Goal: Task Accomplishment & Management: Manage account settings

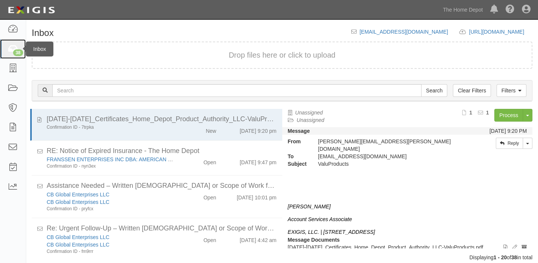
click at [9, 52] on icon at bounding box center [12, 49] width 10 height 9
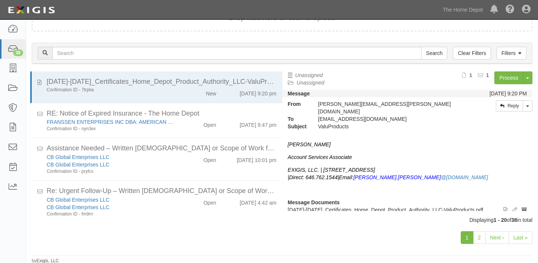
scroll to position [38, 0]
click at [479, 236] on link "2" at bounding box center [479, 237] width 13 height 13
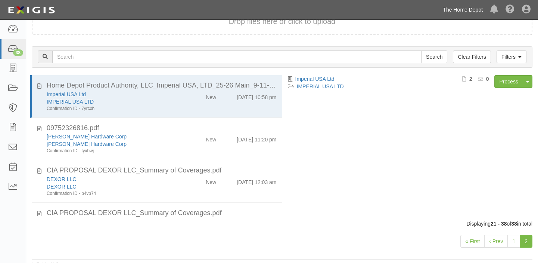
click at [457, 11] on link "The Home Depot" at bounding box center [462, 9] width 47 height 15
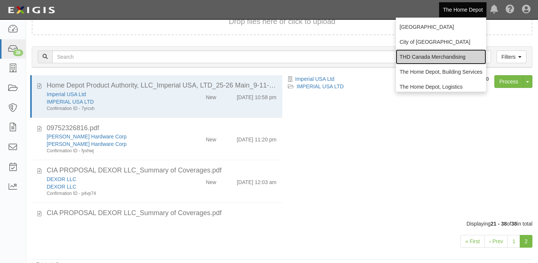
click at [446, 55] on link "THD Canada Merchandising" at bounding box center [441, 56] width 90 height 15
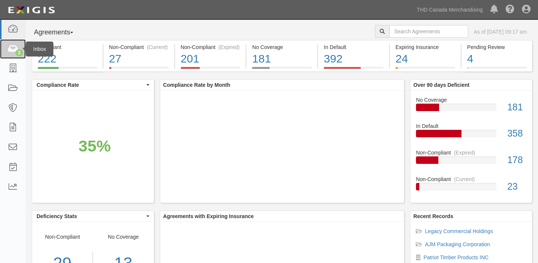
click at [3, 52] on link "2" at bounding box center [13, 49] width 26 height 20
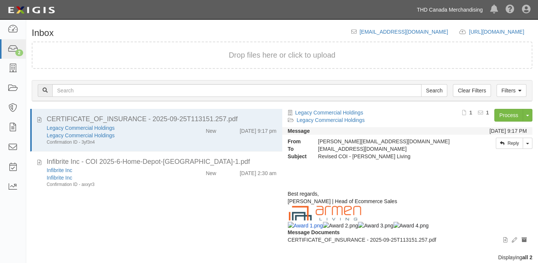
click at [446, 13] on link "THD Canada Merchandising" at bounding box center [450, 9] width 74 height 15
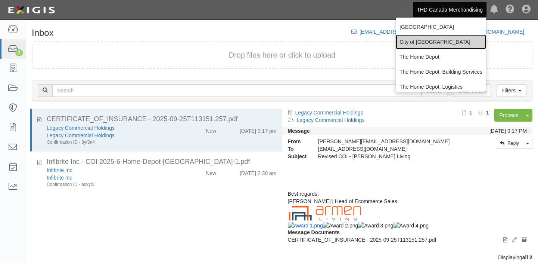
click at [427, 47] on link "City of [GEOGRAPHIC_DATA]" at bounding box center [441, 41] width 90 height 15
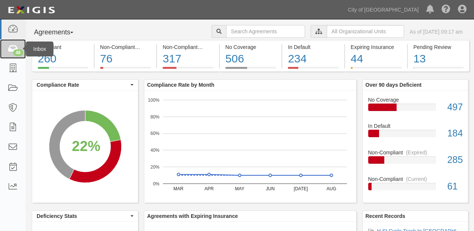
click at [13, 49] on icon at bounding box center [12, 49] width 10 height 9
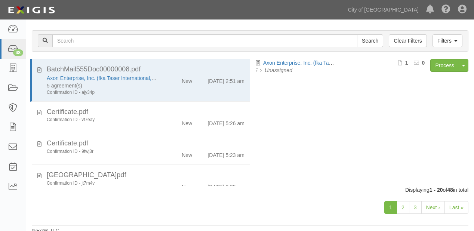
scroll to position [52, 0]
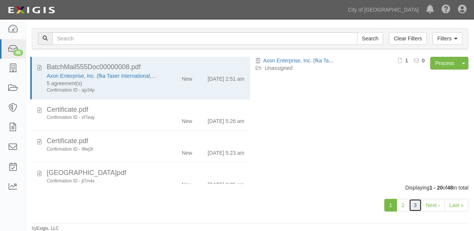
click at [409, 208] on link "3" at bounding box center [415, 205] width 13 height 13
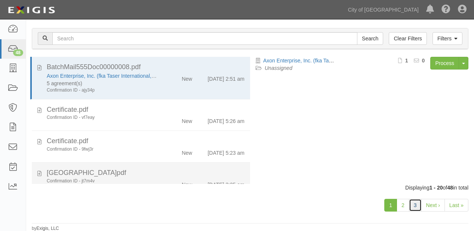
scroll to position [120, 0]
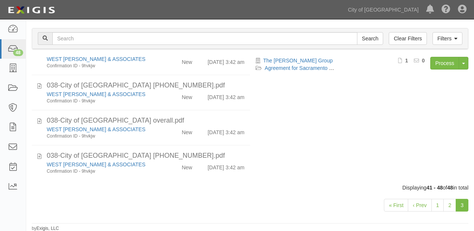
scroll to position [165, 0]
click at [401, 12] on link "City of [GEOGRAPHIC_DATA]" at bounding box center [383, 9] width 78 height 15
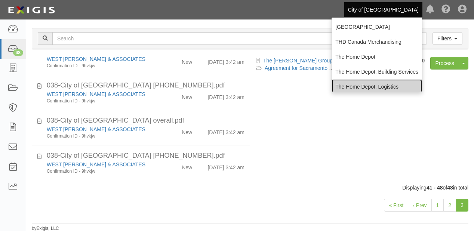
click at [367, 81] on link "The Home Depot, Logistics" at bounding box center [376, 86] width 90 height 15
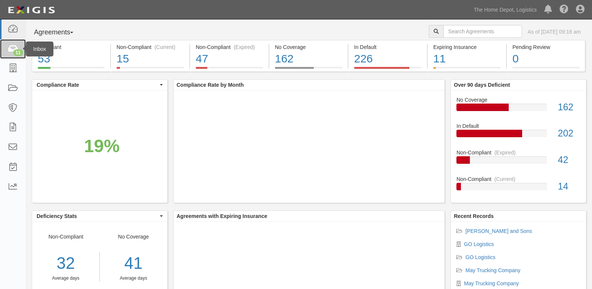
click at [0, 50] on link "11" at bounding box center [13, 49] width 26 height 20
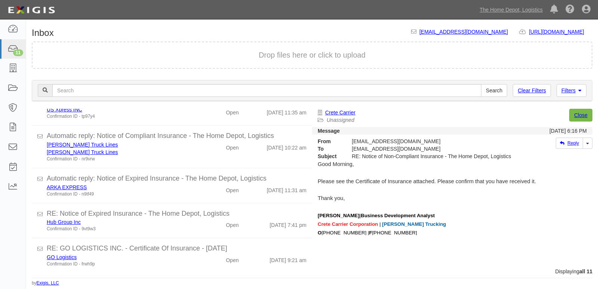
scroll to position [252, 0]
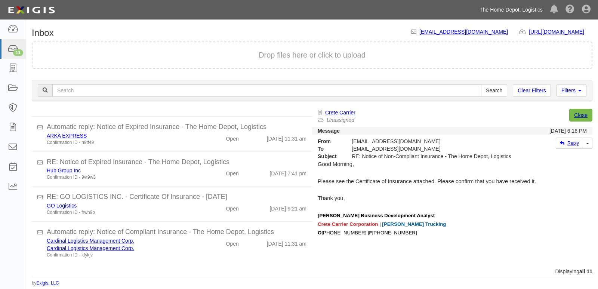
click at [483, 11] on link "The Home Depot, Logistics" at bounding box center [511, 9] width 71 height 15
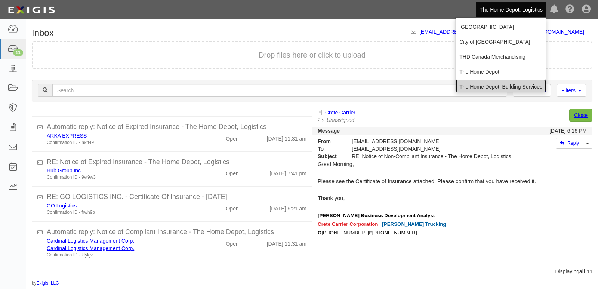
click at [486, 81] on link "The Home Depot, Building Services" at bounding box center [500, 86] width 90 height 15
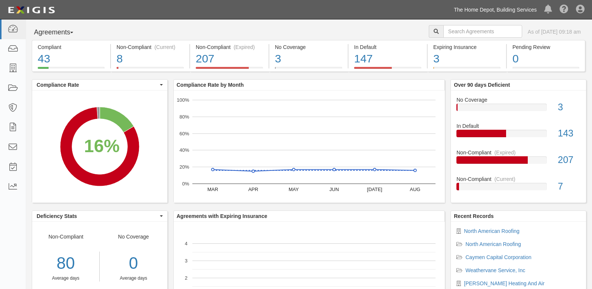
click at [486, 9] on link "The Home Depot, Building Services" at bounding box center [495, 9] width 90 height 15
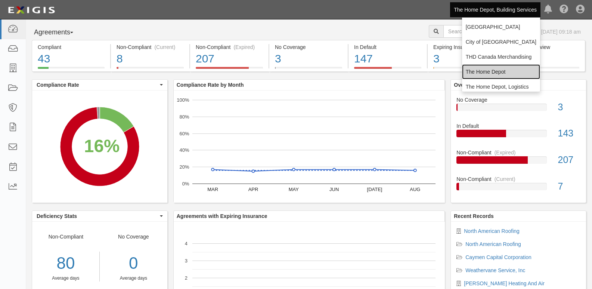
click at [481, 74] on link "The Home Depot" at bounding box center [501, 71] width 78 height 15
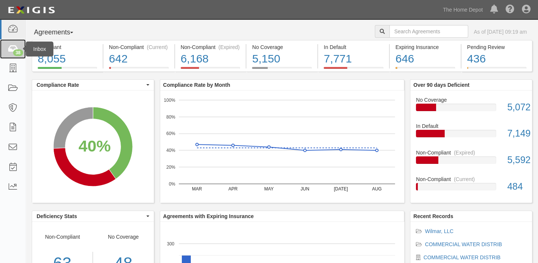
click at [6, 52] on link "38" at bounding box center [13, 49] width 26 height 20
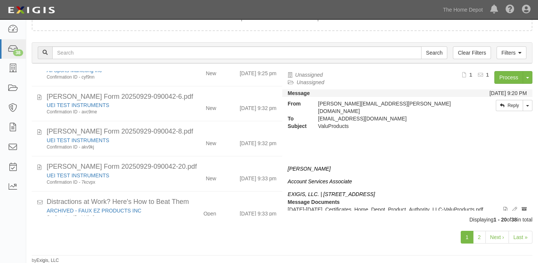
scroll to position [407, 0]
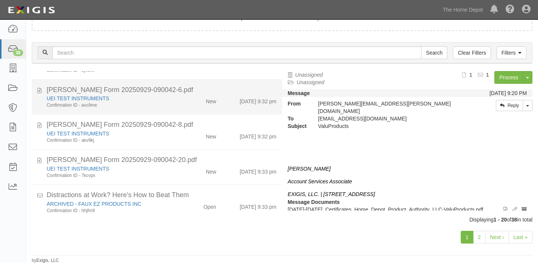
click at [182, 104] on div "UEI TEST INSTRUMENTS Confirmation ID - avc9me New [DATE] 9:32 pm" at bounding box center [161, 102] width 241 height 14
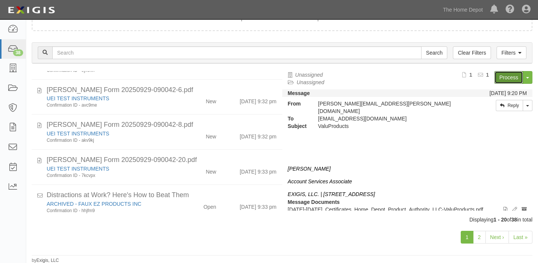
click at [507, 78] on link "Process" at bounding box center [509, 77] width 29 height 13
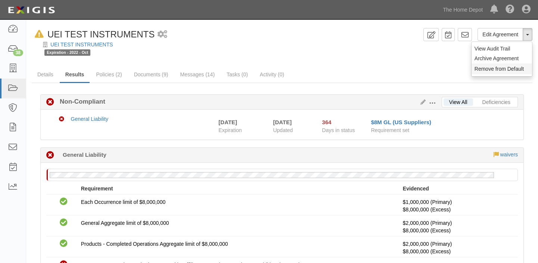
click at [517, 63] on button "Remove from Default" at bounding box center [502, 68] width 61 height 11
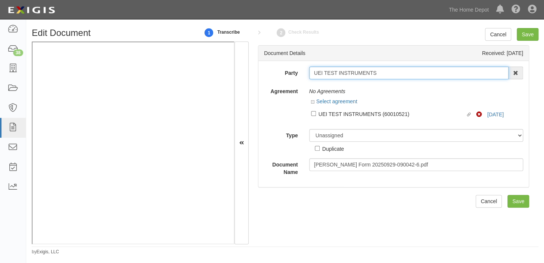
drag, startPoint x: 310, startPoint y: 75, endPoint x: 388, endPoint y: 72, distance: 78.1
click at [388, 72] on input "UEI TEST INSTRUMENTS" at bounding box center [408, 72] width 199 height 13
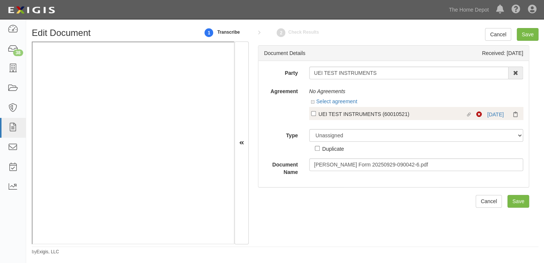
click at [360, 116] on div "UEI TEST INSTRUMENTS (60010521)" at bounding box center [391, 113] width 147 height 8
click at [316, 116] on input "Linked agreement UEI TEST INSTRUMENTS (60010521) Linked agreement" at bounding box center [313, 113] width 5 height 5
checkbox input "true"
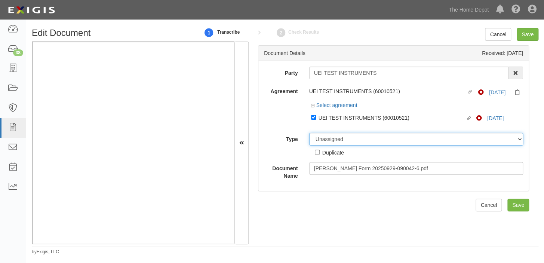
click at [352, 139] on select "Unassigned Binder Cancellation Notice Certificate Contract Endorsement Insuranc…" at bounding box center [416, 139] width 214 height 13
select select "CertificateDetail"
click at [309, 133] on select "Unassigned Binder Cancellation Notice Certificate Contract Endorsement Insuranc…" at bounding box center [416, 139] width 214 height 13
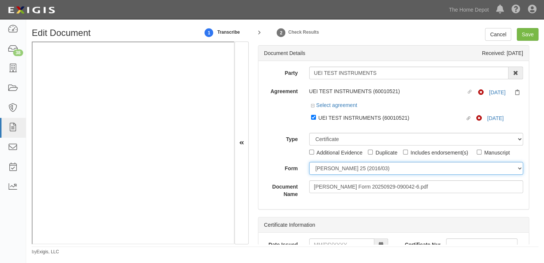
click at [330, 171] on select "ACORD 25 (2016/03) ACORD 101 ACORD 855 NY (2014/05) General" at bounding box center [416, 168] width 214 height 13
select select "GeneralFormDetail"
click at [309, 162] on select "ACORD 25 (2016/03) ACORD 101 ACORD 855 NY (2014/05) General" at bounding box center [416, 168] width 214 height 13
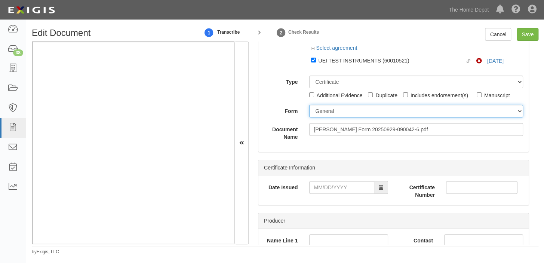
scroll to position [68, 0]
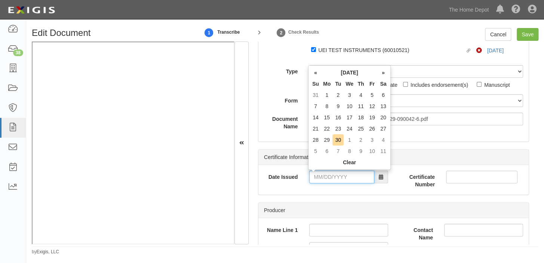
click at [353, 178] on input "Date Issued" at bounding box center [341, 176] width 65 height 13
click at [321, 141] on td "29" at bounding box center [326, 139] width 11 height 11
type input "09/29/2025"
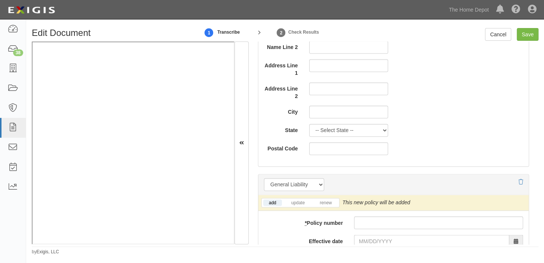
scroll to position [475, 0]
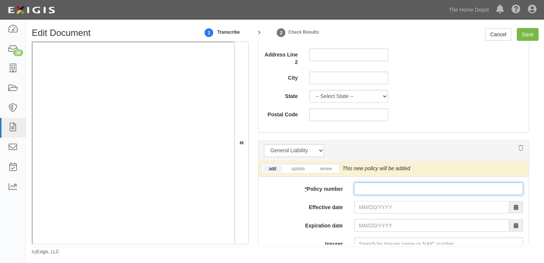
click at [403, 187] on input "* Policy number" at bounding box center [438, 188] width 169 height 13
paste input "2079717717"
type input "2079717717"
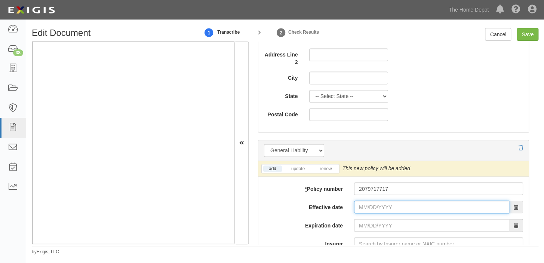
click at [377, 207] on input "Effective date" at bounding box center [431, 206] width 155 height 13
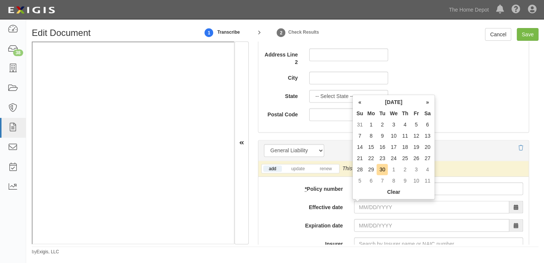
click at [380, 116] on th "Tu" at bounding box center [381, 113] width 11 height 11
click at [396, 171] on td "1" at bounding box center [393, 169] width 12 height 11
type input "10/01/2025"
type input "10/01/2026"
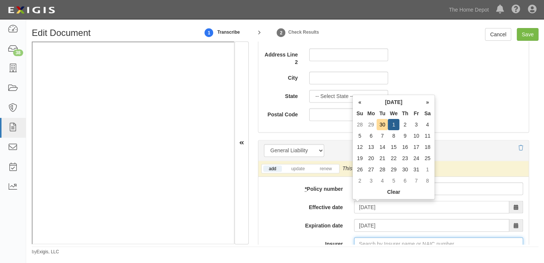
click at [362, 241] on input "Insurer" at bounding box center [438, 243] width 169 height 13
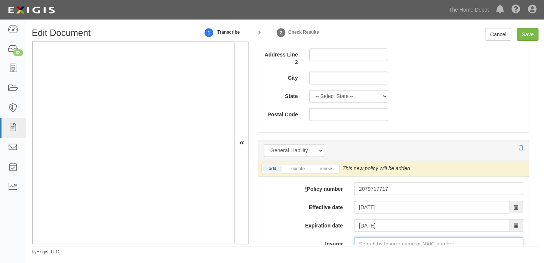
type input "2"
type input "21st Century Advantage Insurance Company (25232) NR Rating"
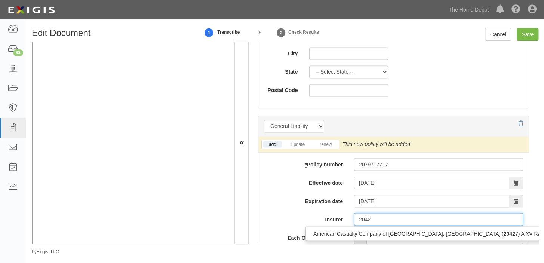
scroll to position [511, 0]
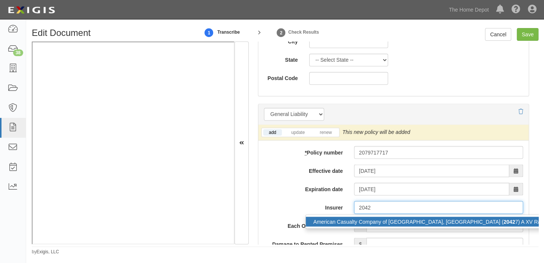
click at [379, 221] on div "American Casualty Company of Reading, PA ( 2042 7) A XV Rating" at bounding box center [431, 221] width 251 height 10
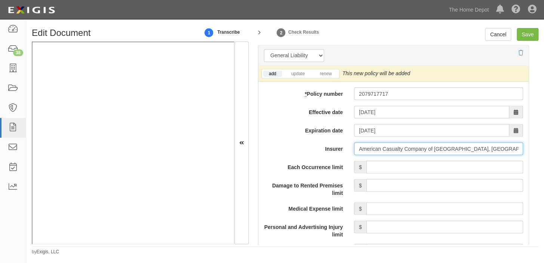
scroll to position [579, 0]
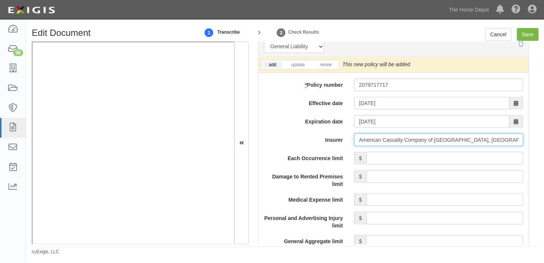
type input "American Casualty Company of Reading, PA (20427) A XV Rating"
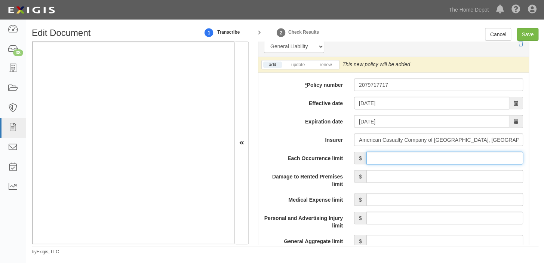
click at [426, 154] on input "Each Occurrence limit" at bounding box center [444, 157] width 157 height 13
type input "1,000,000"
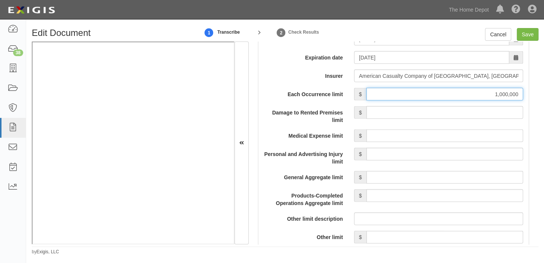
scroll to position [681, 0]
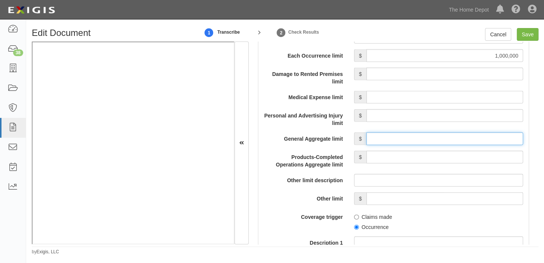
click at [435, 139] on input "General Aggregate limit" at bounding box center [444, 138] width 157 height 13
type input "2,000,000"
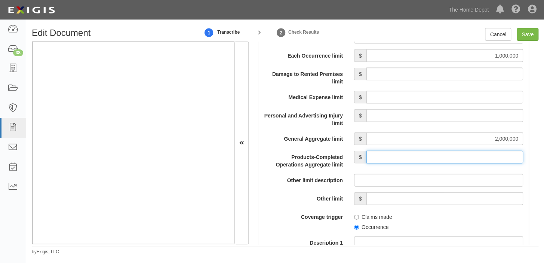
click at [444, 155] on input "Products-Completed Operations Aggregate limit" at bounding box center [444, 157] width 157 height 13
type input "2,000,000"
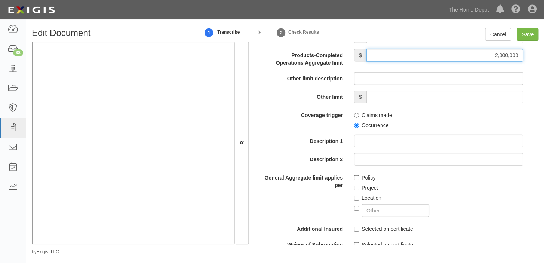
scroll to position [783, 0]
click at [374, 121] on label "Occurrence" at bounding box center [371, 124] width 34 height 7
click at [359, 123] on input "Occurrence" at bounding box center [356, 125] width 5 height 5
radio input "true"
click at [362, 176] on label "Policy" at bounding box center [364, 176] width 21 height 7
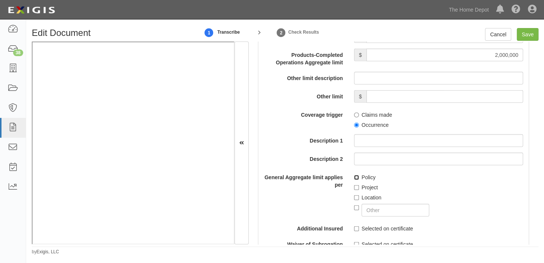
click at [359, 176] on input "Policy" at bounding box center [356, 177] width 5 height 5
checkbox input "true"
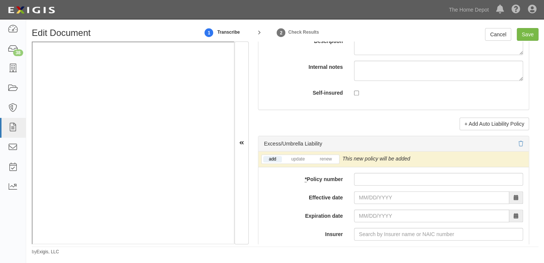
scroll to position [1462, 0]
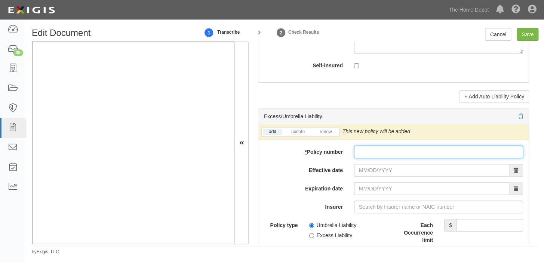
click at [397, 158] on input "* Policy number" at bounding box center [438, 151] width 169 height 13
paste input "CUE2079717734"
type input "CUE2079717734"
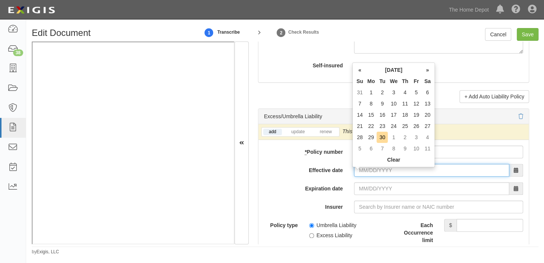
click at [375, 173] on input "Effective date" at bounding box center [431, 170] width 155 height 13
click at [393, 137] on td "1" at bounding box center [393, 137] width 12 height 11
type input "10/01/2025"
type input "10/01/2026"
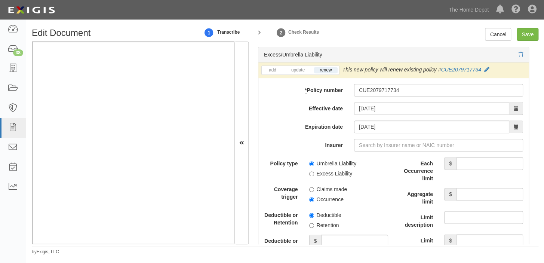
scroll to position [1530, 0]
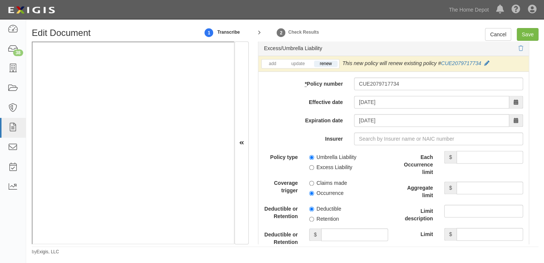
click at [325, 160] on label "Umbrella Liability" at bounding box center [332, 156] width 47 height 7
click at [314, 160] on input "Umbrella Liability" at bounding box center [311, 157] width 5 height 5
radio input "true"
click at [321, 197] on label "Occurrence" at bounding box center [326, 192] width 34 height 7
click at [314, 195] on input "Occurrence" at bounding box center [311, 193] width 5 height 5
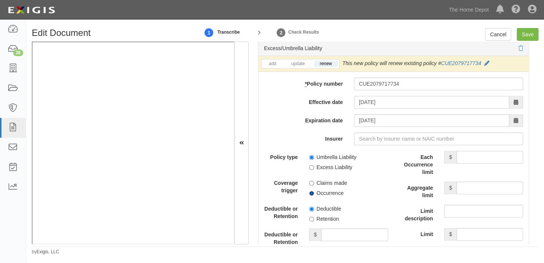
radio input "true"
click at [320, 221] on label "Retention" at bounding box center [324, 218] width 30 height 7
click at [314, 221] on input "Retention" at bounding box center [311, 218] width 5 height 5
radio input "true"
click at [333, 235] on input "Deductible or Retention amount" at bounding box center [354, 234] width 66 height 13
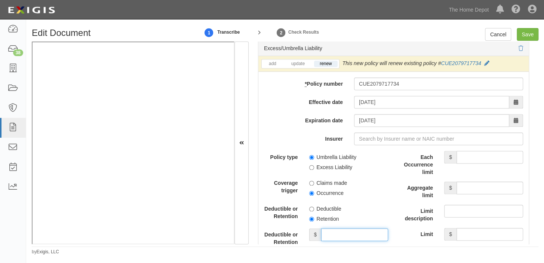
type input "10,000"
click at [489, 162] on input "Each Occurrence limit" at bounding box center [489, 157] width 66 height 13
type input "8,000,000"
click at [477, 185] on input "Aggregate limit" at bounding box center [489, 187] width 66 height 13
type input "8,000,000"
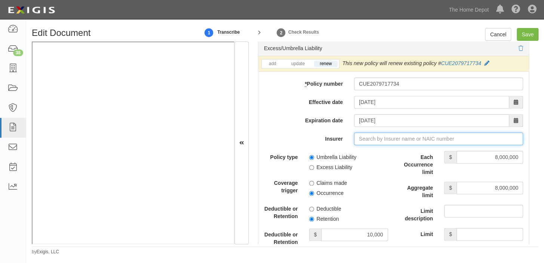
click at [395, 138] on input "Insurer" at bounding box center [438, 138] width 169 height 13
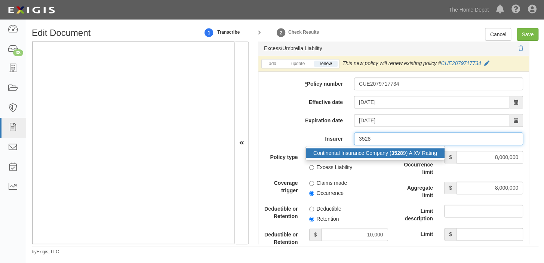
click at [392, 156] on strong "3528" at bounding box center [397, 153] width 12 height 6
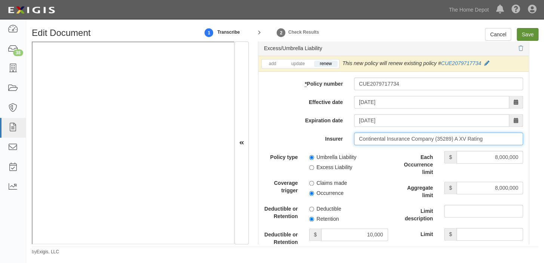
type input "Continental Insurance Company (35289) A XV Rating"
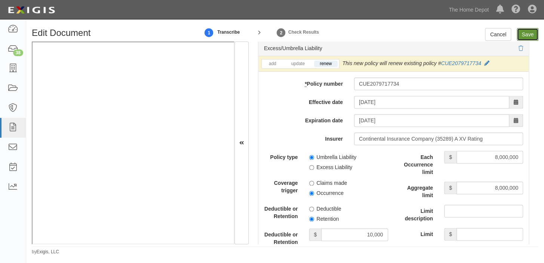
click at [525, 31] on input "Save" at bounding box center [527, 34] width 22 height 13
type input "1000000"
type input "2000000"
type input "10000"
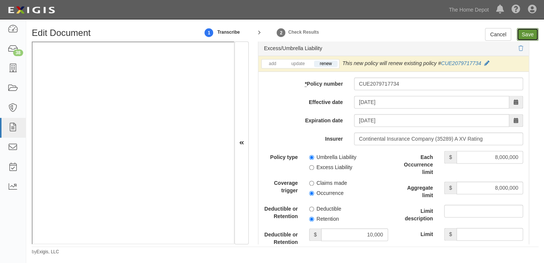
type input "8000000"
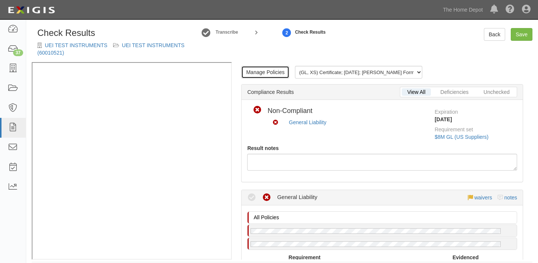
click at [254, 70] on link "Manage Policies" at bounding box center [265, 72] width 48 height 13
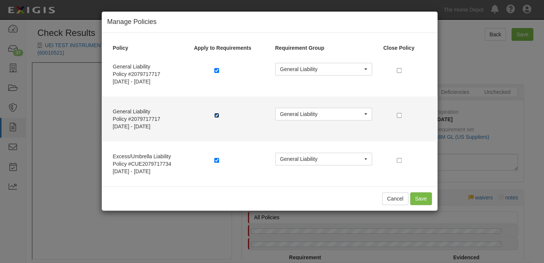
click at [217, 115] on input "checkbox" at bounding box center [216, 115] width 5 height 5
checkbox input "false"
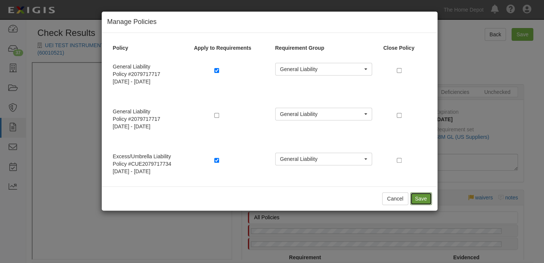
click at [421, 194] on button "Save" at bounding box center [421, 198] width 22 height 13
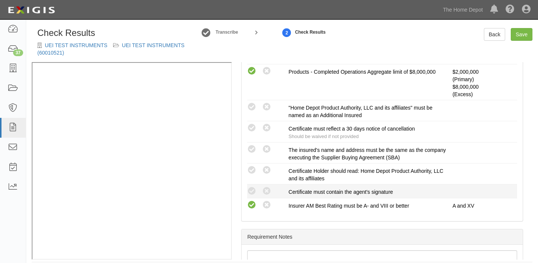
scroll to position [272, 0]
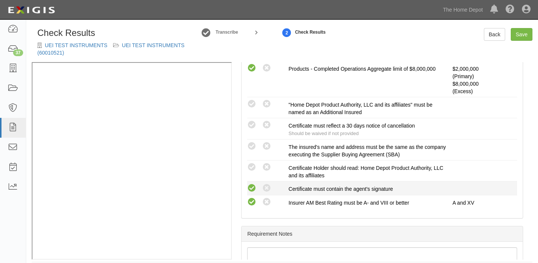
click at [254, 186] on icon at bounding box center [251, 187] width 9 height 9
radio input "true"
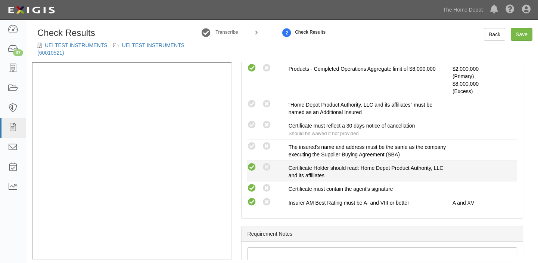
click at [250, 164] on icon at bounding box center [251, 167] width 9 height 9
radio input "true"
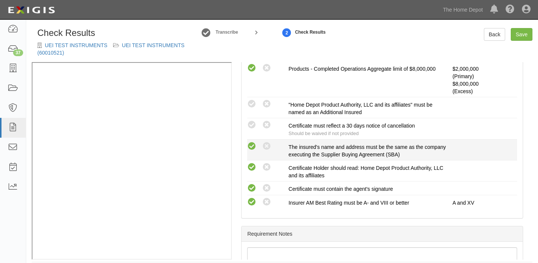
click at [253, 146] on icon at bounding box center [251, 146] width 9 height 9
radio input "true"
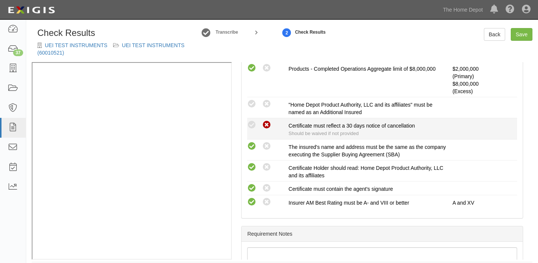
drag, startPoint x: 261, startPoint y: 120, endPoint x: 266, endPoint y: 124, distance: 6.4
click at [263, 120] on div "Compliant Waived: Non-Compliant" at bounding box center [267, 125] width 41 height 10
click at [266, 124] on icon at bounding box center [266, 124] width 9 height 9
radio input "true"
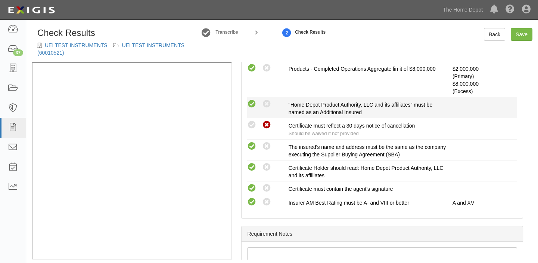
click at [250, 103] on icon at bounding box center [251, 103] width 9 height 9
radio input "true"
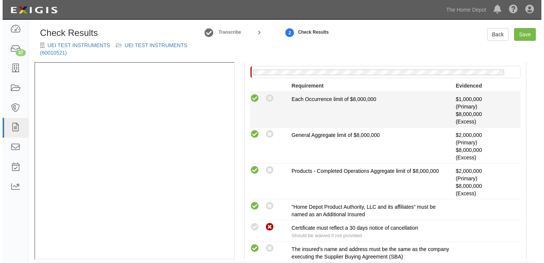
scroll to position [102, 0]
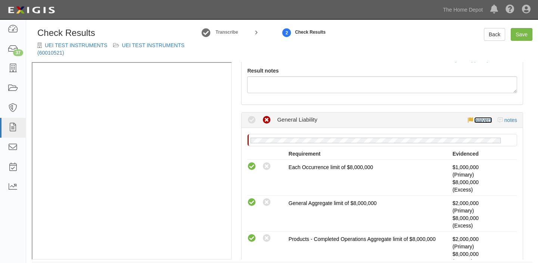
click at [484, 120] on link "waivers" at bounding box center [483, 120] width 18 height 6
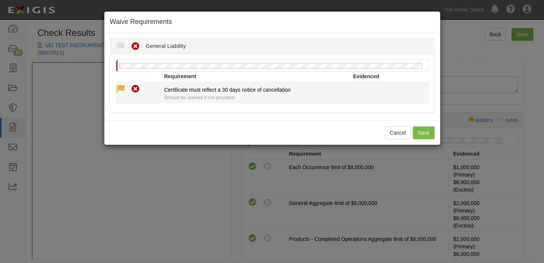
click at [121, 87] on icon at bounding box center [120, 88] width 9 height 9
radio input "true"
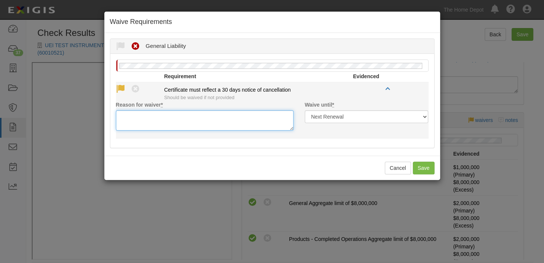
click at [138, 114] on textarea "Reason for waiver *" at bounding box center [204, 120] width 177 height 20
paste textarea "waived per client"
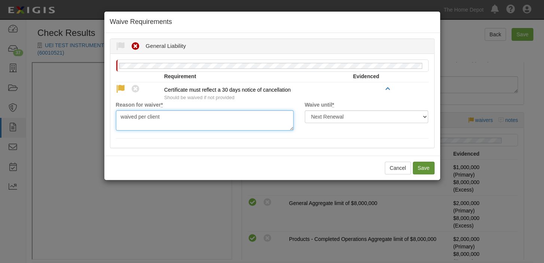
type textarea "waived per client"
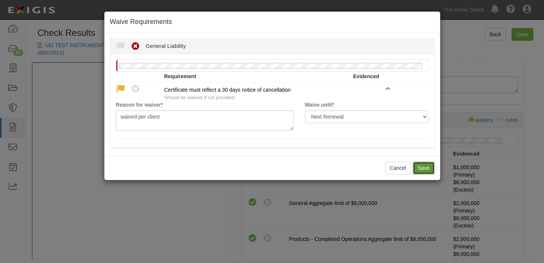
click at [424, 164] on button "Save" at bounding box center [423, 167] width 22 height 13
radio input "true"
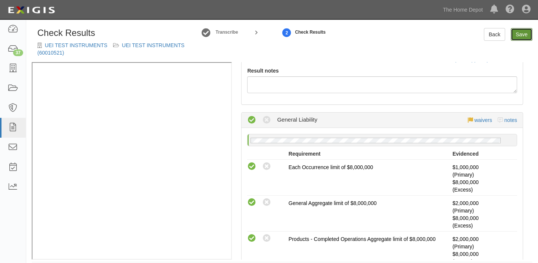
click at [524, 29] on link "Save" at bounding box center [522, 34] width 22 height 13
radio input "true"
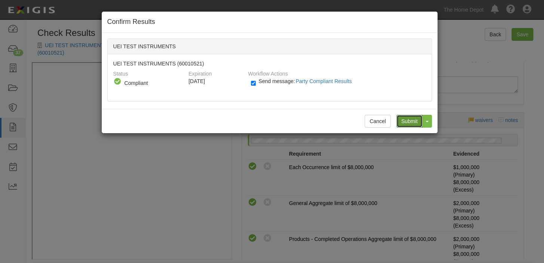
click at [406, 122] on input "Submit" at bounding box center [409, 121] width 26 height 13
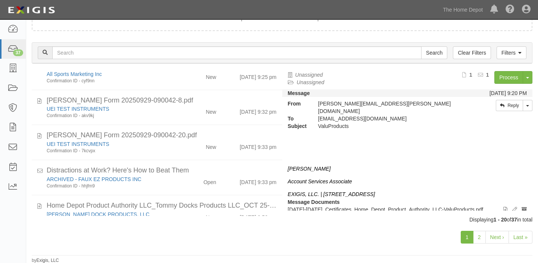
scroll to position [407, 0]
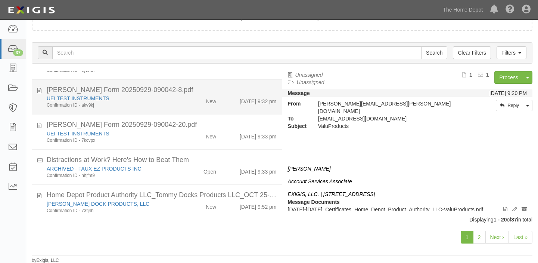
click at [182, 98] on div "New" at bounding box center [202, 100] width 40 height 10
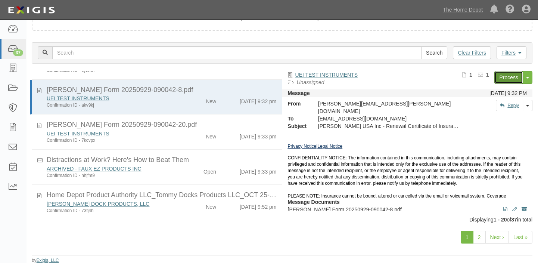
click at [519, 72] on link "Process" at bounding box center [509, 77] width 29 height 13
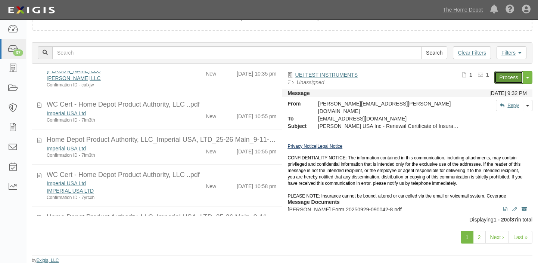
scroll to position [577, 0]
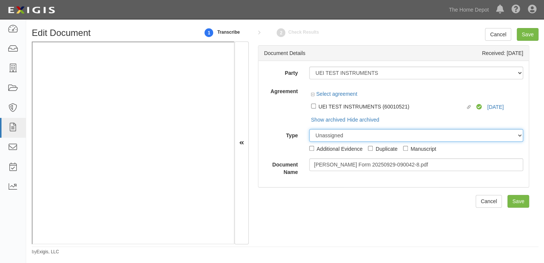
click at [344, 138] on select "Unassigned Binder Cancellation Notice Certificate Contract Endorsement Insuranc…" at bounding box center [416, 135] width 214 height 13
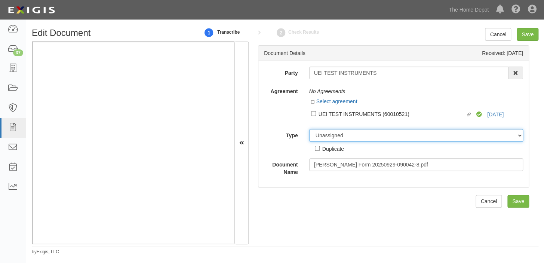
select select "OtherDetail"
click at [309, 129] on select "Unassigned Binder Cancellation Notice Certificate Contract Endorsement Insuranc…" at bounding box center [416, 135] width 214 height 13
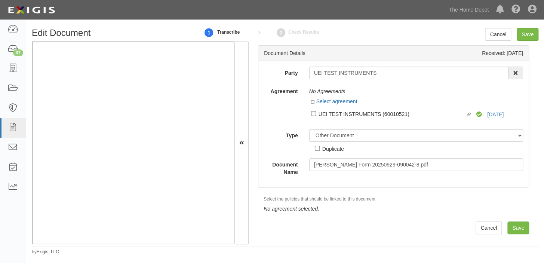
click at [336, 152] on div "Duplicate" at bounding box center [333, 148] width 22 height 8
click at [319, 151] on input "Duplicate" at bounding box center [317, 148] width 5 height 5
checkbox input "true"
click at [527, 33] on input "Save" at bounding box center [527, 34] width 22 height 13
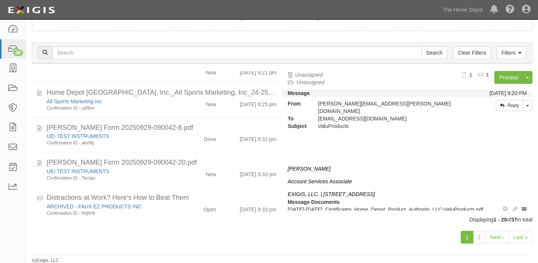
scroll to position [374, 0]
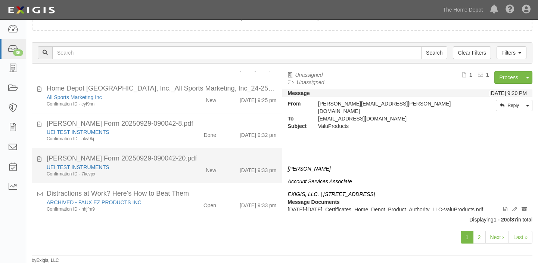
click at [210, 165] on div "New" at bounding box center [211, 168] width 10 height 10
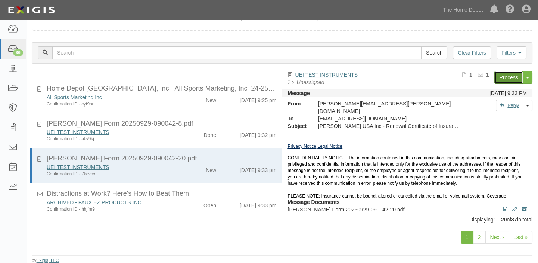
click at [506, 75] on link "Process" at bounding box center [509, 77] width 29 height 13
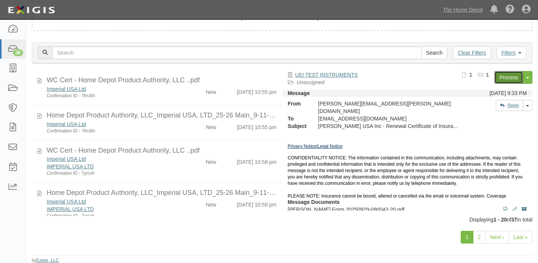
scroll to position [611, 0]
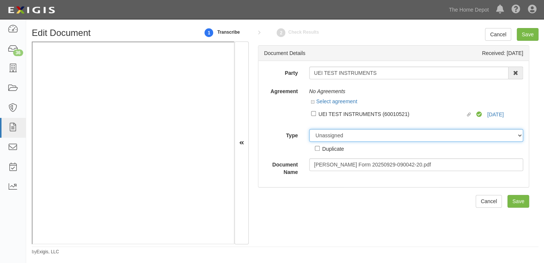
click at [318, 135] on select "Unassigned Binder Cancellation Notice Certificate Contract Endorsement Insuranc…" at bounding box center [416, 135] width 214 height 13
select select "OtherDetail"
click at [309, 129] on select "Unassigned Binder Cancellation Notice Certificate Contract Endorsement Insuranc…" at bounding box center [416, 135] width 214 height 13
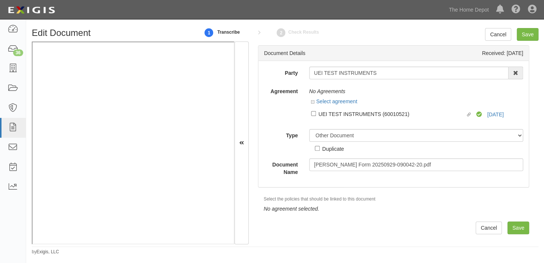
click at [334, 151] on div "Duplicate" at bounding box center [333, 148] width 22 height 8
click at [319, 151] on input "Duplicate" at bounding box center [317, 148] width 5 height 5
checkbox input "true"
click at [526, 34] on input "Save" at bounding box center [527, 34] width 22 height 13
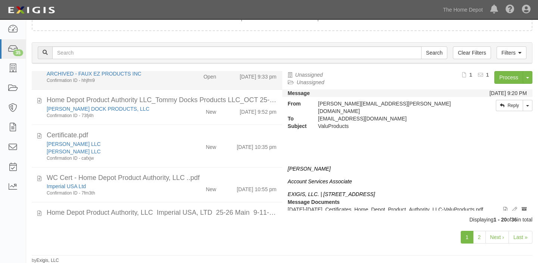
scroll to position [509, 0]
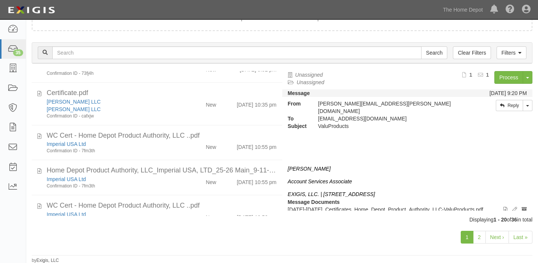
click at [195, 146] on div "New" at bounding box center [202, 145] width 40 height 10
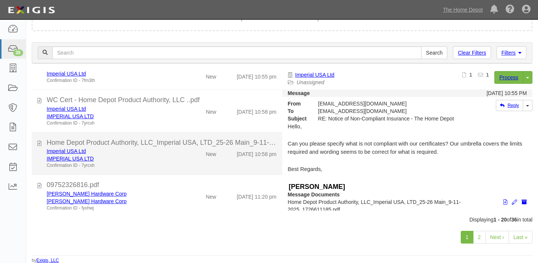
scroll to position [615, 0]
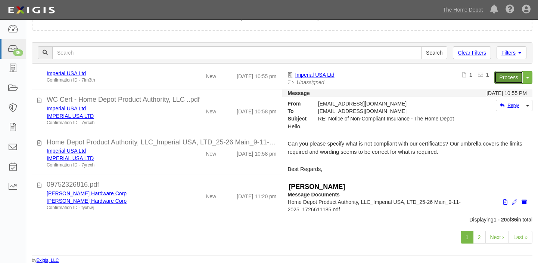
click at [500, 74] on link "Process" at bounding box center [509, 77] width 29 height 13
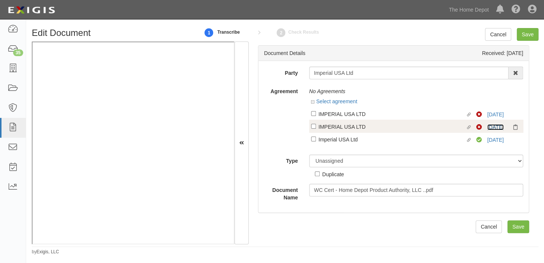
click at [496, 127] on link "[DATE]" at bounding box center [495, 127] width 16 height 6
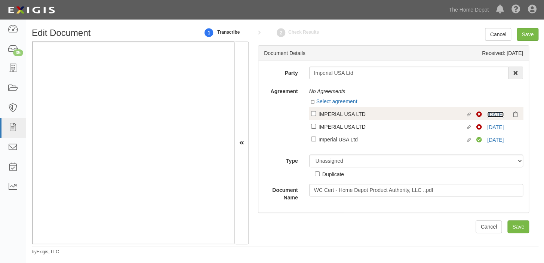
click at [497, 113] on link "7/11/26" at bounding box center [495, 114] width 16 height 6
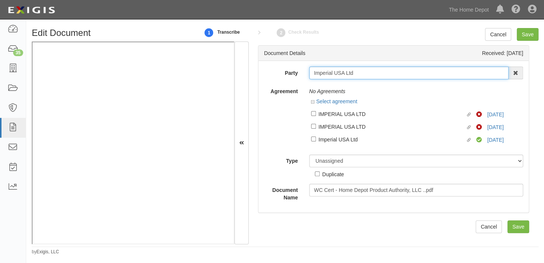
drag, startPoint x: 310, startPoint y: 72, endPoint x: 372, endPoint y: 71, distance: 62.4
click at [372, 71] on input "Imperial USA Ltd" at bounding box center [408, 72] width 199 height 13
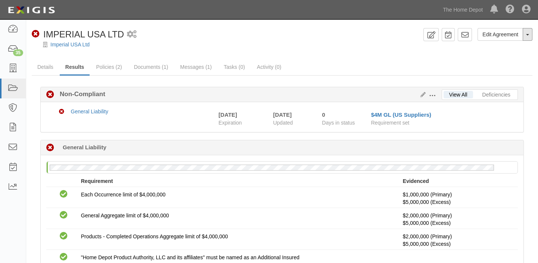
drag, startPoint x: 528, startPoint y: 34, endPoint x: 523, endPoint y: 56, distance: 22.7
click at [528, 34] on span "button" at bounding box center [527, 34] width 3 height 1
click at [517, 66] on button "Place in Default" at bounding box center [502, 68] width 59 height 11
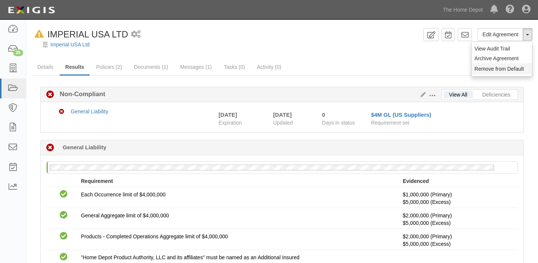
click at [519, 69] on button "Remove from Default" at bounding box center [502, 68] width 61 height 11
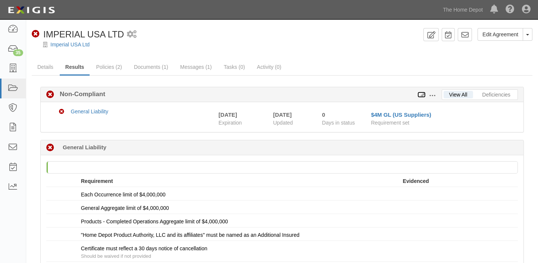
drag, startPoint x: 0, startPoint y: 0, endPoint x: 423, endPoint y: 93, distance: 432.9
click at [423, 93] on icon at bounding box center [422, 94] width 8 height 5
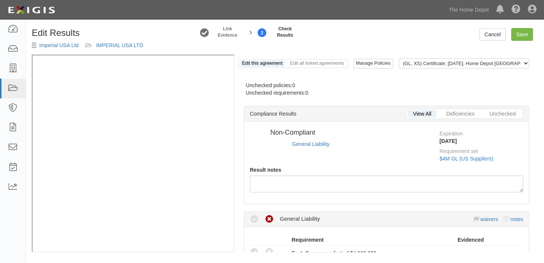
radio input "true"
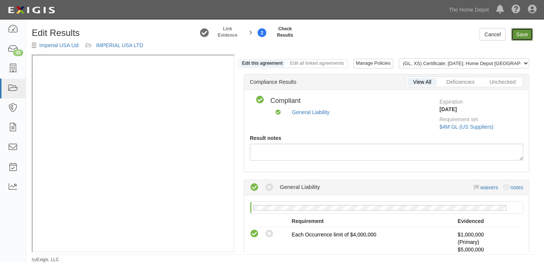
click at [516, 36] on link "Save" at bounding box center [522, 34] width 22 height 13
radio input "true"
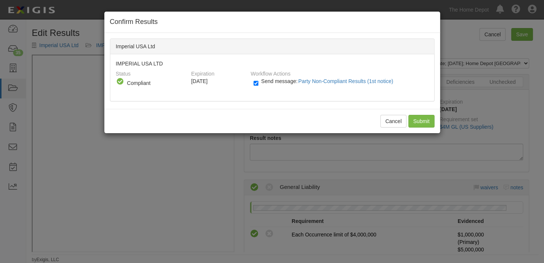
click at [280, 81] on span "Send message: Party Non-Compliant Results (1st notice)" at bounding box center [328, 81] width 135 height 6
click at [258, 81] on input "Send message: Party Non-Compliant Results (1st notice)" at bounding box center [255, 83] width 5 height 9
checkbox input "false"
click at [424, 123] on input "Submit" at bounding box center [421, 121] width 26 height 13
click at [391, 120] on button "Cancel" at bounding box center [393, 121] width 26 height 13
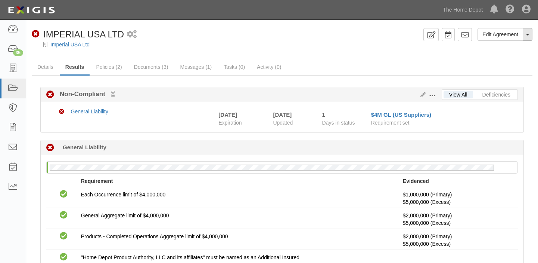
click at [527, 37] on button "Toggle Agreement Dropdown" at bounding box center [528, 34] width 10 height 13
click at [516, 72] on button "Place in Default" at bounding box center [502, 68] width 59 height 11
drag, startPoint x: 0, startPoint y: 0, endPoint x: 527, endPoint y: 38, distance: 528.5
click at [527, 38] on button "Toggle Agreement Dropdown" at bounding box center [528, 34] width 10 height 13
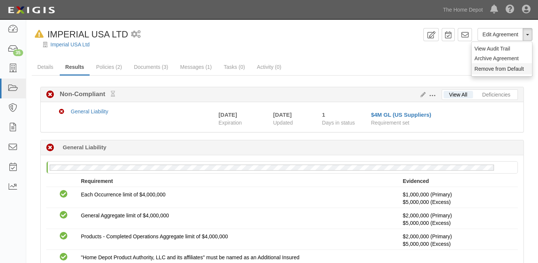
click at [525, 66] on button "Remove from Default" at bounding box center [502, 68] width 61 height 11
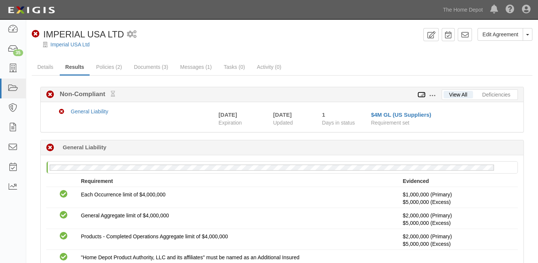
click at [424, 93] on icon at bounding box center [422, 94] width 8 height 5
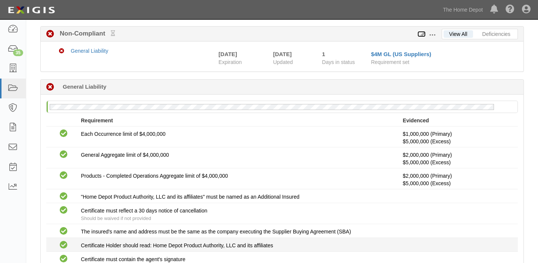
scroll to position [131, 0]
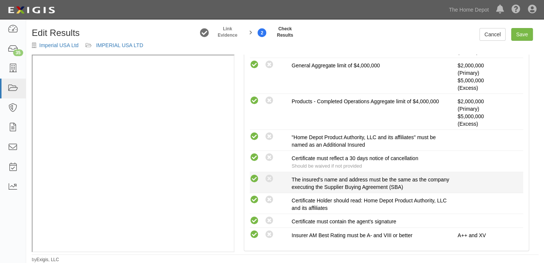
scroll to position [238, 0]
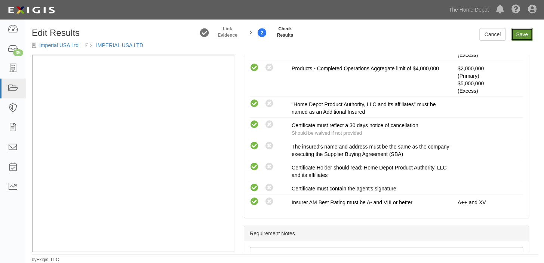
click at [526, 38] on link "Save" at bounding box center [522, 34] width 22 height 13
radio input "true"
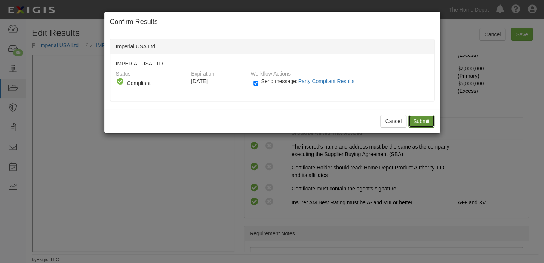
click at [420, 121] on input "Submit" at bounding box center [421, 121] width 26 height 13
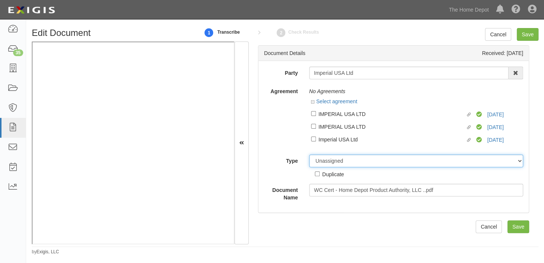
click at [375, 163] on select "Unassigned Binder Cancellation Notice Certificate Contract Endorsement Insuranc…" at bounding box center [416, 160] width 214 height 13
select select "OtherDetail"
click at [309, 155] on select "Unassigned Binder Cancellation Notice Certificate Contract Endorsement Insuranc…" at bounding box center [416, 160] width 214 height 13
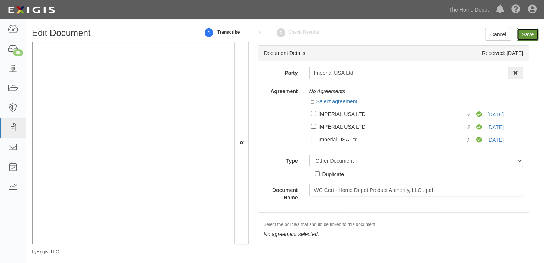
click at [533, 28] on input "Save" at bounding box center [527, 34] width 22 height 13
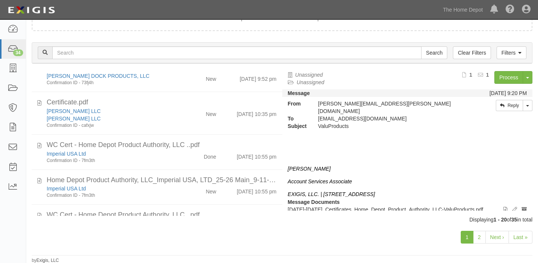
scroll to position [475, 0]
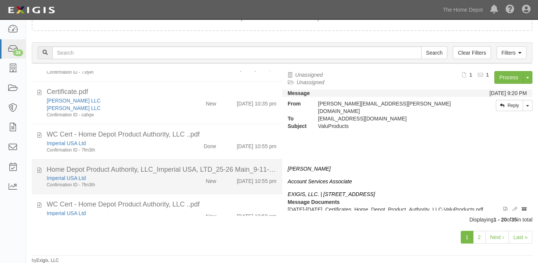
click at [186, 178] on div "New" at bounding box center [202, 179] width 40 height 10
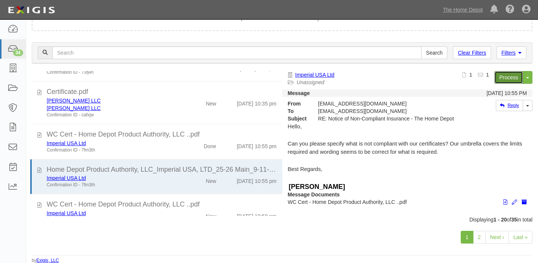
click at [502, 71] on link "Process" at bounding box center [509, 77] width 29 height 13
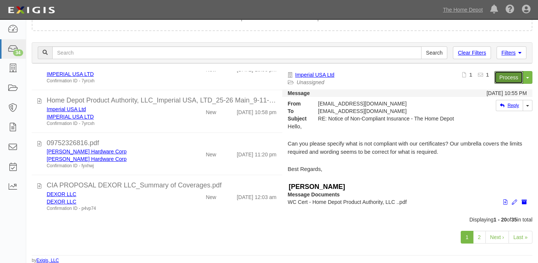
scroll to position [622, 0]
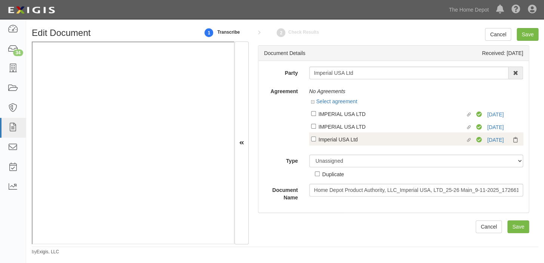
click at [488, 136] on div "Compliant [DATE]" at bounding box center [498, 139] width 45 height 7
click at [488, 139] on link "7/11/26" at bounding box center [495, 140] width 16 height 6
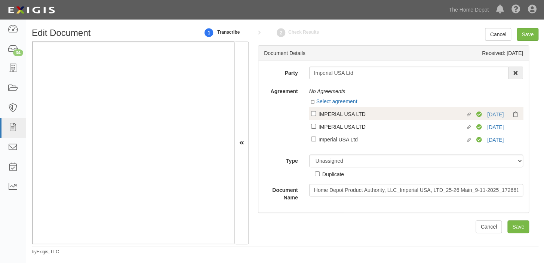
click at [340, 115] on div "IMPERIAL USA LTD" at bounding box center [391, 113] width 147 height 8
click at [316, 115] on input "Linked agreement IMPERIAL USA LTD Linked agreement" at bounding box center [313, 113] width 5 height 5
checkbox input "true"
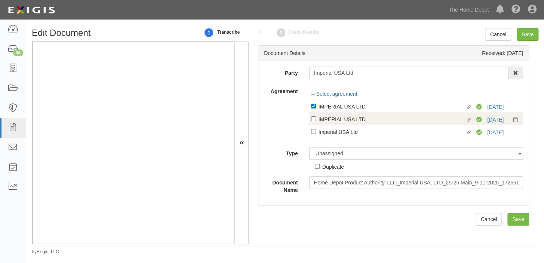
click at [339, 118] on div "IMPERIAL USA LTD" at bounding box center [391, 119] width 147 height 8
click at [316, 118] on input "Linked agreement IMPERIAL USA LTD Linked agreement" at bounding box center [313, 118] width 5 height 5
checkbox input "true"
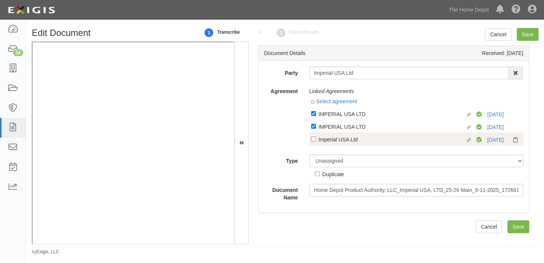
click at [337, 134] on div "Linked agreement Imperial USA Ltd Linked agreement Compliant 7/11/26" at bounding box center [416, 138] width 214 height 13
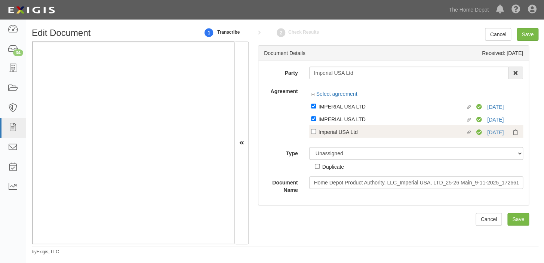
click at [335, 141] on div "Linked agreement IMPERIAL USA LTD Linked agreement Compliant 7/11/26 Linked agr…" at bounding box center [416, 120] width 214 height 42
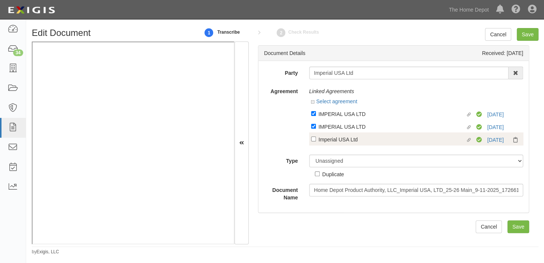
click at [335, 142] on div "Imperial USA Ltd" at bounding box center [391, 139] width 147 height 8
click at [316, 141] on input "Linked agreement Imperial USA Ltd Linked agreement" at bounding box center [313, 138] width 5 height 5
checkbox input "true"
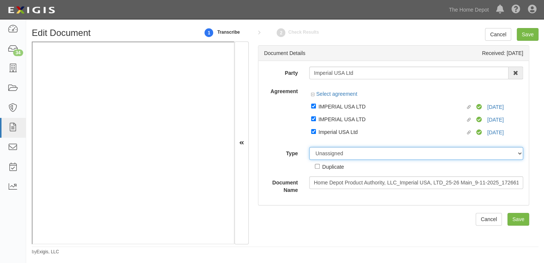
click at [337, 152] on select "Unassigned Binder Cancellation Notice Certificate Contract Endorsement Insuranc…" at bounding box center [416, 153] width 214 height 13
select select "CertificateDetail"
click at [309, 147] on select "Unassigned Binder Cancellation Notice Certificate Contract Endorsement Insuranc…" at bounding box center [416, 153] width 214 height 13
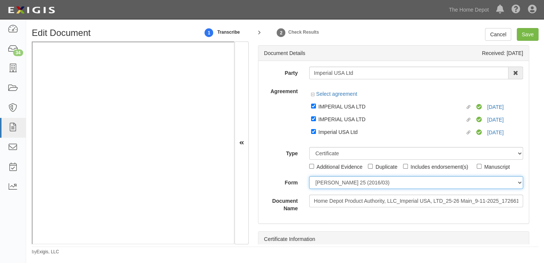
drag, startPoint x: 350, startPoint y: 182, endPoint x: 350, endPoint y: 186, distance: 4.9
click at [350, 182] on select "ACORD 25 (2016/03) ACORD 101 ACORD 855 NY (2014/05) General" at bounding box center [416, 182] width 214 height 13
select select "GeneralFormDetail"
click at [309, 176] on select "ACORD 25 (2016/03) ACORD 101 ACORD 855 NY (2014/05) General" at bounding box center [416, 182] width 214 height 13
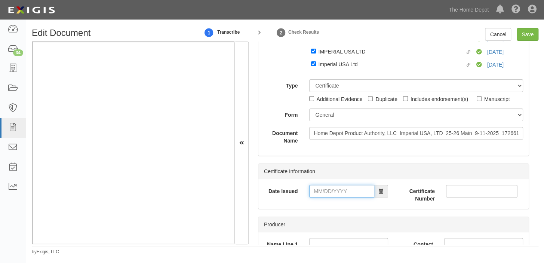
click at [352, 194] on input "Date Issued" at bounding box center [341, 191] width 65 height 13
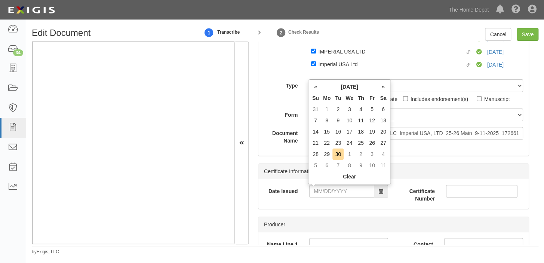
click at [359, 97] on th "Th" at bounding box center [360, 97] width 11 height 11
click at [364, 121] on td "11" at bounding box center [360, 120] width 11 height 11
type input "09/11/2025"
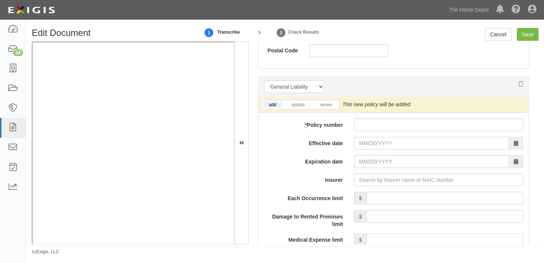
scroll to position [577, 0]
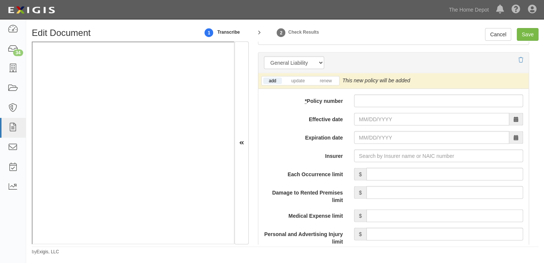
drag, startPoint x: 367, startPoint y: 100, endPoint x: 368, endPoint y: 112, distance: 11.6
click at [367, 100] on input "* Policy number" at bounding box center [438, 100] width 169 height 13
paste input "Y630B449041ACOF25"
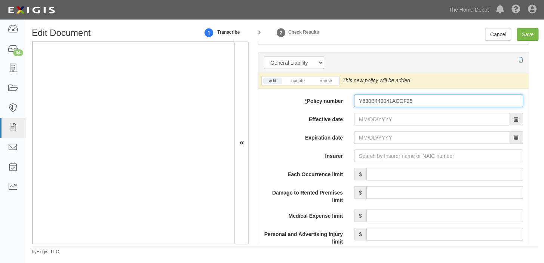
type input "Y630B449041ACOF25"
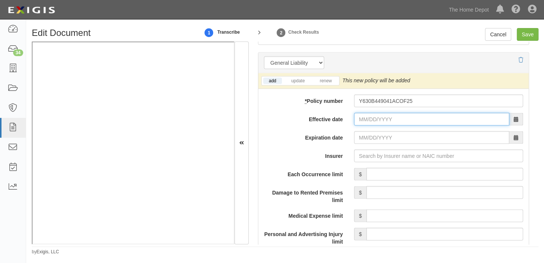
click at [366, 119] on input "Effective date" at bounding box center [431, 118] width 155 height 13
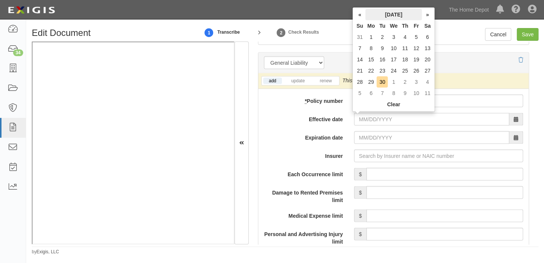
click at [382, 10] on th "September 2025" at bounding box center [393, 14] width 56 height 11
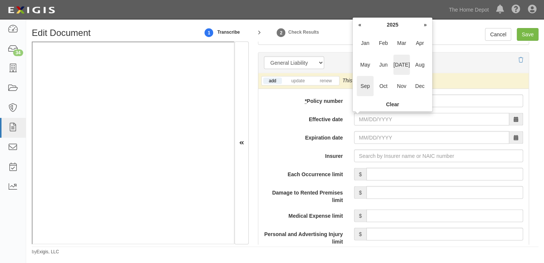
click at [399, 66] on span "Jul" at bounding box center [401, 65] width 17 height 20
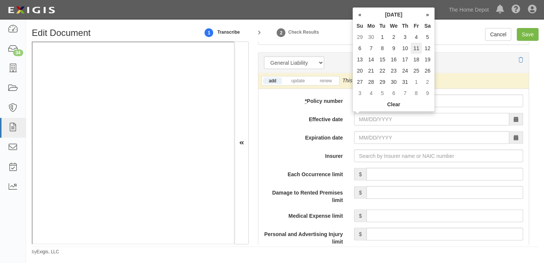
click at [415, 47] on td "11" at bounding box center [415, 48] width 11 height 11
type input "07/11/2025"
type input "07/11/2026"
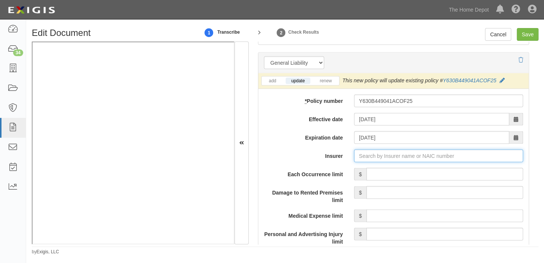
click at [449, 154] on input "Insurer" at bounding box center [438, 155] width 169 height 13
type input "25"
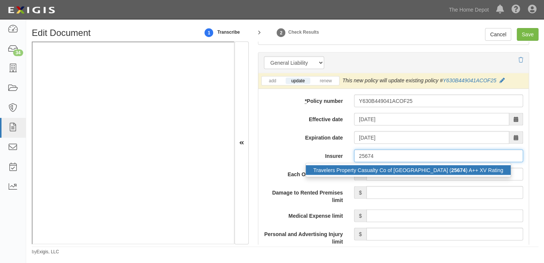
click at [446, 168] on div "Travelers Property Casualty Co of Amer ( 25674 ) A++ XV Rating" at bounding box center [408, 170] width 205 height 10
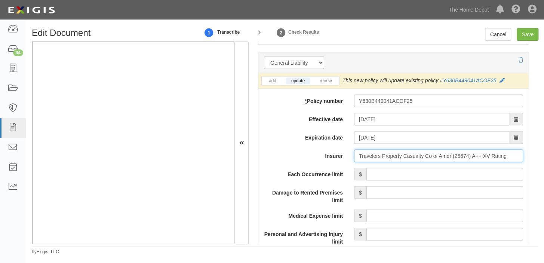
type input "Travelers Property Casualty Co of Amer (25674) A++ XV Rating"
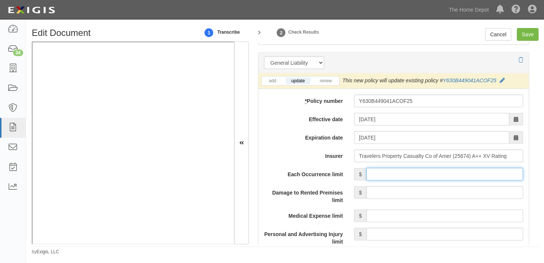
click at [446, 168] on input "Each Occurrence limit" at bounding box center [444, 173] width 157 height 13
type input "1,000,000"
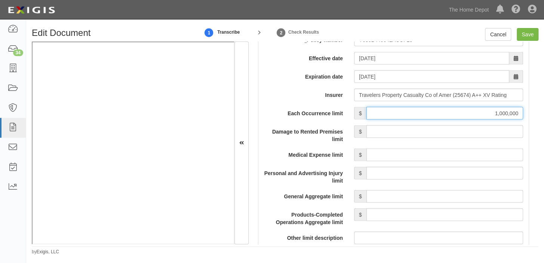
scroll to position [645, 0]
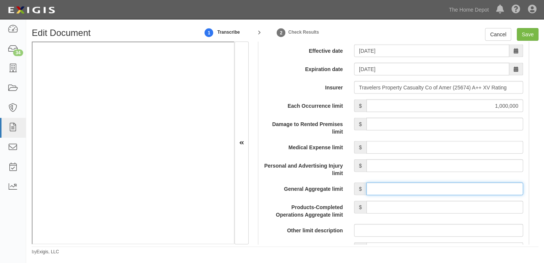
drag, startPoint x: 426, startPoint y: 192, endPoint x: 427, endPoint y: 185, distance: 6.9
click at [426, 192] on input "General Aggregate limit" at bounding box center [444, 188] width 157 height 13
type input "2,000,000"
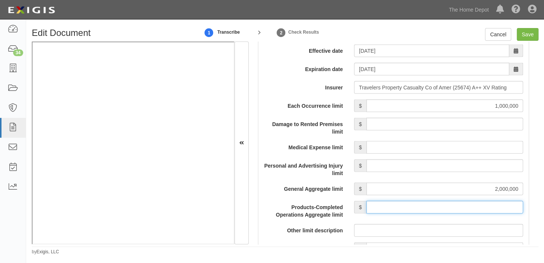
click at [446, 205] on input "Products-Completed Operations Aggregate limit" at bounding box center [444, 207] width 157 height 13
type input "2,000,000"
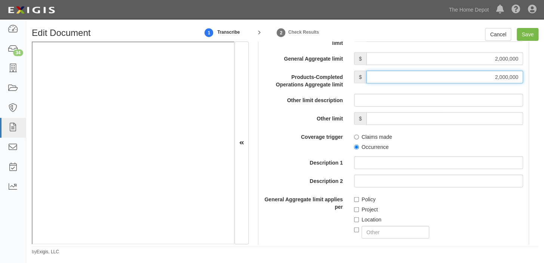
scroll to position [781, 0]
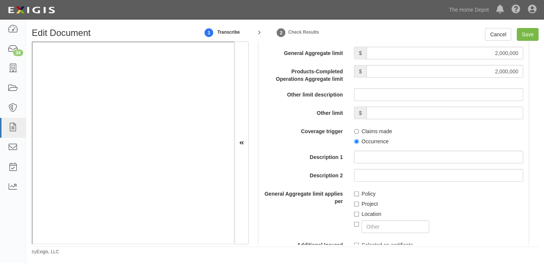
click at [372, 143] on label "Occurrence" at bounding box center [371, 140] width 34 height 7
click at [359, 143] on input "Occurrence" at bounding box center [356, 141] width 5 height 5
radio input "true"
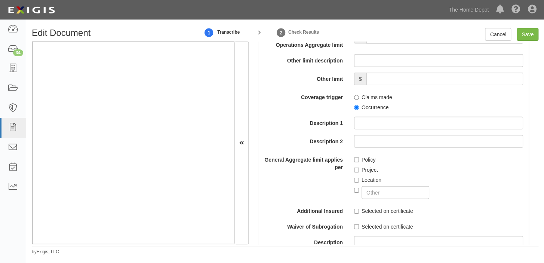
click at [369, 168] on label "Project" at bounding box center [366, 169] width 24 height 7
click at [359, 168] on input "Project" at bounding box center [356, 169] width 5 height 5
checkbox input "true"
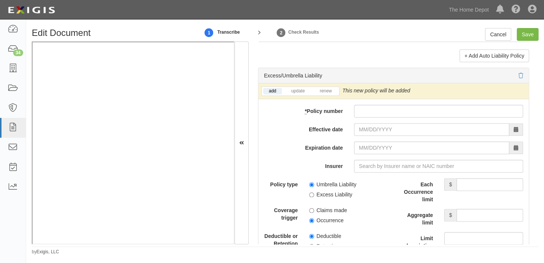
scroll to position [1528, 0]
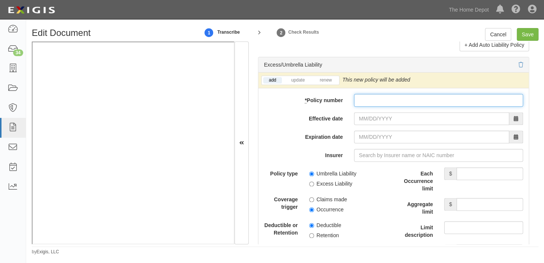
paste input "CUPB44954652514"
drag, startPoint x: 392, startPoint y: 105, endPoint x: 384, endPoint y: 115, distance: 13.4
click at [392, 105] on input "* Policy number" at bounding box center [438, 100] width 169 height 13
type input "CUPB44954652514"
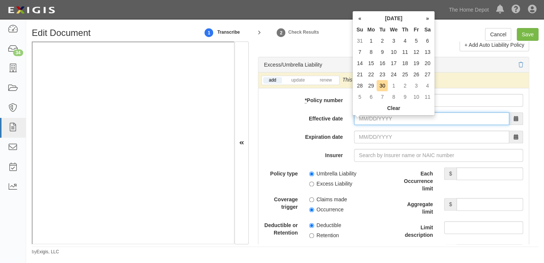
click at [374, 123] on input "Effective date" at bounding box center [431, 118] width 155 height 13
click at [377, 15] on th "September 2025" at bounding box center [393, 18] width 56 height 11
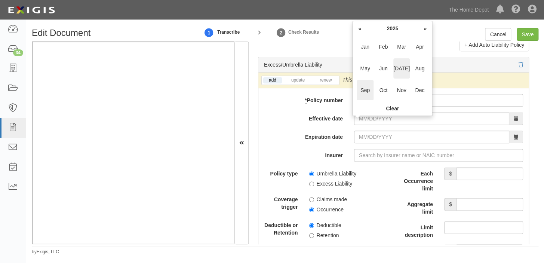
click at [400, 64] on span "Jul" at bounding box center [401, 68] width 17 height 20
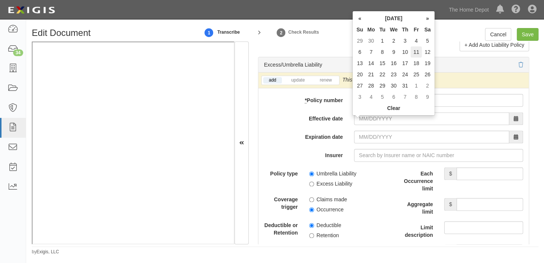
click at [412, 52] on td "11" at bounding box center [415, 51] width 11 height 11
type input "07/11/2025"
type input "07/11/2026"
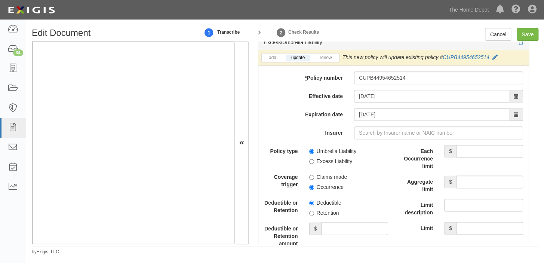
scroll to position [1562, 0]
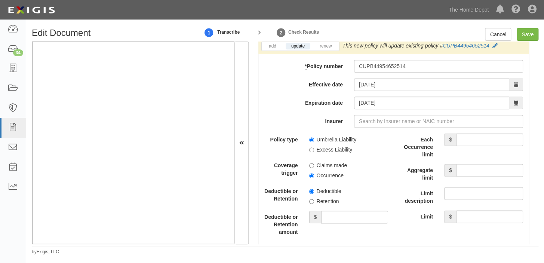
click at [344, 143] on label "Umbrella Liability" at bounding box center [332, 139] width 47 height 7
click at [314, 142] on input "Umbrella Liability" at bounding box center [311, 139] width 5 height 5
radio input "true"
click at [473, 146] on input "Each Occurrence limit" at bounding box center [489, 139] width 66 height 13
type input "5,000,000"
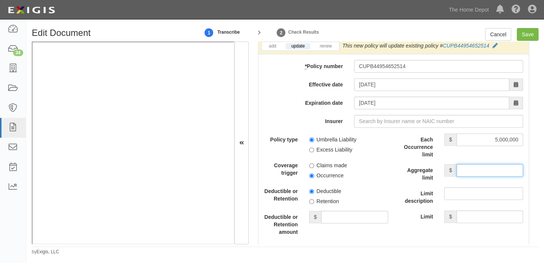
click at [470, 176] on input "Aggregate limit" at bounding box center [489, 170] width 66 height 13
type input "5,000,000"
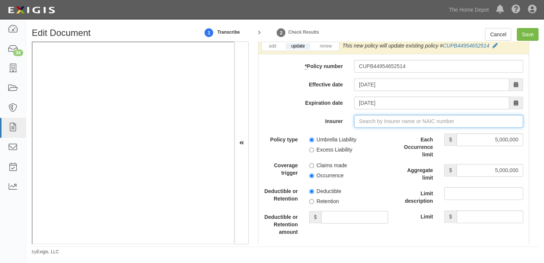
click at [391, 127] on input "Insurer" at bounding box center [438, 121] width 169 height 13
type input "21st Century Advantage Insurance Company (25232) NR Rating"
type input "2"
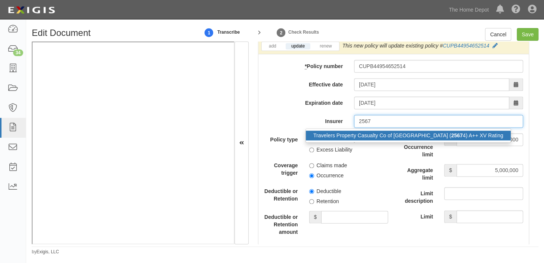
click at [392, 136] on div "Travelers Property Casualty Co of Amer ( 2567 4) A++ XV Rating" at bounding box center [408, 135] width 205 height 10
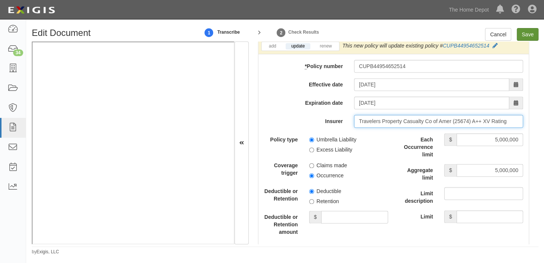
type input "Travelers Property Casualty Co of Amer (25674) A++ XV Rating"
click at [527, 34] on input "Save" at bounding box center [527, 34] width 22 height 13
type input "1000000"
type input "2000000"
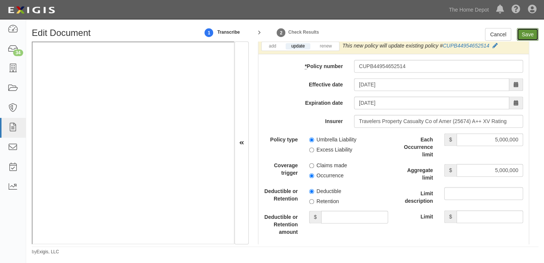
type input "5000000"
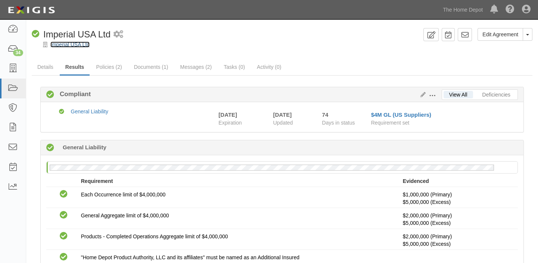
click at [85, 46] on link "Imperial USA Ltd" at bounding box center [69, 44] width 39 height 6
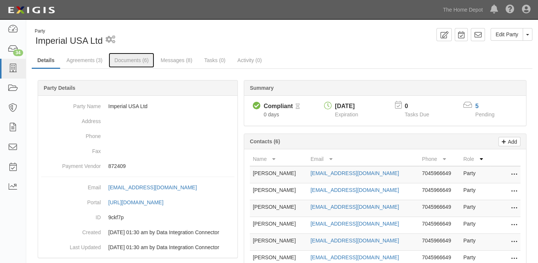
click at [140, 64] on link "Documents (6)" at bounding box center [132, 60] width 46 height 15
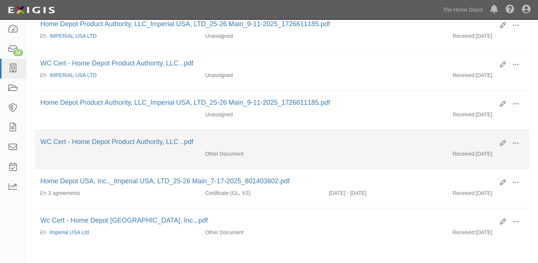
scroll to position [136, 0]
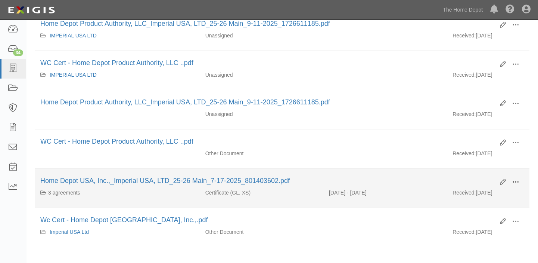
click at [519, 179] on span at bounding box center [516, 182] width 7 height 7
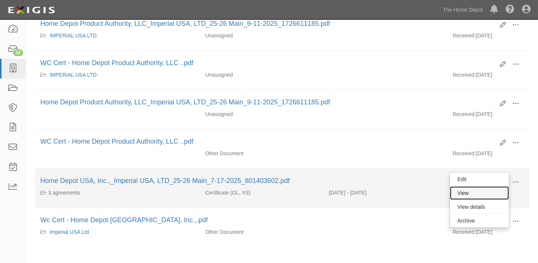
click at [499, 187] on link "View" at bounding box center [479, 192] width 59 height 13
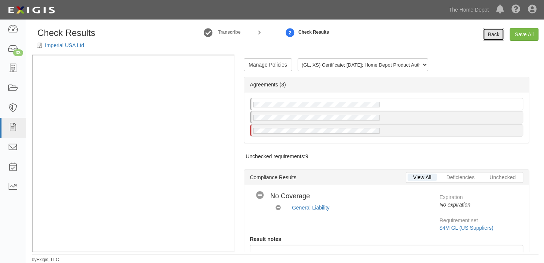
click at [492, 38] on link "Back" at bounding box center [492, 34] width 21 height 13
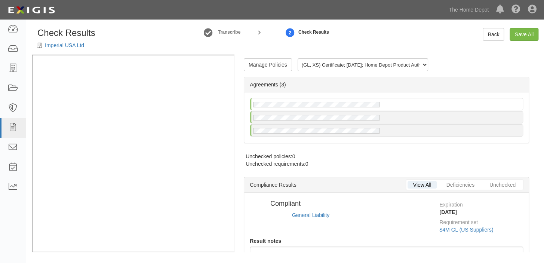
radio input "true"
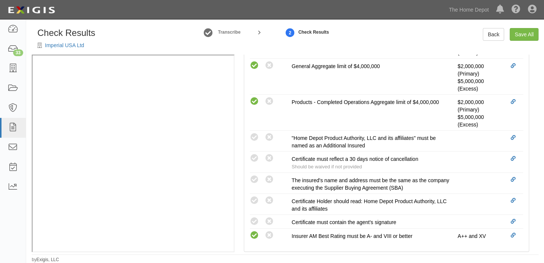
scroll to position [340, 0]
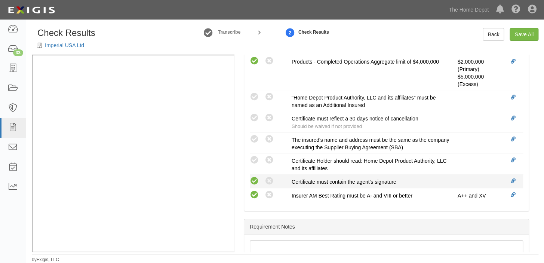
click at [253, 179] on icon at bounding box center [254, 180] width 9 height 9
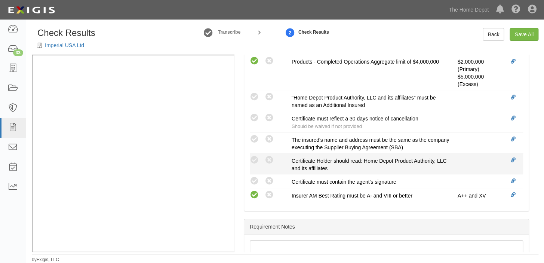
radio input "true"
click at [254, 157] on icon at bounding box center [254, 159] width 9 height 9
radio input "true"
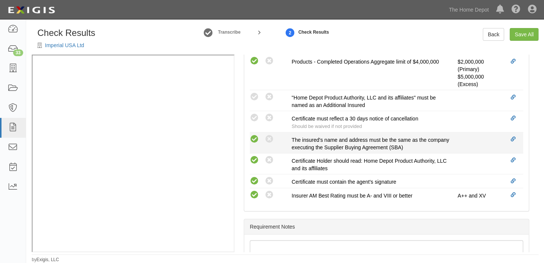
click at [253, 137] on icon at bounding box center [254, 138] width 9 height 9
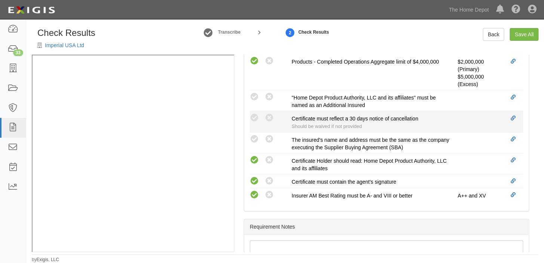
radio input "true"
click at [255, 114] on icon at bounding box center [254, 117] width 9 height 9
radio input "true"
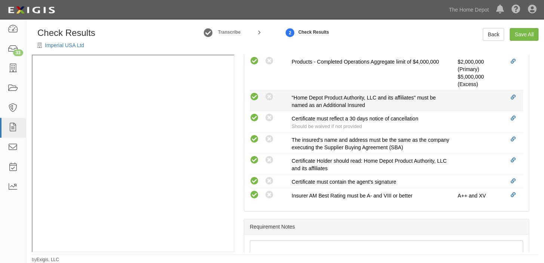
click at [254, 95] on icon at bounding box center [254, 96] width 9 height 9
radio input "true"
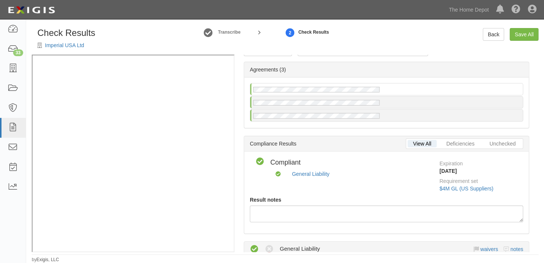
scroll to position [0, 0]
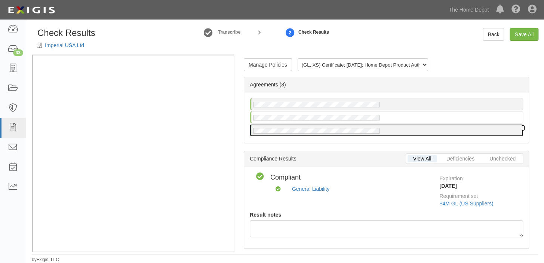
click at [390, 130] on div at bounding box center [386, 130] width 272 height 12
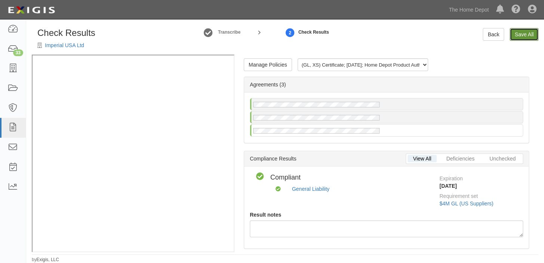
click at [527, 34] on link "Save All" at bounding box center [523, 34] width 29 height 13
radio input "false"
radio input "true"
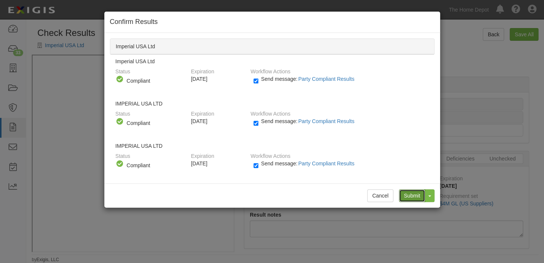
click at [411, 189] on input "Submit" at bounding box center [412, 195] width 26 height 13
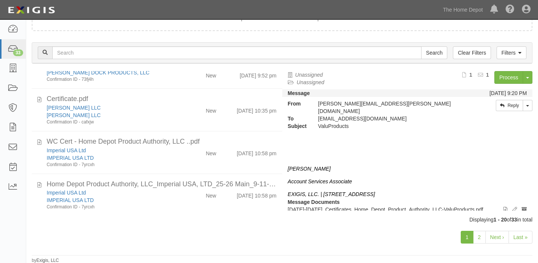
scroll to position [509, 0]
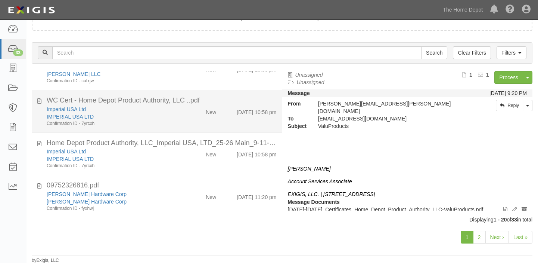
click at [153, 115] on div "IMPERIAL USA LTD" at bounding box center [112, 116] width 130 height 7
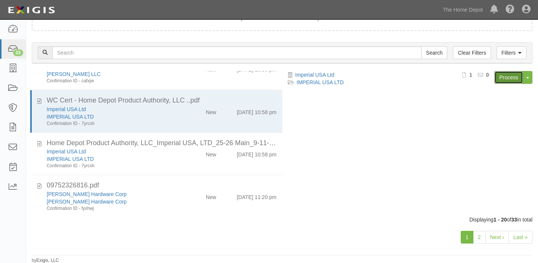
click at [503, 76] on link "Process" at bounding box center [509, 77] width 29 height 13
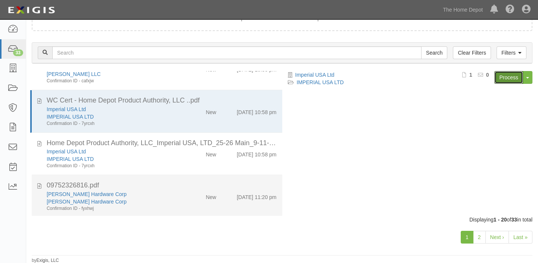
scroll to position [441, 0]
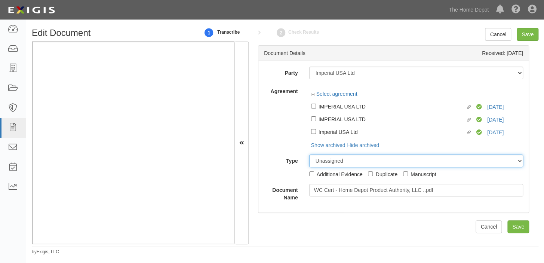
click at [324, 158] on select "Unassigned Binder Cancellation Notice Certificate Contract Endorsement Insuranc…" at bounding box center [416, 160] width 214 height 13
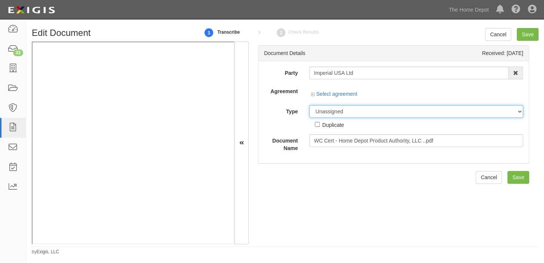
select select "OtherDetail"
click at [309, 105] on select "Unassigned Binder Cancellation Notice Certificate Contract Endorsement Insuranc…" at bounding box center [416, 111] width 214 height 13
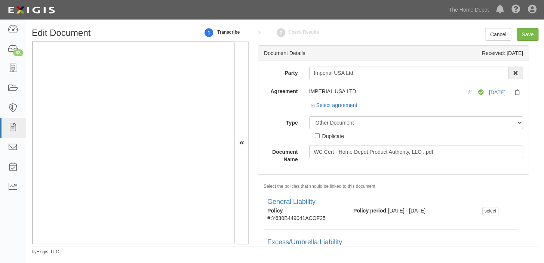
click at [331, 134] on div "Duplicate" at bounding box center [333, 136] width 22 height 8
click at [319, 134] on input "Duplicate" at bounding box center [317, 135] width 5 height 5
checkbox input "true"
click at [349, 105] on link "Select agreement" at bounding box center [334, 105] width 46 height 6
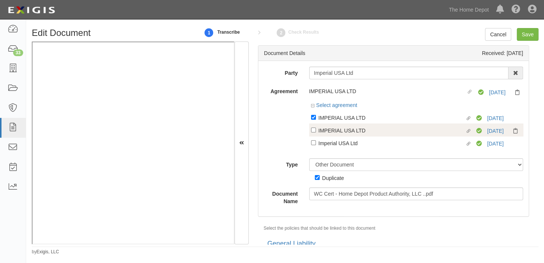
click at [347, 124] on div "Linked agreement IMPERIAL USA LTD Linked agreement Compliant 7/11/26" at bounding box center [416, 129] width 214 height 13
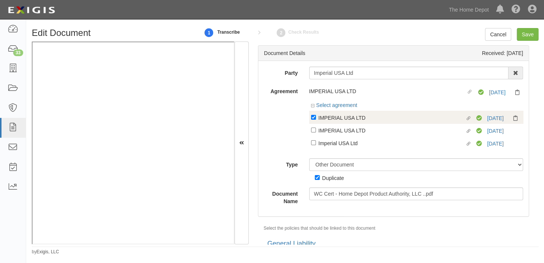
click at [347, 116] on div "IMPERIAL USA LTD" at bounding box center [391, 117] width 147 height 8
click at [316, 116] on input "Linked agreement IMPERIAL USA LTD Linked agreement" at bounding box center [313, 117] width 5 height 5
checkbox input "false"
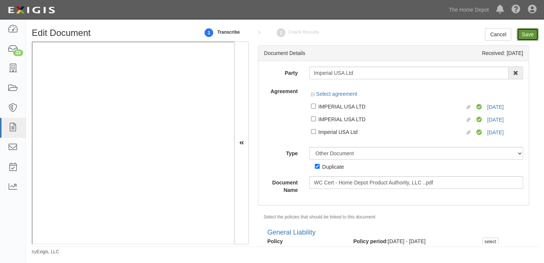
click at [525, 31] on input "Save" at bounding box center [527, 34] width 22 height 13
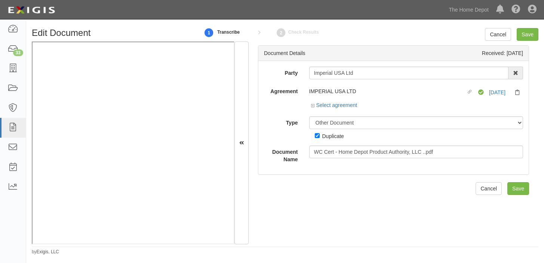
select select "OtherDetail"
click at [329, 138] on div "Duplicate" at bounding box center [333, 136] width 22 height 8
click at [319, 138] on input "Duplicate" at bounding box center [317, 135] width 5 height 5
checkbox input "false"
click at [529, 35] on input "Save" at bounding box center [527, 34] width 22 height 13
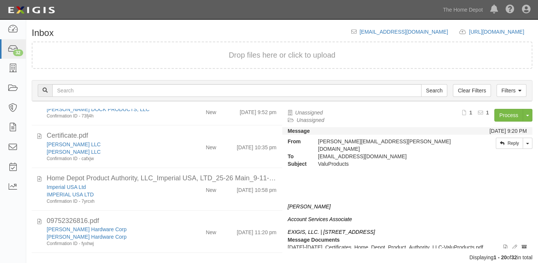
scroll to position [509, 0]
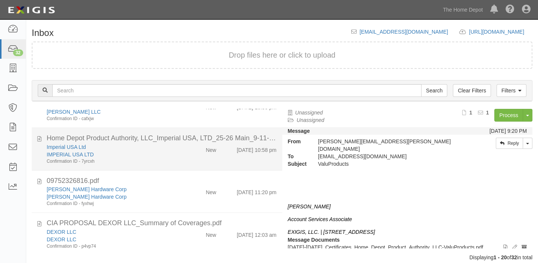
click at [174, 149] on div "Imperial USA Ltd IMPERIAL USA LTD Confirmation ID - 7yrcxh" at bounding box center [111, 153] width 141 height 21
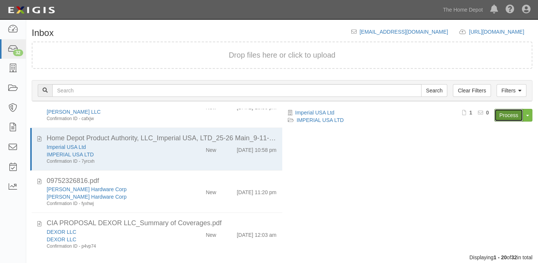
click at [509, 117] on link "Process" at bounding box center [509, 115] width 29 height 13
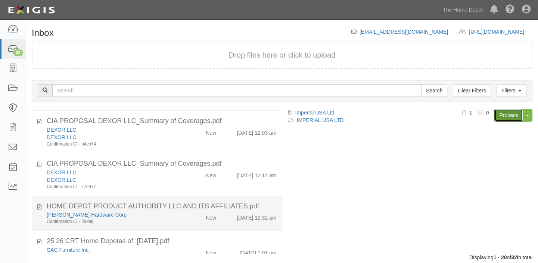
scroll to position [626, 0]
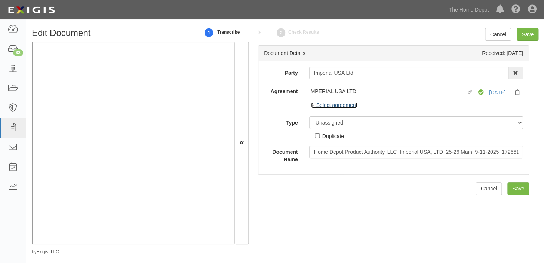
click at [352, 105] on link "Select agreement" at bounding box center [334, 105] width 46 height 6
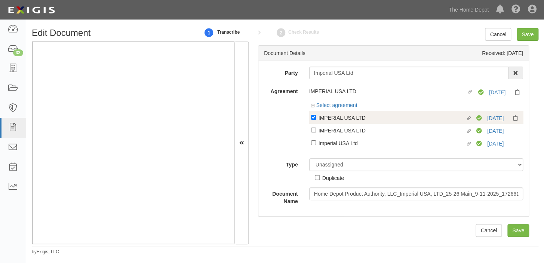
click at [352, 117] on div "IMPERIAL USA LTD" at bounding box center [391, 117] width 147 height 8
click at [316, 117] on input "Linked agreement IMPERIAL USA LTD Linked agreement" at bounding box center [313, 117] width 5 height 5
checkbox input "false"
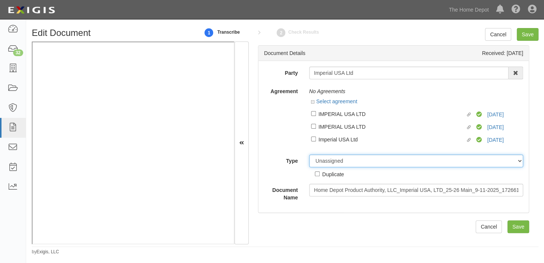
click at [355, 163] on select "Unassigned Binder Cancellation Notice Certificate Contract Endorsement Insuranc…" at bounding box center [416, 160] width 214 height 13
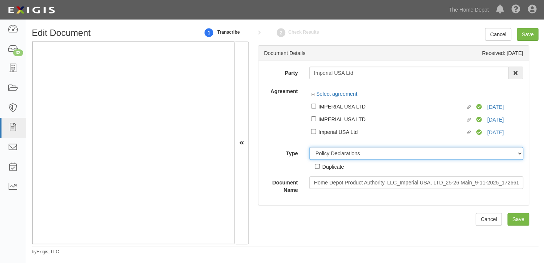
click at [309, 147] on select "Unassigned Binder Cancellation Notice Certificate Contract Endorsement Insuranc…" at bounding box center [416, 153] width 214 height 13
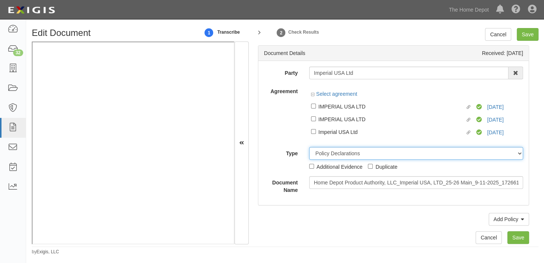
click at [341, 152] on select "Unassigned Binder Cancellation Notice Certificate Contract Endorsement Insuranc…" at bounding box center [416, 153] width 214 height 13
select select "OtherDetail"
click at [309, 147] on select "Unassigned Binder Cancellation Notice Certificate Contract Endorsement Insuranc…" at bounding box center [416, 153] width 214 height 13
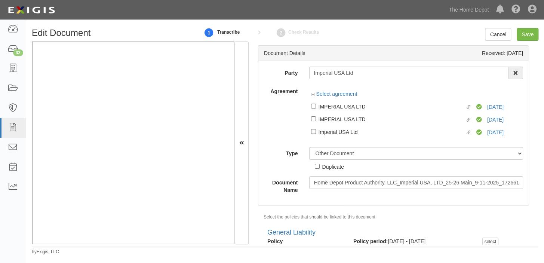
click at [340, 165] on div "Duplicate" at bounding box center [333, 166] width 22 height 8
click at [319, 165] on input "Duplicate" at bounding box center [317, 166] width 5 height 5
checkbox input "true"
click at [533, 34] on input "Save" at bounding box center [527, 34] width 22 height 13
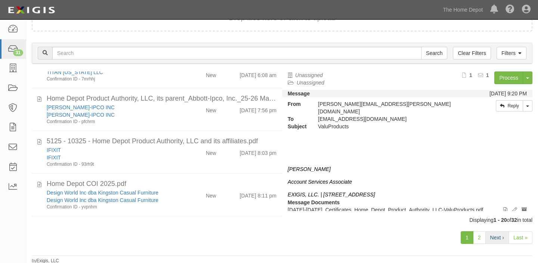
scroll to position [38, 0]
click at [481, 235] on link "2" at bounding box center [479, 237] width 13 height 13
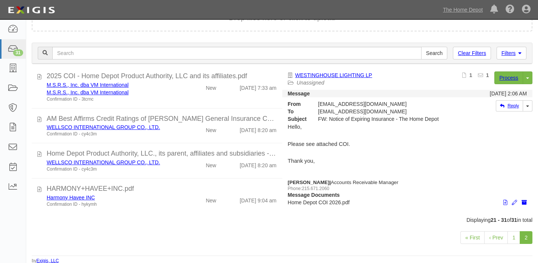
scroll to position [38, 0]
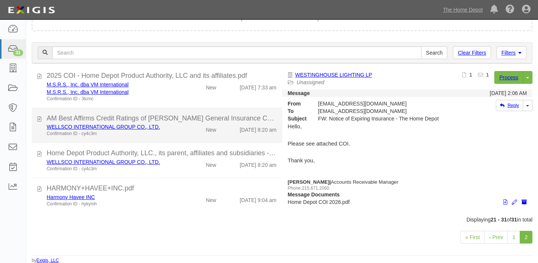
click at [199, 138] on li "AM Best Affirms Credit Ratings of Nan Shan General Insurance Co.pdf WELLSCO INT…" at bounding box center [157, 125] width 251 height 35
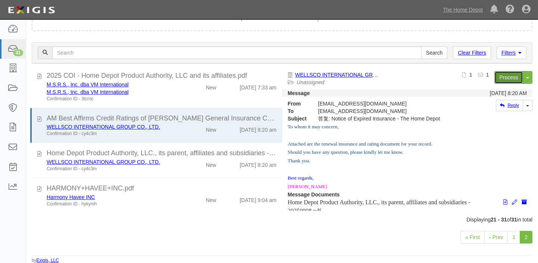
click at [503, 80] on link "Process" at bounding box center [509, 77] width 29 height 13
click at [514, 235] on link "1" at bounding box center [514, 237] width 13 height 13
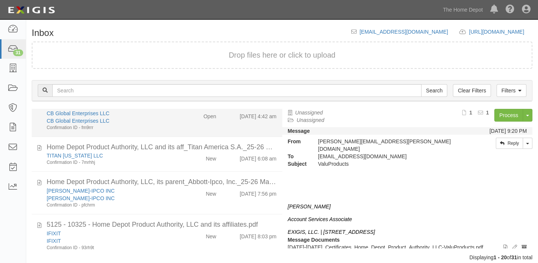
scroll to position [136, 0]
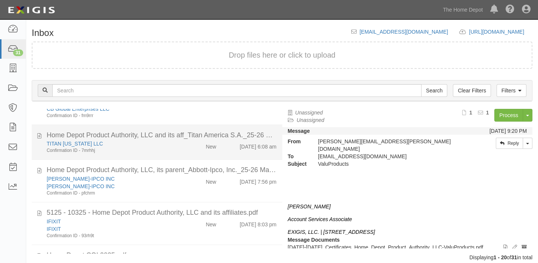
click at [195, 147] on div "New" at bounding box center [202, 145] width 40 height 10
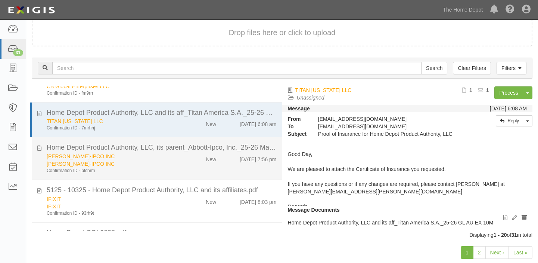
click at [206, 161] on div "New" at bounding box center [211, 157] width 10 height 10
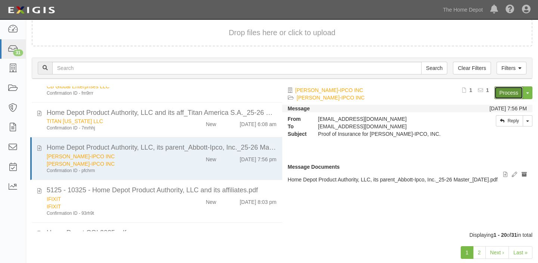
click at [509, 95] on link "Process" at bounding box center [509, 92] width 29 height 13
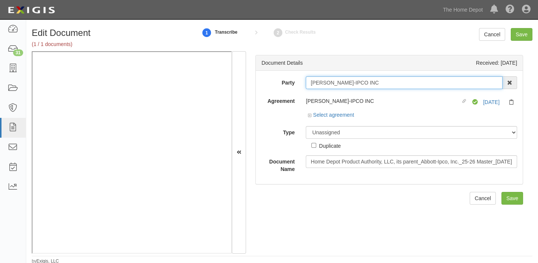
drag, startPoint x: 309, startPoint y: 84, endPoint x: 390, endPoint y: 86, distance: 81.1
click at [390, 86] on input "[PERSON_NAME]-IPCO INC" at bounding box center [404, 82] width 197 height 13
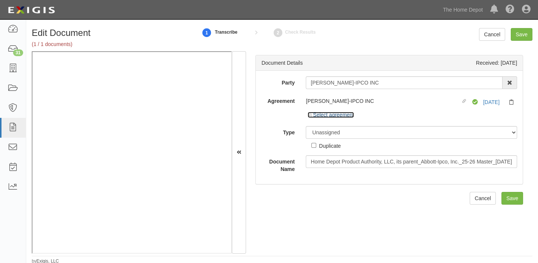
click at [332, 116] on link "Select agreement" at bounding box center [331, 115] width 46 height 6
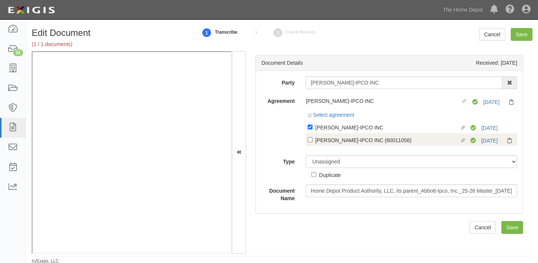
click at [344, 140] on div "ABBOTT-IPCO INC (60011056)" at bounding box center [387, 140] width 144 height 8
click at [313, 140] on input "Linked agreement ABBOTT-IPCO INC (60011056) Linked agreement" at bounding box center [310, 139] width 5 height 5
checkbox input "true"
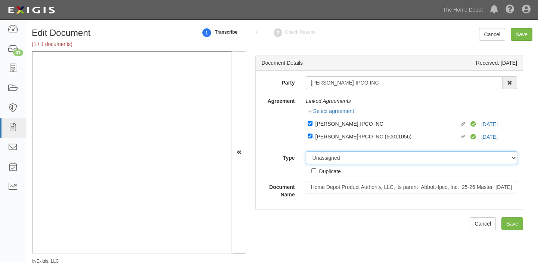
click at [346, 153] on select "Unassigned Binder Cancellation Notice Certificate Contract Endorsement Insuranc…" at bounding box center [411, 157] width 211 height 13
click at [306, 151] on select "Unassigned Binder Cancellation Notice Certificate Contract Endorsement Insuranc…" at bounding box center [411, 157] width 211 height 13
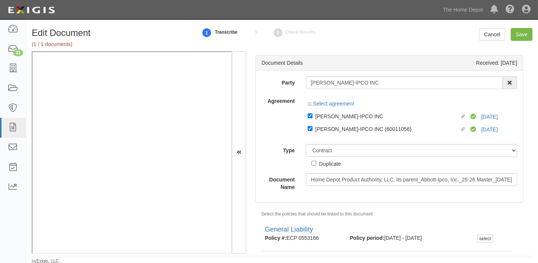
click at [338, 157] on div "Duplicate" at bounding box center [326, 162] width 29 height 11
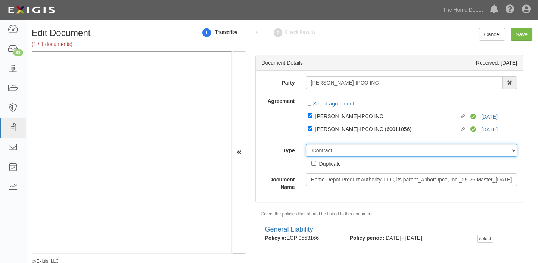
click at [336, 150] on select "Unassigned Binder Cancellation Notice Certificate Contract Endorsement Insuranc…" at bounding box center [411, 150] width 211 height 13
select select "CertificateDetail"
click at [306, 144] on select "Unassigned Binder Cancellation Notice Certificate Contract Endorsement Insuranc…" at bounding box center [411, 150] width 211 height 13
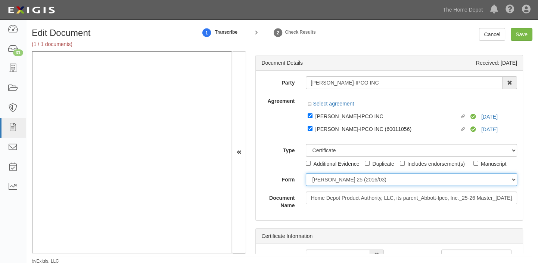
click at [328, 174] on select "ACORD 25 (2016/03) ACORD 101 ACORD 855 NY (2014/05) General" at bounding box center [411, 179] width 211 height 13
select select "GeneralFormDetail"
click at [306, 173] on select "ACORD 25 (2016/03) ACORD 101 ACORD 855 NY (2014/05) General" at bounding box center [411, 179] width 211 height 13
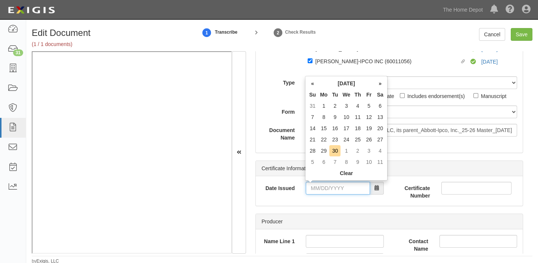
click at [336, 191] on input "Date Issued" at bounding box center [338, 188] width 64 height 13
click at [346, 91] on th "We" at bounding box center [347, 94] width 12 height 11
click at [325, 148] on td "29" at bounding box center [323, 150] width 11 height 11
type input "09/29/2025"
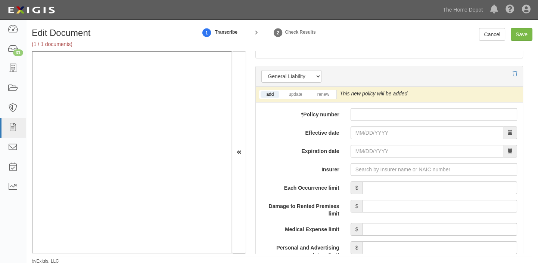
scroll to position [577, 0]
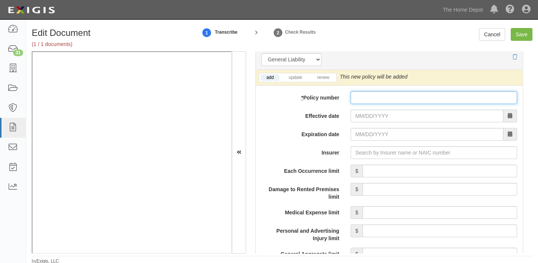
click at [380, 101] on input "* Policy number" at bounding box center [434, 97] width 167 height 13
paste input "ECP 0553166"
type input "ECP 0553166"
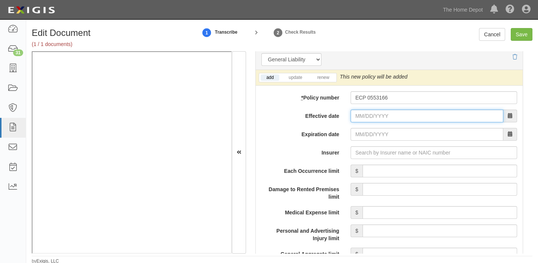
click at [376, 116] on input "Effective date" at bounding box center [427, 115] width 153 height 13
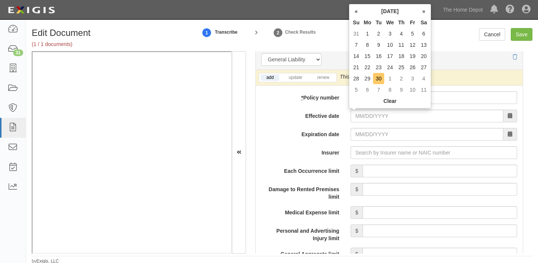
click at [377, 82] on td "30" at bounding box center [378, 78] width 11 height 11
type input "09/30/2025"
type input "09/30/2026"
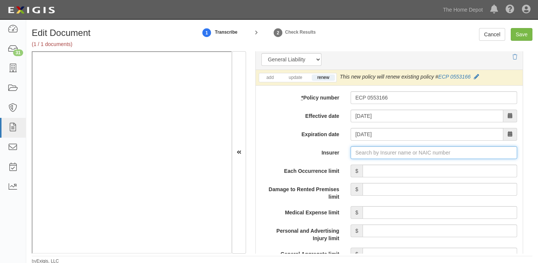
click at [405, 153] on input "Insurer" at bounding box center [434, 152] width 167 height 13
type input "180 Seguros S.A. (0) NR Rating"
type input "1"
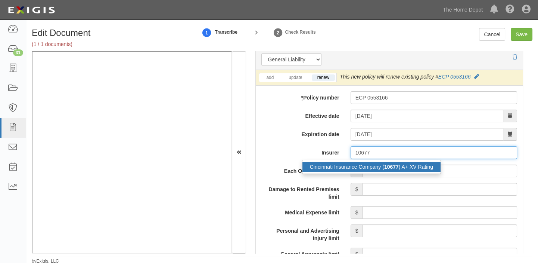
click at [410, 162] on div "Cincinnati Insurance Company ( 10677 ) A+ XV Rating" at bounding box center [372, 167] width 138 height 10
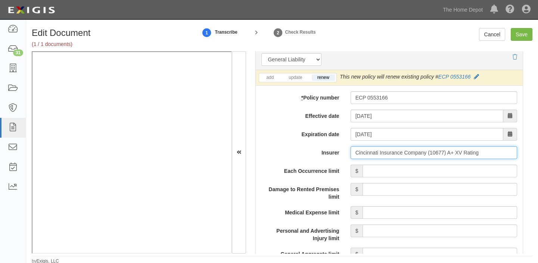
type input "Cincinnati Insurance Company (10677) A+ XV Rating"
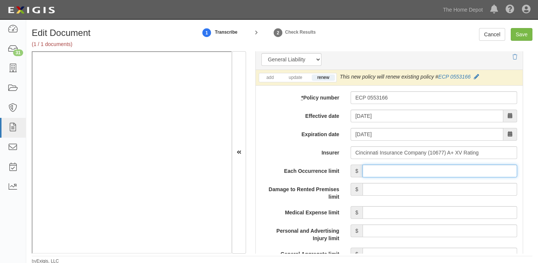
click at [410, 165] on input "Each Occurrence limit" at bounding box center [440, 170] width 155 height 13
type input "1,000,000"
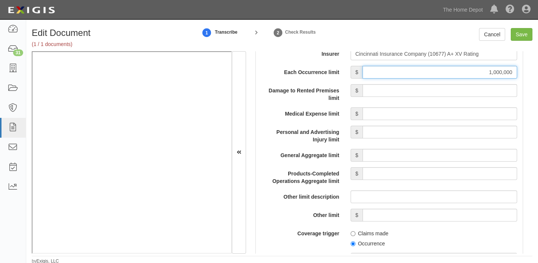
scroll to position [679, 0]
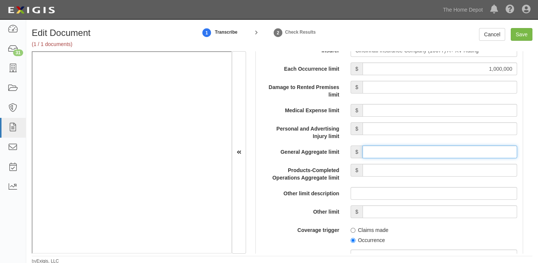
click at [430, 155] on input "General Aggregate limit" at bounding box center [440, 151] width 155 height 13
type input "2,000,000"
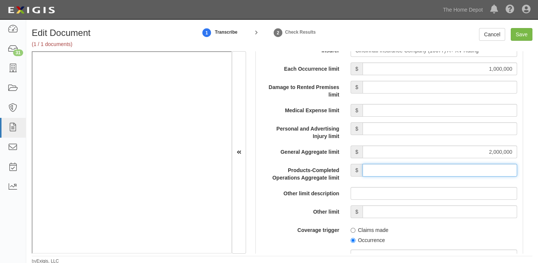
click at [437, 171] on input "Products-Completed Operations Aggregate limit" at bounding box center [440, 170] width 155 height 13
type input "2,000,000"
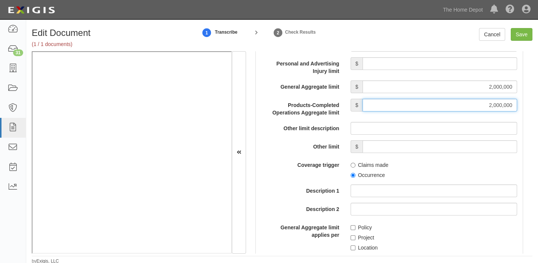
scroll to position [747, 0]
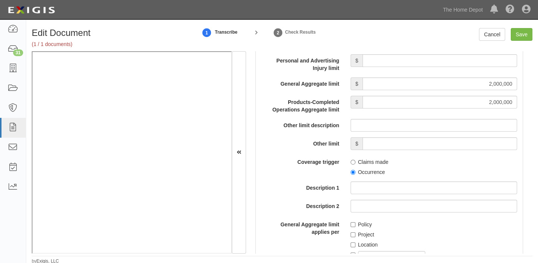
click at [370, 170] on label "Occurrence" at bounding box center [368, 171] width 34 height 7
click at [356, 170] on input "Occurrence" at bounding box center [353, 172] width 5 height 5
radio input "true"
click at [363, 232] on label "Project" at bounding box center [363, 234] width 24 height 7
click at [356, 232] on input "Project" at bounding box center [353, 234] width 5 height 5
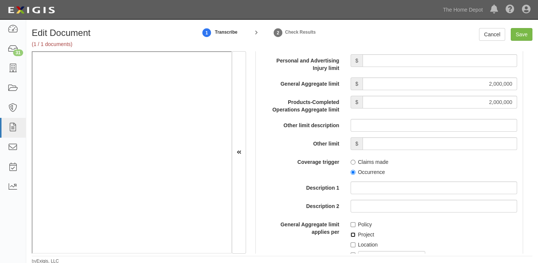
checkbox input "true"
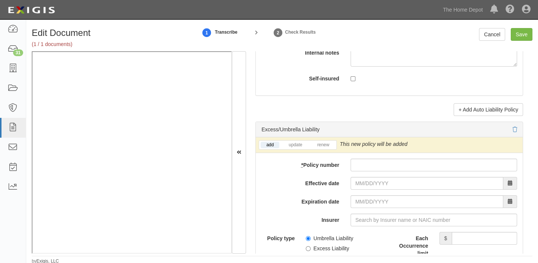
scroll to position [1528, 0]
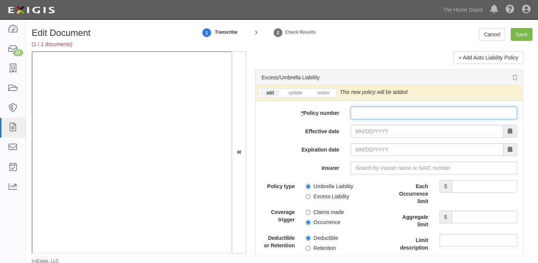
drag, startPoint x: 397, startPoint y: 119, endPoint x: 394, endPoint y: 122, distance: 4.5
click at [397, 119] on input "* Policy number" at bounding box center [434, 112] width 167 height 13
paste input "ECP 0553166"
type input "ECP 0553166"
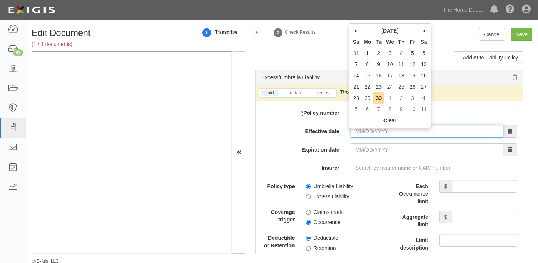
click at [364, 137] on input "Effective date" at bounding box center [427, 131] width 153 height 13
click at [377, 101] on td "30" at bounding box center [378, 97] width 11 height 11
type input "09/30/2025"
type input "09/30/2026"
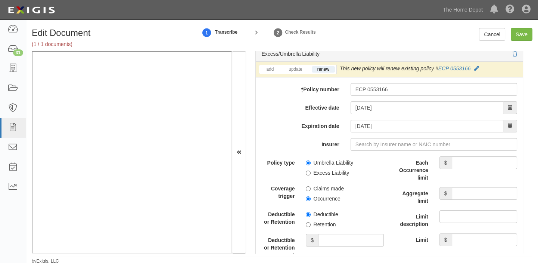
scroll to position [1562, 0]
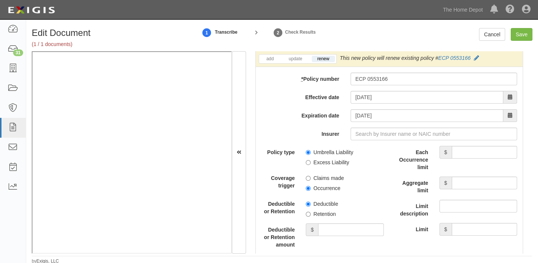
click at [341, 154] on label "Umbrella Liability" at bounding box center [329, 151] width 47 height 7
click at [311, 154] on input "Umbrella Liability" at bounding box center [308, 152] width 5 height 5
radio input "true"
click at [323, 192] on label "Occurrence" at bounding box center [323, 187] width 34 height 7
click at [311, 191] on input "Occurrence" at bounding box center [308, 188] width 5 height 5
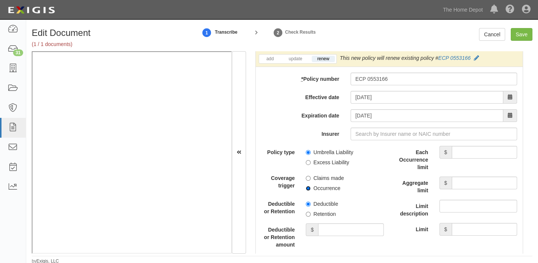
radio input "true"
click at [483, 156] on input "Each Occurrence limit" at bounding box center [484, 152] width 65 height 13
type input "5,000,000"
click at [466, 186] on input "Aggregate limit" at bounding box center [484, 182] width 65 height 13
type input "5,000,000"
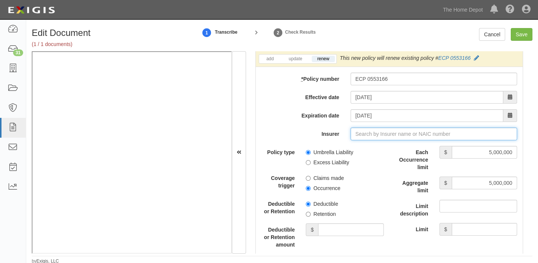
click at [368, 133] on input "Insurer" at bounding box center [434, 133] width 167 height 13
type input "180 Seguros S.A. (0) NR Rating"
type input "1"
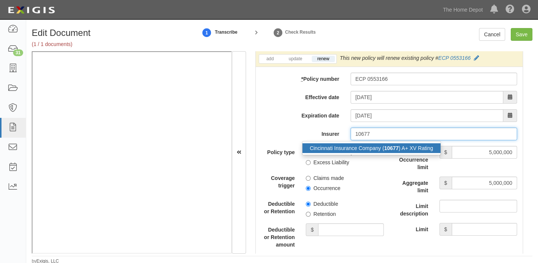
click at [371, 149] on div "Cincinnati Insurance Company ( 10677 ) A+ XV Rating" at bounding box center [372, 148] width 138 height 10
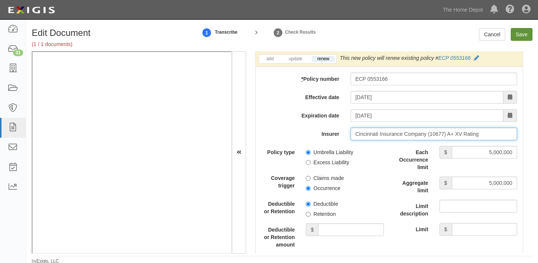
type input "Cincinnati Insurance Company (10677) A+ XV Rating"
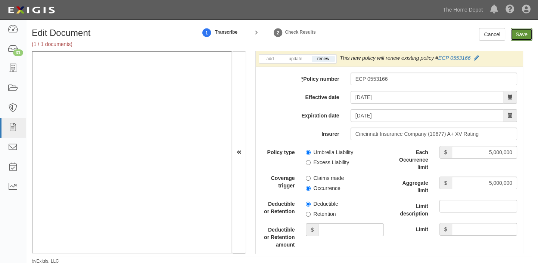
click at [516, 32] on input "Save" at bounding box center [522, 34] width 22 height 13
type input "1000000"
type input "2000000"
type input "5000000"
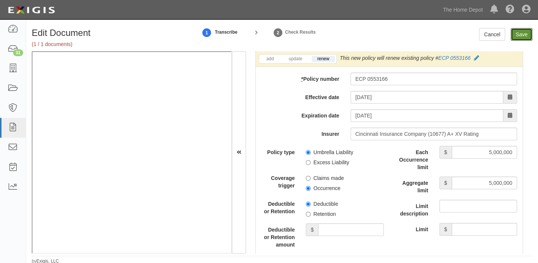
type input "5000000"
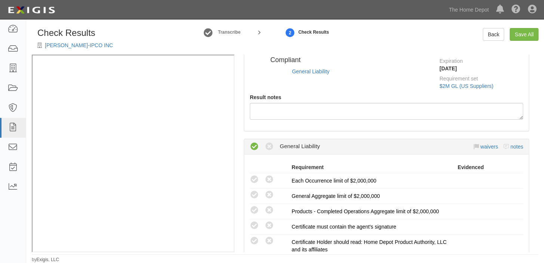
radio input "true"
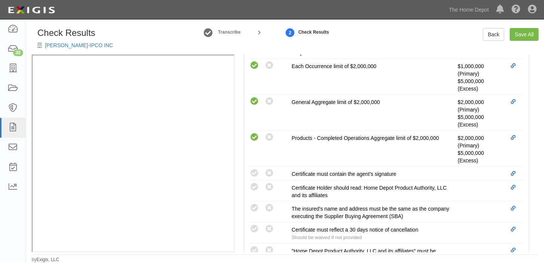
scroll to position [292, 0]
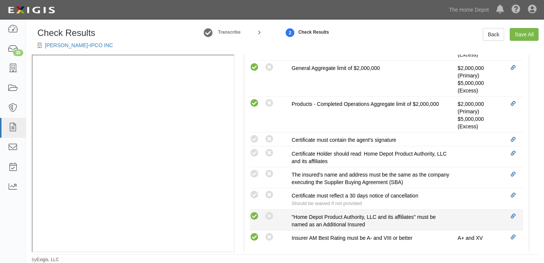
click at [250, 216] on icon at bounding box center [254, 215] width 9 height 9
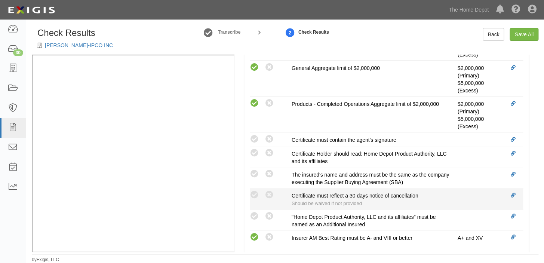
radio input "true"
click at [252, 196] on icon at bounding box center [254, 194] width 9 height 9
radio input "true"
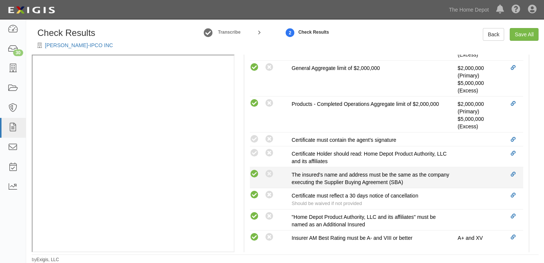
click at [252, 173] on icon at bounding box center [254, 173] width 9 height 9
radio input "true"
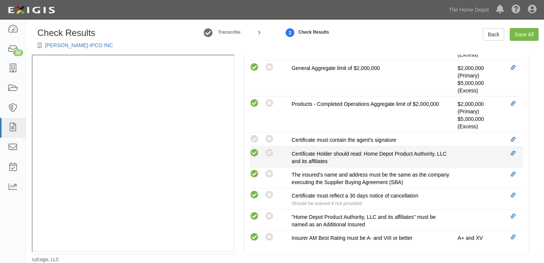
click at [253, 153] on icon at bounding box center [254, 152] width 9 height 9
radio input "true"
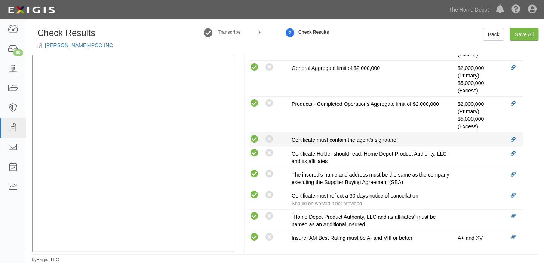
click at [253, 141] on icon at bounding box center [254, 138] width 9 height 9
radio input "true"
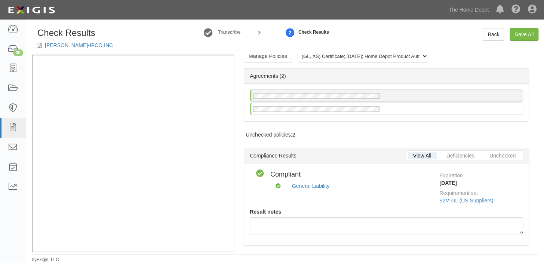
scroll to position [0, 0]
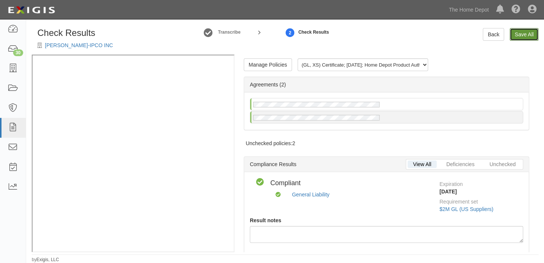
click at [520, 31] on link "Save All" at bounding box center [523, 34] width 29 height 13
radio input "false"
radio input "true"
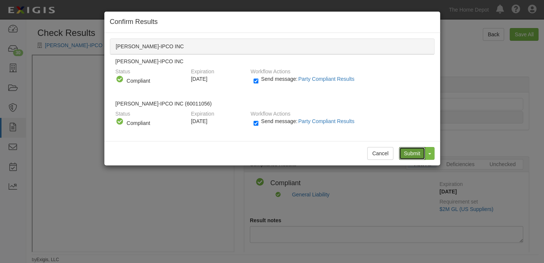
click at [409, 151] on input "Submit" at bounding box center [412, 153] width 26 height 13
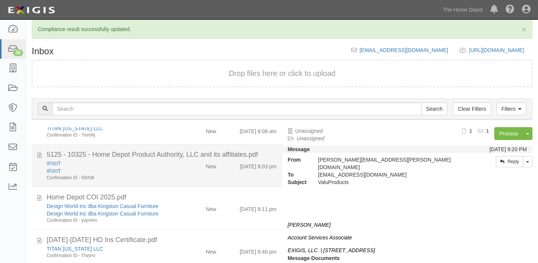
scroll to position [170, 0]
click at [204, 178] on div "IFIXIT IFIXIT Confirmation ID - 93rh9t New 9/29/25 8:03 pm" at bounding box center [161, 169] width 241 height 21
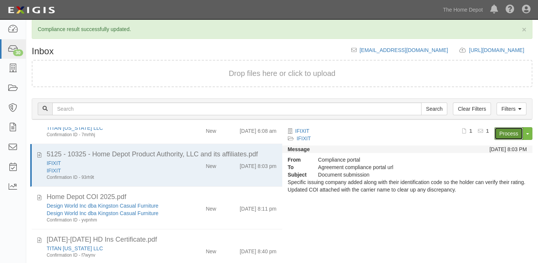
click at [508, 134] on link "Process" at bounding box center [509, 133] width 29 height 13
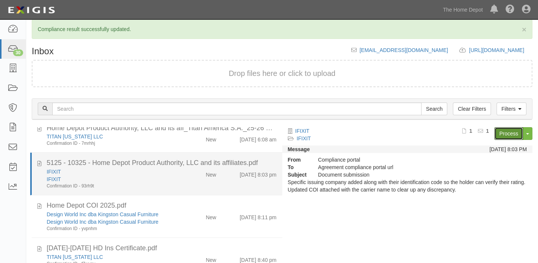
scroll to position [136, 0]
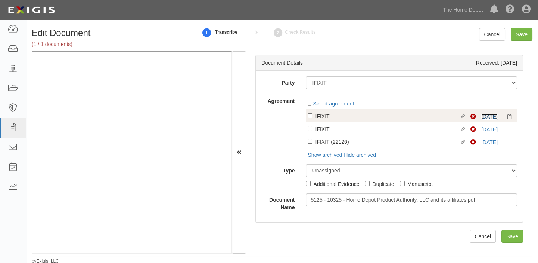
click at [486, 115] on link "5/22/26" at bounding box center [490, 117] width 16 height 6
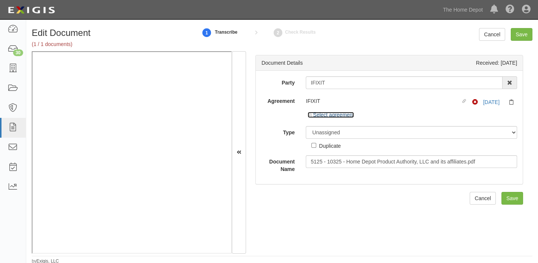
click at [330, 116] on link "Select agreement" at bounding box center [331, 115] width 46 height 6
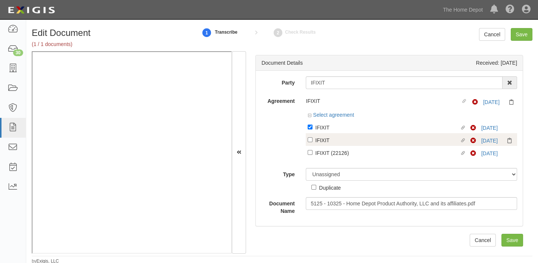
click at [350, 145] on label "Linked agreement IFIXIT Linked agreement" at bounding box center [389, 141] width 163 height 10
click at [313, 142] on input "Linked agreement IFIXIT Linked agreement" at bounding box center [310, 139] width 5 height 5
checkbox input "true"
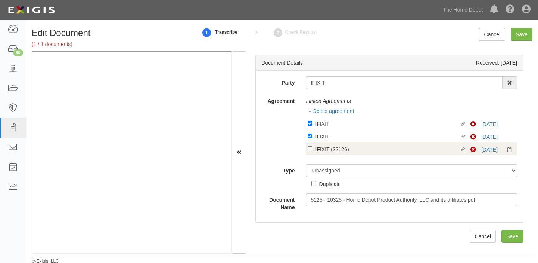
click at [356, 153] on div "IFIXIT (22126)" at bounding box center [387, 149] width 144 height 8
click at [313, 151] on input "Linked agreement IFIXIT (22126) Linked agreement" at bounding box center [310, 148] width 5 height 5
checkbox input "true"
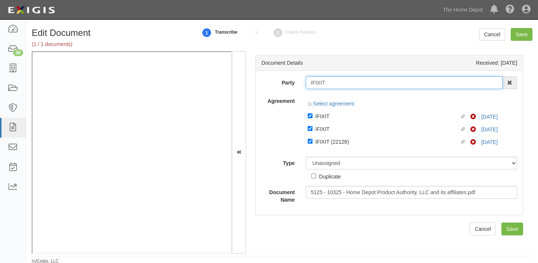
drag, startPoint x: 309, startPoint y: 82, endPoint x: 343, endPoint y: 82, distance: 34.7
click at [343, 82] on input "IFIXIT" at bounding box center [404, 82] width 197 height 13
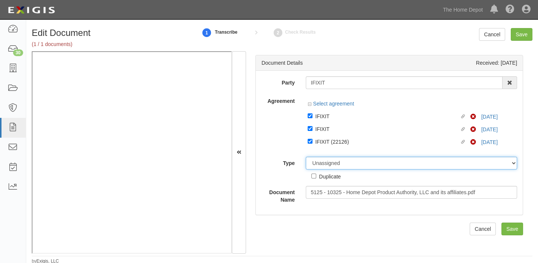
click at [350, 164] on select "Unassigned Binder Cancellation Notice Certificate Contract Endorsement Insuranc…" at bounding box center [411, 163] width 211 height 13
select select "CertificateDetail"
click at [306, 157] on select "Unassigned Binder Cancellation Notice Certificate Contract Endorsement Insuranc…" at bounding box center [411, 163] width 211 height 13
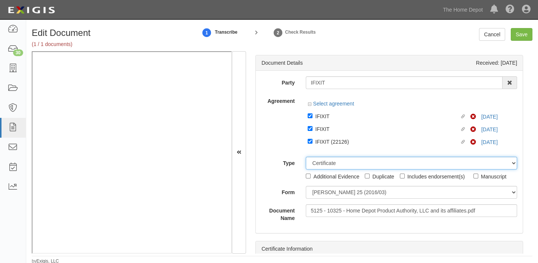
scroll to position [1, 0]
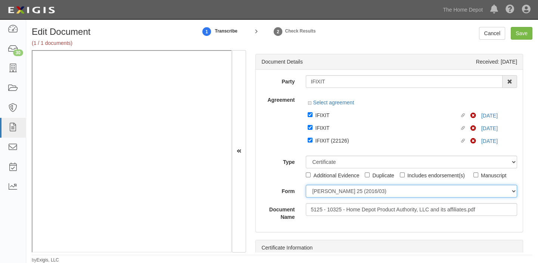
click at [336, 189] on select "ACORD 25 (2016/03) ACORD 101 ACORD 855 NY (2014/05) General" at bounding box center [411, 191] width 211 height 13
select select "GeneralFormDetail"
click at [306, 185] on select "ACORD 25 (2016/03) ACORD 101 ACORD 855 NY (2014/05) General" at bounding box center [411, 191] width 211 height 13
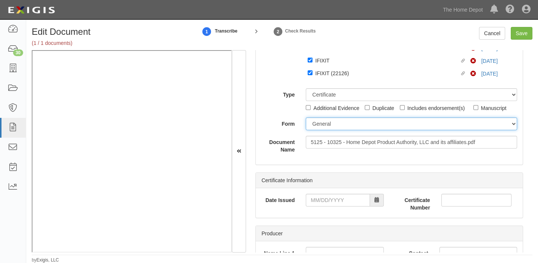
scroll to position [68, 0]
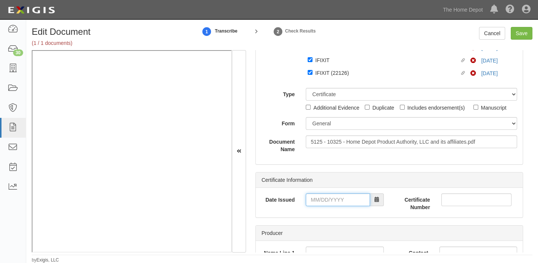
click at [340, 198] on input "Date Issued" at bounding box center [338, 199] width 64 height 13
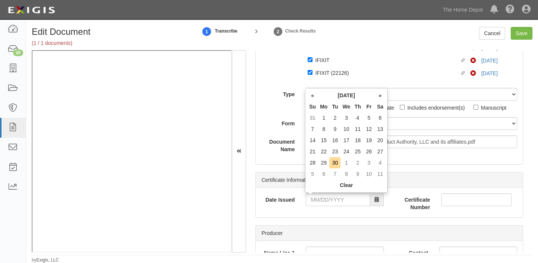
click at [338, 107] on th "Tu" at bounding box center [334, 106] width 11 height 11
click at [315, 162] on td "28" at bounding box center [312, 162] width 11 height 11
type input "09/28/2025"
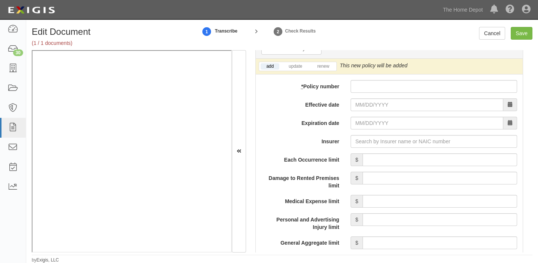
scroll to position [611, 0]
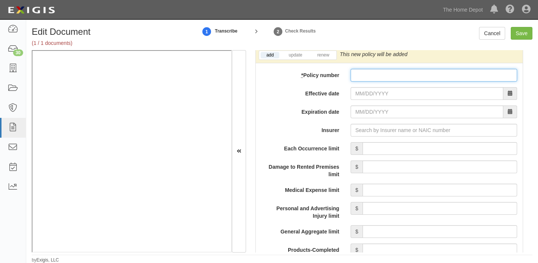
drag, startPoint x: 372, startPoint y: 77, endPoint x: 372, endPoint y: 90, distance: 12.4
click at [372, 77] on input "* Policy number" at bounding box center [434, 75] width 167 height 13
paste input "51UUNBM10A3"
type input "51UUNBM10A3"
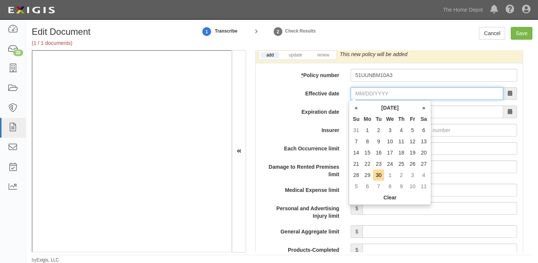
click at [364, 93] on input "Effective date" at bounding box center [427, 93] width 153 height 13
click at [369, 116] on th "Mo" at bounding box center [367, 118] width 11 height 11
click at [365, 163] on td "22" at bounding box center [367, 163] width 11 height 11
type input "09/22/2025"
type input "09/22/2026"
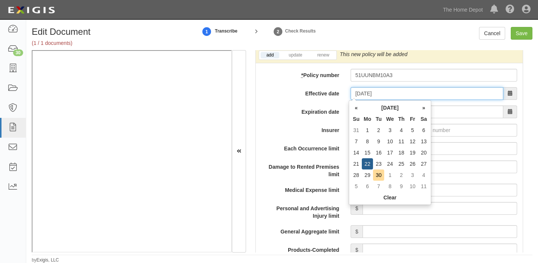
click at [386, 93] on input "09/22/2025" at bounding box center [427, 93] width 153 height 13
click at [387, 110] on th "[DATE]" at bounding box center [390, 107] width 56 height 11
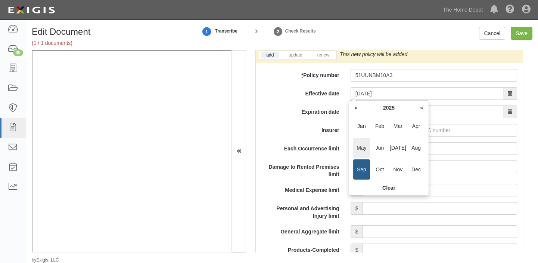
click at [367, 143] on span "May" at bounding box center [361, 147] width 17 height 20
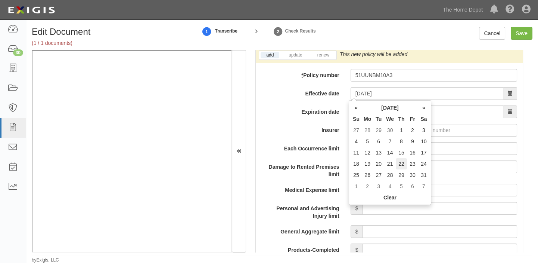
click at [400, 164] on td "22" at bounding box center [401, 163] width 11 height 11
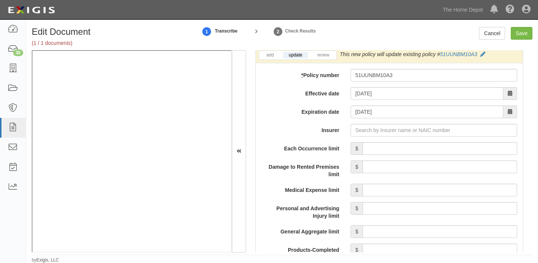
type input "05/22/2025"
type input "05/22/2026"
click at [415, 132] on input "Insurer" at bounding box center [434, 130] width 167 height 13
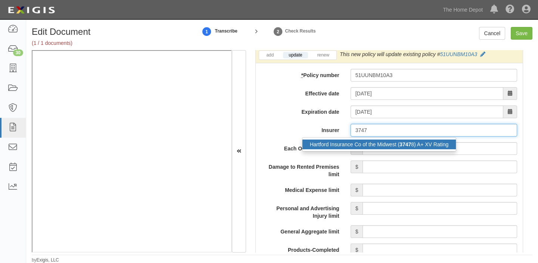
click at [415, 139] on div "Hartford Insurance Co of the Midwest ( 3747 8) A+ XV Rating" at bounding box center [380, 144] width 154 height 10
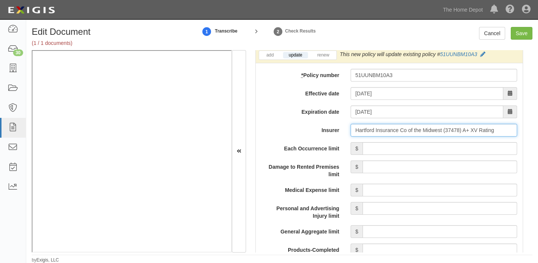
type input "Hartford Insurance Co of the Midwest (37478) A+ XV Rating"
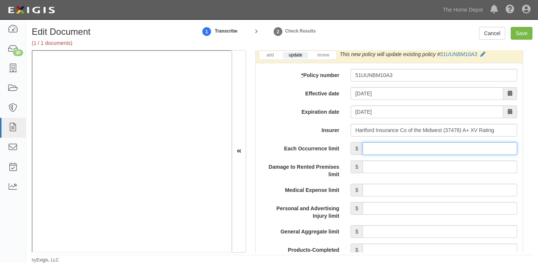
click at [415, 142] on input "Each Occurrence limit" at bounding box center [440, 148] width 155 height 13
type input "1,000,000"
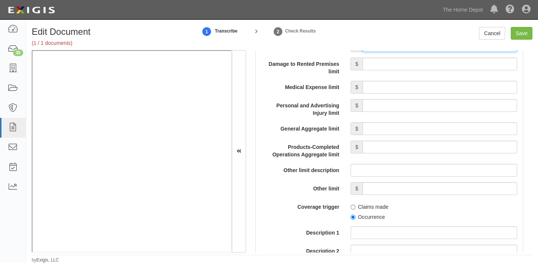
scroll to position [747, 0]
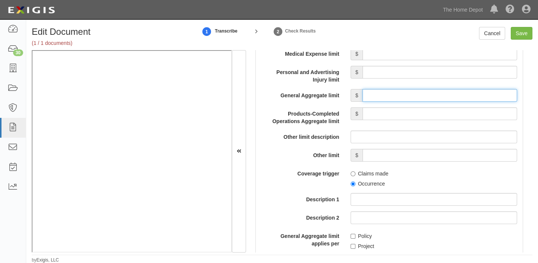
click at [407, 92] on input "General Aggregate limit" at bounding box center [440, 95] width 155 height 13
type input "2,000,000"
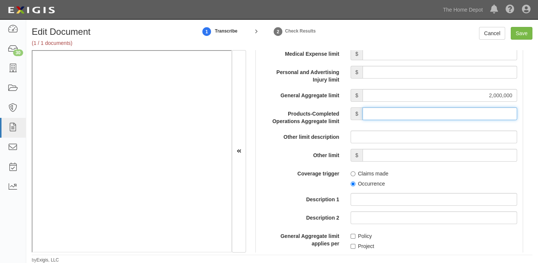
click at [436, 117] on input "Products-Completed Operations Aggregate limit" at bounding box center [440, 113] width 155 height 13
type input "2,000,000"
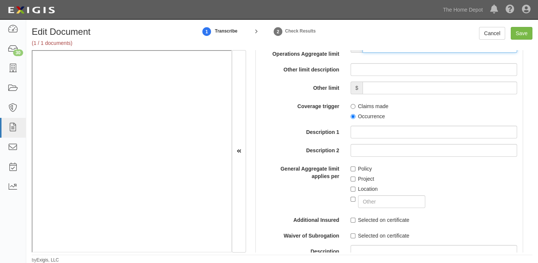
scroll to position [815, 0]
click at [374, 113] on label "Occurrence" at bounding box center [368, 115] width 34 height 7
click at [356, 114] on input "Occurrence" at bounding box center [353, 116] width 5 height 5
radio input "true"
click at [363, 168] on label "Policy" at bounding box center [361, 167] width 21 height 7
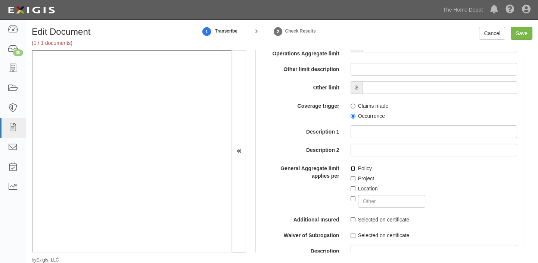
click at [356, 168] on input "Policy" at bounding box center [353, 168] width 5 height 5
checkbox input "true"
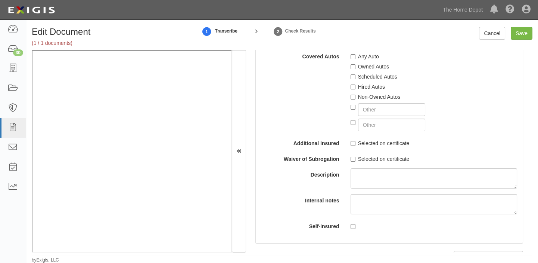
scroll to position [1528, 0]
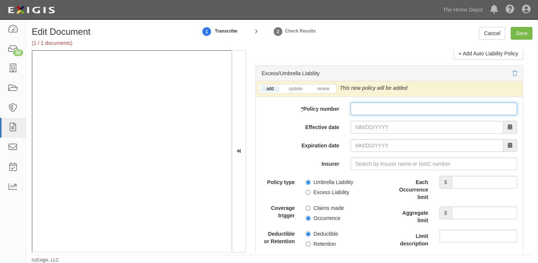
click at [410, 115] on input "* Policy number" at bounding box center [434, 108] width 167 height 13
paste input "51XHUBN70BR"
type input "51XHUBN70BR"
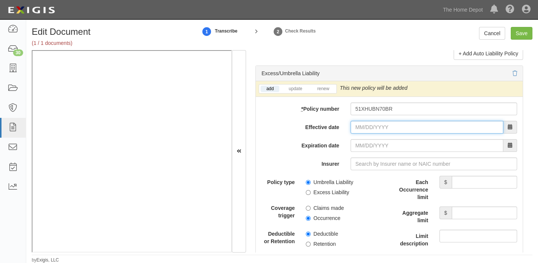
click at [373, 131] on input "Effective date" at bounding box center [427, 127] width 153 height 13
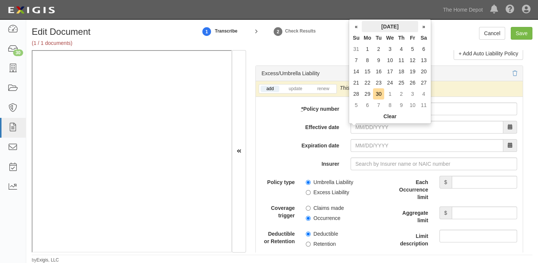
click at [386, 25] on th "September 2025" at bounding box center [390, 26] width 56 height 11
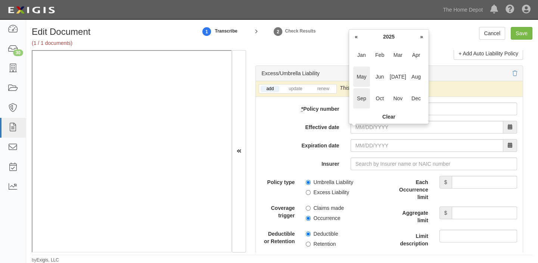
click at [363, 79] on span "May" at bounding box center [361, 76] width 17 height 20
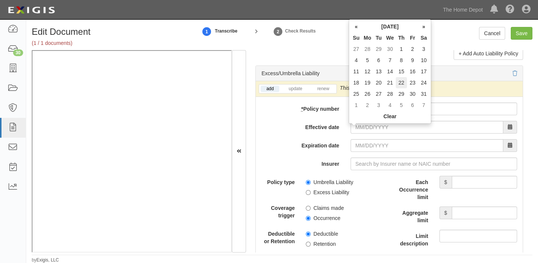
click at [404, 82] on td "22" at bounding box center [401, 82] width 11 height 11
type input "05/22/2025"
type input "05/22/2026"
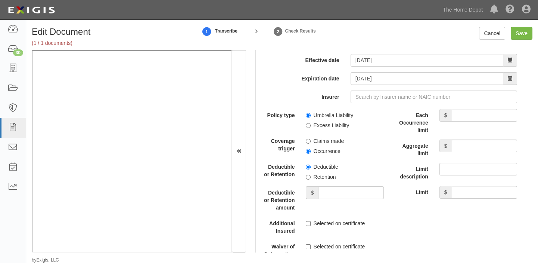
scroll to position [1596, 0]
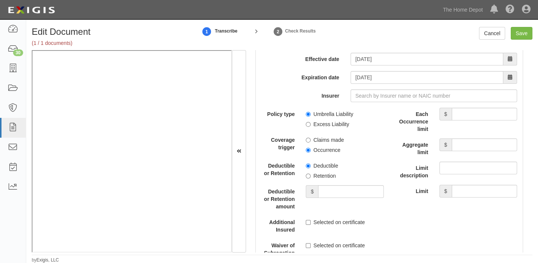
click at [320, 125] on label "Excess Liability" at bounding box center [327, 123] width 43 height 7
click at [311, 125] on input "Excess Liability" at bounding box center [308, 124] width 5 height 5
radio input "true"
click at [321, 154] on label "Occurrence" at bounding box center [323, 149] width 34 height 7
click at [311, 152] on input "Occurrence" at bounding box center [308, 150] width 5 height 5
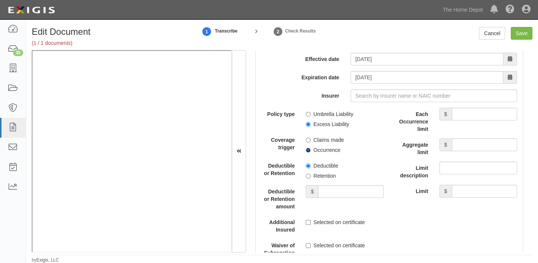
radio input "true"
click at [326, 176] on label "Retention" at bounding box center [321, 175] width 30 height 7
click at [311, 176] on input "Retention" at bounding box center [308, 175] width 5 height 5
radio input "true"
click at [327, 192] on input "Deductible or Retention amount" at bounding box center [350, 191] width 65 height 13
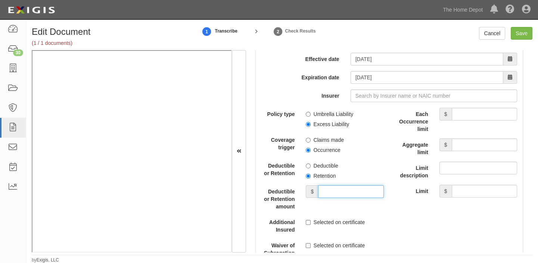
type input "10,000"
click at [480, 120] on input "Each Occurrence limit" at bounding box center [484, 114] width 65 height 13
type input "11,000,000"
click at [462, 151] on input "Aggregate limit" at bounding box center [484, 144] width 65 height 13
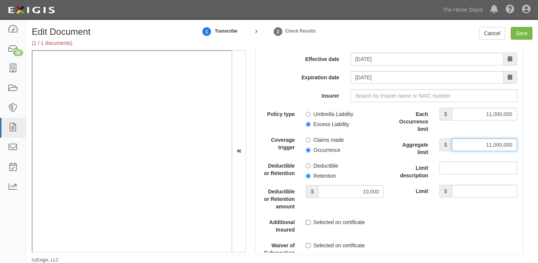
type input "11,000,000"
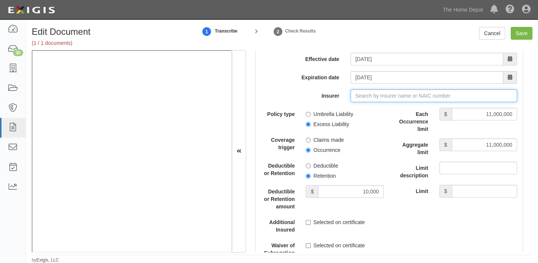
click at [384, 102] on input "Insurer" at bounding box center [434, 95] width 167 height 13
type input "180 Seguros S.A. (0) NR Rating"
type input "1"
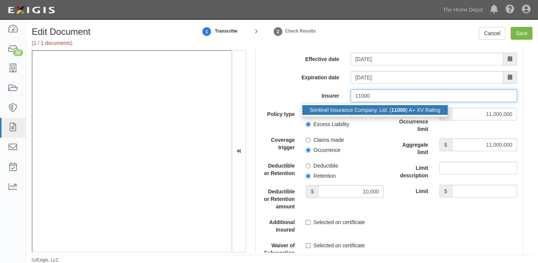
click at [387, 114] on div "Sentinel Insurance Company, Ltd. ( 11000 ) A+ XV Rating" at bounding box center [376, 110] width 146 height 10
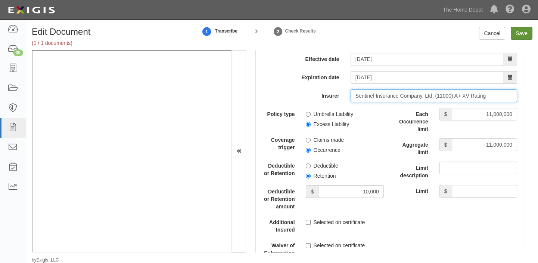
type input "Sentinel Insurance Company, Ltd. (11000) A+ XV Rating"
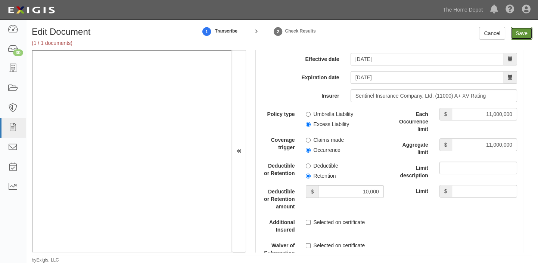
click at [527, 33] on input "Save" at bounding box center [522, 33] width 22 height 13
type input "1000000"
type input "2000000"
type input "10000"
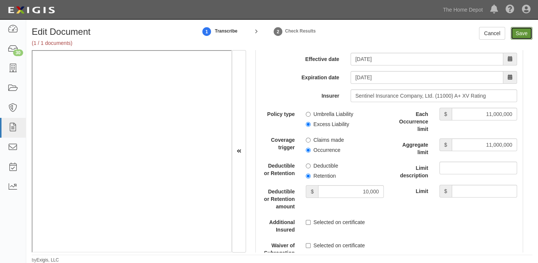
type input "11000000"
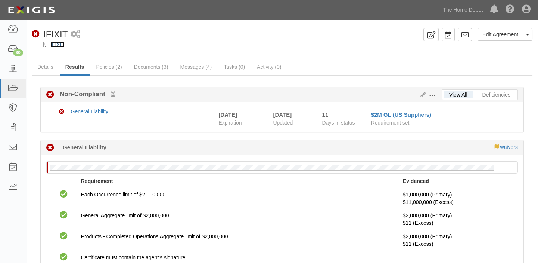
click at [62, 44] on link "IFIXIT" at bounding box center [57, 44] width 14 height 6
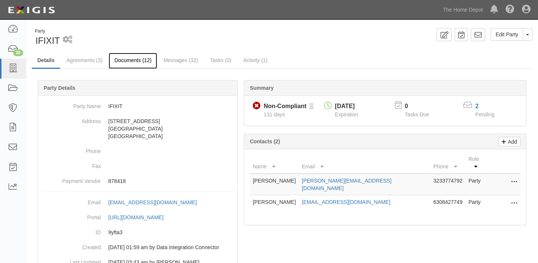
click at [126, 61] on link "Documents (12)" at bounding box center [133, 61] width 49 height 16
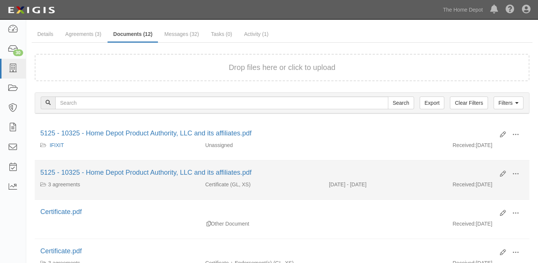
scroll to position [34, 0]
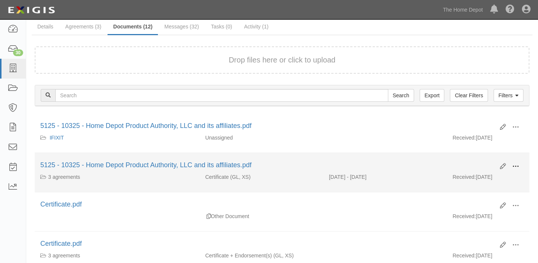
click at [515, 164] on span at bounding box center [516, 166] width 7 height 7
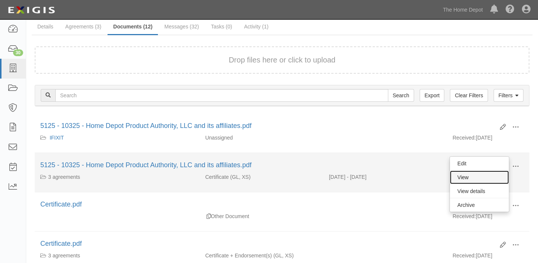
click at [494, 181] on link "View" at bounding box center [479, 176] width 59 height 13
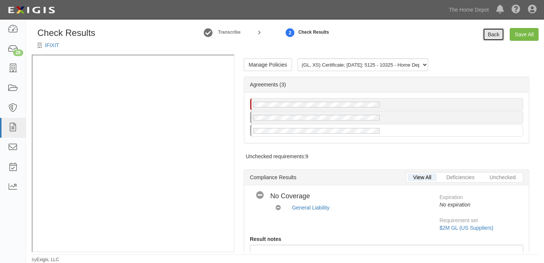
click at [488, 35] on link "Back" at bounding box center [492, 34] width 21 height 13
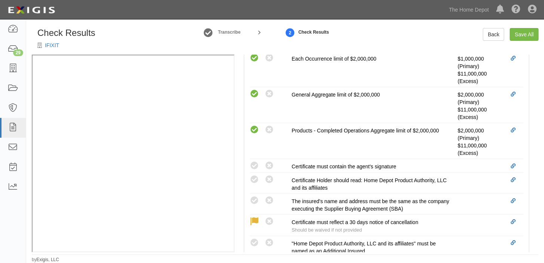
scroll to position [272, 0]
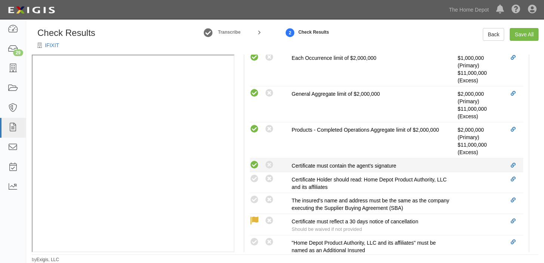
click at [255, 166] on icon at bounding box center [254, 164] width 9 height 9
radio input "true"
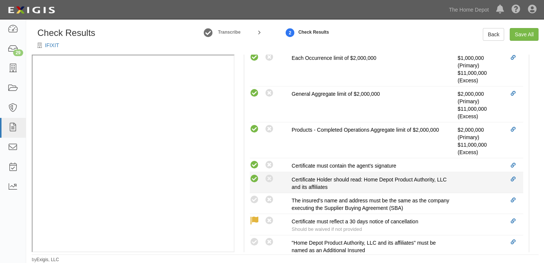
click at [254, 175] on icon at bounding box center [254, 178] width 9 height 9
radio input "true"
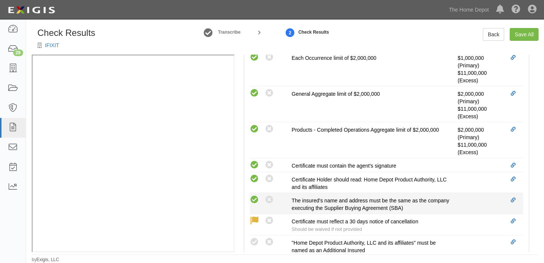
click at [256, 196] on icon at bounding box center [254, 199] width 9 height 9
radio input "true"
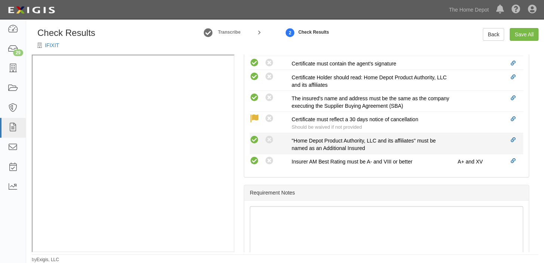
click at [256, 138] on icon at bounding box center [254, 139] width 9 height 9
radio input "true"
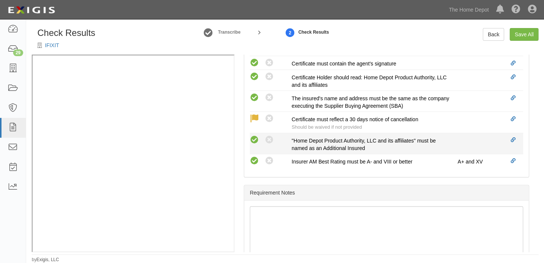
radio input "true"
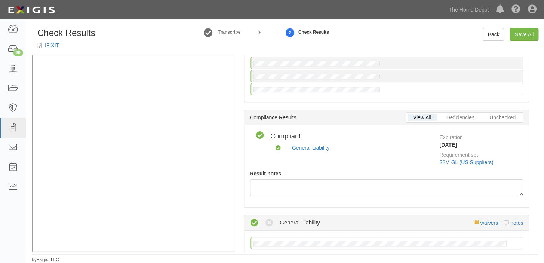
scroll to position [0, 0]
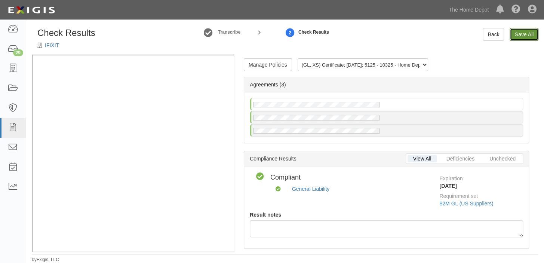
click at [525, 31] on link "Save All" at bounding box center [523, 34] width 29 height 13
radio input "false"
radio input "true"
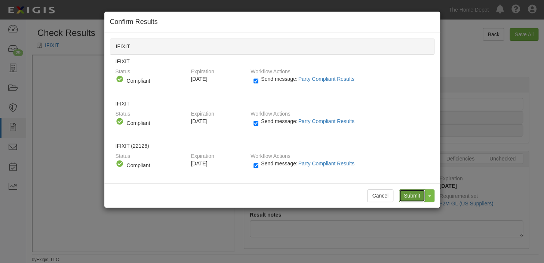
click at [415, 194] on input "Submit" at bounding box center [412, 195] width 26 height 13
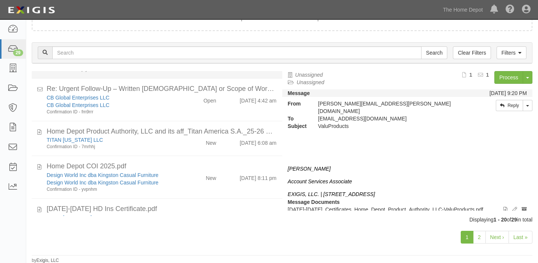
scroll to position [136, 0]
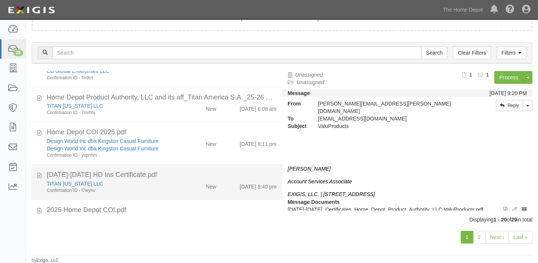
click at [201, 188] on div "New" at bounding box center [202, 185] width 40 height 10
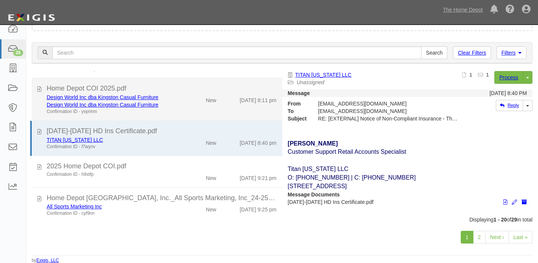
scroll to position [204, 0]
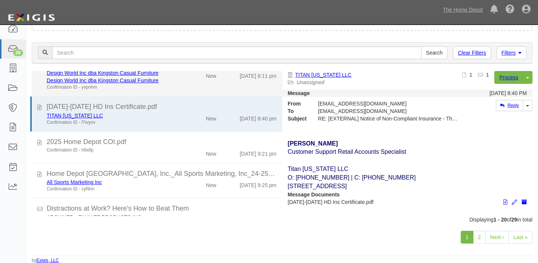
click at [220, 81] on div "Design World Inc dba Kingston Casual Furniture Design World Inc dba Kingston Ca…" at bounding box center [161, 79] width 241 height 21
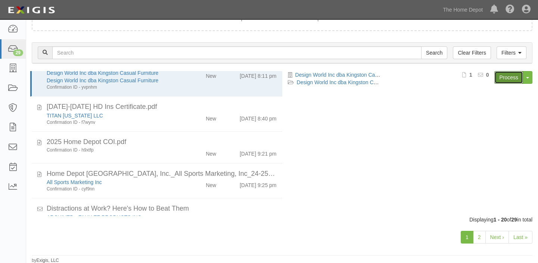
click at [512, 73] on link "Process" at bounding box center [509, 77] width 29 height 13
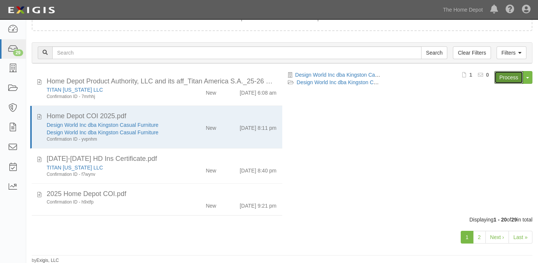
scroll to position [102, 0]
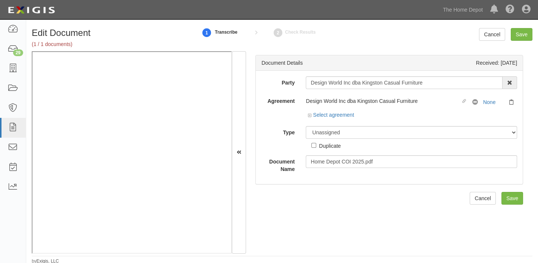
scroll to position [1, 0]
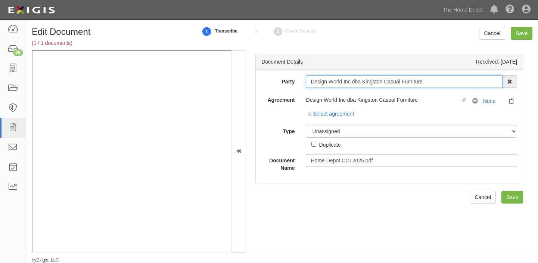
drag, startPoint x: 308, startPoint y: 81, endPoint x: 441, endPoint y: 76, distance: 133.1
click at [441, 76] on input "Design World Inc dba Kingston Casual Furniture" at bounding box center [404, 81] width 197 height 13
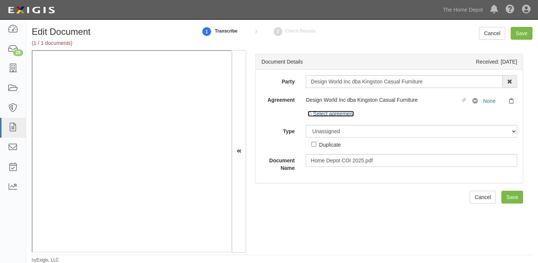
click at [322, 111] on link "Select agreement" at bounding box center [331, 114] width 46 height 6
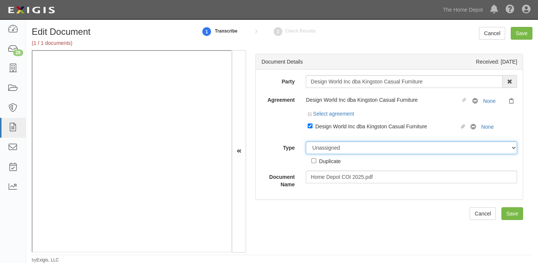
click at [328, 145] on select "Unassigned Binder Cancellation Notice Certificate Contract Endorsement Insuranc…" at bounding box center [411, 147] width 211 height 13
select select "CertificateDetail"
click at [306, 141] on select "Unassigned Binder Cancellation Notice Certificate Contract Endorsement Insuranc…" at bounding box center [411, 147] width 211 height 13
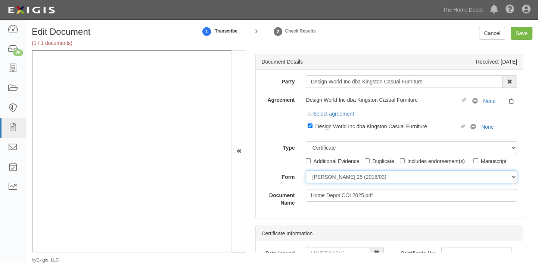
drag, startPoint x: 327, startPoint y: 179, endPoint x: 327, endPoint y: 183, distance: 4.1
click at [327, 179] on select "ACORD 25 (2016/03) ACORD 101 ACORD 855 NY (2014/05) General" at bounding box center [411, 176] width 211 height 13
select select "GeneralFormDetail"
click at [306, 170] on select "ACORD 25 (2016/03) ACORD 101 ACORD 855 NY (2014/05) General" at bounding box center [411, 176] width 211 height 13
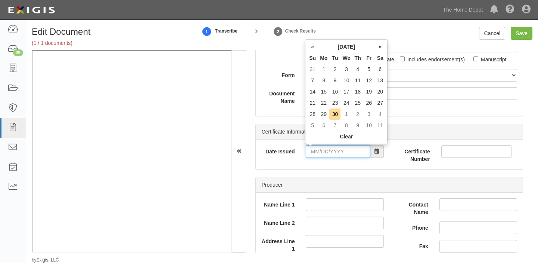
click at [347, 155] on input "Date Issued" at bounding box center [338, 151] width 64 height 13
click at [349, 52] on th "We" at bounding box center [347, 57] width 12 height 11
click at [350, 48] on th "September 2025" at bounding box center [346, 46] width 56 height 11
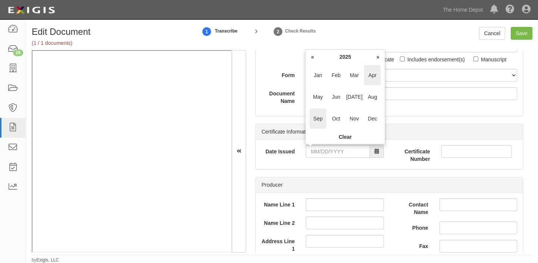
click at [369, 71] on span "Apr" at bounding box center [372, 75] width 17 height 20
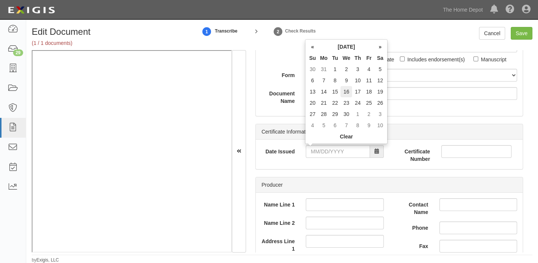
click at [341, 92] on td "16" at bounding box center [347, 91] width 12 height 11
type input "04/16/2025"
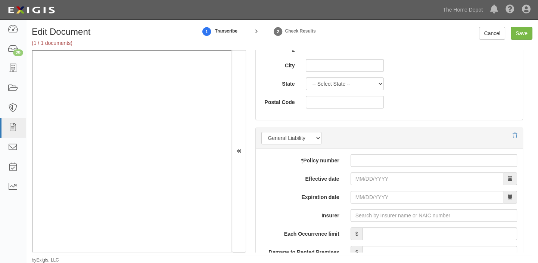
scroll to position [475, 0]
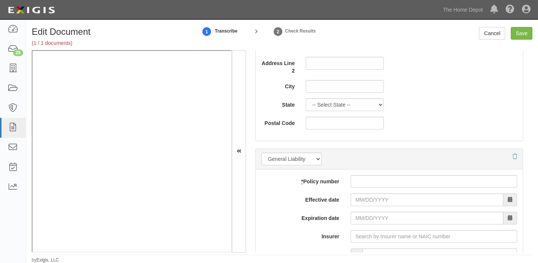
click at [384, 179] on input "* Policy number" at bounding box center [434, 181] width 167 height 13
paste input "5268127"
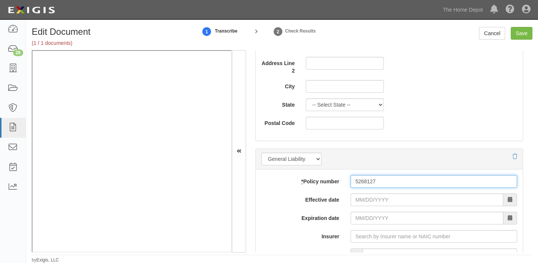
type input "5268127"
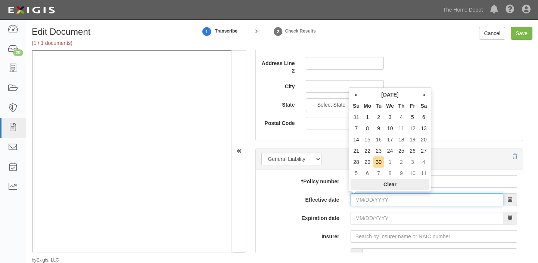
drag, startPoint x: 377, startPoint y: 198, endPoint x: 377, endPoint y: 187, distance: 10.8
click at [377, 198] on input "Effective date" at bounding box center [427, 199] width 153 height 13
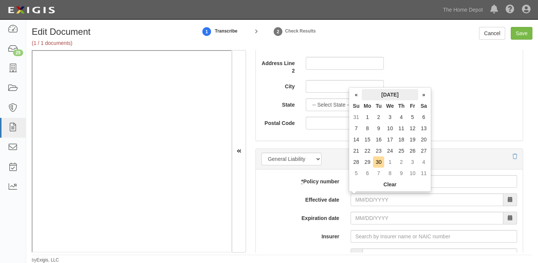
click at [383, 92] on th "[DATE]" at bounding box center [390, 94] width 56 height 11
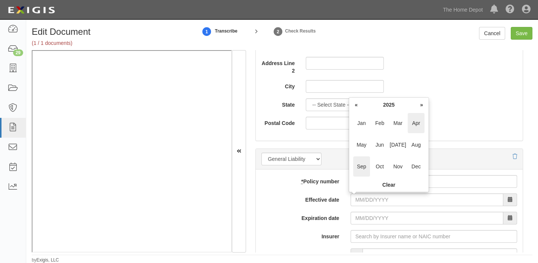
click at [414, 121] on span "Apr" at bounding box center [416, 123] width 17 height 20
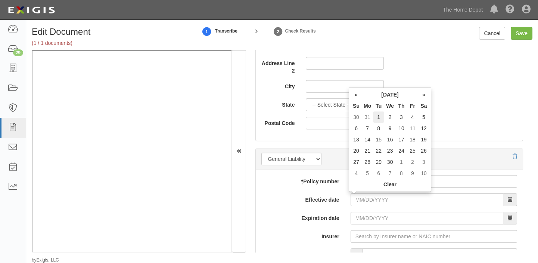
click at [377, 116] on td "1" at bounding box center [378, 116] width 11 height 11
type input "04/01/2025"
type input "04/01/2026"
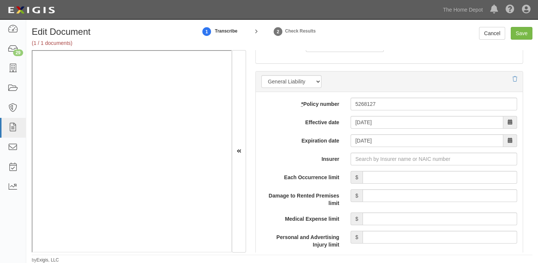
scroll to position [577, 0]
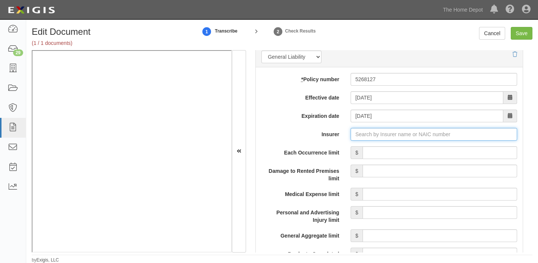
click at [416, 138] on input "Insurer" at bounding box center [434, 134] width 167 height 13
type input "180 Seguros S.A. (0) NR Rating"
type input "1"
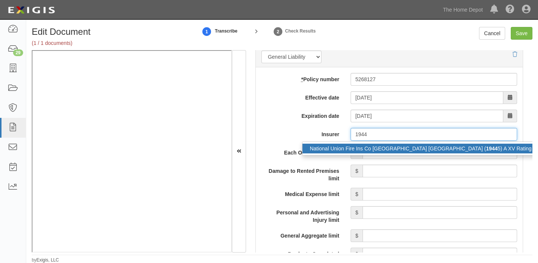
click at [486, 149] on strong "1944" at bounding box center [492, 148] width 12 height 6
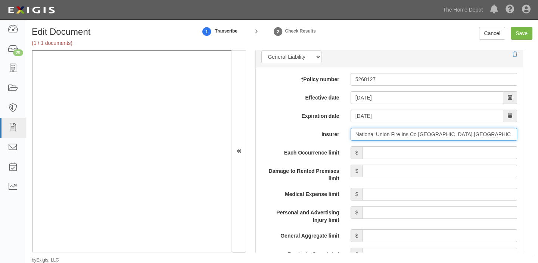
type input "National Union Fire Ins Co Pittsburgh PA (19445) A XV Rating"
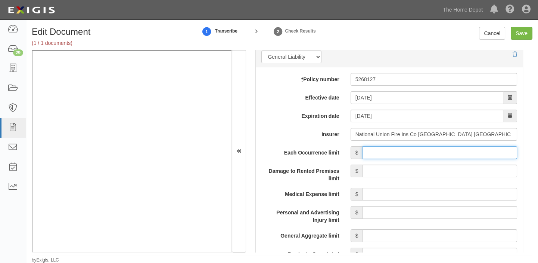
click at [411, 150] on input "Each Occurrence limit" at bounding box center [440, 152] width 155 height 13
type input "2,000,000"
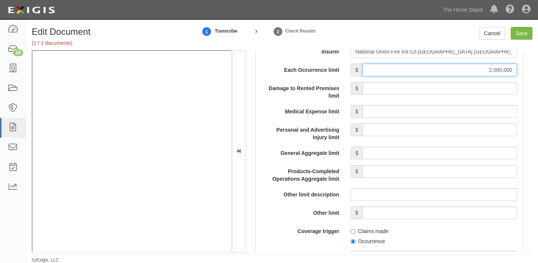
scroll to position [679, 0]
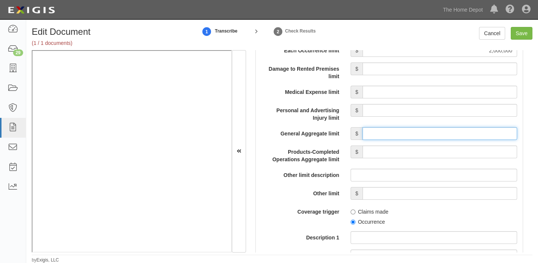
click at [416, 137] on input "General Aggregate limit" at bounding box center [440, 133] width 155 height 13
type input "4,000,000"
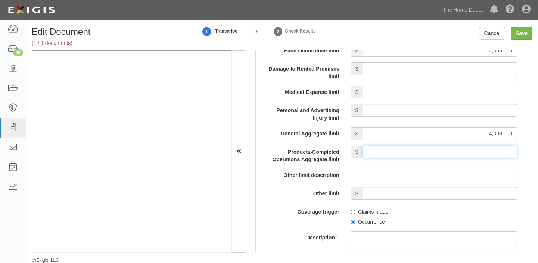
click at [437, 152] on input "Products-Completed Operations Aggregate limit" at bounding box center [440, 151] width 155 height 13
type input "4,000,000"
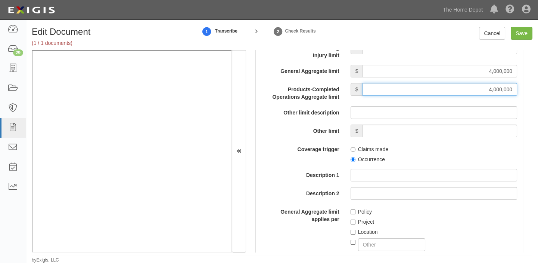
scroll to position [747, 0]
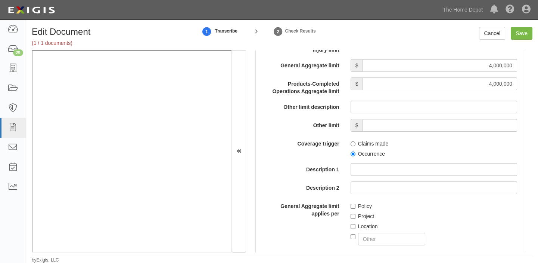
click at [355, 153] on label "Occurrence" at bounding box center [368, 153] width 34 height 7
click at [355, 153] on input "Occurrence" at bounding box center [353, 153] width 5 height 5
radio input "true"
click at [359, 222] on label "Location" at bounding box center [364, 225] width 27 height 7
click at [356, 224] on input "Location" at bounding box center [353, 226] width 5 height 5
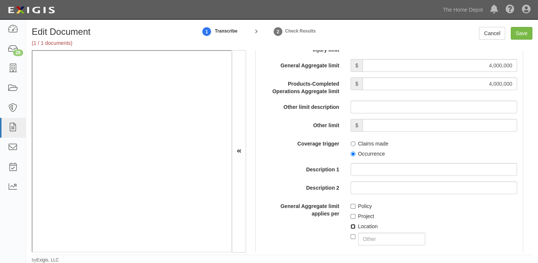
checkbox input "true"
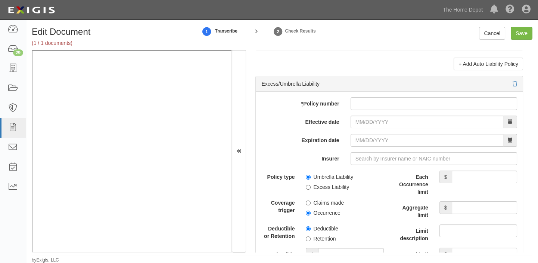
scroll to position [1494, 0]
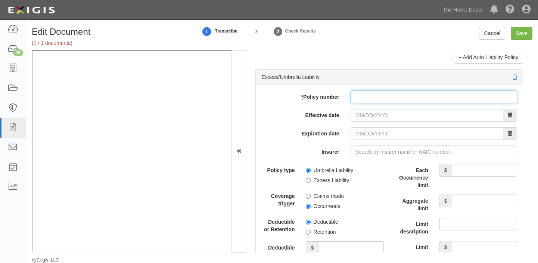
paste input "CUP1S18336125NF"
click at [402, 98] on input "* Policy number" at bounding box center [434, 96] width 167 height 13
type input "CUP1S18336125NF"
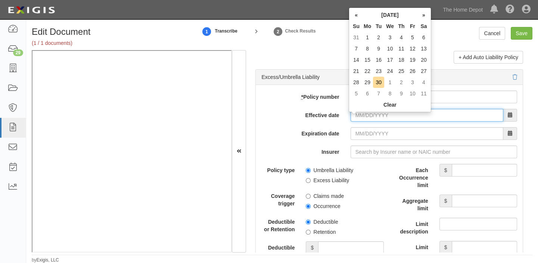
click at [364, 121] on input "Effective date" at bounding box center [427, 115] width 153 height 13
click at [383, 15] on th "September 2025" at bounding box center [390, 14] width 56 height 11
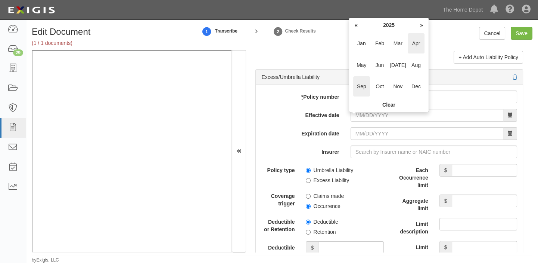
click at [418, 35] on span "Apr" at bounding box center [416, 43] width 17 height 20
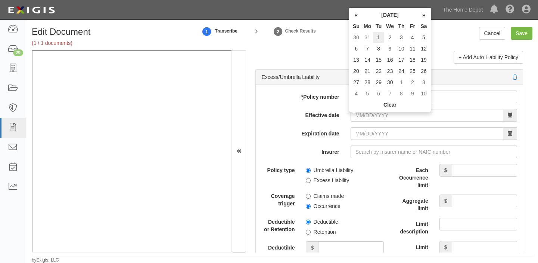
click at [377, 37] on td "1" at bounding box center [378, 37] width 11 height 11
type input "04/01/2025"
type input "04/01/2026"
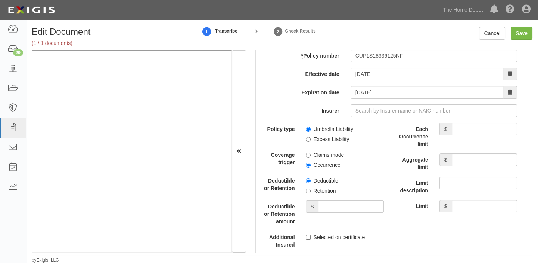
scroll to position [1562, 0]
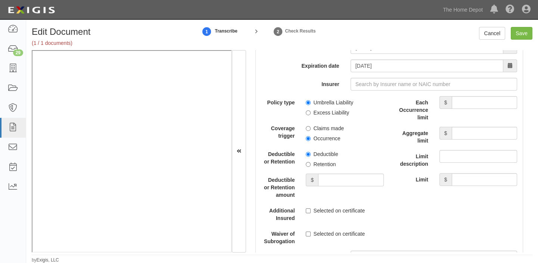
click at [325, 116] on label "Excess Liability" at bounding box center [327, 112] width 43 height 7
click at [311, 115] on input "Excess Liability" at bounding box center [308, 112] width 5 height 5
radio input "true"
click at [317, 164] on label "Retention" at bounding box center [321, 163] width 30 height 7
click at [311, 164] on input "Retention" at bounding box center [308, 164] width 5 height 5
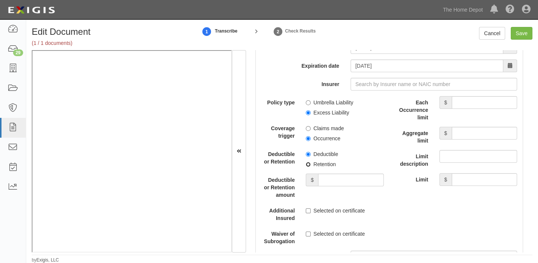
radio input "true"
click at [323, 183] on input "Deductible or Retention amount" at bounding box center [350, 179] width 65 height 13
type input "10,000"
click at [460, 109] on input "Each Occurrence limit" at bounding box center [484, 102] width 65 height 13
type input "5,000,000"
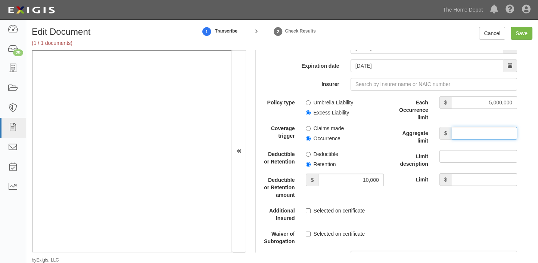
click at [464, 139] on input "Aggregate limit" at bounding box center [484, 133] width 65 height 13
type input "5,000,000"
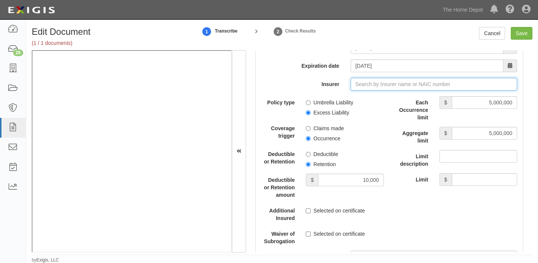
click at [397, 90] on input "Insurer" at bounding box center [434, 84] width 167 height 13
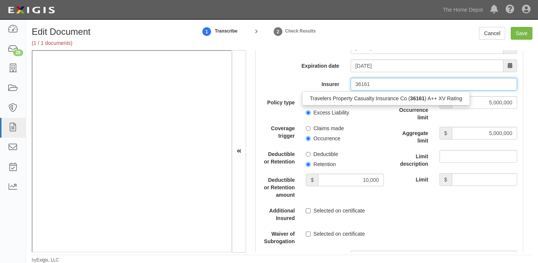
click at [396, 99] on div "Travelers Property Casualty Insurance Co ( 36161 ) A++ XV Rating" at bounding box center [386, 98] width 167 height 10
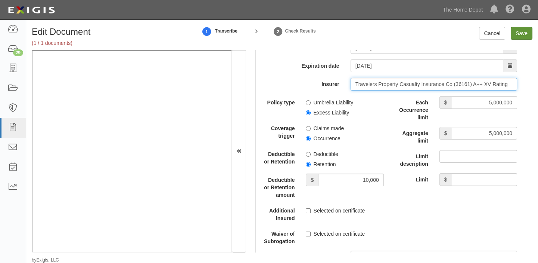
type input "Travelers Property Casualty Insurance Co (36161) A++ XV Rating"
click at [527, 29] on input "Save" at bounding box center [522, 33] width 22 height 13
type input "2000000"
type input "4000000"
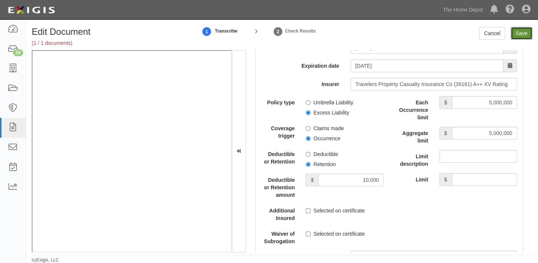
type input "10000"
type input "5000000"
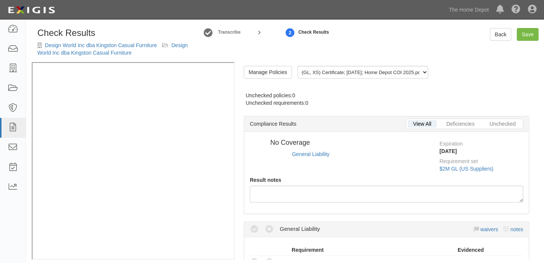
radio input "true"
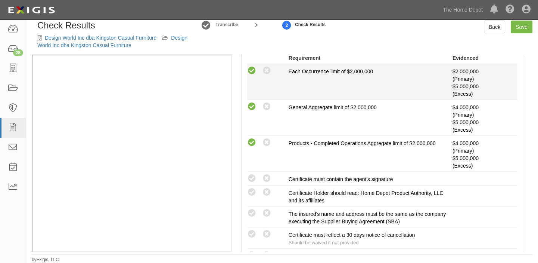
scroll to position [204, 0]
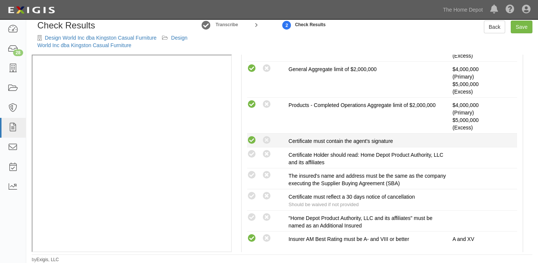
click at [251, 139] on icon at bounding box center [251, 140] width 9 height 9
radio input "true"
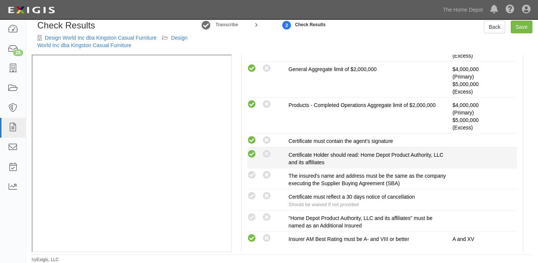
click at [252, 155] on icon at bounding box center [251, 153] width 9 height 9
radio input "true"
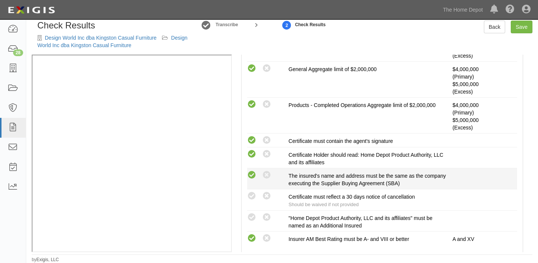
click at [253, 171] on icon at bounding box center [251, 174] width 9 height 9
radio input "true"
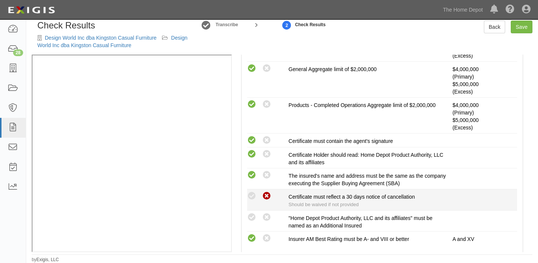
click at [270, 197] on icon at bounding box center [266, 195] width 9 height 9
radio input "true"
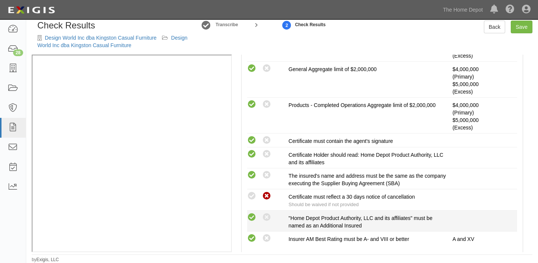
click at [256, 217] on icon at bounding box center [251, 217] width 9 height 9
radio input "true"
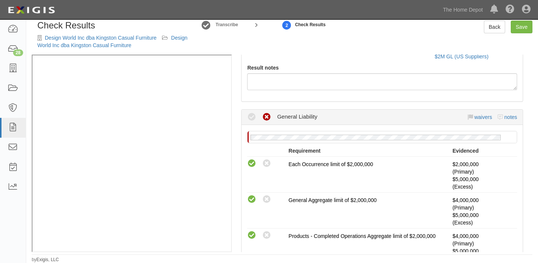
scroll to position [68, 0]
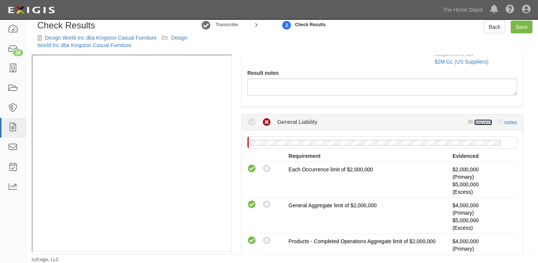
click at [480, 121] on link "waivers" at bounding box center [483, 122] width 18 height 6
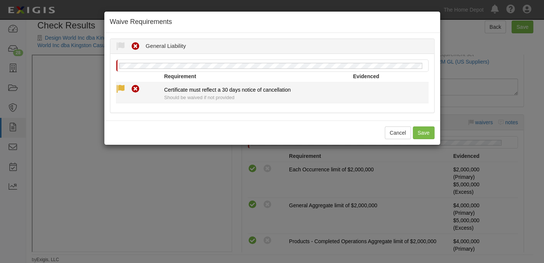
click at [120, 86] on icon at bounding box center [120, 88] width 9 height 9
radio input "true"
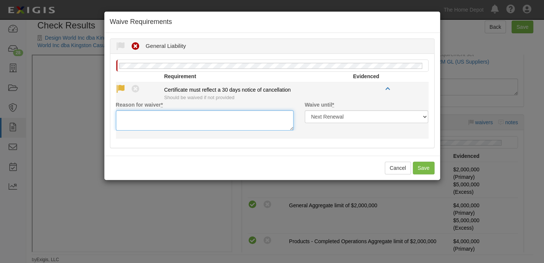
click at [129, 112] on textarea "Reason for waiver *" at bounding box center [204, 120] width 177 height 20
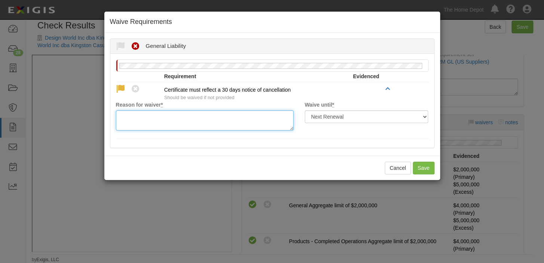
paste textarea "waived per client"
type textarea "waived per client"
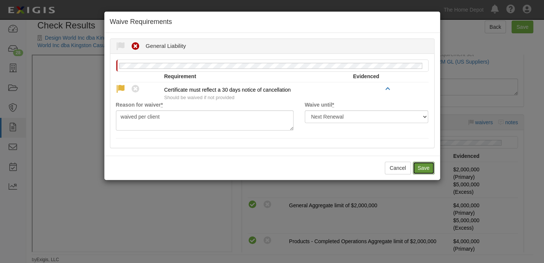
click at [424, 164] on button "Save" at bounding box center [423, 167] width 22 height 13
radio input "true"
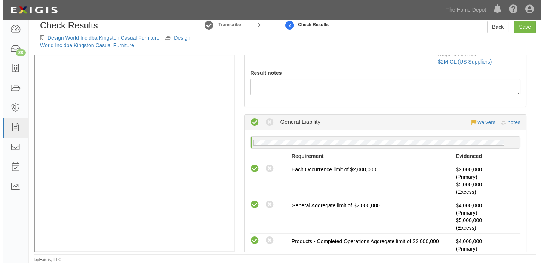
scroll to position [0, 0]
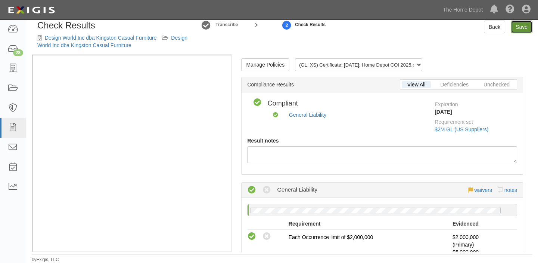
click at [517, 32] on link "Save" at bounding box center [522, 27] width 22 height 13
radio input "true"
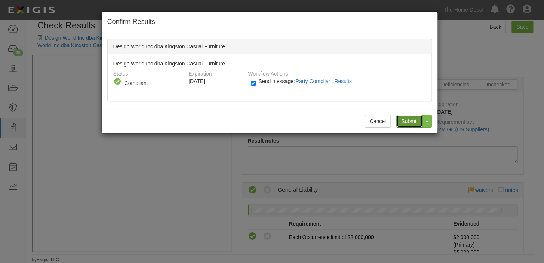
click at [404, 121] on input "Submit" at bounding box center [409, 121] width 26 height 13
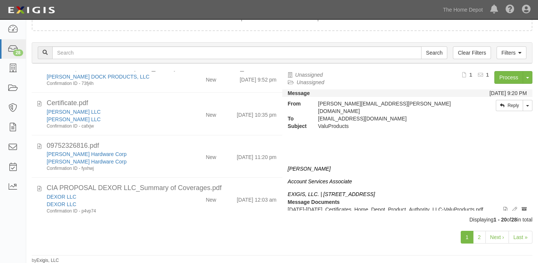
scroll to position [374, 0]
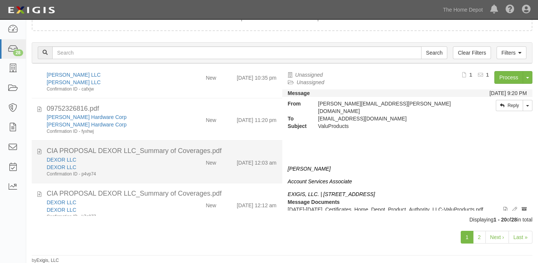
click at [184, 151] on div "CIA PROPOSAL DEXOR LLC_Summary of Coverages.pdf" at bounding box center [162, 151] width 230 height 10
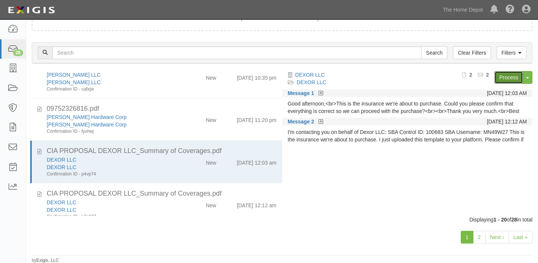
click at [510, 76] on link "Process" at bounding box center [509, 77] width 29 height 13
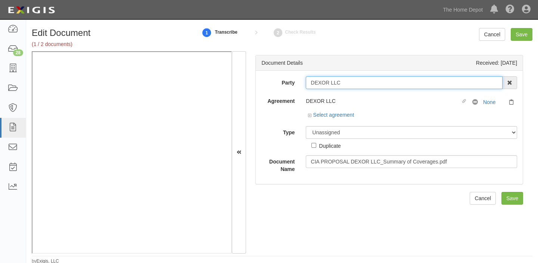
drag, startPoint x: 309, startPoint y: 84, endPoint x: 344, endPoint y: 85, distance: 35.1
click at [344, 85] on input "DEXOR LLC" at bounding box center [404, 82] width 197 height 13
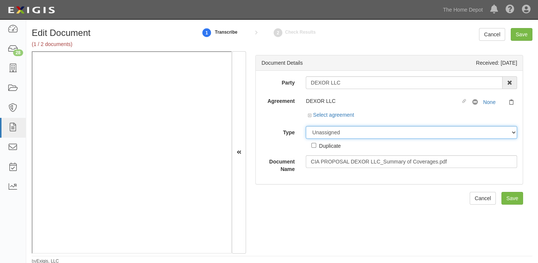
click at [336, 130] on select "Unassigned Binder Cancellation Notice Certificate Contract Endorsement Insuranc…" at bounding box center [411, 132] width 211 height 13
select select "OtherDetail"
click at [306, 126] on select "Unassigned Binder Cancellation Notice Certificate Contract Endorsement Insuranc…" at bounding box center [411, 132] width 211 height 13
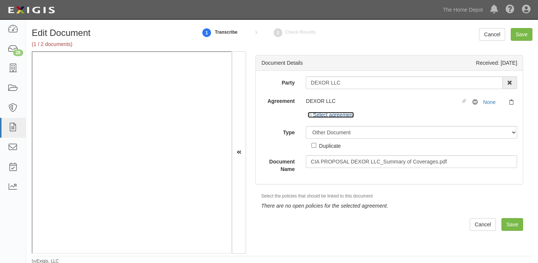
click at [343, 114] on link "Select agreement" at bounding box center [331, 115] width 46 height 6
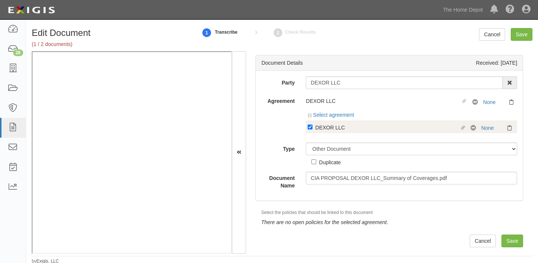
click at [343, 124] on div "DEXOR LLC" at bounding box center [387, 127] width 144 height 8
click at [313, 124] on input "Linked agreement DEXOR LLC Linked agreement" at bounding box center [310, 126] width 5 height 5
checkbox input "false"
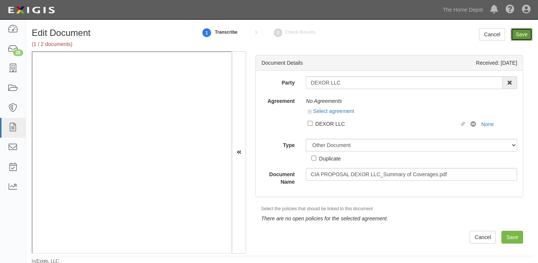
click at [524, 36] on input "Save" at bounding box center [522, 34] width 22 height 13
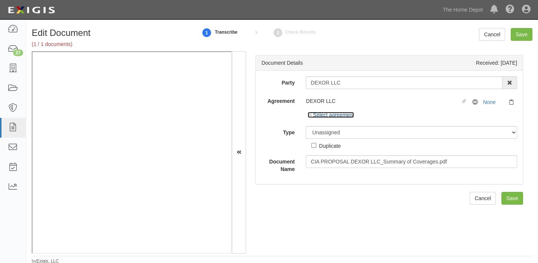
click at [346, 114] on link "Select agreement" at bounding box center [331, 115] width 46 height 6
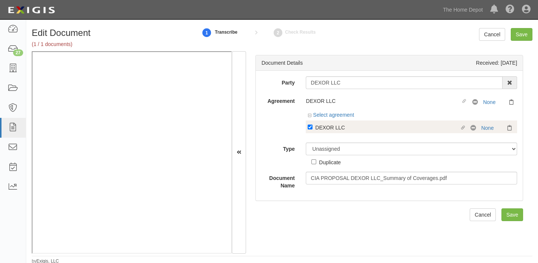
click at [336, 128] on div "DEXOR LLC" at bounding box center [387, 127] width 144 height 8
click at [313, 128] on input "Linked agreement DEXOR LLC Linked agreement" at bounding box center [310, 126] width 5 height 5
checkbox input "false"
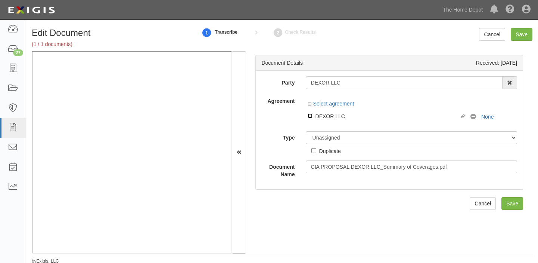
scroll to position [1, 0]
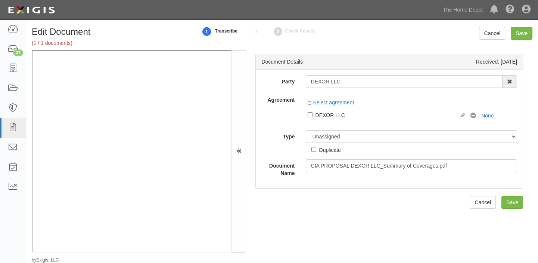
click at [363, 142] on div "Unassigned Binder Cancellation Notice Certificate Contract Endorsement Insuranc…" at bounding box center [411, 142] width 223 height 24
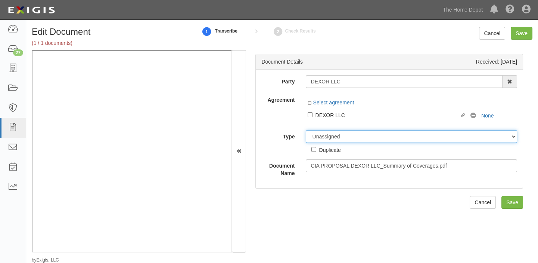
click at [359, 138] on select "Unassigned Binder Cancellation Notice Certificate Contract Endorsement Insuranc…" at bounding box center [411, 136] width 211 height 13
select select "OtherDetail"
click at [306, 130] on select "Unassigned Binder Cancellation Notice Certificate Contract Endorsement Insuranc…" at bounding box center [411, 136] width 211 height 13
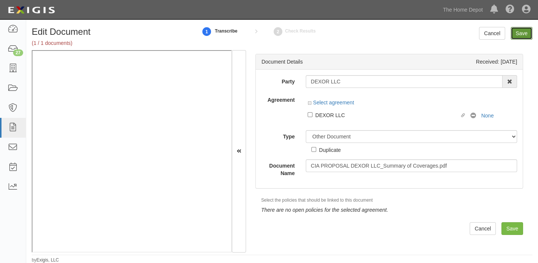
click at [522, 35] on input "Save" at bounding box center [522, 33] width 22 height 13
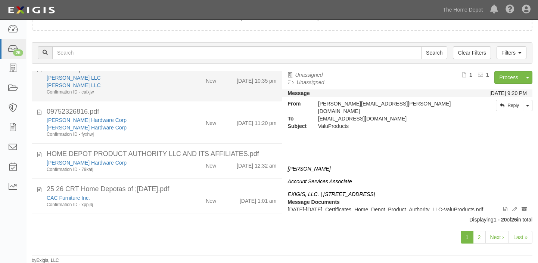
scroll to position [374, 0]
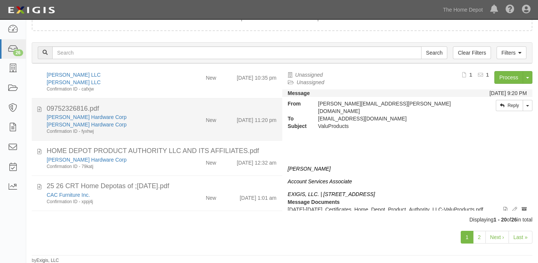
click at [182, 125] on div "[PERSON_NAME] Hardware Corp [PERSON_NAME] Hardware Corp Confirmation ID - fyxhw…" at bounding box center [161, 123] width 241 height 21
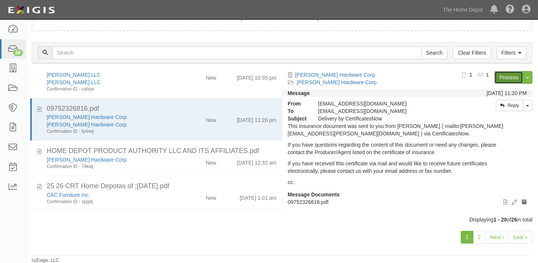
click at [500, 76] on link "Process" at bounding box center [509, 77] width 29 height 13
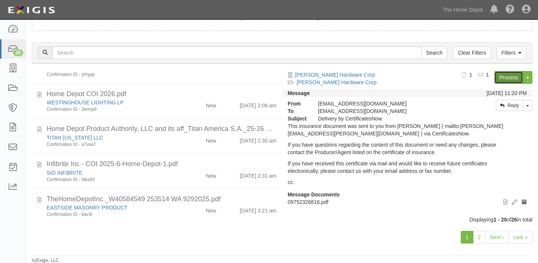
scroll to position [565, 0]
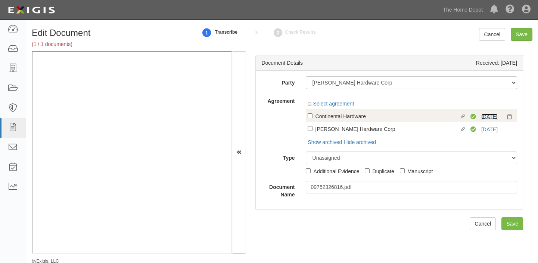
click at [482, 116] on link "[DATE]" at bounding box center [490, 117] width 16 height 6
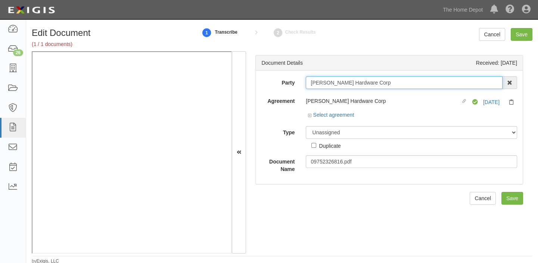
drag, startPoint x: 309, startPoint y: 84, endPoint x: 363, endPoint y: 83, distance: 53.8
click at [363, 83] on input "[PERSON_NAME] Hardware Corp" at bounding box center [404, 82] width 197 height 13
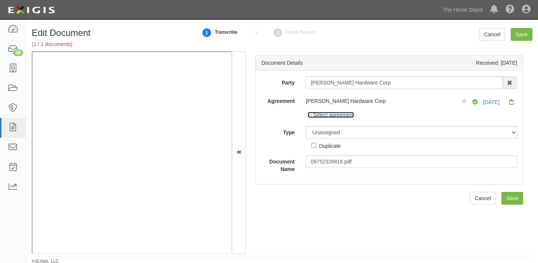
click at [338, 112] on link "Select agreement" at bounding box center [331, 115] width 46 height 6
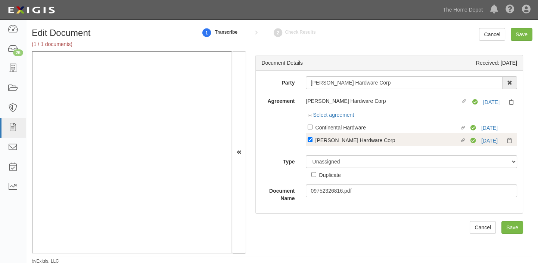
click at [353, 137] on div "[PERSON_NAME] Hardware Corp" at bounding box center [387, 140] width 144 height 8
click at [313, 137] on input "Linked agreement Foley Hardware Corp Linked agreement" at bounding box center [310, 139] width 5 height 5
checkbox input "false"
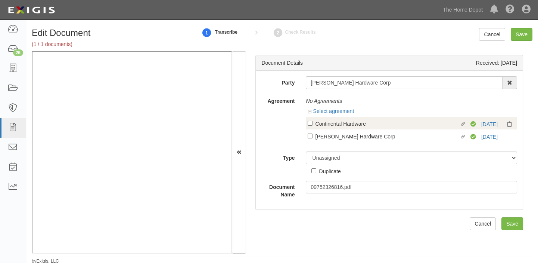
click at [353, 125] on div "Continental Hardware" at bounding box center [387, 123] width 144 height 8
click at [313, 125] on input "Linked agreement Continental Hardware Linked agreement" at bounding box center [310, 123] width 5 height 5
checkbox input "true"
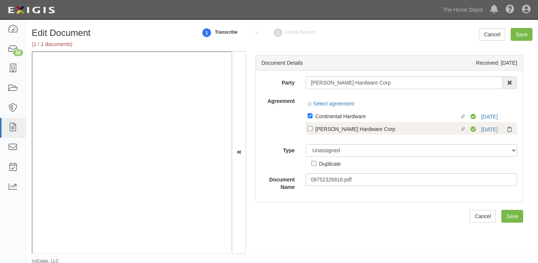
click at [352, 133] on label "Linked agreement Foley Hardware Corp Linked agreement" at bounding box center [389, 129] width 163 height 10
click at [313, 131] on input "Linked agreement Foley Hardware Corp Linked agreement" at bounding box center [310, 128] width 5 height 5
checkbox input "true"
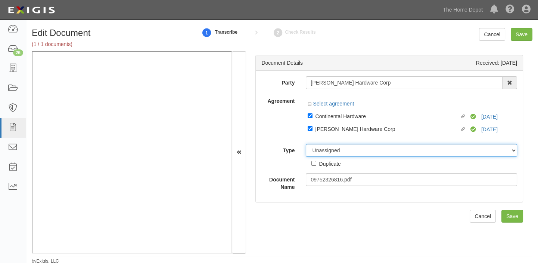
click at [343, 155] on select "Unassigned Binder Cancellation Notice Certificate Contract Endorsement Insuranc…" at bounding box center [411, 150] width 211 height 13
select select "CertificateDetail"
click at [306, 144] on select "Unassigned Binder Cancellation Notice Certificate Contract Endorsement Insuranc…" at bounding box center [411, 150] width 211 height 13
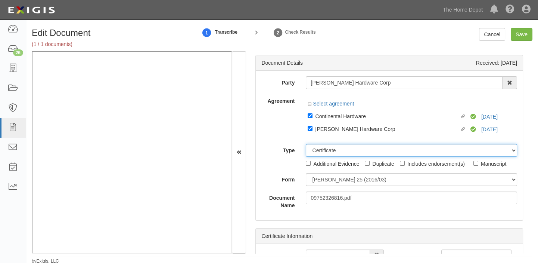
scroll to position [1, 0]
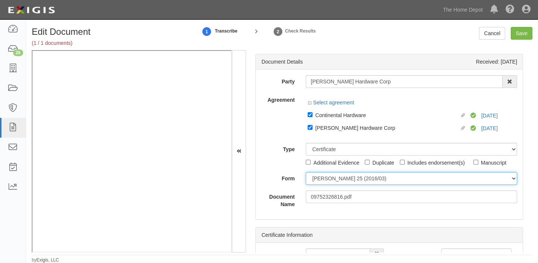
drag, startPoint x: 343, startPoint y: 179, endPoint x: 339, endPoint y: 184, distance: 6.7
click at [343, 179] on select "ACORD 25 (2016/03) ACORD 101 ACORD 855 NY (2014/05) General" at bounding box center [411, 178] width 211 height 13
select select "GeneralFormDetail"
click at [306, 172] on select "ACORD 25 (2016/03) ACORD 101 ACORD 855 NY (2014/05) General" at bounding box center [411, 178] width 211 height 13
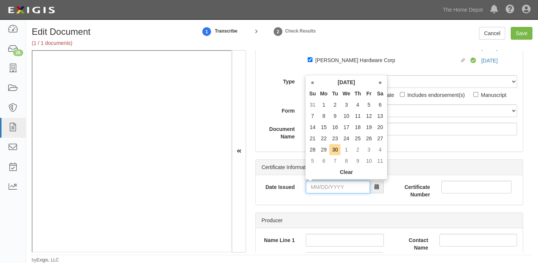
click at [337, 189] on input "Date Issued" at bounding box center [338, 186] width 64 height 13
click at [324, 151] on td "29" at bounding box center [323, 149] width 11 height 11
type input "09/29/2025"
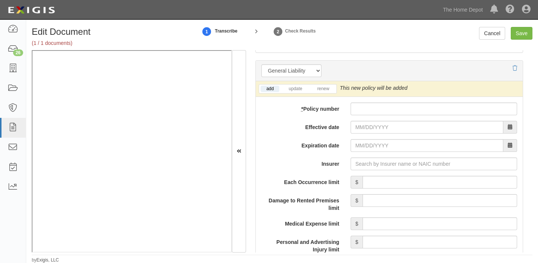
scroll to position [577, 0]
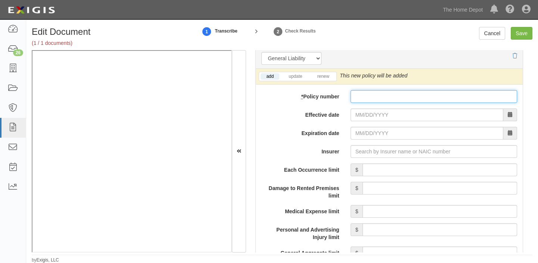
click at [380, 100] on input "* Policy number" at bounding box center [434, 96] width 167 height 13
paste input "25IPY12712"
type input "25IPY12712"
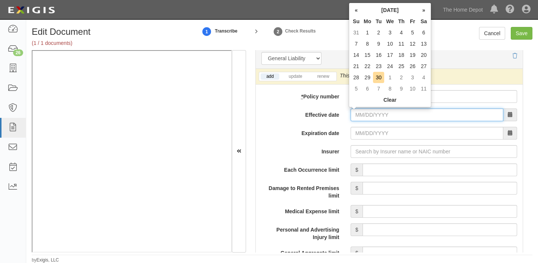
click at [378, 112] on input "Effective date" at bounding box center [427, 114] width 153 height 13
drag, startPoint x: 378, startPoint y: 78, endPoint x: 360, endPoint y: 105, distance: 31.7
click at [378, 78] on td "30" at bounding box center [378, 77] width 11 height 11
type input "09/30/2025"
type input "09/30/2026"
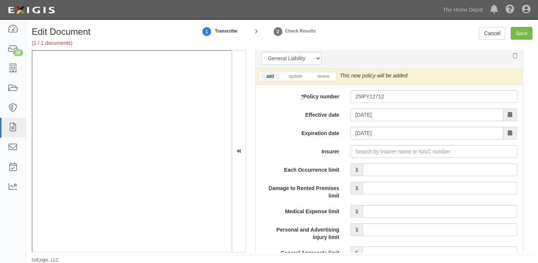
scroll to position [611, 0]
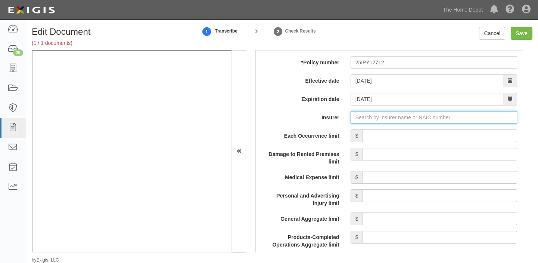
click at [403, 122] on input "Insurer" at bounding box center [434, 117] width 167 height 13
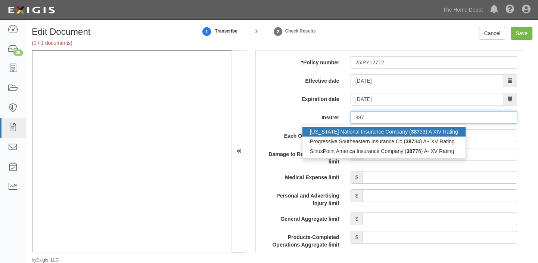
click at [411, 133] on strong "387" at bounding box center [415, 132] width 9 height 6
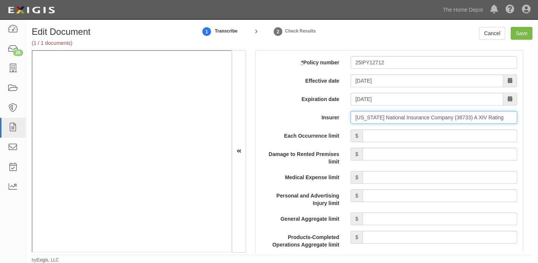
type input "Alaska National Insurance Company (38733) A XIV Rating"
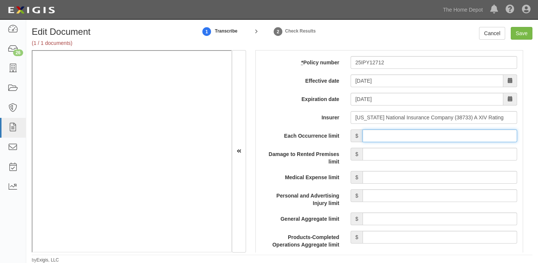
click at [402, 140] on input "Each Occurrence limit" at bounding box center [440, 135] width 155 height 13
type input "1,000,000"
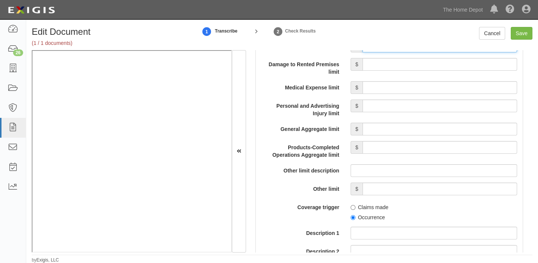
scroll to position [713, 0]
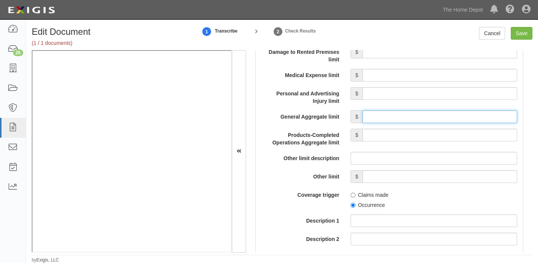
click at [421, 117] on input "General Aggregate limit" at bounding box center [440, 116] width 155 height 13
type input "2,000,000"
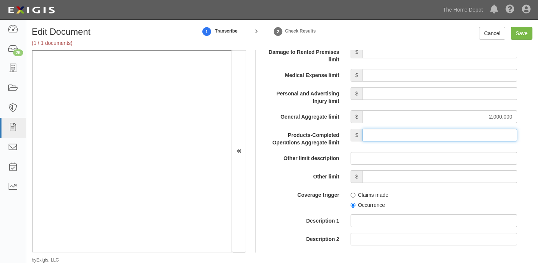
click at [445, 137] on input "Products-Completed Operations Aggregate limit" at bounding box center [440, 135] width 155 height 13
type input "2,000,000"
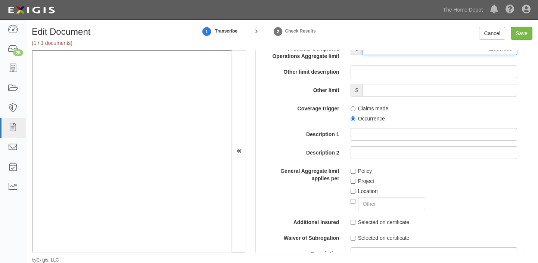
scroll to position [815, 0]
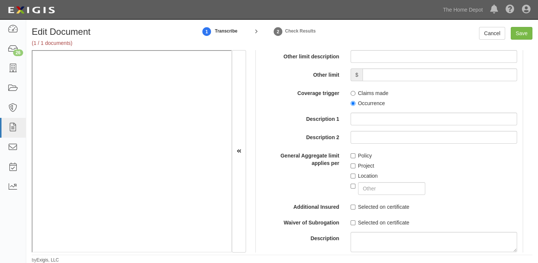
click at [367, 103] on label "Occurrence" at bounding box center [368, 102] width 34 height 7
click at [356, 103] on input "Occurrence" at bounding box center [353, 103] width 5 height 5
radio input "true"
click at [356, 154] on label "Policy" at bounding box center [361, 155] width 21 height 7
click at [356, 154] on input "Policy" at bounding box center [353, 155] width 5 height 5
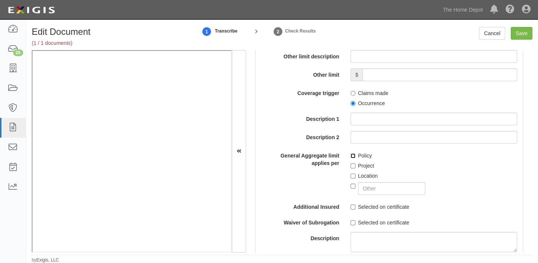
checkbox input "true"
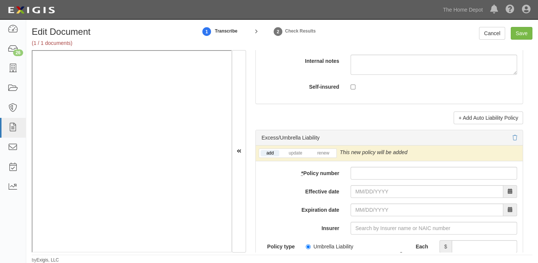
scroll to position [1460, 0]
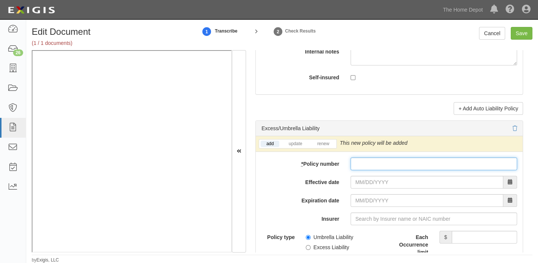
click at [363, 170] on input "* Policy number" at bounding box center [434, 163] width 167 height 13
paste input "25ILU12712"
type input "25ILU12712"
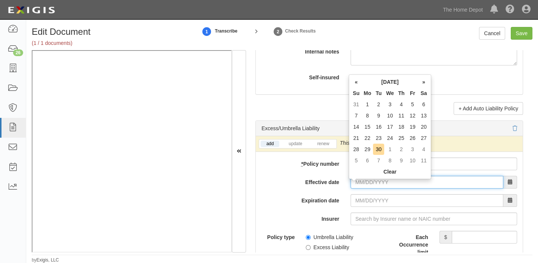
click at [366, 184] on input "Effective date" at bounding box center [427, 182] width 153 height 13
click at [380, 151] on td "30" at bounding box center [378, 148] width 11 height 11
type input "09/30/2025"
type input "09/30/2026"
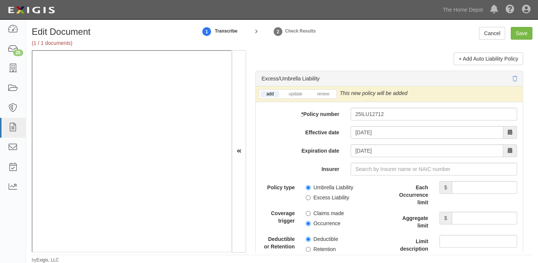
scroll to position [1528, 0]
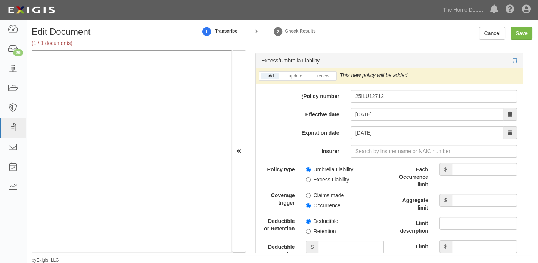
click at [324, 209] on label "Occurrence" at bounding box center [323, 204] width 34 height 7
click at [311, 208] on input "Occurrence" at bounding box center [308, 205] width 5 height 5
radio input "true"
click at [324, 183] on label "Excess Liability" at bounding box center [327, 179] width 43 height 7
click at [311, 182] on input "Excess Liability" at bounding box center [308, 179] width 5 height 5
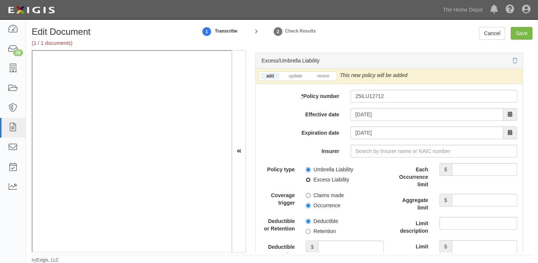
radio input "true"
click at [474, 176] on input "Each Occurrence limit" at bounding box center [484, 169] width 65 height 13
type input "5,000,000"
click at [461, 206] on input "Aggregate limit" at bounding box center [484, 200] width 65 height 13
type input "5,000,000"
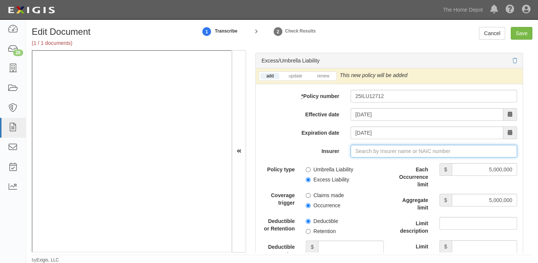
click at [381, 157] on input "Insurer" at bounding box center [434, 151] width 167 height 13
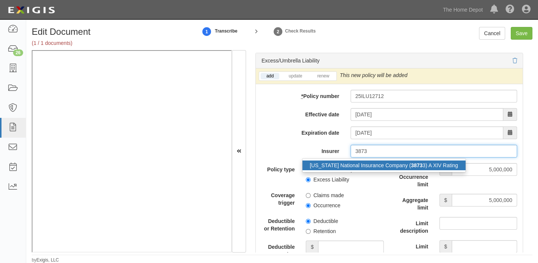
click at [383, 164] on div "Alaska National Insurance Company ( 3873 3) A XIV Rating" at bounding box center [384, 165] width 163 height 10
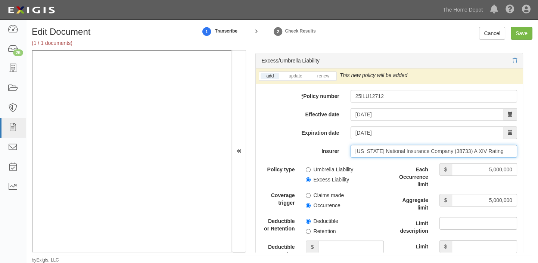
type input "Alaska National Insurance Company (38733) A XIV Rating"
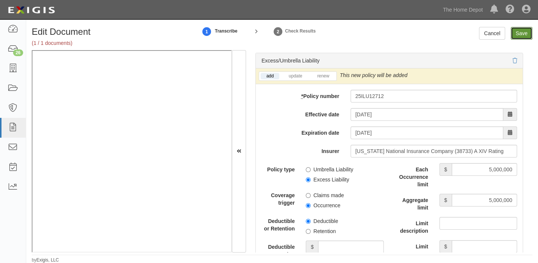
click at [522, 33] on input "Save" at bounding box center [522, 33] width 22 height 13
type input "1000000"
type input "2000000"
type input "5000000"
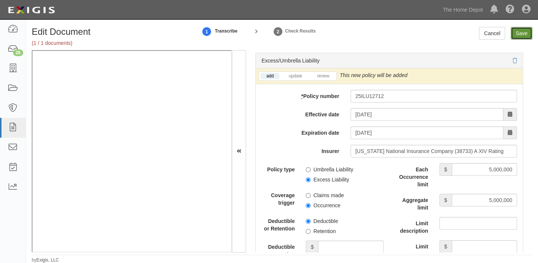
type input "5000000"
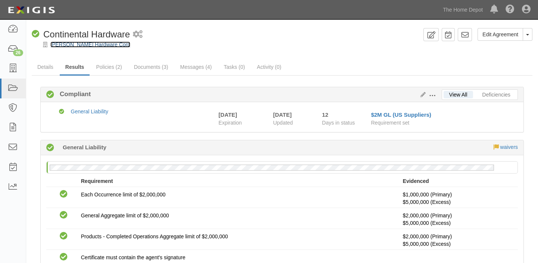
click at [96, 44] on link "[PERSON_NAME] Hardware Corp" at bounding box center [90, 44] width 80 height 6
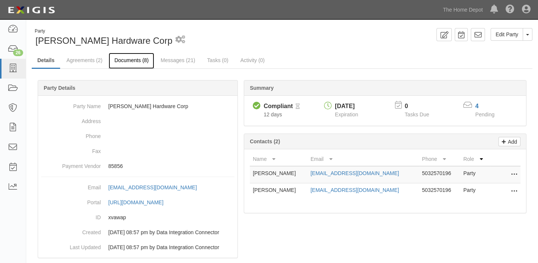
click at [137, 59] on link "Documents (8)" at bounding box center [132, 61] width 46 height 16
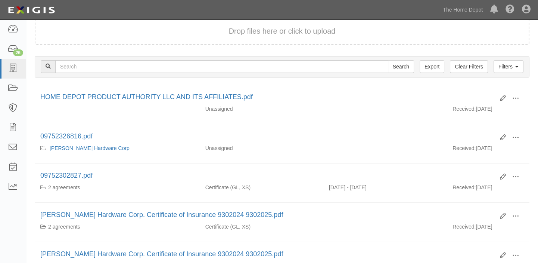
scroll to position [68, 0]
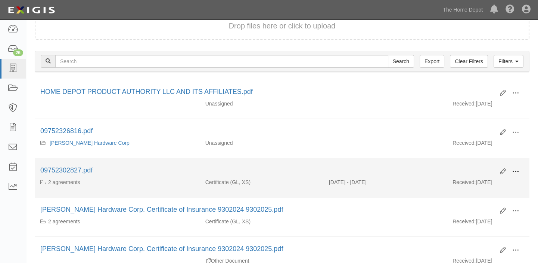
click at [515, 170] on span at bounding box center [516, 171] width 7 height 7
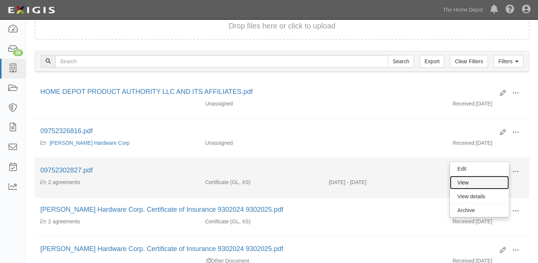
click at [489, 186] on link "View" at bounding box center [479, 182] width 59 height 13
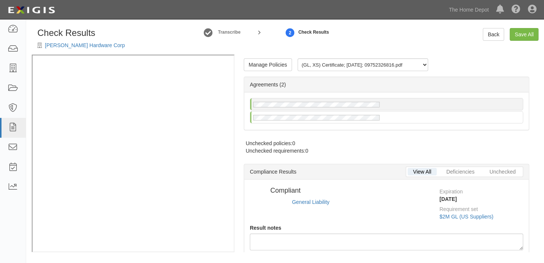
radio input "true"
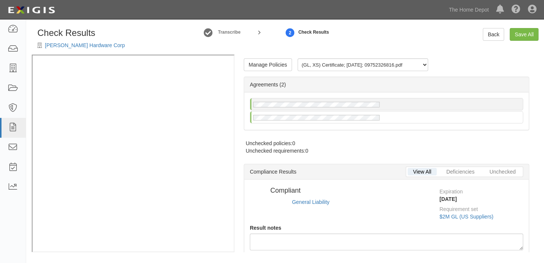
radio input "true"
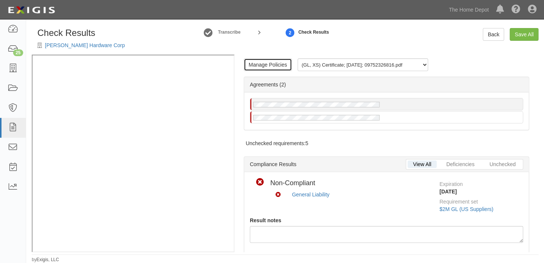
click at [276, 65] on link "Manage Policies" at bounding box center [268, 64] width 48 height 13
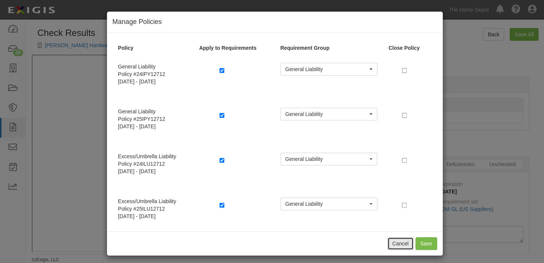
click at [400, 239] on button "Cancel" at bounding box center [400, 243] width 26 height 13
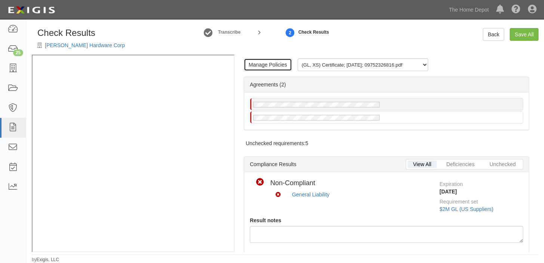
click at [267, 67] on link "Manage Policies" at bounding box center [268, 64] width 48 height 13
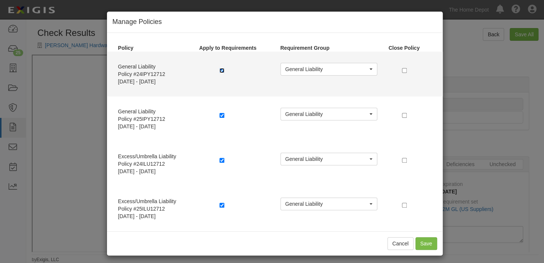
click at [219, 68] on input "checkbox" at bounding box center [221, 70] width 5 height 5
checkbox input "false"
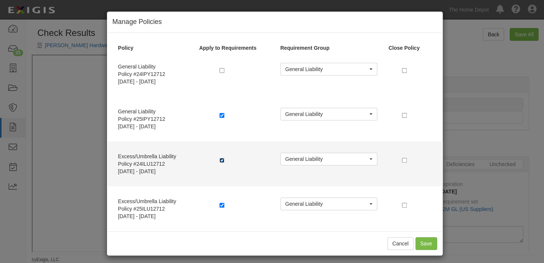
click at [219, 161] on input "checkbox" at bounding box center [221, 160] width 5 height 5
checkbox input "false"
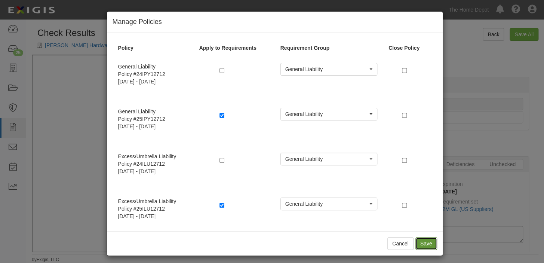
click at [430, 237] on button "Save" at bounding box center [426, 243] width 22 height 13
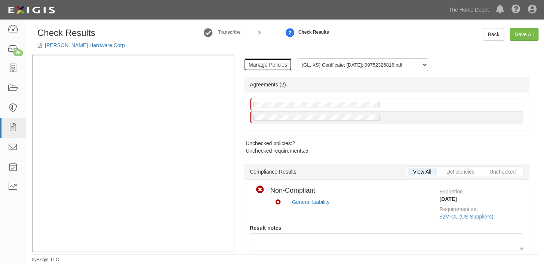
click at [269, 67] on link "Manage Policies" at bounding box center [268, 64] width 48 height 13
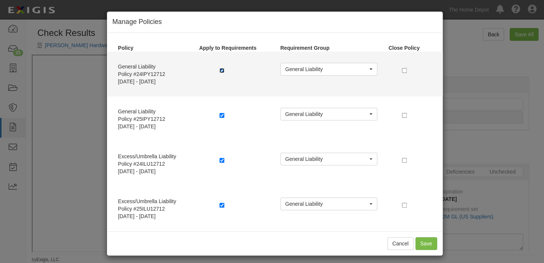
click at [219, 70] on input "checkbox" at bounding box center [221, 70] width 5 height 5
checkbox input "false"
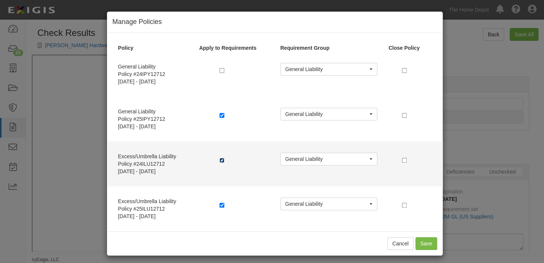
click at [219, 159] on input "checkbox" at bounding box center [221, 160] width 5 height 5
checkbox input "false"
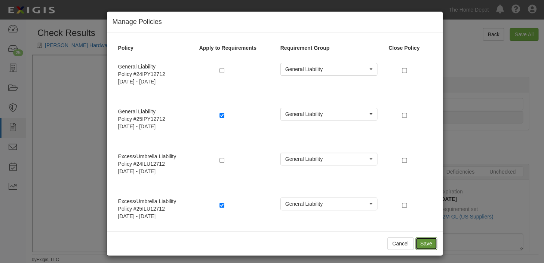
click at [424, 237] on button "Save" at bounding box center [426, 243] width 22 height 13
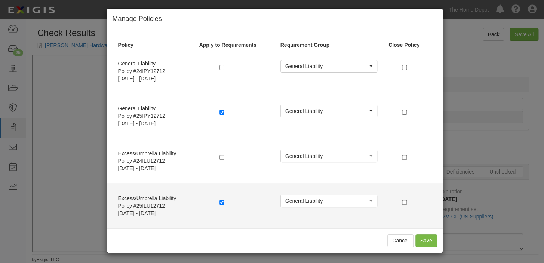
scroll to position [4, 0]
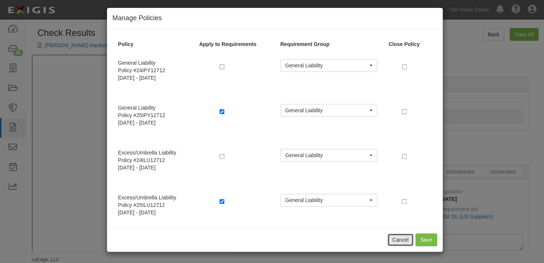
click at [396, 238] on button "Cancel" at bounding box center [400, 239] width 26 height 13
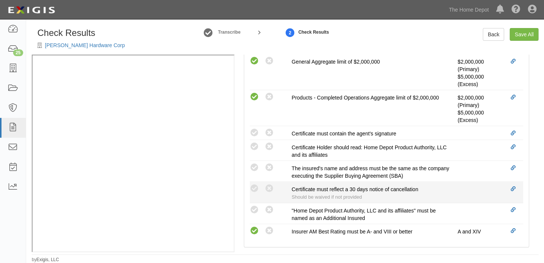
scroll to position [306, 0]
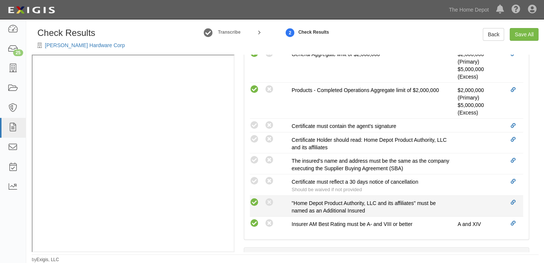
click at [254, 201] on icon at bounding box center [254, 202] width 9 height 9
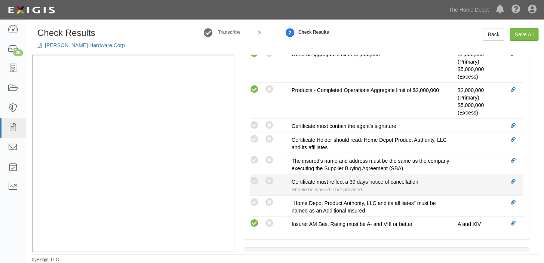
radio input "true"
click at [255, 176] on icon at bounding box center [254, 180] width 9 height 9
radio input "true"
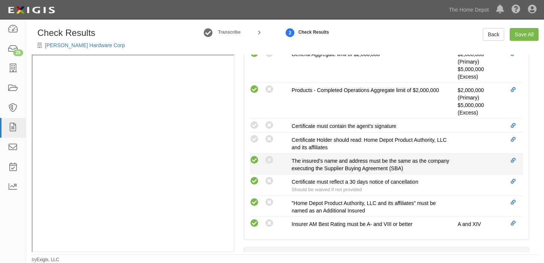
click at [256, 159] on icon at bounding box center [254, 159] width 9 height 9
radio input "true"
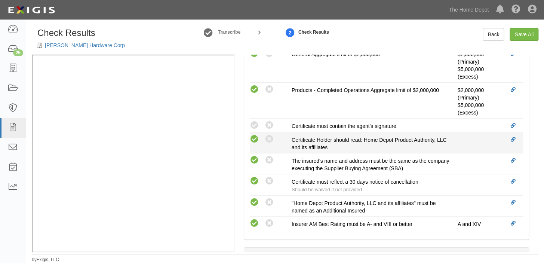
click at [253, 136] on icon at bounding box center [254, 138] width 9 height 9
radio input "true"
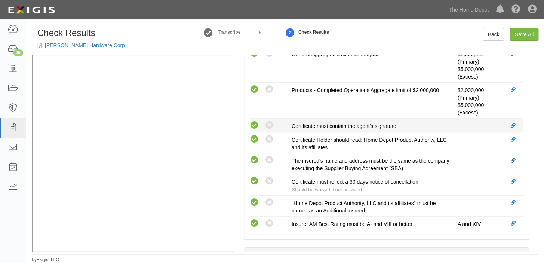
click at [255, 123] on icon at bounding box center [254, 125] width 9 height 9
radio input "true"
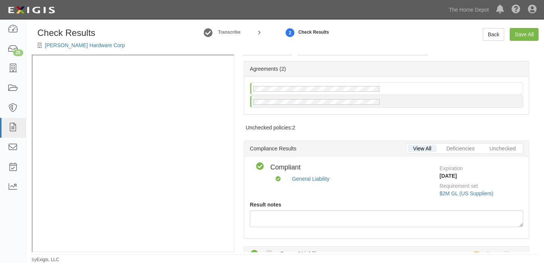
scroll to position [0, 0]
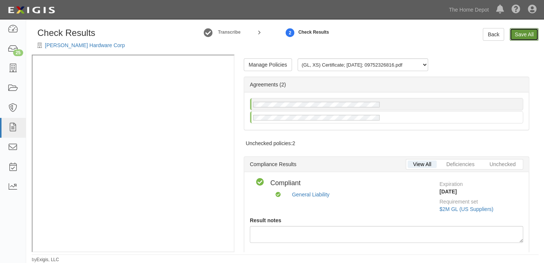
click at [522, 33] on link "Save All" at bounding box center [523, 34] width 29 height 13
radio input "false"
radio input "true"
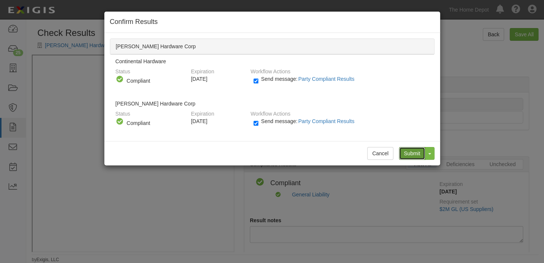
click at [411, 149] on input "Submit" at bounding box center [412, 153] width 26 height 13
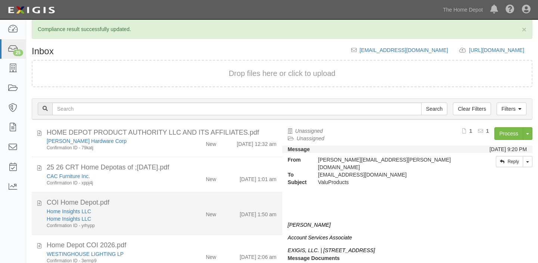
scroll to position [407, 0]
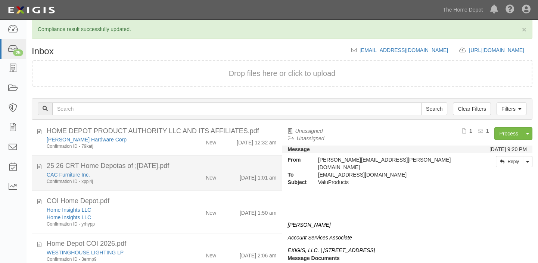
click at [171, 157] on li "25 26 CRT Home Depotas of ;[DATE].pdf CAC Furniture Inc. Confirmation ID - xppj…" at bounding box center [157, 172] width 251 height 35
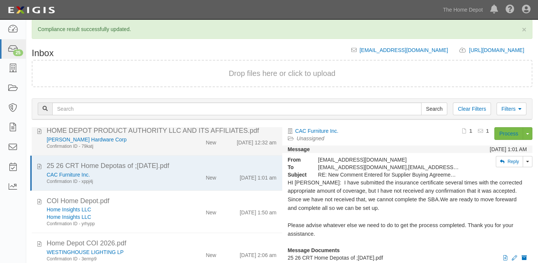
click at [173, 142] on div "[PERSON_NAME] Hardware Corp Confirmation ID - 79katj" at bounding box center [111, 143] width 141 height 14
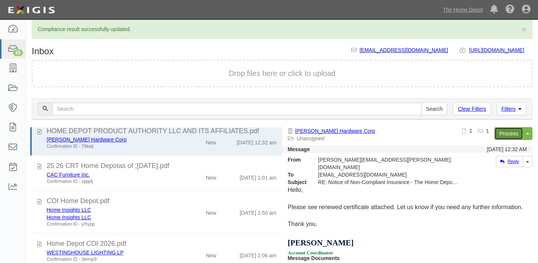
click at [505, 129] on link "Process" at bounding box center [509, 133] width 29 height 13
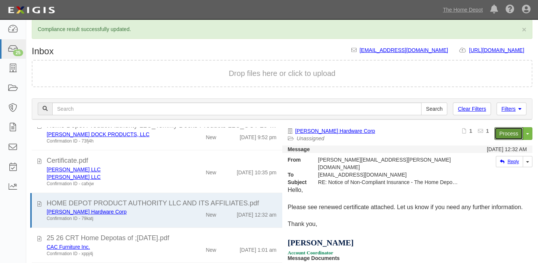
scroll to position [306, 0]
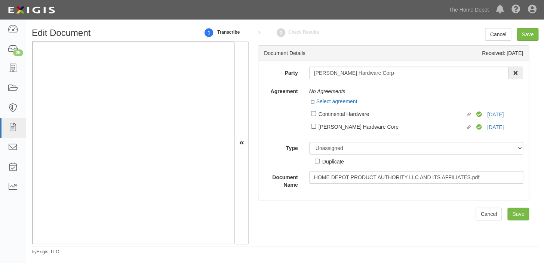
click at [358, 141] on div "Party [PERSON_NAME] Hardware Corp 1000576868 Ontario Inc. [STREET_ADDRESS] Inc.…" at bounding box center [393, 127] width 259 height 122
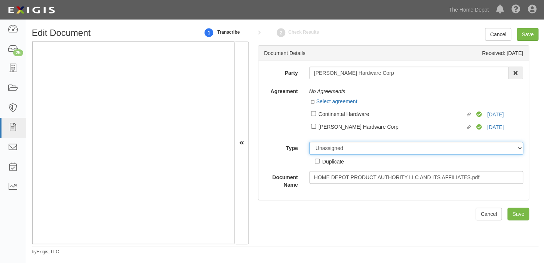
click at [362, 148] on select "Unassigned Binder Cancellation Notice Certificate Contract Endorsement Insuranc…" at bounding box center [416, 148] width 214 height 13
select select "OtherDetail"
click at [309, 142] on select "Unassigned Binder Cancellation Notice Certificate Contract Endorsement Insuranc…" at bounding box center [416, 148] width 214 height 13
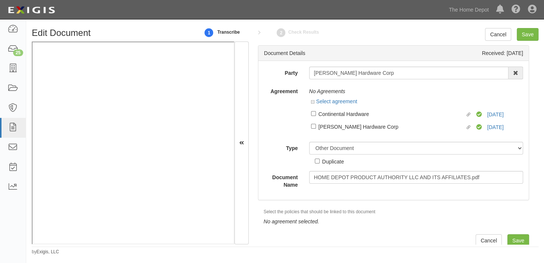
click at [338, 159] on div "Duplicate" at bounding box center [333, 161] width 22 height 8
click at [319, 159] on input "Duplicate" at bounding box center [317, 160] width 5 height 5
checkbox input "true"
click at [534, 33] on input "Save" at bounding box center [527, 34] width 22 height 13
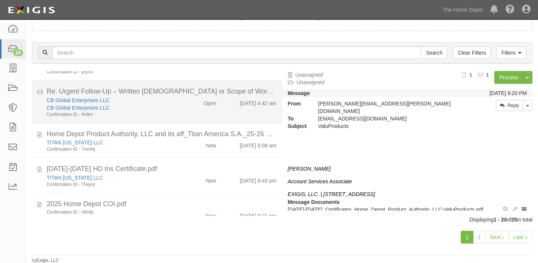
scroll to position [102, 0]
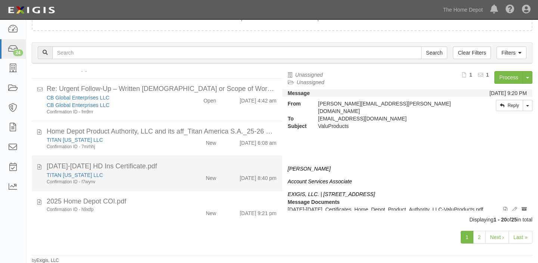
click at [239, 168] on div "[DATE]-[DATE] HD Ins Certificate.pdf" at bounding box center [162, 166] width 230 height 10
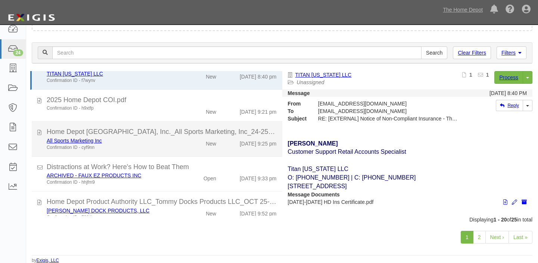
scroll to position [204, 0]
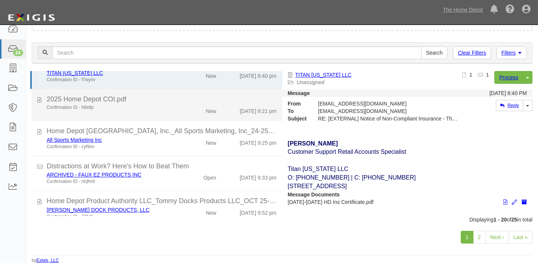
click at [199, 112] on div "New" at bounding box center [202, 109] width 40 height 10
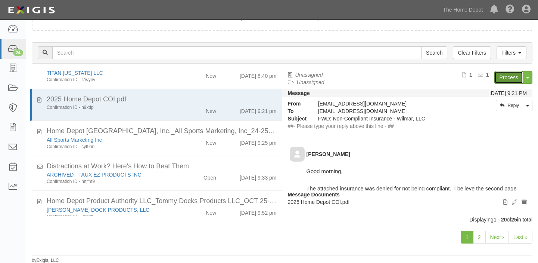
click at [510, 79] on link "Process" at bounding box center [509, 77] width 29 height 13
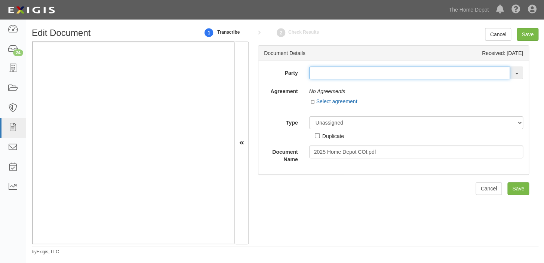
click at [340, 76] on input "text" at bounding box center [409, 72] width 201 height 13
type input "wilm"
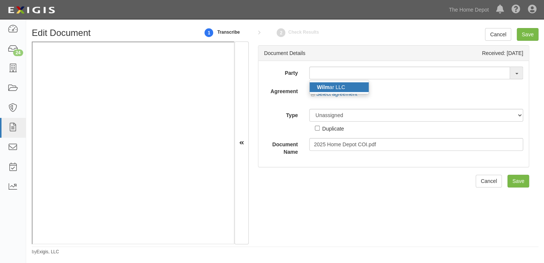
click at [341, 87] on link "Wilm ar LLC" at bounding box center [338, 87] width 59 height 10
type input "Wilmar LLC"
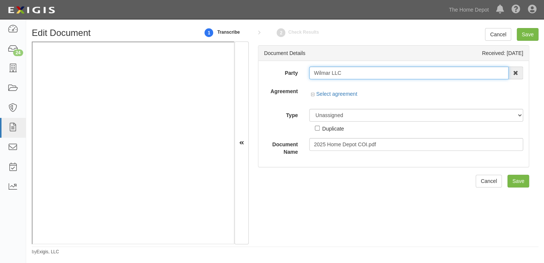
drag, startPoint x: 312, startPoint y: 74, endPoint x: 352, endPoint y: 75, distance: 40.0
click at [352, 75] on input "Wilmar LLC" at bounding box center [408, 72] width 199 height 13
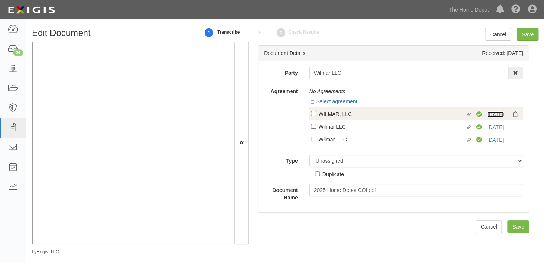
click at [494, 115] on link "3/31/26" at bounding box center [495, 114] width 16 height 6
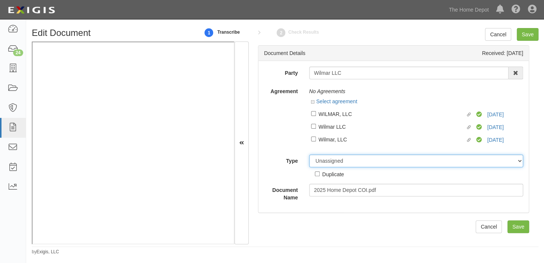
click at [374, 164] on select "Unassigned Binder Cancellation Notice Certificate Contract Endorsement Insuranc…" at bounding box center [416, 160] width 214 height 13
select select "OtherDetail"
click at [309, 155] on select "Unassigned Binder Cancellation Notice Certificate Contract Endorsement Insuranc…" at bounding box center [416, 160] width 214 height 13
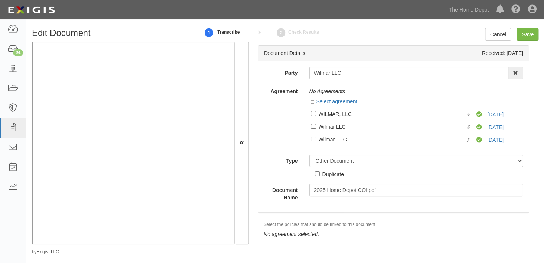
click at [331, 174] on div "Duplicate" at bounding box center [333, 174] width 22 height 8
click at [319, 174] on input "Duplicate" at bounding box center [317, 173] width 5 height 5
checkbox input "true"
click at [527, 33] on input "Save" at bounding box center [527, 34] width 22 height 13
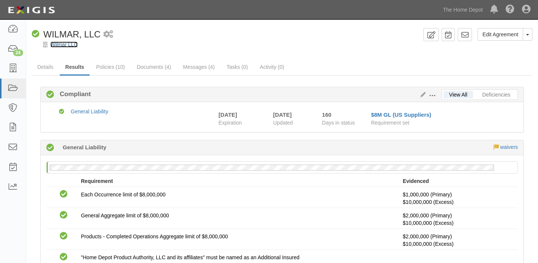
click at [60, 41] on link "Wilmar LLC" at bounding box center [63, 44] width 27 height 6
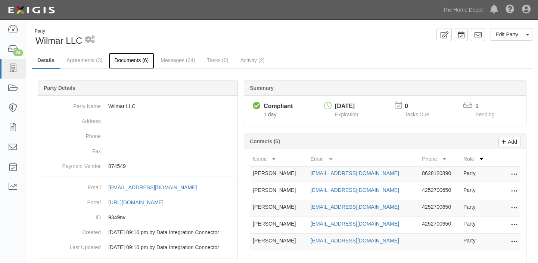
click link "Documents (6)"
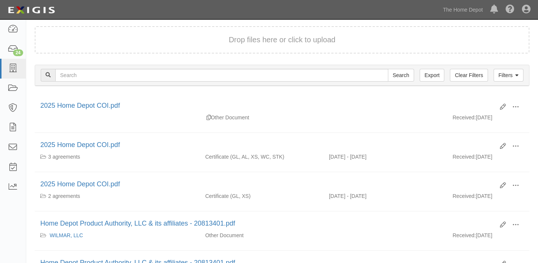
scroll to position [68, 0]
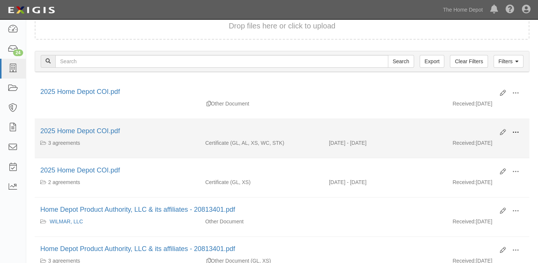
click at [516, 129] on span at bounding box center [516, 132] width 7 height 7
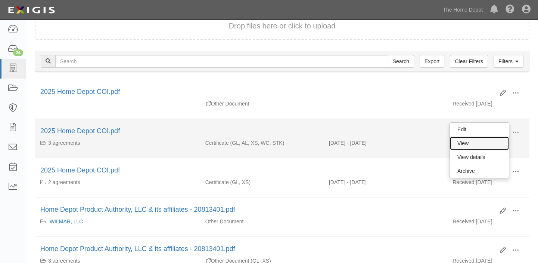
click at [498, 143] on link "View" at bounding box center [479, 142] width 59 height 13
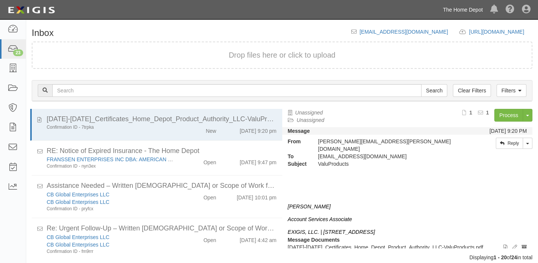
click at [464, 8] on link "The Home Depot" at bounding box center [462, 9] width 47 height 15
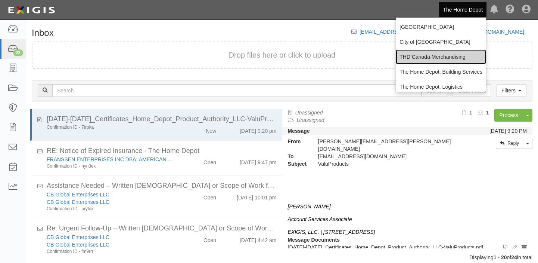
click at [433, 58] on link "THD Canada Merchandising" at bounding box center [441, 56] width 90 height 15
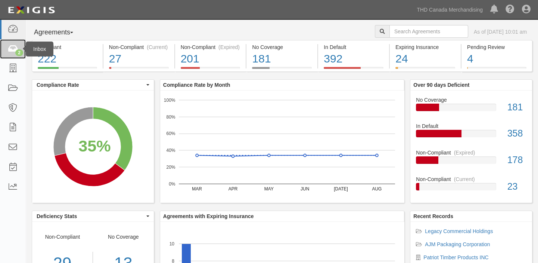
click at [1, 51] on link "2" at bounding box center [13, 49] width 26 height 20
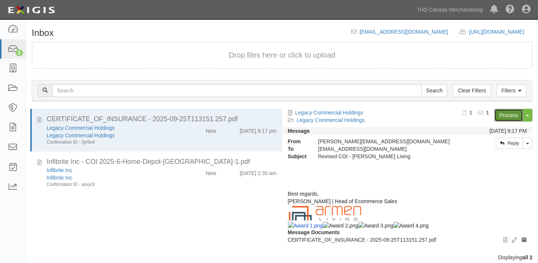
click at [509, 119] on link "Process" at bounding box center [509, 115] width 29 height 13
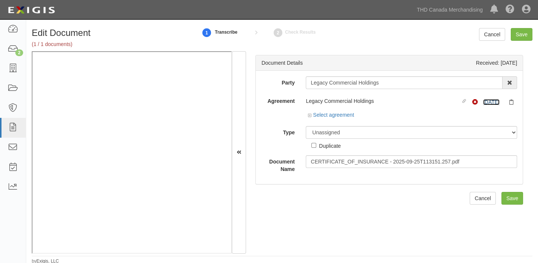
click at [494, 103] on link "7/29/26" at bounding box center [491, 102] width 16 height 6
click at [463, 15] on link "THD Canada Merchandising" at bounding box center [450, 9] width 74 height 15
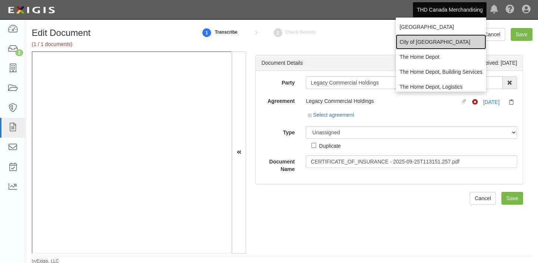
click at [424, 43] on link "City of [GEOGRAPHIC_DATA]" at bounding box center [441, 41] width 90 height 15
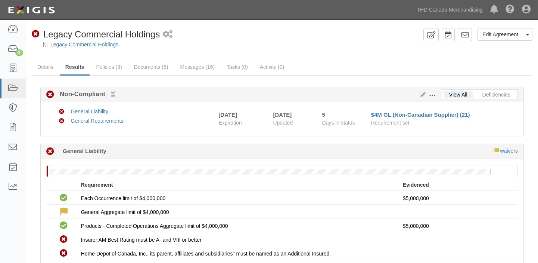
click at [98, 49] on div at bounding box center [282, 51] width 512 height 6
click at [97, 46] on link "Legacy Commercial Holdings" at bounding box center [84, 44] width 68 height 6
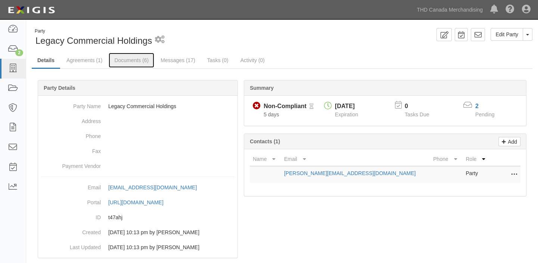
click at [148, 64] on link "Documents (6)" at bounding box center [132, 60] width 46 height 15
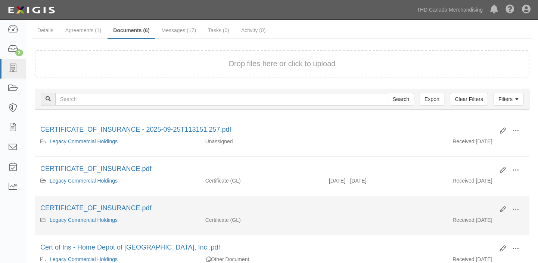
scroll to position [68, 0]
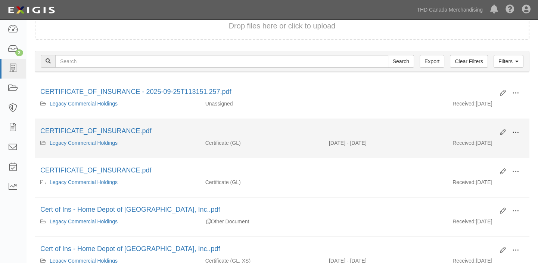
click at [516, 130] on span at bounding box center [516, 132] width 7 height 7
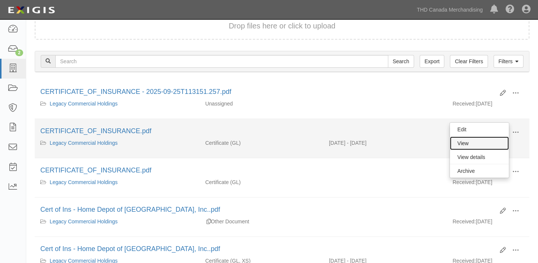
click at [488, 145] on link "View" at bounding box center [479, 142] width 59 height 13
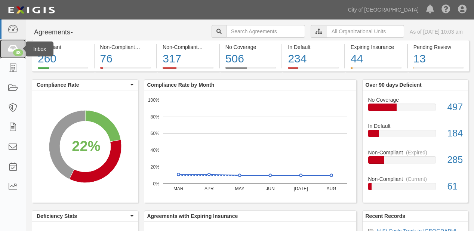
click at [19, 52] on div "48" at bounding box center [18, 52] width 10 height 7
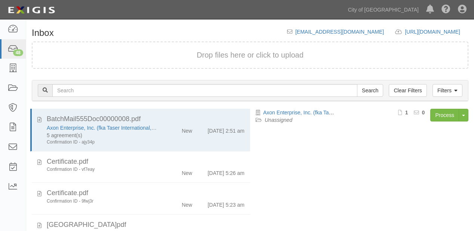
scroll to position [52, 0]
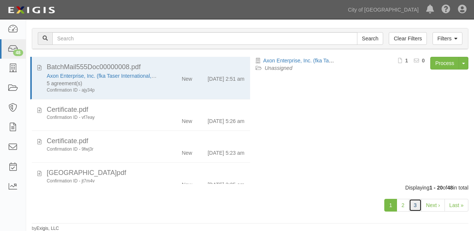
click at [419, 200] on link "3" at bounding box center [415, 205] width 13 height 13
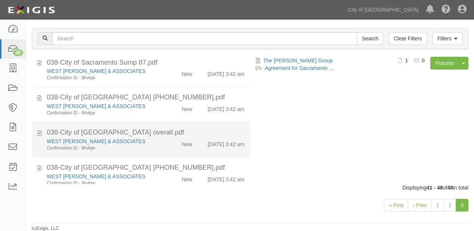
scroll to position [135, 0]
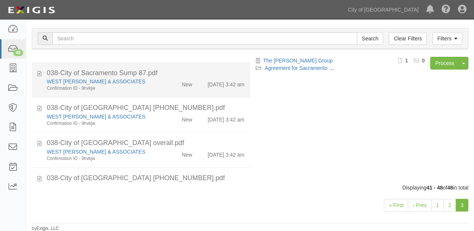
drag, startPoint x: 146, startPoint y: 96, endPoint x: 156, endPoint y: 99, distance: 10.4
click at [147, 92] on div "Confirmation ID - 9hvkjw" at bounding box center [102, 88] width 111 height 6
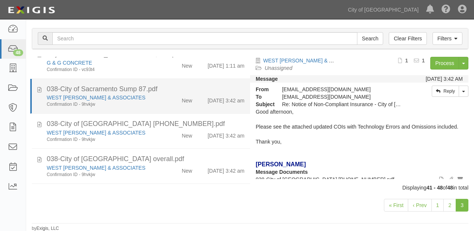
scroll to position [105, 0]
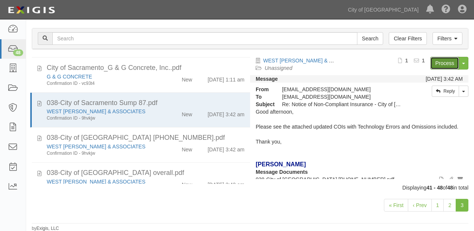
click at [442, 63] on link "Process" at bounding box center [444, 63] width 29 height 13
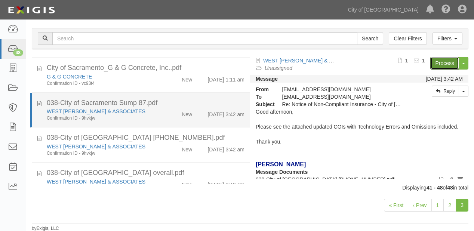
scroll to position [165, 0]
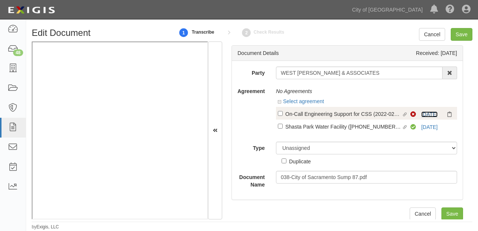
click at [421, 114] on link "9/1/26" at bounding box center [429, 114] width 16 height 6
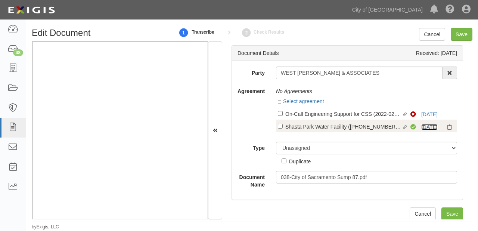
click at [427, 126] on link "9/1/26" at bounding box center [429, 127] width 16 height 6
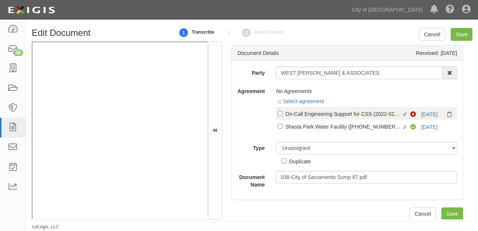
click at [286, 115] on div "On-Call Engineering Support for CSS (2022-0293)" at bounding box center [343, 113] width 117 height 8
click at [283, 115] on input "Linked agreement On-Call Engineering Support for CSS (2022-0293) Linked agreeme…" at bounding box center [280, 113] width 5 height 5
checkbox input "true"
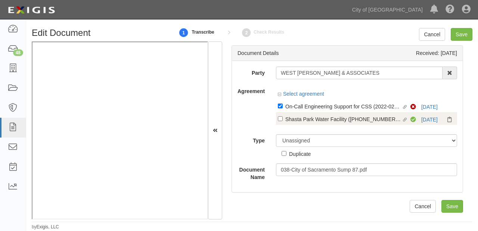
click at [286, 123] on label "Linked agreement Shasta Park Water Facility (2016-1011-17 (PL Only)) Linked agr…" at bounding box center [344, 120] width 133 height 10
click at [283, 121] on input "Linked agreement Shasta Park Water Facility (2016-1011-17 (PL Only)) Linked agr…" at bounding box center [280, 118] width 5 height 5
checkbox input "true"
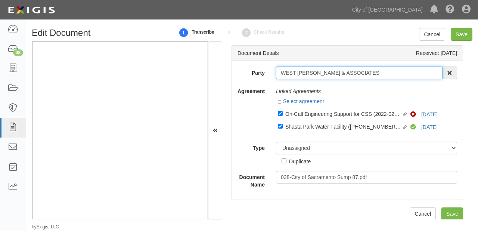
drag, startPoint x: 278, startPoint y: 72, endPoint x: 364, endPoint y: 74, distance: 86.7
click at [364, 74] on input "WEST YOST & ASSOCIATES" at bounding box center [359, 72] width 167 height 13
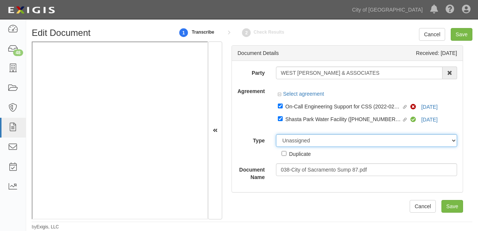
drag, startPoint x: 301, startPoint y: 142, endPoint x: 299, endPoint y: 135, distance: 6.9
click at [301, 142] on select "Unassigned Binder Cancellation Notice Certificate Contract Endorsement Insuranc…" at bounding box center [366, 140] width 181 height 13
select select "CertificateDetail"
click at [276, 134] on select "Unassigned Binder Cancellation Notice Certificate Contract Endorsement Insuranc…" at bounding box center [366, 140] width 181 height 13
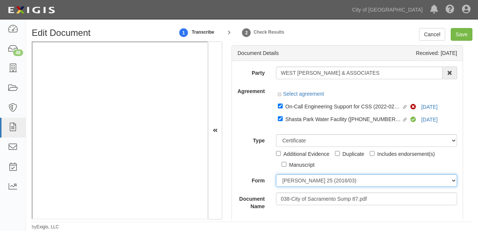
drag, startPoint x: 296, startPoint y: 181, endPoint x: 297, endPoint y: 186, distance: 5.0
click at [296, 182] on select "ACORD 25 (2016/03) ACORD 101 ACORD 855 NY (2014/05) General" at bounding box center [366, 180] width 181 height 13
click at [276, 174] on select "ACORD 25 (2016/03) ACORD 101 ACORD 855 NY (2014/05) General" at bounding box center [366, 180] width 181 height 13
click at [297, 185] on select "ACORD 25 (2016/03) ACORD 101 ACORD 855 NY (2014/05) General" at bounding box center [366, 180] width 181 height 13
select select "GeneralFormDetail"
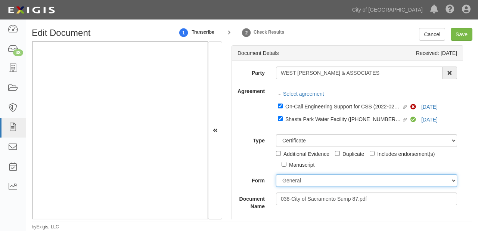
click at [276, 174] on select "ACORD 25 (2016/03) ACORD 101 ACORD 855 NY (2014/05) General" at bounding box center [366, 180] width 181 height 13
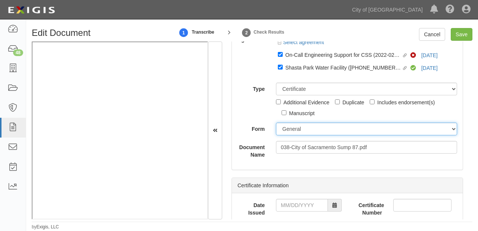
scroll to position [60, 0]
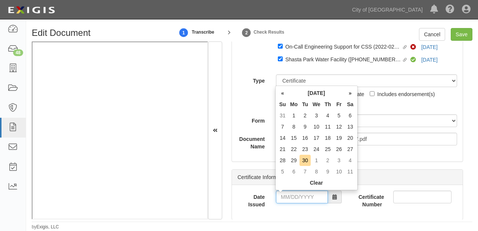
click at [303, 198] on input "Date Issued" at bounding box center [302, 197] width 52 height 13
click at [317, 102] on th "We" at bounding box center [317, 104] width 12 height 11
click at [338, 150] on td "26" at bounding box center [339, 148] width 11 height 11
type input "09/26/2025"
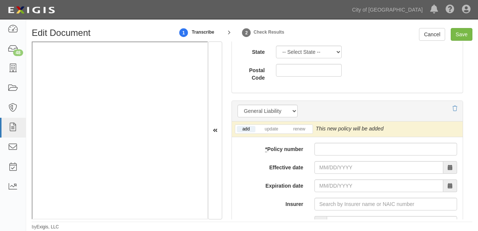
scroll to position [568, 0]
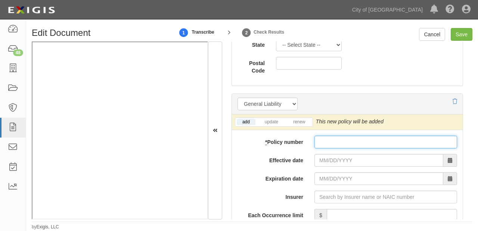
click at [323, 141] on input "* Policy number" at bounding box center [386, 142] width 143 height 13
paste input "PSB0009675"
type input "PSB0009675"
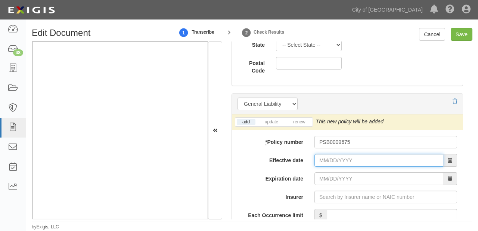
click at [329, 159] on input "Effective date" at bounding box center [379, 160] width 129 height 13
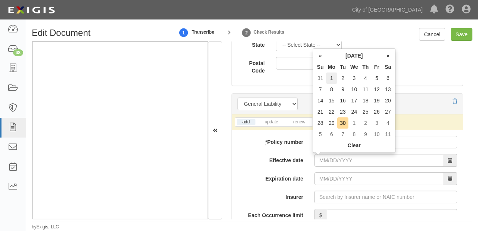
click at [337, 76] on td "1" at bounding box center [331, 77] width 11 height 11
type input "09/01/2025"
type input "09/01/2026"
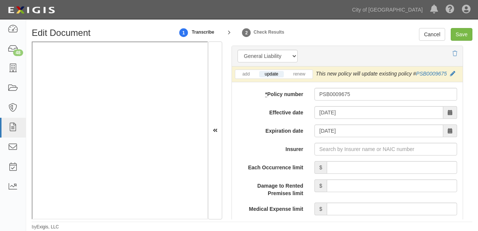
scroll to position [628, 0]
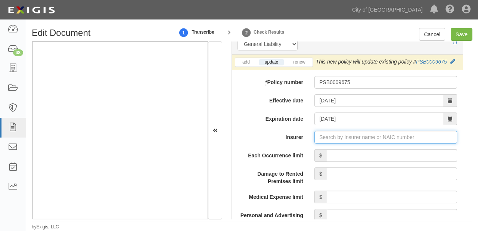
click at [356, 137] on input "Insurer" at bounding box center [386, 137] width 143 height 13
type input "180 Seguros S.A. (0) NR Rating"
type input "1"
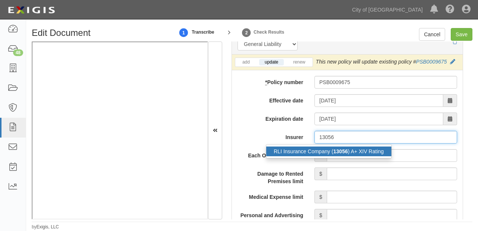
click at [368, 152] on div "RLI Insurance Company ( 13056 ) A+ XIV Rating" at bounding box center [328, 151] width 125 height 10
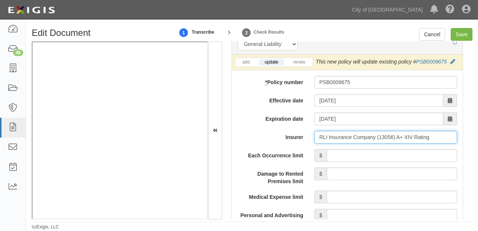
type input "RLI Insurance Company (13056) A+ XIV Rating"
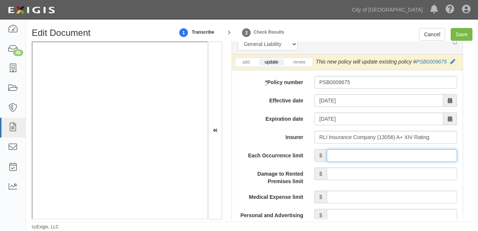
click at [372, 157] on input "Each Occurrence limit" at bounding box center [392, 155] width 130 height 13
type input "1,000,000"
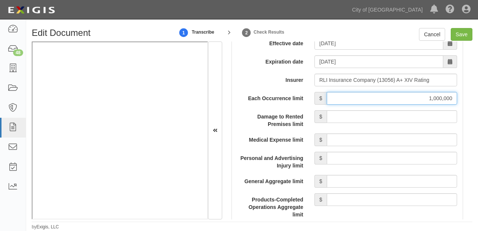
scroll to position [687, 0]
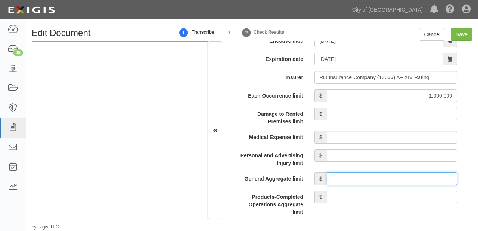
click at [374, 179] on input "General Aggregate limit" at bounding box center [392, 178] width 130 height 13
type input "2,000,000"
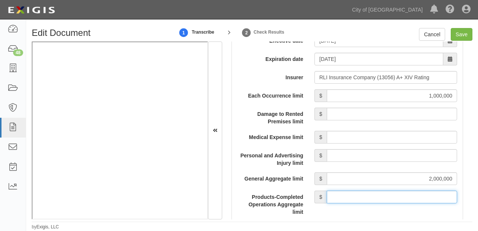
click at [386, 194] on input "Products-Completed Operations Aggregate limit" at bounding box center [392, 197] width 130 height 13
type input "2,000,000"
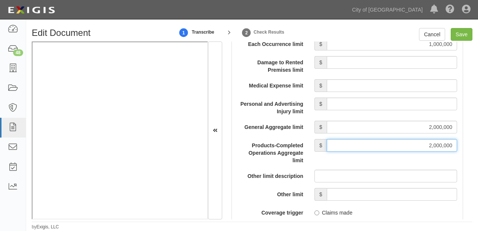
scroll to position [777, 0]
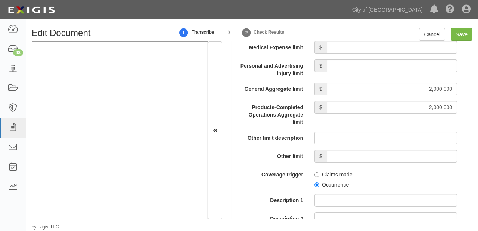
click at [318, 187] on label "Occurrence" at bounding box center [332, 184] width 34 height 7
click at [318, 187] on input "Occurrence" at bounding box center [317, 184] width 5 height 5
radio input "true"
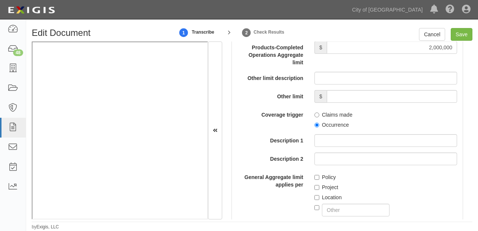
click at [326, 184] on label "Project" at bounding box center [327, 186] width 24 height 7
click at [319, 185] on input "Project" at bounding box center [317, 187] width 5 height 5
checkbox input "true"
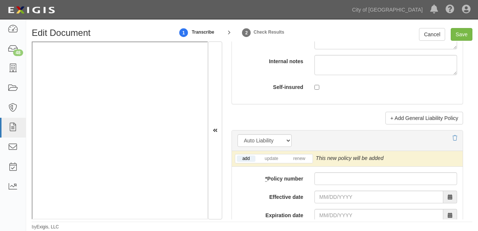
scroll to position [1076, 0]
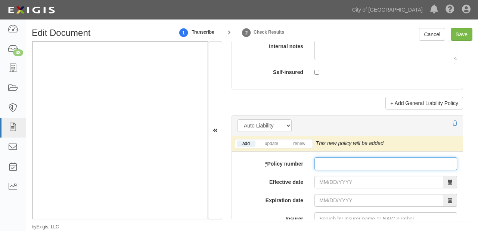
paste input "PSA0003122"
click at [326, 158] on input "* Policy number" at bounding box center [386, 163] width 143 height 13
type input "PSA0003122"
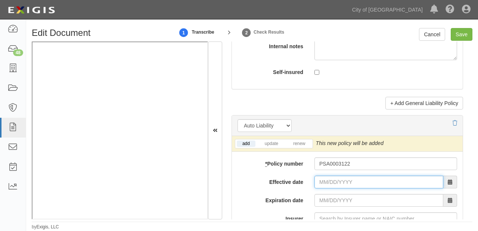
click at [329, 178] on input "Effective date" at bounding box center [379, 182] width 129 height 13
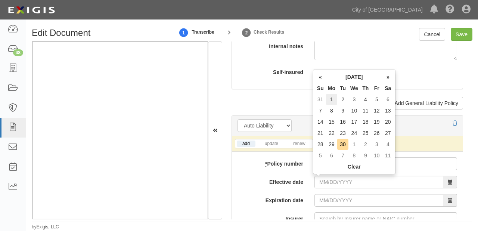
click at [331, 97] on td "1" at bounding box center [331, 99] width 11 height 11
type input "09/01/2025"
type input "09/01/2026"
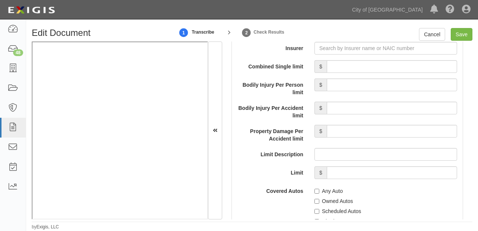
scroll to position [1255, 0]
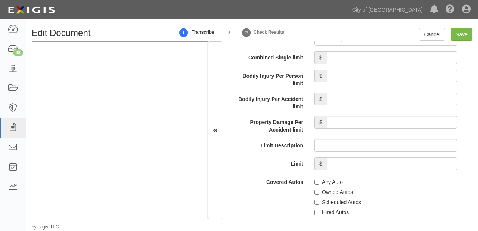
click at [325, 176] on div "Any Auto" at bounding box center [386, 181] width 143 height 10
click at [327, 181] on label "Any Auto" at bounding box center [329, 181] width 28 height 7
click at [319, 181] on input "Any Auto" at bounding box center [317, 182] width 5 height 5
checkbox input "true"
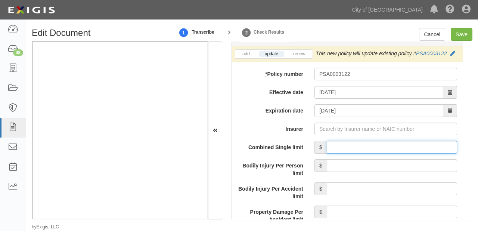
click at [353, 143] on input "Combined Single limit" at bounding box center [392, 147] width 130 height 13
type input "1,000,000"
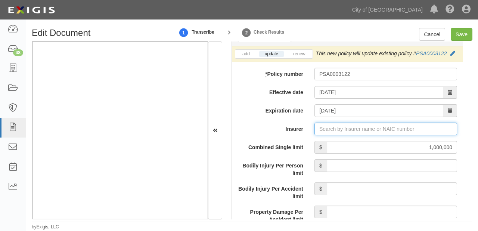
click at [333, 123] on input "Insurer" at bounding box center [386, 129] width 143 height 13
type input "180 Seguros S.A. (0) NR Rating"
type input "1"
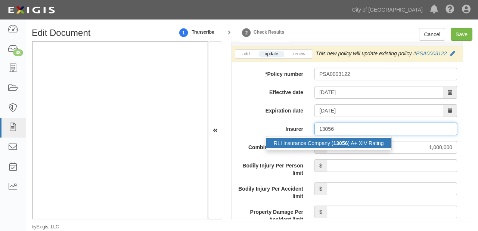
click at [336, 140] on strong "13056" at bounding box center [341, 143] width 15 height 6
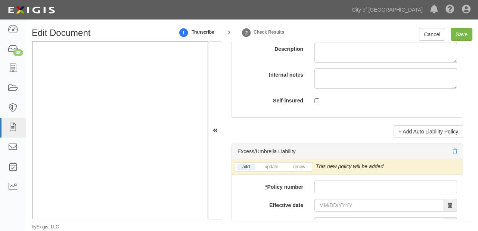
scroll to position [1524, 0]
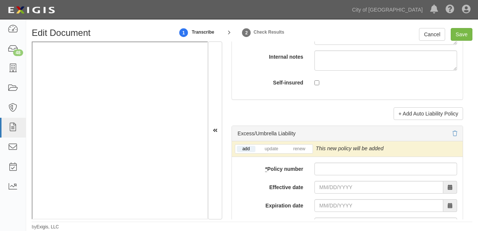
type input "RLI Insurance Company (13056) A+ XIV Rating"
click at [353, 171] on input "* Policy number" at bounding box center [386, 169] width 143 height 13
paste input "PSE0004755"
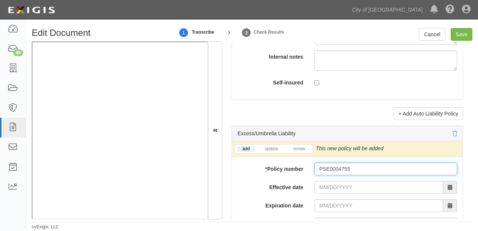
type input "PSE0004755"
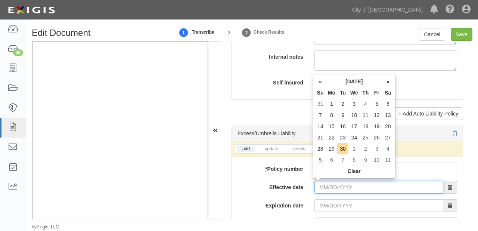
click at [332, 182] on input "Effective date" at bounding box center [379, 187] width 129 height 13
drag, startPoint x: 330, startPoint y: 106, endPoint x: 333, endPoint y: 112, distance: 7.2
click at [330, 106] on td "1" at bounding box center [331, 103] width 11 height 11
type input "09/01/2025"
type input "09/01/2026"
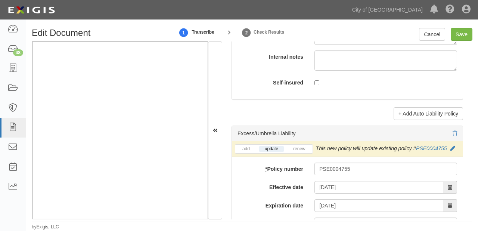
scroll to position [1614, 0]
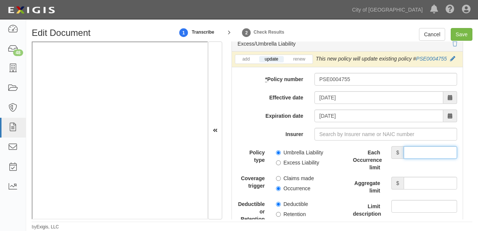
click at [415, 151] on input "Each Occurrence limit" at bounding box center [430, 152] width 53 height 13
type input "5,000,000"
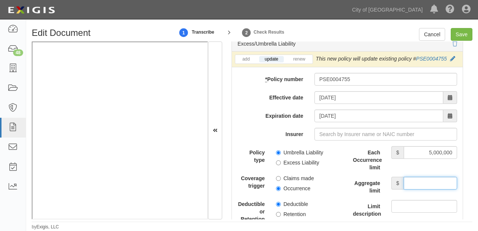
click at [420, 181] on input "Aggregate limit" at bounding box center [430, 183] width 53 height 13
type input "5,000,000"
drag, startPoint x: 304, startPoint y: 161, endPoint x: 293, endPoint y: 182, distance: 23.4
click at [303, 161] on label "Excess Liability" at bounding box center [297, 162] width 43 height 7
click at [281, 161] on input "Excess Liability" at bounding box center [278, 162] width 5 height 5
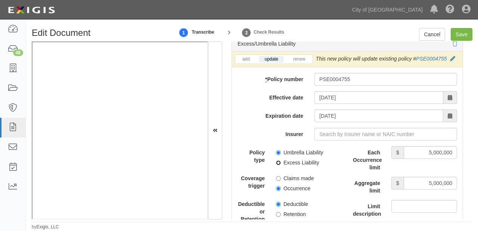
radio input "true"
click at [291, 185] on label "Occurrence" at bounding box center [293, 188] width 34 height 7
click at [281, 186] on input "Occurrence" at bounding box center [278, 188] width 5 height 5
radio input "true"
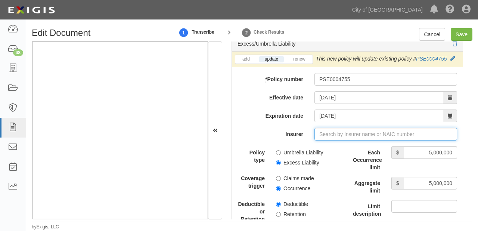
click at [330, 136] on input "Insurer" at bounding box center [386, 134] width 143 height 13
type input "180 Seguros S.A. (0) NR Rating"
type input "1"
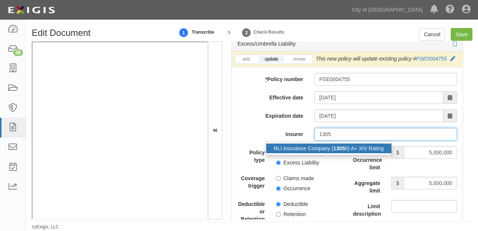
click at [331, 146] on div "RLI Insurance Company ( 1305 6) A+ XIV Rating" at bounding box center [328, 148] width 125 height 10
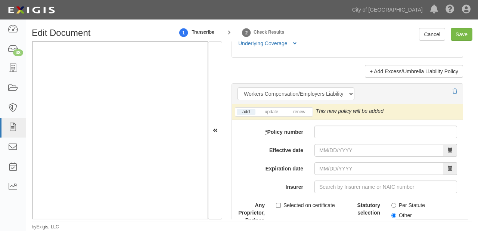
scroll to position [1973, 0]
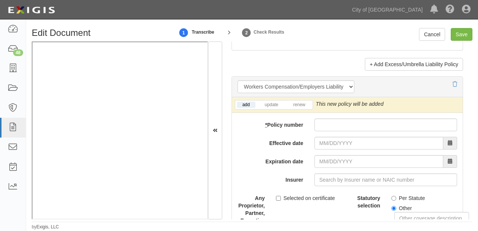
type input "RLI Insurance Company (13056) A+ XIV Rating"
click at [327, 120] on input "* Policy number" at bounding box center [386, 124] width 143 height 13
paste input "PSW0005293"
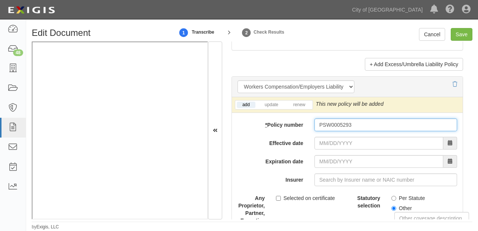
type input "PSW0005293"
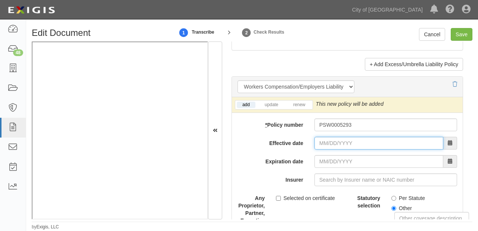
click at [329, 142] on input "Effective date" at bounding box center [379, 143] width 129 height 13
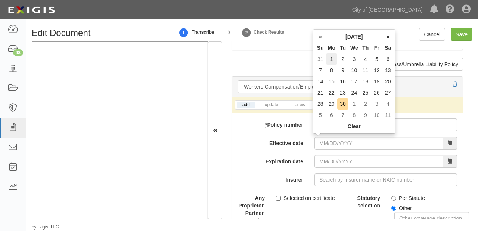
click at [332, 60] on td "1" at bounding box center [331, 58] width 11 height 11
type input "09/01/2025"
type input "09/01/2026"
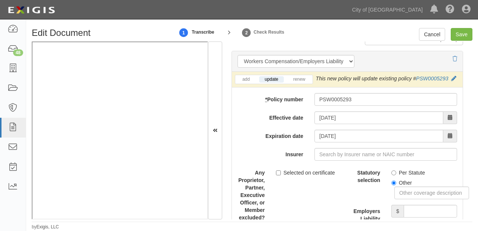
scroll to position [2032, 0]
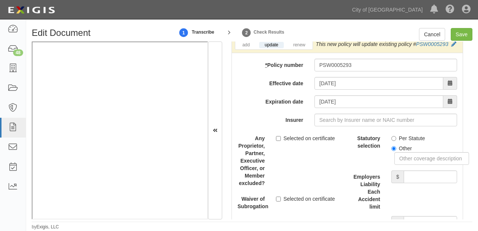
click at [406, 137] on label "Per Statute" at bounding box center [409, 137] width 34 height 7
click at [396, 137] on input "Per Statute" at bounding box center [394, 138] width 5 height 5
radio input "true"
click at [414, 180] on input "Employers Liability Each Accident limit" at bounding box center [430, 176] width 53 height 13
type input "1,000,000"
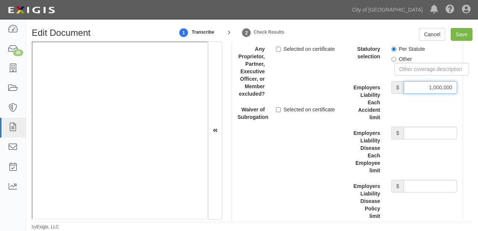
scroll to position [2122, 0]
click at [406, 137] on div "Employers Liability Disease Each Employee limit $" at bounding box center [404, 149] width 115 height 47
click at [407, 134] on input "Employers Liability Disease Each Employee limit" at bounding box center [430, 132] width 53 height 13
type input "1,000,000"
click at [412, 185] on input "Employers Liability Disease Policy limit" at bounding box center [430, 185] width 53 height 13
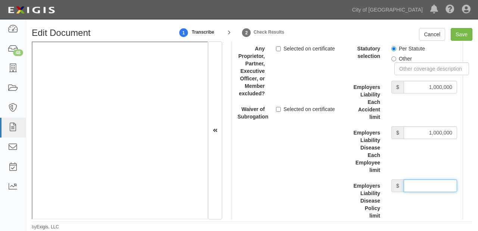
type input "1,000,000"
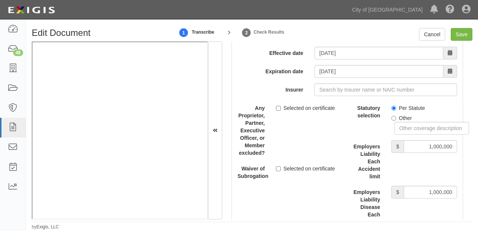
scroll to position [2062, 0]
click at [339, 88] on input "Insurer" at bounding box center [386, 90] width 143 height 13
type input "180 Seguros S.A. (0) NR Rating"
type input "1"
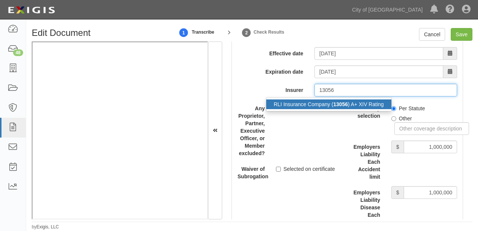
click at [344, 99] on div "RLI Insurance Company ( 13056 ) A+ XIV Rating" at bounding box center [328, 104] width 125 height 10
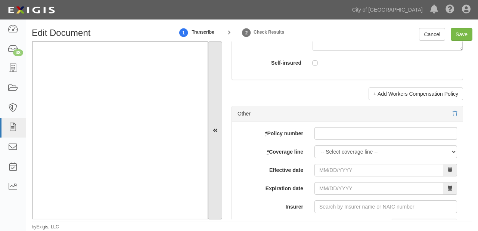
scroll to position [2361, 0]
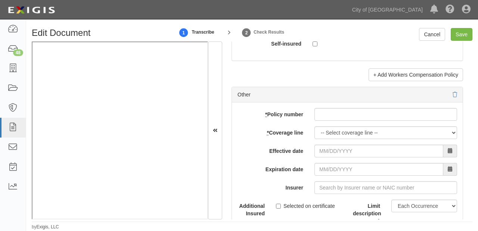
type input "RLI Insurance Company (13056) A+ XIV Rating"
click at [321, 114] on input "* Policy number" at bounding box center [386, 114] width 143 height 13
paste input "RDP0059589"
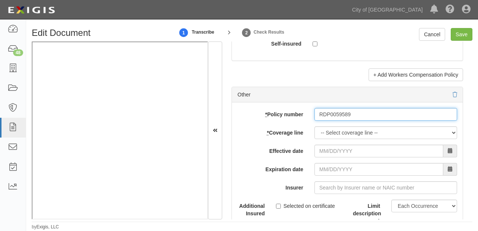
type input "RDP0059589"
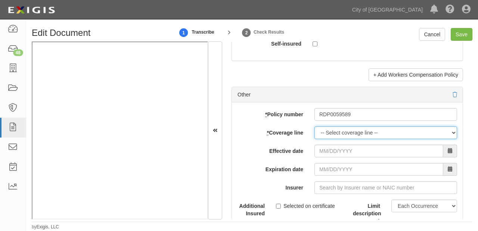
click at [325, 127] on select "-- Select coverage line -- Asbestos Abatement Auto Physical Damage Boiler & Mac…" at bounding box center [386, 132] width 143 height 13
select select "26"
click at [315, 139] on select "-- Select coverage line -- Asbestos Abatement Auto Physical Damage Boiler & Mac…" at bounding box center [386, 132] width 143 height 13
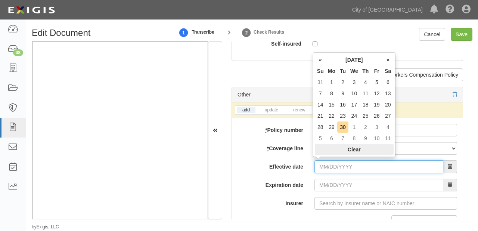
drag, startPoint x: 330, startPoint y: 162, endPoint x: 333, endPoint y: 152, distance: 10.2
click at [330, 162] on input "Effective date" at bounding box center [379, 166] width 129 height 13
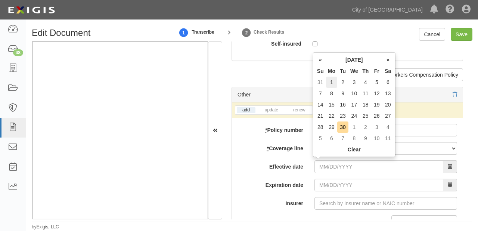
click at [330, 80] on td "1" at bounding box center [331, 82] width 11 height 11
type input "09/01/2025"
type input "09/01/2026"
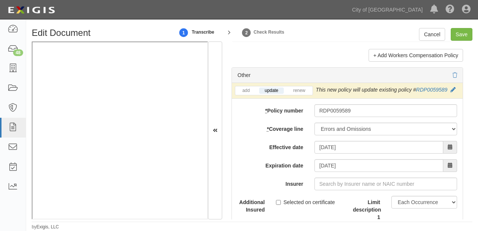
scroll to position [2391, 0]
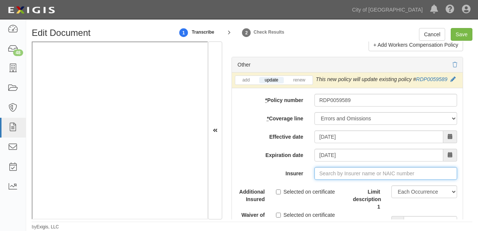
click at [332, 167] on input "Insurer" at bounding box center [386, 173] width 143 height 13
type input "180 Seguros S.A. (0) NR Rating"
type input "1"
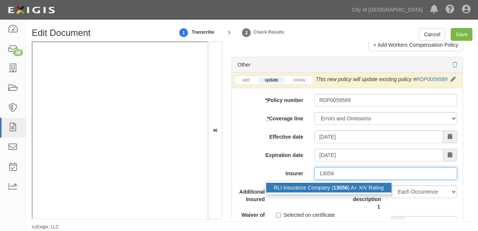
click at [335, 185] on strong "13056" at bounding box center [341, 188] width 15 height 6
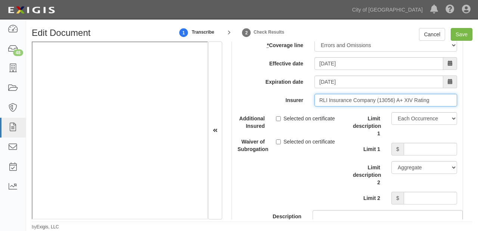
scroll to position [2481, 0]
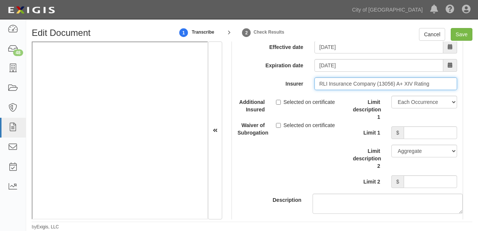
type input "RLI Insurance Company (13056) A+ XIV Rating"
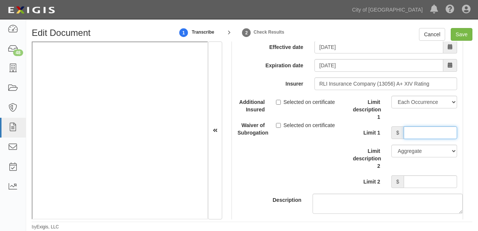
click at [433, 130] on input "Limit 1" at bounding box center [430, 132] width 53 height 13
type input "2,000,000"
click at [408, 175] on input "Limit 2" at bounding box center [430, 181] width 53 height 13
type input "2,000,000"
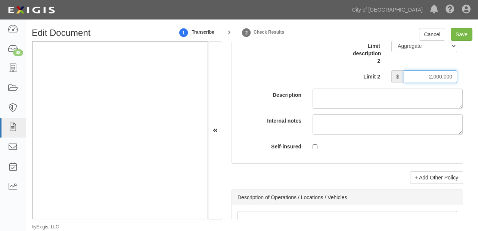
scroll to position [2600, 0]
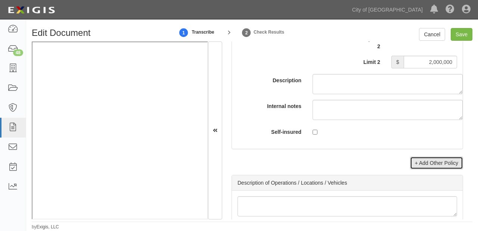
click at [414, 161] on link "+ Add Other Policy" at bounding box center [436, 163] width 53 height 13
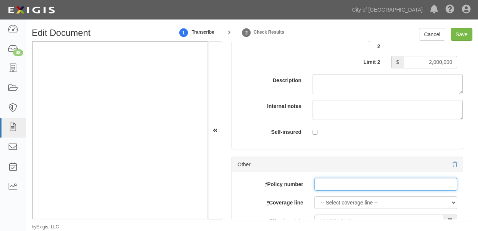
click at [329, 182] on input "* Policy number" at bounding box center [386, 184] width 143 height 13
paste input "H25CXS2097002"
type input "H25CXS2097002"
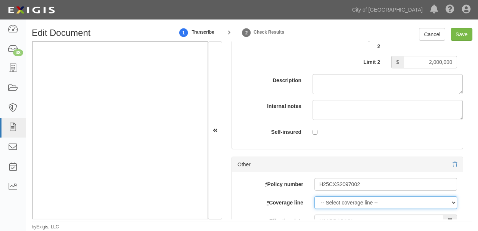
click at [327, 197] on select "-- Select coverage line -- Asbestos Abatement Auto Physical Damage Boiler & Mac…" at bounding box center [386, 202] width 143 height 13
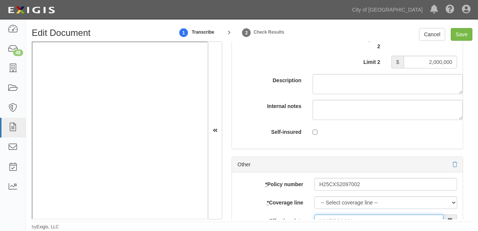
click at [329, 217] on input "Effective date" at bounding box center [379, 220] width 129 height 13
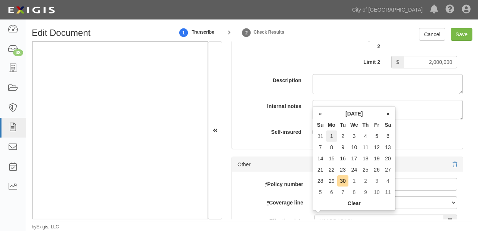
click at [330, 135] on td "1" at bounding box center [331, 135] width 11 height 11
type input "09/01/2025"
type input "09/01/2026"
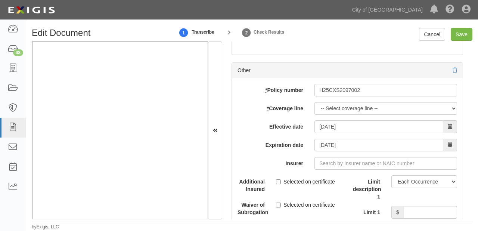
scroll to position [2720, 0]
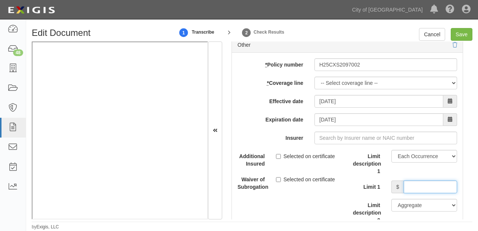
click at [409, 188] on input "Limit 1" at bounding box center [430, 186] width 53 height 13
type input "5,000,000"
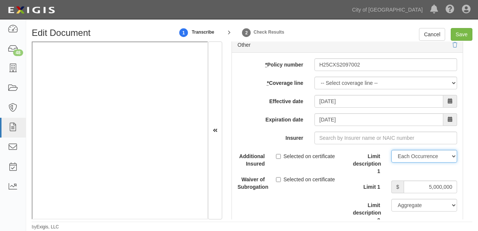
click at [411, 152] on select "Limit Each Occurrence Each Claim Aggregate Deductible Self-Insured Retention Pe…" at bounding box center [425, 156] width 66 height 13
click at [392, 150] on select "Limit Each Occurrence Each Claim Aggregate Deductible Self-Insured Retention Pe…" at bounding box center [425, 156] width 66 height 13
click at [415, 145] on div "add update renew This new policy will be added This new policy will update exis…" at bounding box center [347, 188] width 231 height 270
click at [421, 152] on select "Limit Each Occurrence Each Claim Aggregate Deductible Self-Insured Retention Pe…" at bounding box center [425, 156] width 66 height 13
select select "Limit"
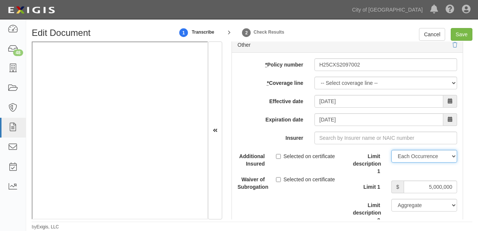
click at [392, 150] on select "Limit Each Occurrence Each Claim Aggregate Deductible Self-Insured Retention Pe…" at bounding box center [425, 156] width 66 height 13
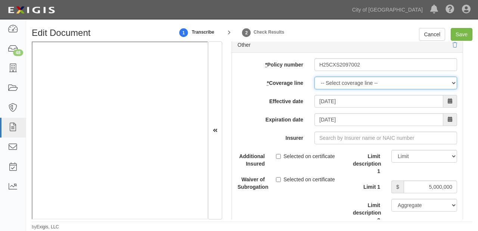
click at [330, 81] on select "-- Select coverage line -- Asbestos Abatement Auto Physical Damage Boiler & Mac…" at bounding box center [386, 83] width 143 height 13
select select "17"
click at [315, 77] on select "-- Select coverage line -- Asbestos Abatement Auto Physical Damage Boiler & Mac…" at bounding box center [386, 83] width 143 height 13
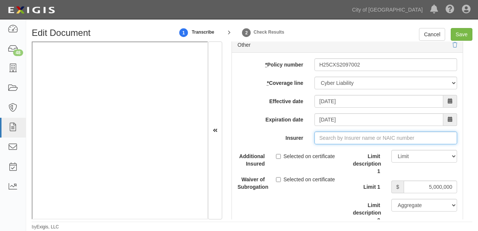
click at [333, 132] on input "Insurer" at bounding box center [386, 138] width 143 height 13
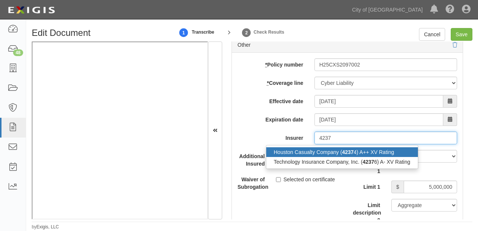
click at [342, 150] on strong "4237" at bounding box center [348, 152] width 12 height 6
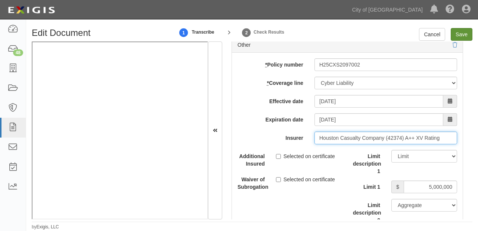
type input "Houston Casualty Company (42374) A++ XV Rating"
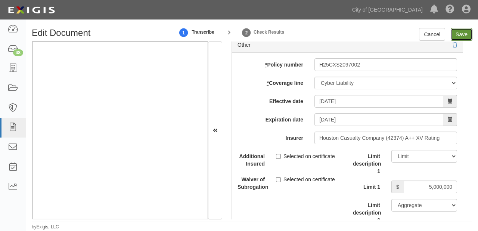
click at [455, 38] on input "Save" at bounding box center [462, 34] width 22 height 13
type input "1000000"
type input "2000000"
type input "1000000"
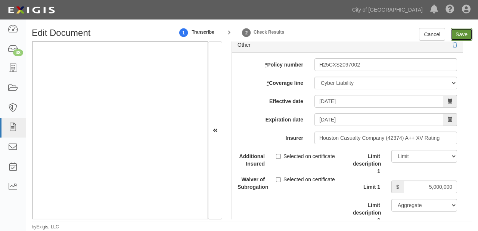
type input "5000000"
type input "1000000"
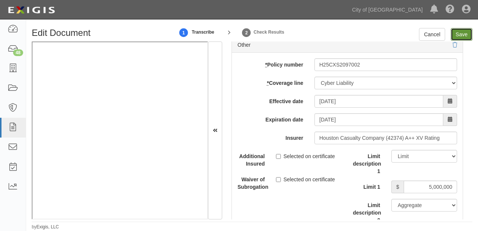
type input "2000000"
type input "5000000"
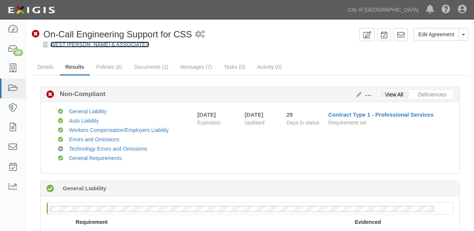
click at [90, 41] on link "WEST [PERSON_NAME] & ASSOCIATES" at bounding box center [99, 44] width 99 height 6
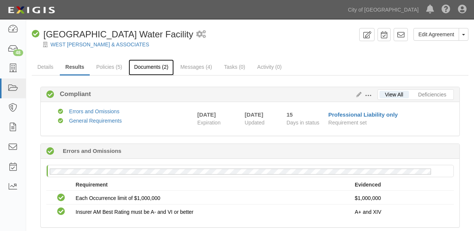
click at [148, 70] on link "Documents (2)" at bounding box center [152, 67] width 46 height 16
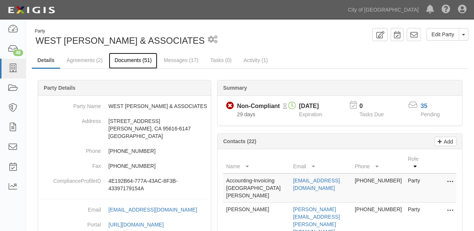
click at [134, 53] on link "Documents (51)" at bounding box center [133, 61] width 49 height 16
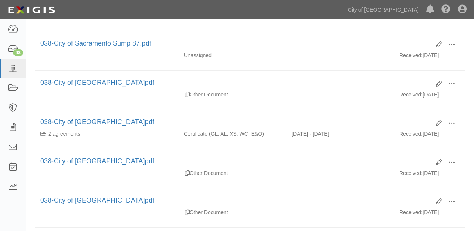
scroll to position [239, 0]
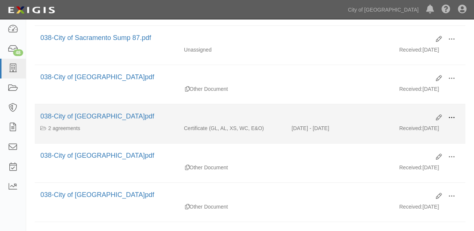
click at [451, 115] on span at bounding box center [451, 117] width 7 height 7
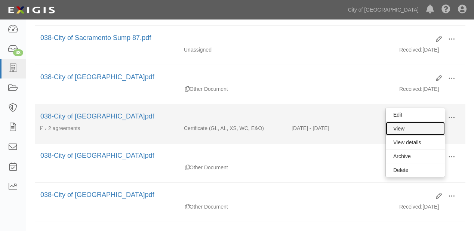
click at [436, 124] on link "View" at bounding box center [415, 128] width 59 height 13
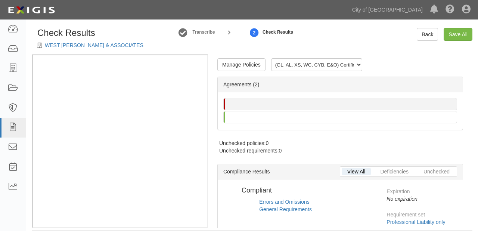
radio input "true"
radio input "false"
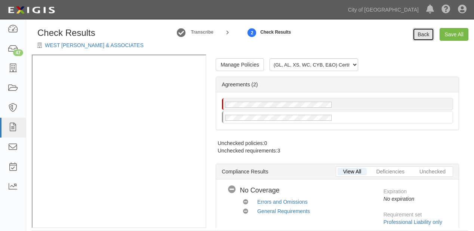
click at [422, 39] on link "Back" at bounding box center [422, 34] width 21 height 13
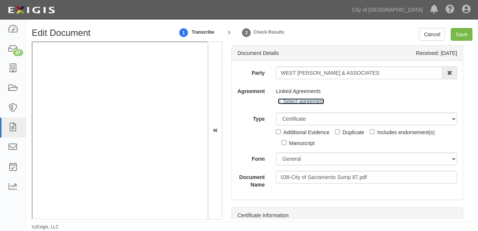
click at [300, 100] on link "Select agreement" at bounding box center [301, 101] width 46 height 6
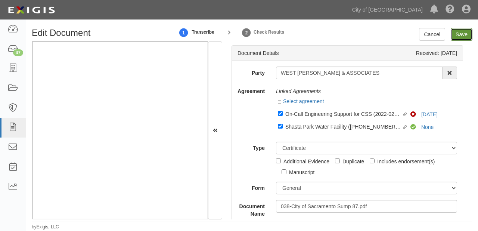
click at [462, 34] on input "Save" at bounding box center [462, 34] width 22 height 13
type input "1000000"
type input "2000000"
type input "1000000"
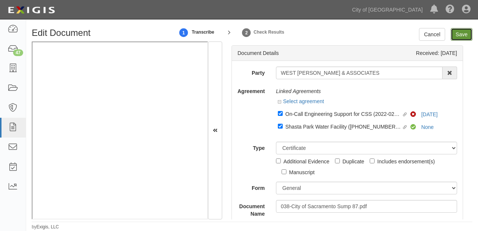
type input "5000000"
type input "1000000"
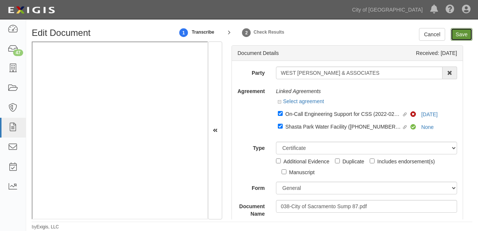
type input "5000000"
type input "2000000"
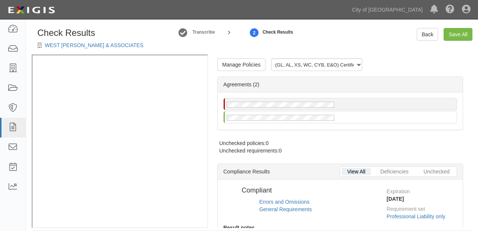
radio input "true"
radio input "false"
radio input "true"
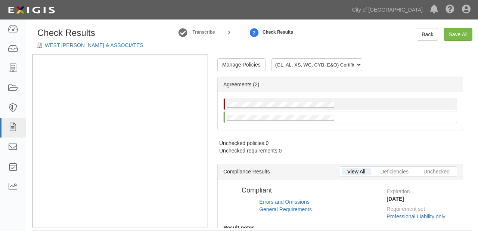
radio input "false"
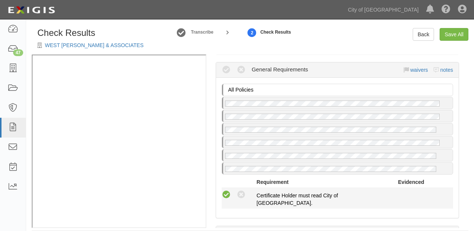
click at [227, 191] on icon at bounding box center [226, 194] width 9 height 9
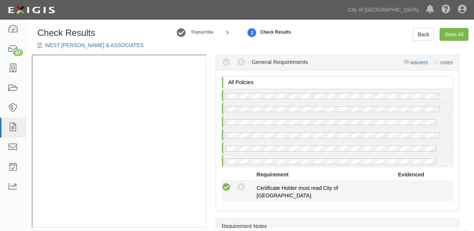
radio input "true"
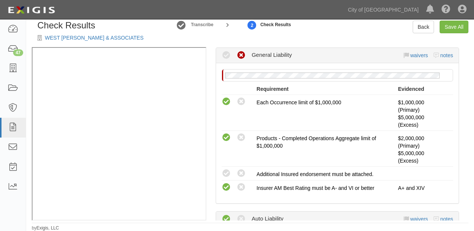
scroll to position [269, 0]
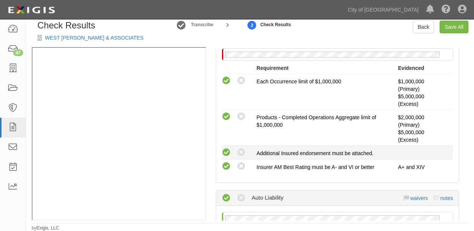
click at [224, 151] on icon at bounding box center [226, 152] width 9 height 9
radio input "true"
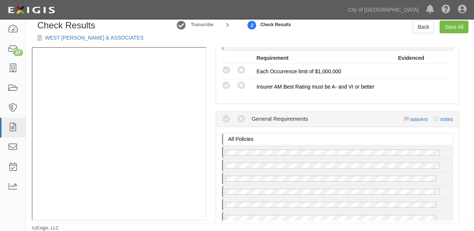
scroll to position [926, 0]
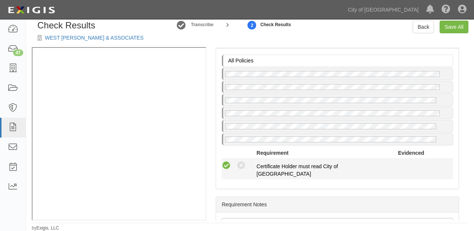
click at [226, 161] on icon at bounding box center [226, 165] width 9 height 9
radio input "true"
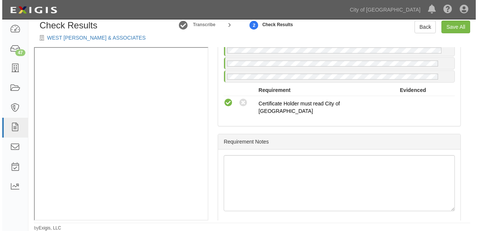
scroll to position [900, 0]
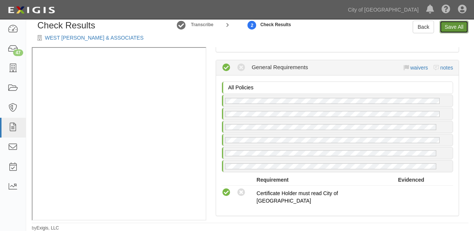
click at [452, 24] on link "Save All" at bounding box center [453, 27] width 29 height 13
radio input "false"
radio input "true"
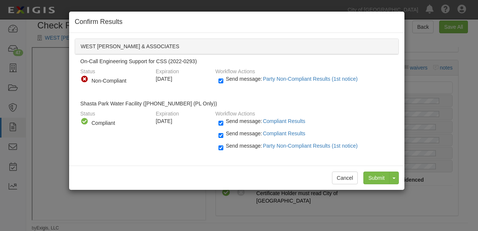
click at [241, 146] on span "Send message: Party Non-Compliant Results (1st notice)" at bounding box center [293, 146] width 135 height 6
click at [223, 146] on input "Send message: Party Non-Compliant Results (1st notice)" at bounding box center [221, 147] width 5 height 9
checkbox input "false"
click at [369, 175] on input "Submit" at bounding box center [376, 177] width 26 height 13
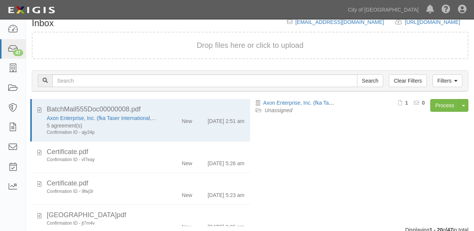
scroll to position [79, 0]
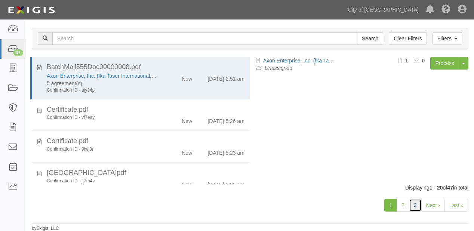
click at [416, 199] on link "3" at bounding box center [415, 205] width 13 height 13
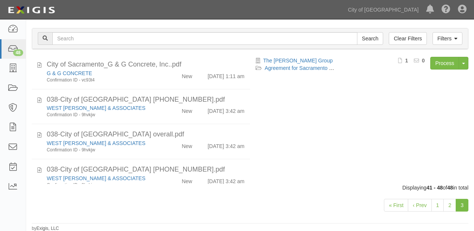
scroll to position [120, 0]
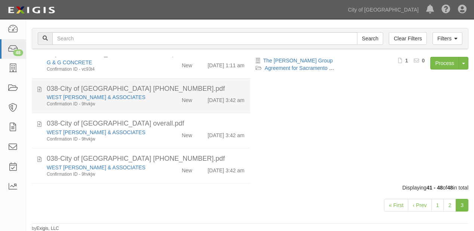
click at [150, 94] on div "038-City of [GEOGRAPHIC_DATA] [PHONE_NUMBER].pdf" at bounding box center [146, 89] width 198 height 10
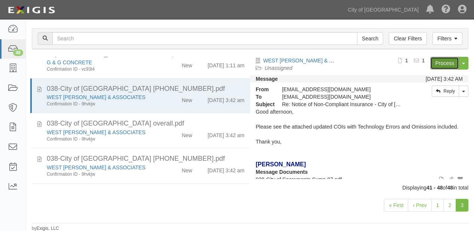
click at [435, 61] on link "Process" at bounding box center [444, 63] width 29 height 13
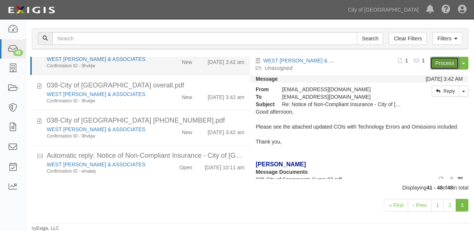
scroll to position [169, 0]
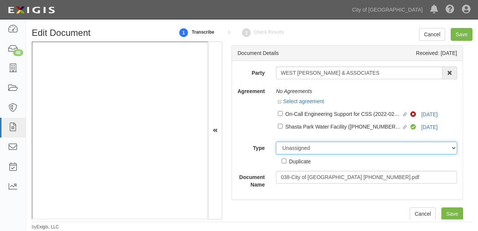
click at [308, 151] on select "Unassigned Binder Cancellation Notice Certificate Contract Endorsement Insuranc…" at bounding box center [366, 148] width 181 height 13
select select "OtherDetail"
click at [276, 142] on select "Unassigned Binder Cancellation Notice Certificate Contract Endorsement Insuranc…" at bounding box center [366, 148] width 181 height 13
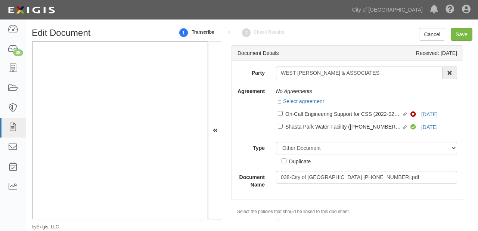
click at [300, 160] on div "Duplicate" at bounding box center [300, 161] width 22 height 8
click at [287, 160] on input "Duplicate" at bounding box center [284, 160] width 5 height 5
checkbox input "true"
click at [462, 28] on input "Save" at bounding box center [462, 34] width 22 height 13
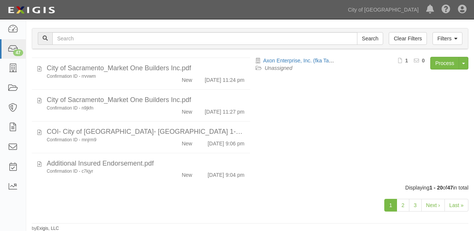
scroll to position [239, 0]
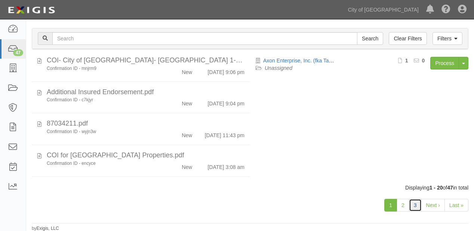
click at [411, 203] on link "3" at bounding box center [415, 205] width 13 height 13
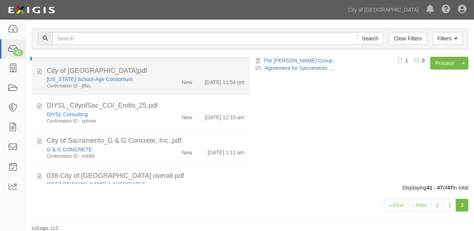
scroll to position [90, 0]
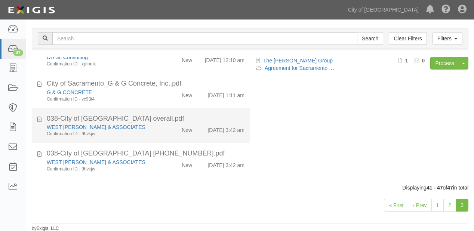
click at [164, 124] on div "038-City of [GEOGRAPHIC_DATA] overall.pdf" at bounding box center [146, 119] width 198 height 10
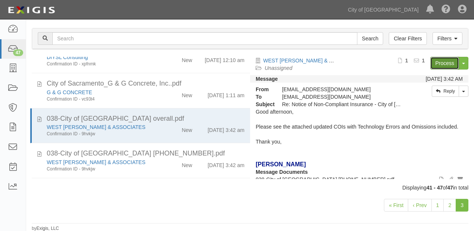
click at [433, 60] on link "Process" at bounding box center [444, 63] width 29 height 13
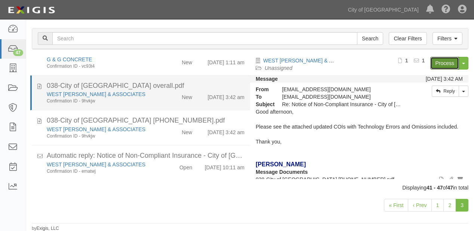
scroll to position [134, 0]
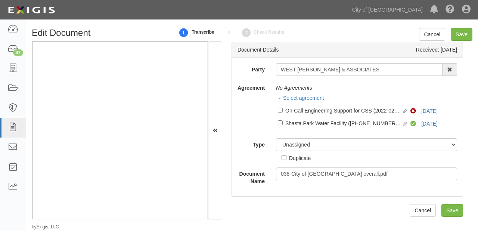
scroll to position [4, 0]
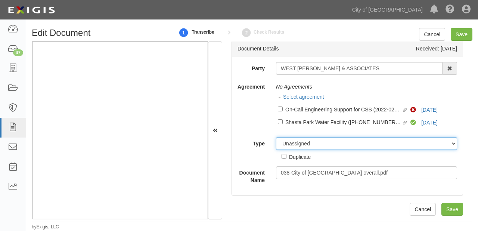
click at [325, 148] on select "Unassigned Binder Cancellation Notice Certificate Contract Endorsement Insuranc…" at bounding box center [366, 143] width 181 height 13
select select "OtherDetail"
click at [276, 137] on select "Unassigned Binder Cancellation Notice Certificate Contract Endorsement Insuranc…" at bounding box center [366, 143] width 181 height 13
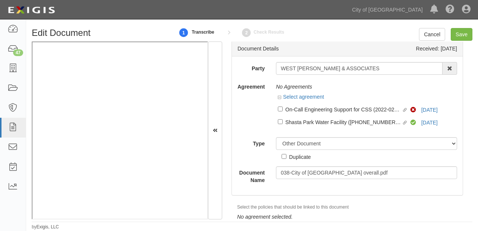
click at [301, 154] on div "Duplicate" at bounding box center [300, 156] width 22 height 8
click at [287, 154] on input "Duplicate" at bounding box center [284, 156] width 5 height 5
checkbox input "true"
click at [462, 31] on input "Save" at bounding box center [462, 34] width 22 height 13
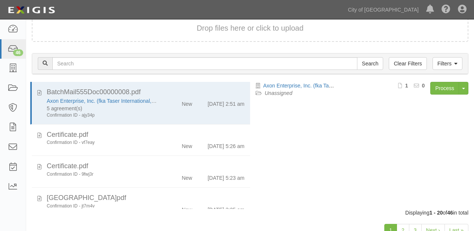
scroll to position [52, 0]
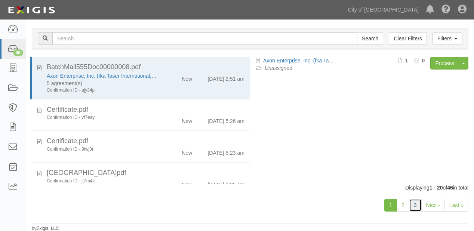
click at [415, 200] on link "3" at bounding box center [415, 205] width 13 height 13
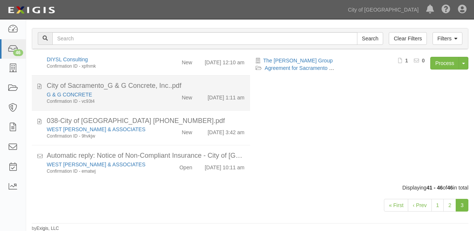
scroll to position [99, 0]
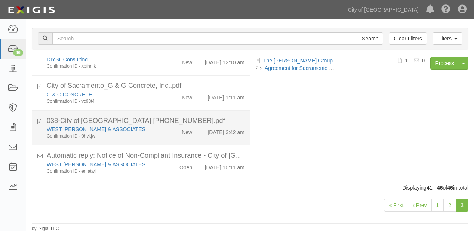
click at [153, 127] on div "WEST [PERSON_NAME] & ASSOCIATES" at bounding box center [102, 129] width 111 height 7
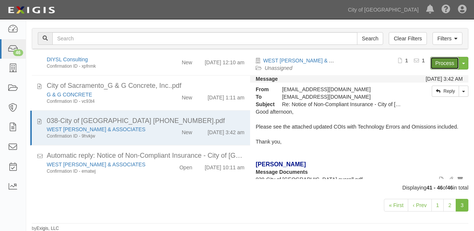
click at [449, 62] on link "Process" at bounding box center [444, 63] width 29 height 13
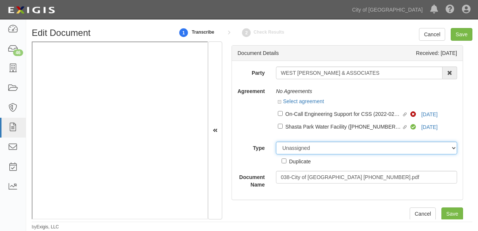
click at [297, 150] on select "Unassigned Binder Cancellation Notice Certificate Contract Endorsement Insuranc…" at bounding box center [366, 148] width 181 height 13
select select "OtherDetail"
click at [276, 142] on select "Unassigned Binder Cancellation Notice Certificate Contract Endorsement Insuranc…" at bounding box center [366, 148] width 181 height 13
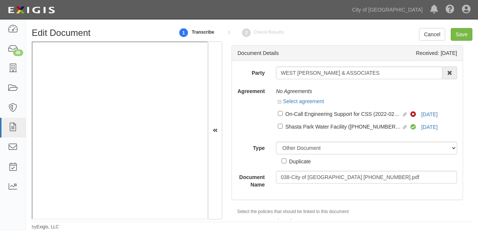
click at [304, 163] on div "Duplicate" at bounding box center [300, 161] width 22 height 8
click at [287, 163] on input "Duplicate" at bounding box center [284, 160] width 5 height 5
checkbox input "true"
click at [462, 34] on input "Save" at bounding box center [462, 34] width 22 height 13
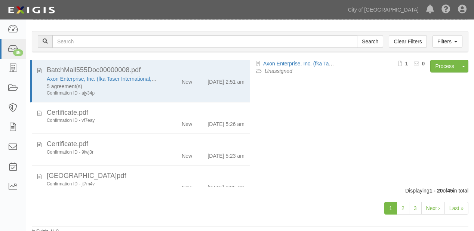
scroll to position [52, 0]
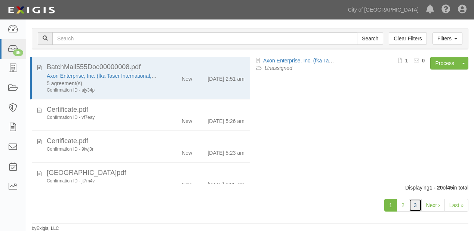
click at [412, 202] on link "3" at bounding box center [415, 205] width 13 height 13
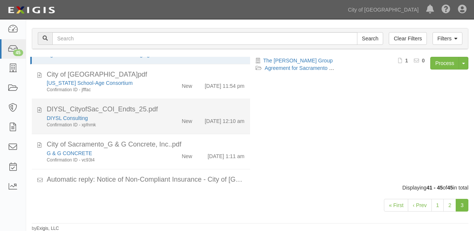
scroll to position [64, 0]
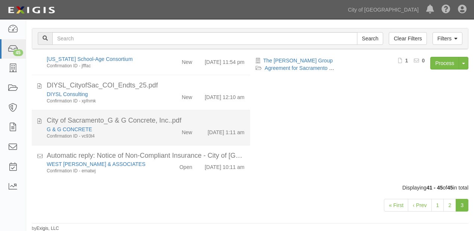
click at [176, 130] on div "New" at bounding box center [180, 131] width 35 height 10
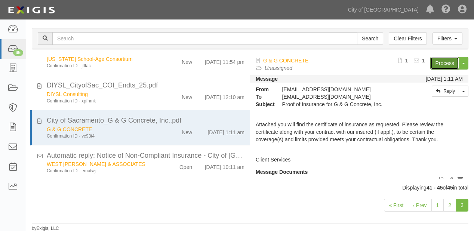
click at [438, 61] on link "Process" at bounding box center [444, 63] width 29 height 13
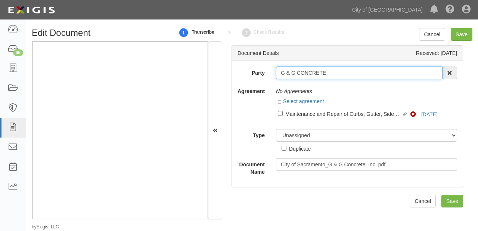
drag, startPoint x: 278, startPoint y: 74, endPoint x: 346, endPoint y: 72, distance: 67.6
click at [346, 72] on input "G & G CONCRETE" at bounding box center [359, 72] width 167 height 13
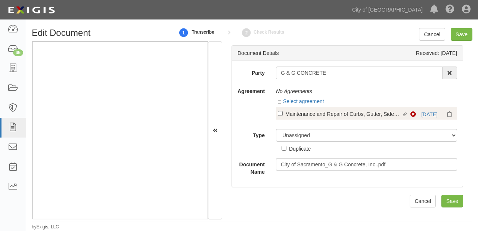
click at [336, 110] on div "Maintenance and Repair of Curbs, Gutter, Sidewalks, and Related Items (PRC00182…" at bounding box center [343, 113] width 117 height 8
click at [283, 111] on input "Linked agreement Maintenance and Repair of Curbs, Gutter, Sidewalks, and Relate…" at bounding box center [280, 113] width 5 height 5
checkbox input "true"
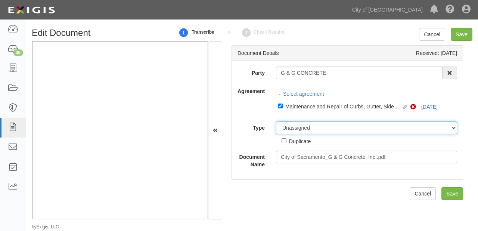
click at [327, 127] on select "Unassigned Binder Cancellation Notice Certificate Contract Endorsement Insuranc…" at bounding box center [366, 127] width 181 height 13
select select "CertificateDetail"
click at [276, 121] on select "Unassigned Binder Cancellation Notice Certificate Contract Endorsement Insuranc…" at bounding box center [366, 127] width 181 height 13
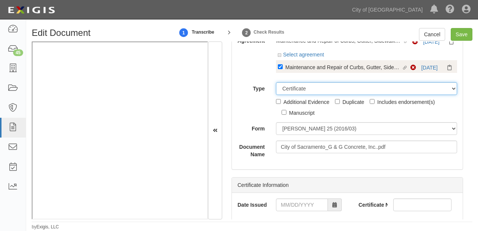
scroll to position [60, 0]
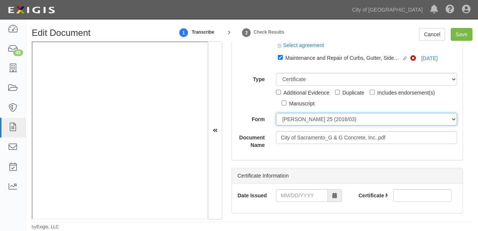
click at [309, 115] on select "ACORD 25 (2016/03) ACORD 101 ACORD 855 NY (2014/05) General" at bounding box center [366, 119] width 181 height 13
select select "GeneralFormDetail"
click at [276, 113] on select "[PERSON_NAME] 25 (2016/03) [PERSON_NAME] 101 [PERSON_NAME] 855 NY (2014/05) Gen…" at bounding box center [366, 119] width 181 height 13
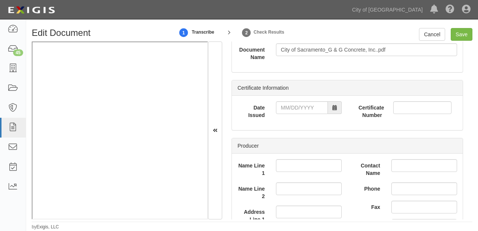
scroll to position [149, 0]
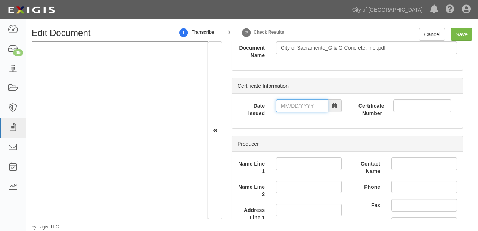
click at [312, 104] on input "Date Issued" at bounding box center [302, 105] width 52 height 13
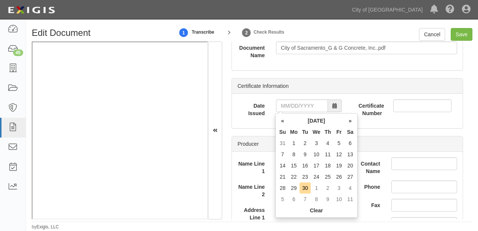
click at [284, 133] on th "Su" at bounding box center [282, 131] width 11 height 11
click at [293, 192] on td "29" at bounding box center [293, 187] width 11 height 11
type input "09/29/2025"
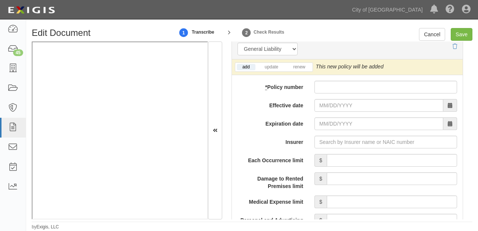
scroll to position [628, 0]
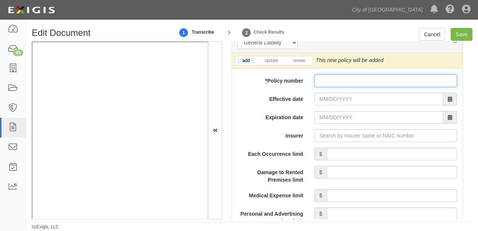
click at [318, 81] on input "* Policy number" at bounding box center [386, 80] width 143 height 13
paste input "U25AC163531-01"
type input "U25AC163531-01"
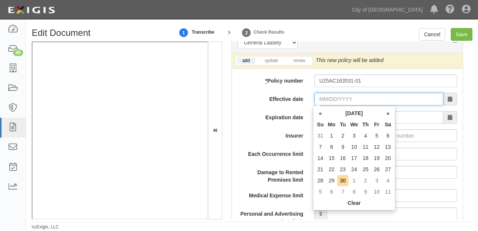
click at [326, 97] on input "Effective date" at bounding box center [379, 99] width 129 height 13
click at [333, 123] on th "Mo" at bounding box center [331, 124] width 11 height 11
click at [385, 114] on th "»" at bounding box center [388, 113] width 11 height 11
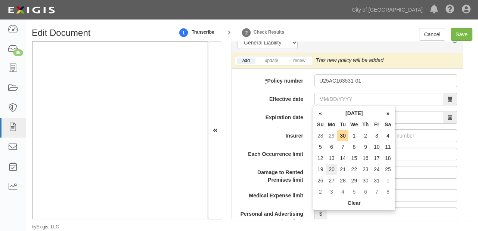
click at [331, 166] on td "20" at bounding box center [331, 169] width 11 height 11
type input "10/20/2025"
type input "10/20/2026"
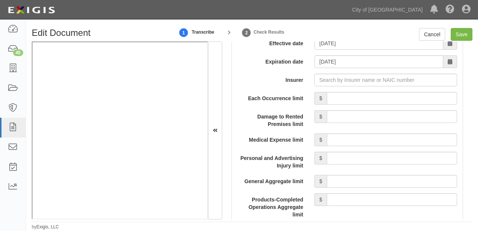
scroll to position [687, 0]
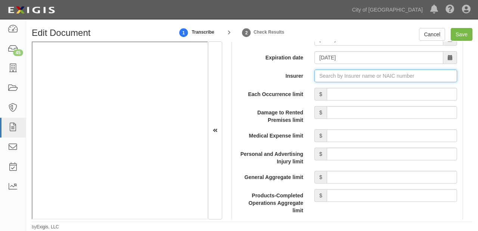
click at [355, 80] on input "Insurer" at bounding box center [386, 75] width 143 height 13
type input "21st Century Advantage Insurance Company (25232) NR Rating"
type input "2"
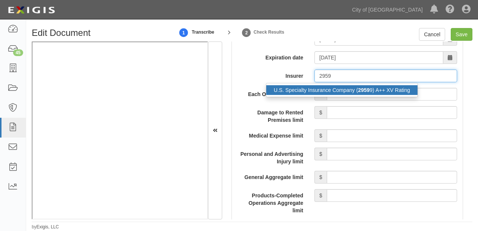
click at [365, 93] on strong "2959" at bounding box center [364, 90] width 12 height 6
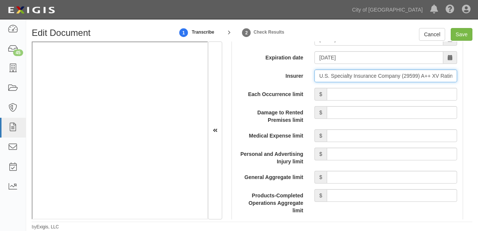
type input "U.S. Specialty Insurance Company (29599) A++ XV Rating"
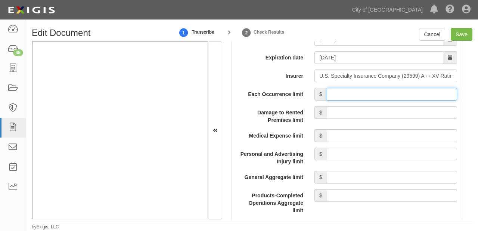
click at [368, 100] on input "Each Occurrence limit" at bounding box center [392, 94] width 130 height 13
type input "1,000,000"
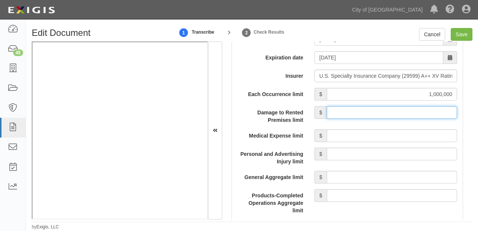
click at [387, 117] on input "Damage to Rented Premises limit" at bounding box center [392, 112] width 130 height 13
type input "100,000"
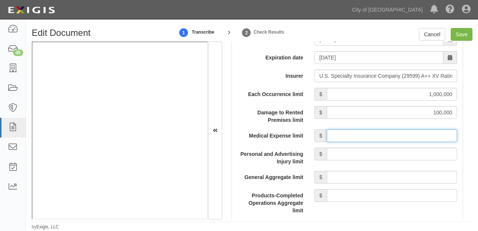
click at [389, 142] on input "Medical Expense limit" at bounding box center [392, 135] width 130 height 13
type input "5,000"
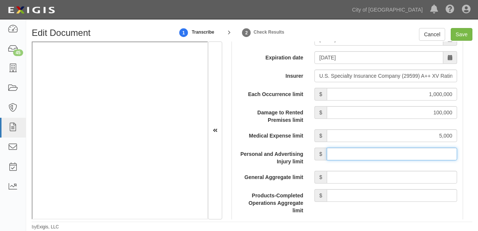
click at [387, 160] on input "Personal and Advertising Injury limit" at bounding box center [392, 154] width 130 height 13
type input "1,000,000"
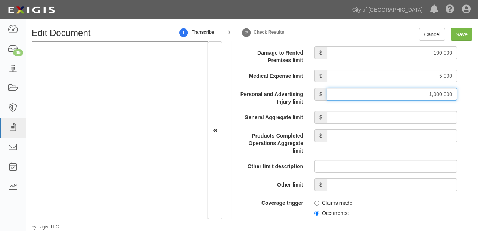
scroll to position [777, 0]
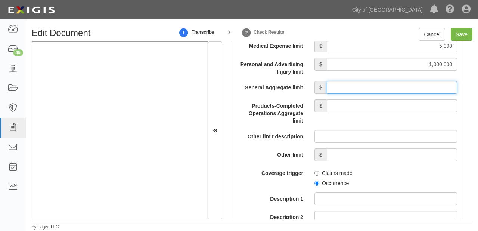
drag, startPoint x: 388, startPoint y: 90, endPoint x: 389, endPoint y: 97, distance: 7.1
click at [388, 90] on input "General Aggregate limit" at bounding box center [392, 87] width 130 height 13
type input "2,000,000"
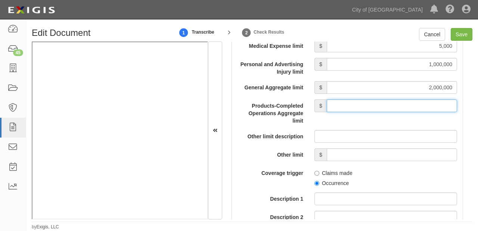
click at [387, 112] on input "Products-Completed Operations Aggregate limit" at bounding box center [392, 105] width 130 height 13
type input "2,000,000"
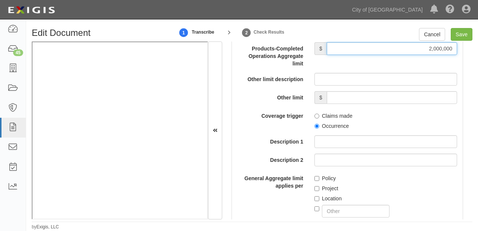
scroll to position [837, 0]
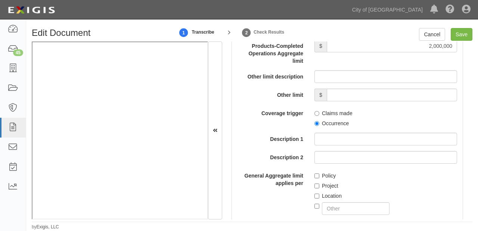
click at [342, 127] on label "Occurrence" at bounding box center [332, 123] width 34 height 7
click at [319, 126] on input "Occurrence" at bounding box center [317, 123] width 5 height 5
radio input "true"
click at [324, 189] on label "Project" at bounding box center [327, 185] width 24 height 7
click at [319, 188] on input "Project" at bounding box center [317, 185] width 5 height 5
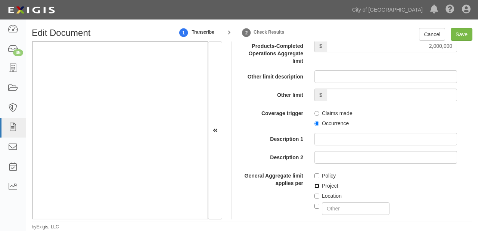
checkbox input "true"
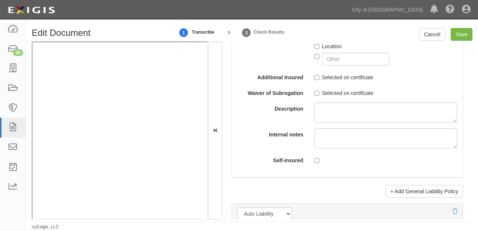
scroll to position [1076, 0]
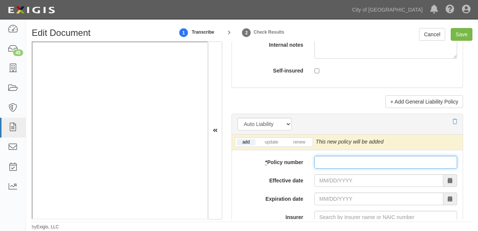
click at [358, 168] on input "* Policy number" at bounding box center [386, 162] width 143 height 13
paste input "BAA0689980"
type input "BAA0689980"
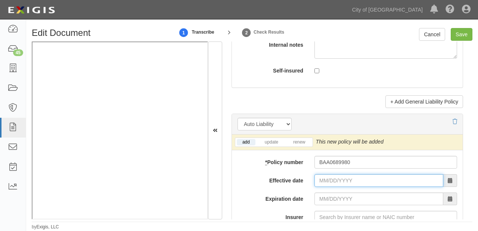
click at [327, 187] on input "Effective date" at bounding box center [379, 180] width 129 height 13
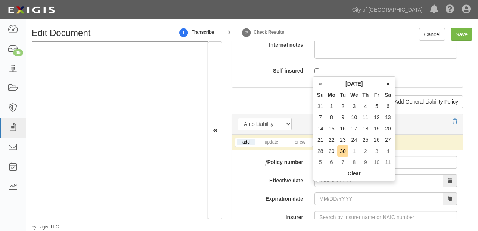
click at [342, 93] on th "Tu" at bounding box center [342, 94] width 11 height 11
click at [354, 139] on td "24" at bounding box center [355, 139] width 12 height 11
type input "09/24/2025"
type input "09/24/2026"
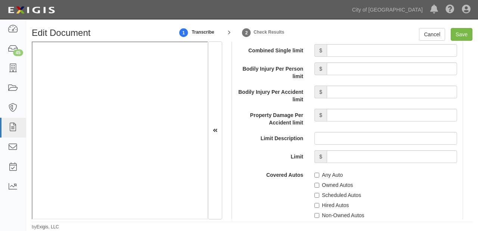
scroll to position [1315, 0]
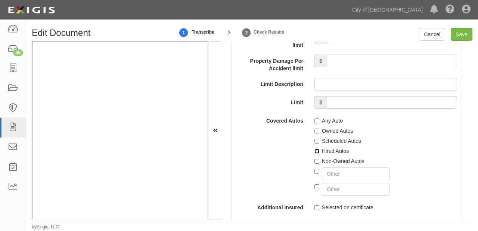
click at [315, 154] on input "Hired Autos" at bounding box center [317, 151] width 5 height 5
checkbox input "true"
click at [324, 145] on label "Scheduled Autos" at bounding box center [338, 140] width 47 height 7
click at [319, 143] on input "Scheduled Autos" at bounding box center [317, 141] width 5 height 5
checkbox input "true"
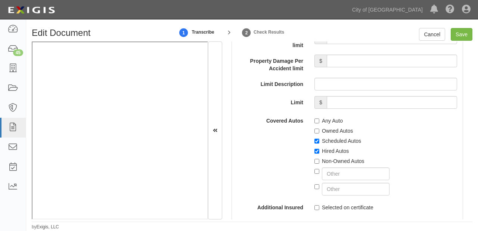
click at [325, 173] on div at bounding box center [386, 172] width 143 height 15
click at [321, 165] on label "Non-Owned Autos" at bounding box center [340, 160] width 50 height 7
click at [319, 164] on input "Non-Owned Autos" at bounding box center [317, 161] width 5 height 5
checkbox input "true"
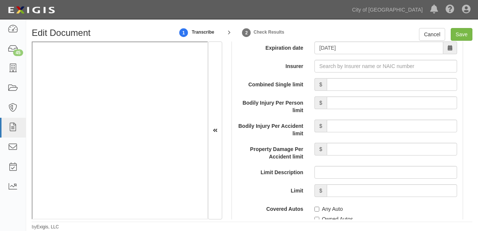
scroll to position [1225, 0]
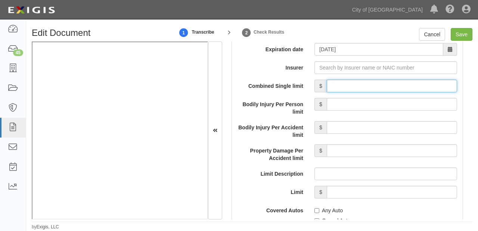
click at [356, 92] on input "Combined Single limit" at bounding box center [392, 86] width 130 height 13
type input "1,000,000"
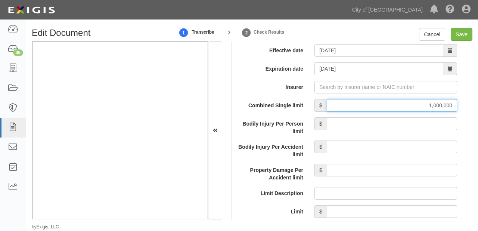
scroll to position [1195, 0]
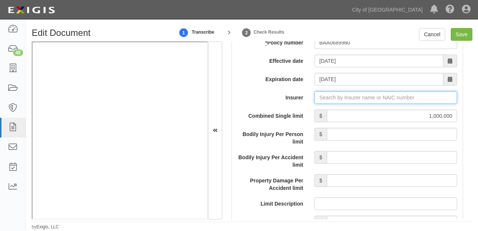
click at [348, 102] on input "Insurer" at bounding box center [386, 97] width 143 height 13
type input "180 Seguros S.A. (0) NR Rating"
type input "1"
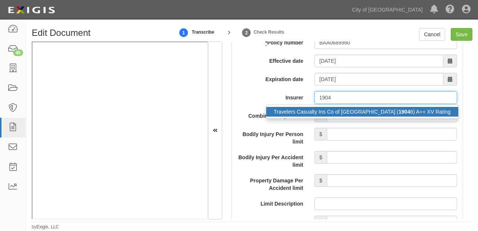
click at [348, 115] on div "Travelers Casualty Ins Co of America ( 1904 6) A++ XV Rating" at bounding box center [362, 112] width 192 height 10
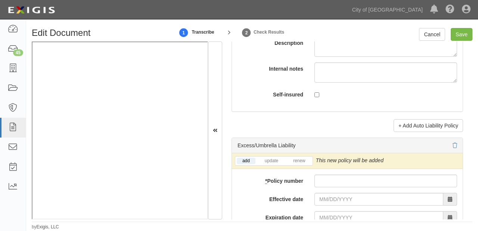
scroll to position [1524, 0]
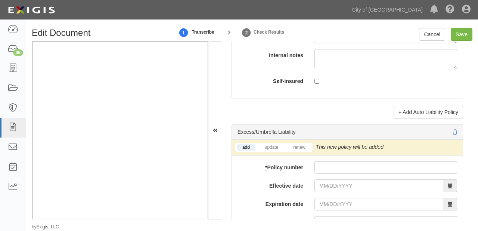
type input "Travelers Casualty Ins Co of America (19046) A++ XV Rating"
drag, startPoint x: 315, startPoint y: 169, endPoint x: 319, endPoint y: 171, distance: 4.0
click at [316, 169] on input "* Policy number" at bounding box center [386, 167] width 143 height 13
paste input "U25AC163531-01"
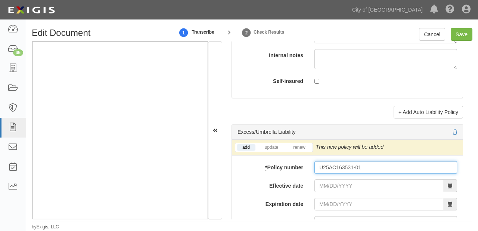
type input "U25AC163531-01"
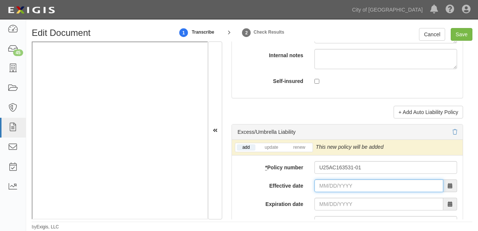
click at [327, 189] on input "Effective date" at bounding box center [379, 185] width 129 height 13
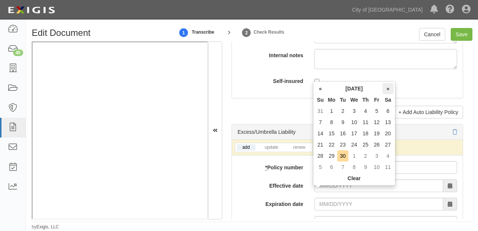
click at [393, 91] on th "»" at bounding box center [388, 88] width 11 height 11
click at [331, 143] on td "20" at bounding box center [331, 144] width 11 height 11
type input "10/20/2025"
type input "10/20/2026"
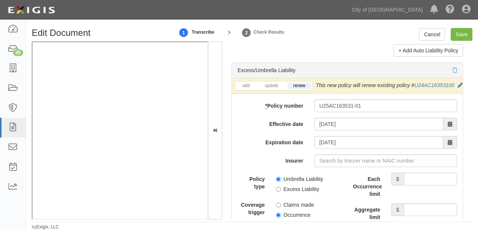
scroll to position [1614, 0]
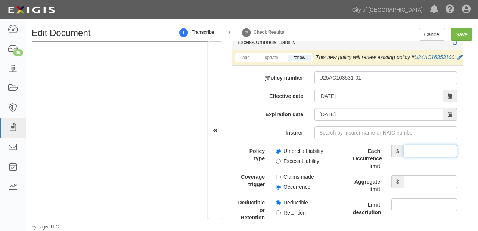
click at [426, 157] on input "Each Occurrence limit" at bounding box center [430, 151] width 53 height 13
type input "1,000,000"
click at [411, 188] on input "Aggregate limit" at bounding box center [430, 181] width 53 height 13
type input "1,000,000"
click at [313, 165] on label "Excess Liability" at bounding box center [297, 160] width 43 height 7
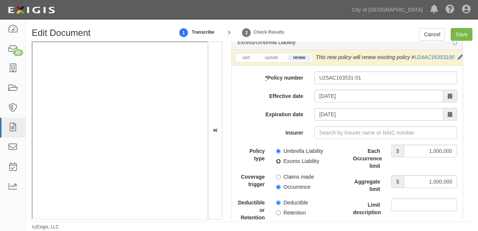
click at [281, 164] on input "Excess Liability" at bounding box center [278, 161] width 5 height 5
radio input "true"
click at [298, 191] on label "Occurrence" at bounding box center [293, 186] width 34 height 7
click at [281, 189] on input "Occurrence" at bounding box center [278, 187] width 5 height 5
radio input "true"
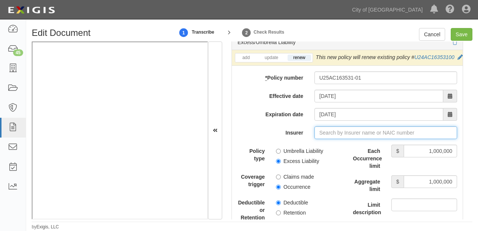
click at [339, 139] on input "Insurer" at bounding box center [386, 132] width 143 height 13
type input "21st Century Advantage Insurance Company (25232) NR Rating"
type input "2"
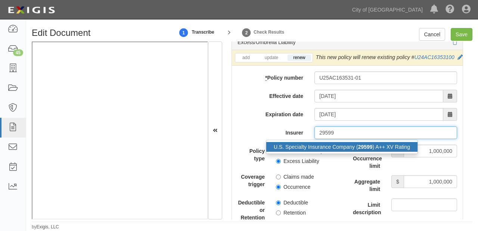
click at [342, 152] on div "U.S. Specialty Insurance Company ( 29599 ) A++ XV Rating" at bounding box center [341, 147] width 151 height 10
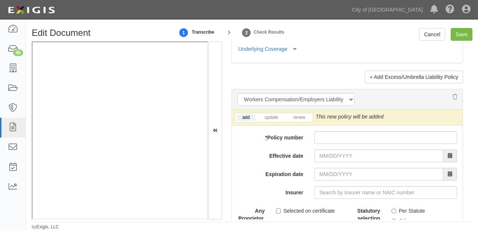
scroll to position [1973, 0]
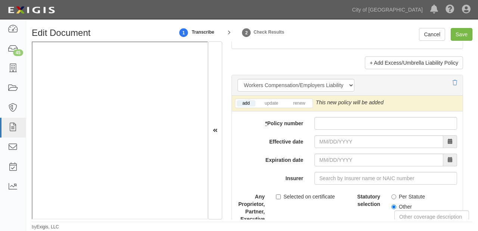
type input "U.S. Specialty Insurance Company (29599) A++ XV Rating"
click at [321, 130] on input "* Policy number" at bounding box center [386, 123] width 143 height 13
paste input "UBA1593598"
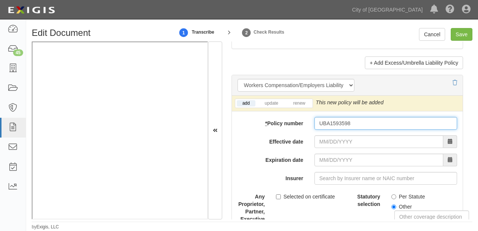
type input "UBA1593598"
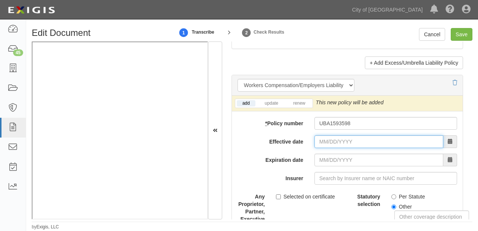
click at [321, 148] on input "Effective date" at bounding box center [379, 141] width 129 height 13
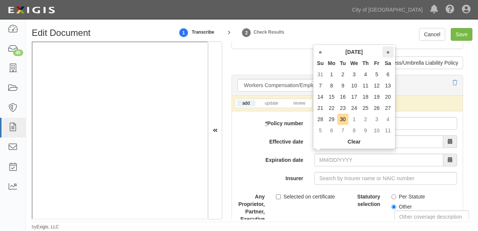
click at [389, 53] on th "»" at bounding box center [388, 51] width 11 height 11
click at [353, 75] on td "1" at bounding box center [355, 74] width 12 height 11
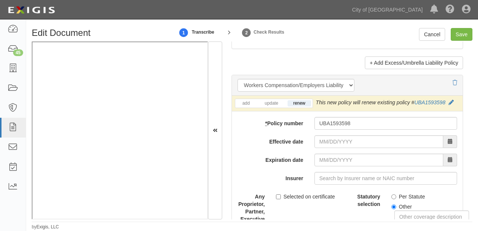
type input "10/01/2025"
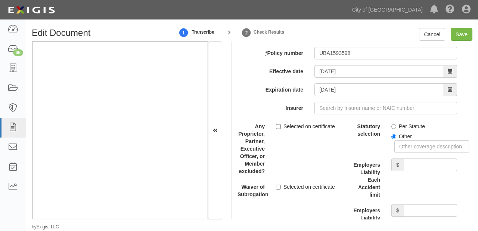
scroll to position [2032, 0]
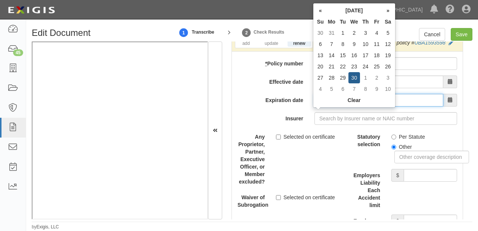
click at [336, 106] on input "10/01/2026" at bounding box center [379, 100] width 129 height 13
click at [362, 65] on td "24" at bounding box center [365, 66] width 11 height 11
type input "09/24/2026"
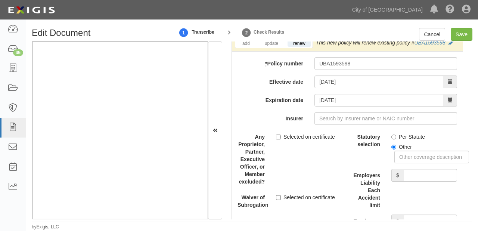
click at [412, 140] on label "Per Statute" at bounding box center [409, 136] width 34 height 7
click at [396, 139] on input "Per Statute" at bounding box center [394, 136] width 5 height 5
radio input "true"
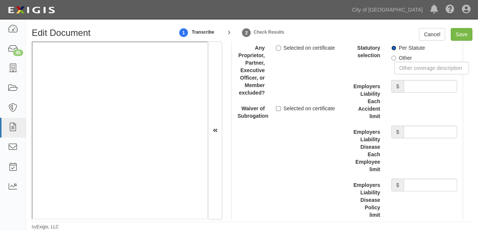
scroll to position [2122, 0]
click at [412, 92] on input "Employers Liability Each Accident limit" at bounding box center [430, 85] width 53 height 13
type input "1,000,000"
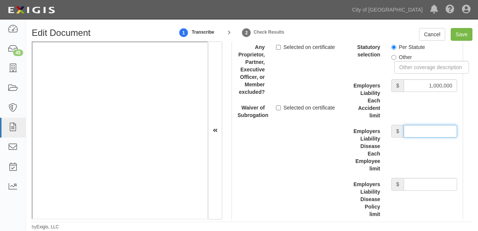
click at [418, 137] on input "Employers Liability Disease Each Employee limit" at bounding box center [430, 131] width 53 height 13
type input "1,000,000"
drag, startPoint x: 408, startPoint y: 205, endPoint x: 408, endPoint y: 194, distance: 11.6
click at [408, 205] on div "Employers Liability Disease Policy limit $" at bounding box center [404, 198] width 115 height 40
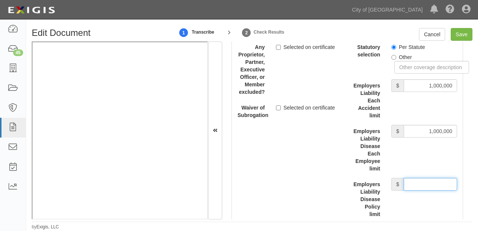
click at [408, 191] on input "Employers Liability Disease Policy limit" at bounding box center [430, 184] width 53 height 13
type input "1,000,000"
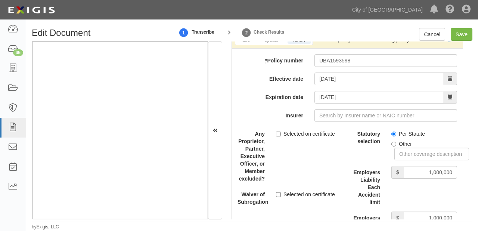
scroll to position [2032, 0]
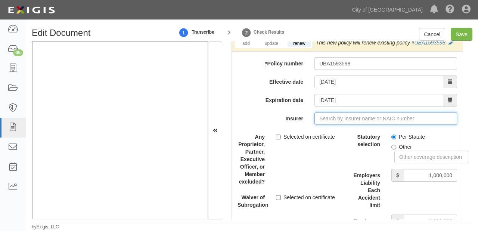
click at [358, 125] on input "Insurer" at bounding box center [386, 118] width 143 height 13
type input "21st Century Advantage Insurance Company (25232) NR Rating"
type input "2"
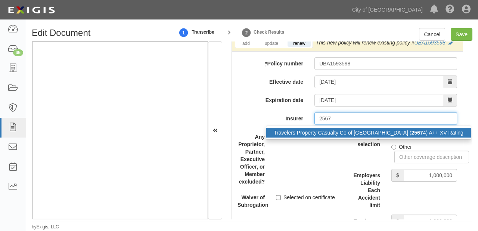
click at [359, 137] on div "Travelers Property Casualty Co of Amer ( 2567 4) A++ XV Rating" at bounding box center [368, 133] width 205 height 10
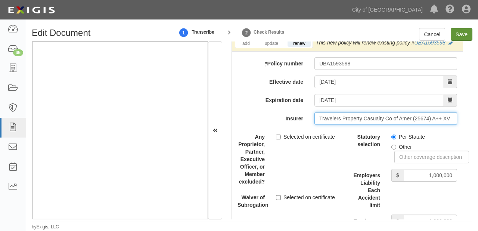
type input "Travelers Property Casualty Co of Amer (25674) A++ XV Rating"
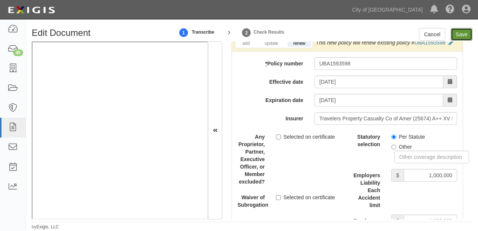
click at [469, 36] on input "Save" at bounding box center [462, 34] width 22 height 13
type input "1000000"
type input "100000"
type input "5000"
type input "1000000"
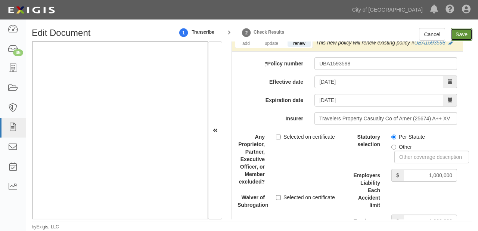
type input "2000000"
type input "1000000"
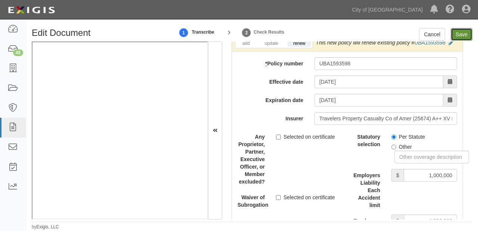
type input "1000000"
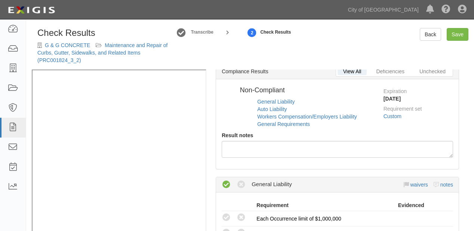
radio input "true"
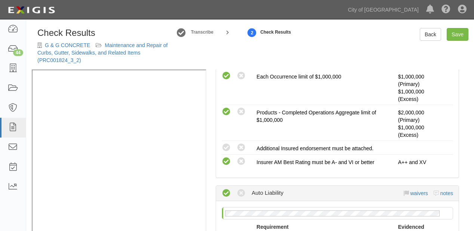
scroll to position [207, 0]
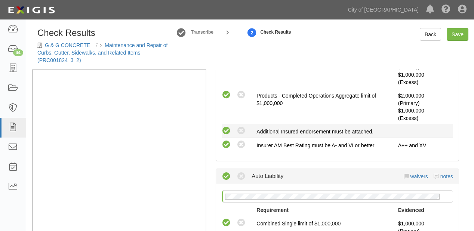
click at [224, 130] on icon at bounding box center [226, 130] width 9 height 9
radio input "true"
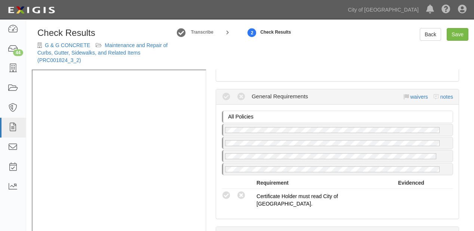
scroll to position [626, 0]
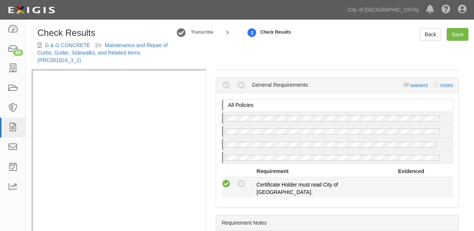
click at [225, 179] on icon at bounding box center [226, 183] width 9 height 9
radio input "true"
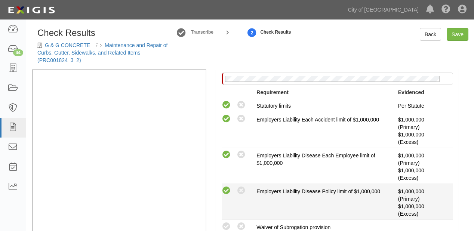
scroll to position [476, 0]
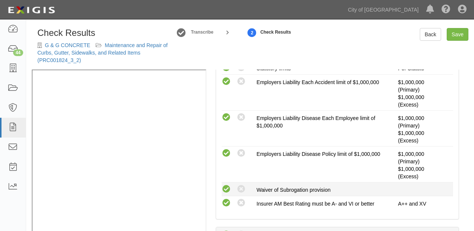
click at [228, 187] on icon at bounding box center [226, 189] width 9 height 9
radio input "true"
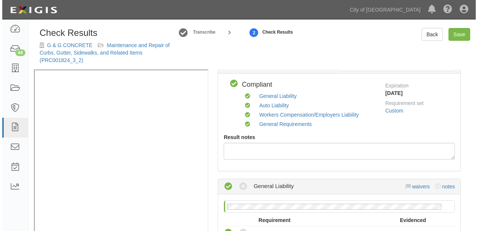
scroll to position [0, 0]
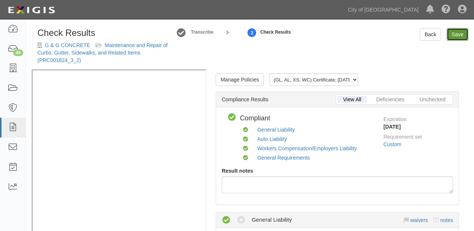
click at [462, 31] on link "Save" at bounding box center [457, 34] width 22 height 13
radio input "true"
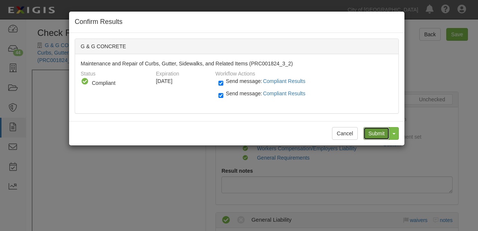
click at [377, 134] on input "Submit" at bounding box center [376, 133] width 26 height 13
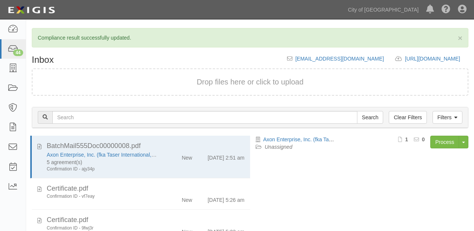
scroll to position [79, 0]
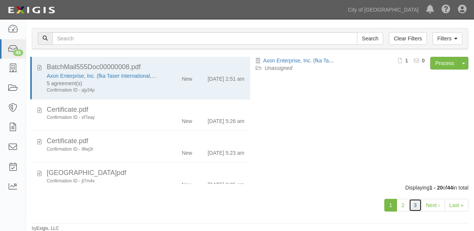
click at [411, 205] on link "3" at bounding box center [415, 205] width 13 height 13
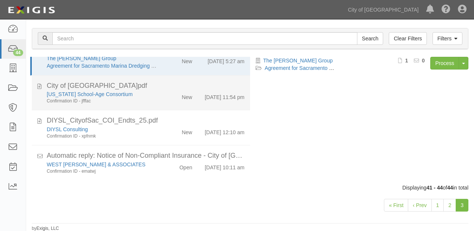
scroll to position [30, 0]
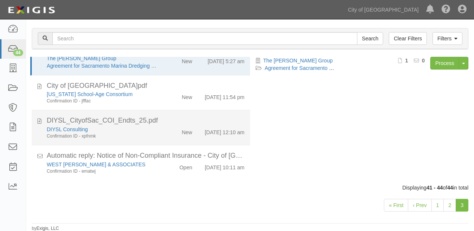
click at [149, 133] on div "Confirmation ID - xpfnmk" at bounding box center [102, 136] width 111 height 6
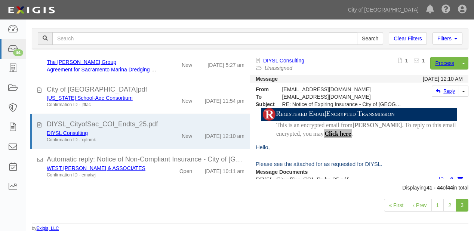
scroll to position [26, 0]
click at [439, 62] on link "Process" at bounding box center [444, 63] width 29 height 13
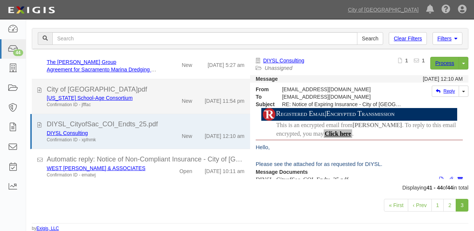
click at [167, 94] on div "New" at bounding box center [180, 99] width 35 height 10
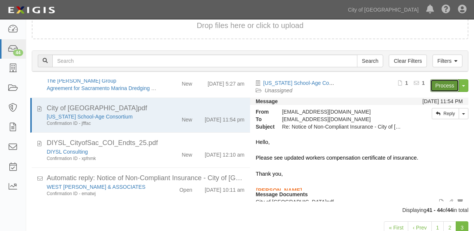
click at [437, 83] on link "Process" at bounding box center [444, 85] width 29 height 13
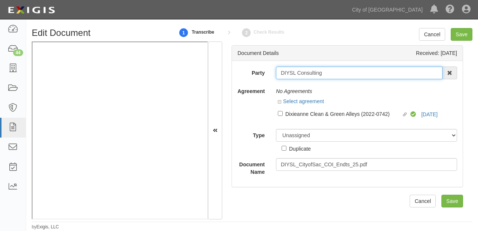
drag, startPoint x: 278, startPoint y: 72, endPoint x: 334, endPoint y: 72, distance: 56.4
click at [334, 72] on input "DIYSL Consulting" at bounding box center [359, 72] width 167 height 13
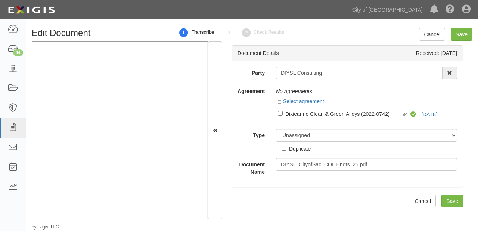
click at [317, 120] on div at bounding box center [366, 122] width 181 height 4
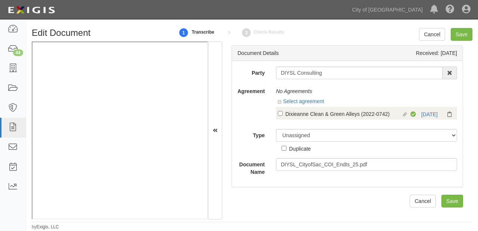
click at [315, 117] on div "Dixieanne Clean & Green Alleys (2022-0742)" at bounding box center [343, 113] width 117 height 8
click at [283, 116] on input "Linked agreement Dixieanne Clean & Green Alleys (2022-0742) Linked agreement" at bounding box center [280, 113] width 5 height 5
checkbox input "true"
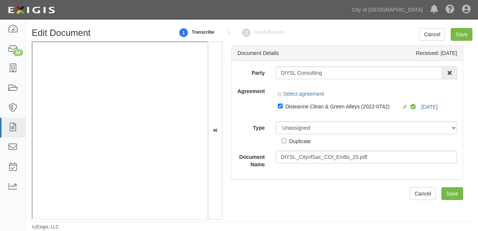
click at [306, 135] on div "Duplicate" at bounding box center [296, 139] width 29 height 11
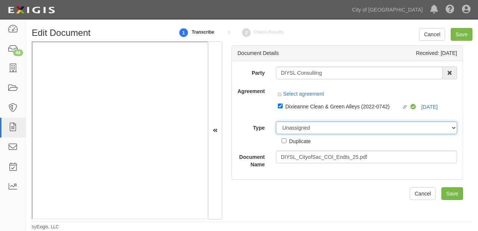
click at [304, 130] on select "Unassigned Binder Cancellation Notice Certificate Contract Endorsement Insuranc…" at bounding box center [366, 127] width 181 height 13
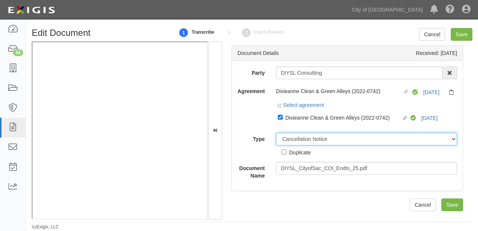
click at [276, 133] on select "Unassigned Binder Cancellation Notice Certificate Contract Endorsement Insuranc…" at bounding box center [366, 139] width 181 height 13
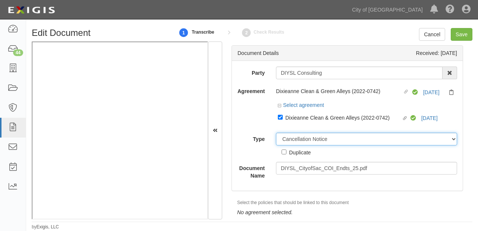
click at [294, 137] on select "Unassigned Binder Cancellation Notice Certificate Contract Endorsement Insuranc…" at bounding box center [366, 139] width 181 height 13
select select "CertificateDetail"
click at [276, 133] on select "Unassigned Binder Cancellation Notice Certificate Contract Endorsement Insuranc…" at bounding box center [366, 139] width 181 height 13
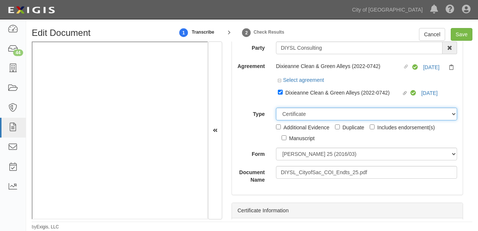
scroll to position [60, 0]
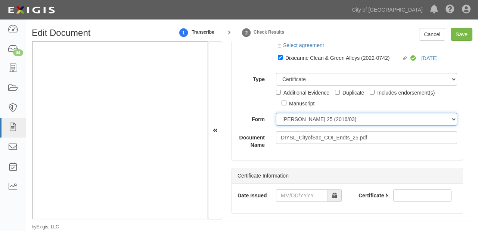
drag, startPoint x: 282, startPoint y: 114, endPoint x: 283, endPoint y: 119, distance: 4.5
click at [282, 114] on select "ACORD 25 (2016/03) ACORD 101 ACORD 855 NY (2014/05) General" at bounding box center [366, 119] width 181 height 13
select select "GeneralFormDetail"
click at [276, 113] on select "ACORD 25 (2016/03) ACORD 101 ACORD 855 NY (2014/05) General" at bounding box center [366, 119] width 181 height 13
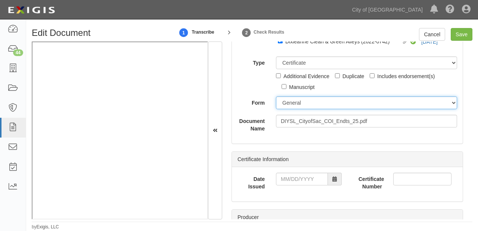
scroll to position [90, 0]
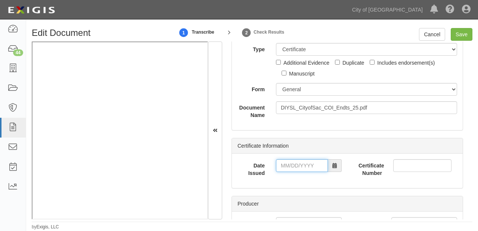
click at [303, 170] on input "Date Issued" at bounding box center [302, 165] width 52 height 13
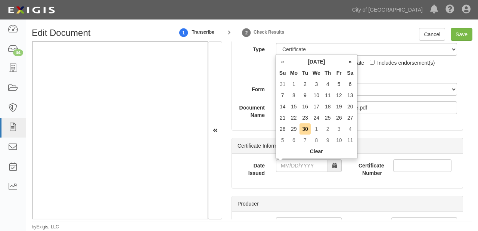
click at [305, 72] on th "Tu" at bounding box center [305, 72] width 11 height 11
click at [295, 129] on td "29" at bounding box center [293, 128] width 11 height 11
type input "09/29/2025"
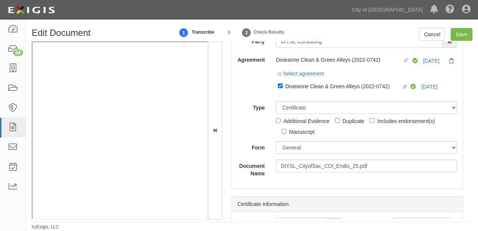
scroll to position [0, 0]
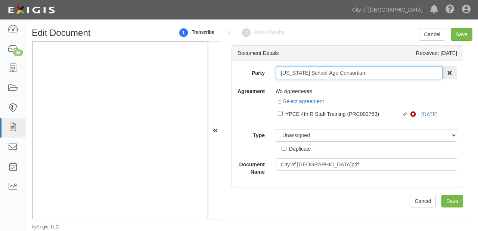
drag, startPoint x: 278, startPoint y: 75, endPoint x: 374, endPoint y: 70, distance: 96.1
click at [374, 70] on input "[US_STATE] School-Age Consortium" at bounding box center [359, 72] width 167 height 13
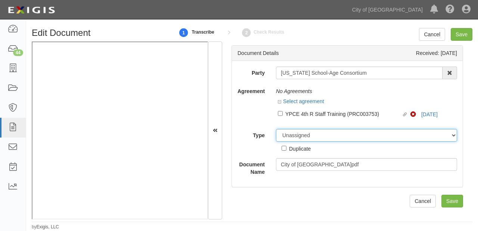
click at [293, 137] on select "Unassigned Binder Cancellation Notice Certificate Contract Endorsement Insuranc…" at bounding box center [366, 135] width 181 height 13
select select "OtherDetail"
click at [276, 129] on select "Unassigned Binder Cancellation Notice Certificate Contract Endorsement Insuranc…" at bounding box center [366, 135] width 181 height 13
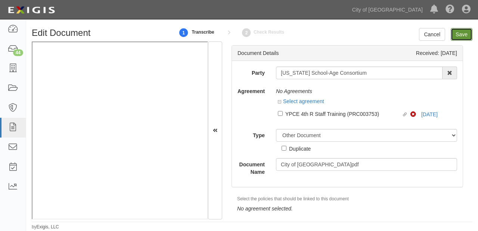
click at [459, 34] on input "Save" at bounding box center [462, 34] width 22 height 13
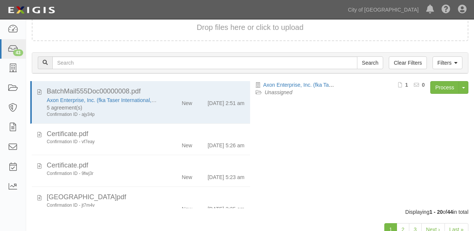
scroll to position [52, 0]
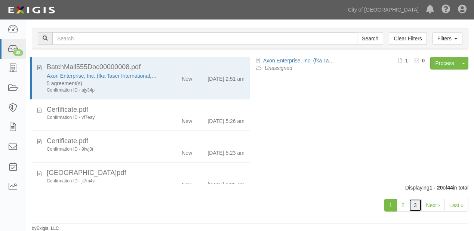
click at [411, 204] on link "3" at bounding box center [415, 205] width 13 height 13
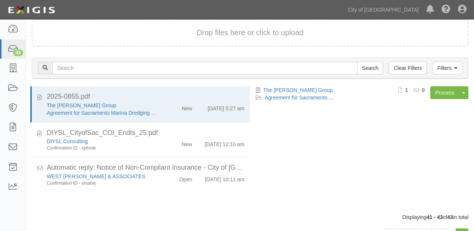
scroll to position [52, 0]
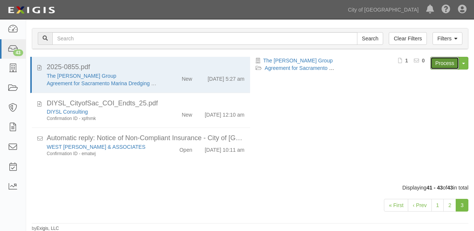
click at [442, 60] on link "Process" at bounding box center [444, 63] width 29 height 13
click at [449, 205] on link "2" at bounding box center [449, 205] width 13 height 13
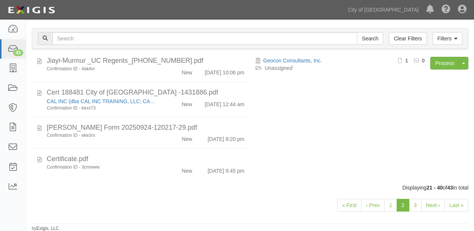
scroll to position [579, 0]
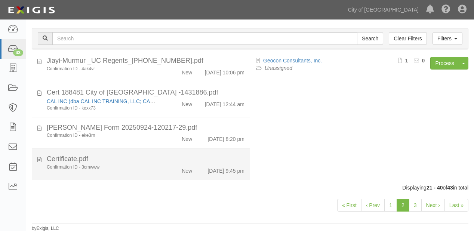
click at [188, 162] on div "Certificate.pdf" at bounding box center [146, 159] width 198 height 10
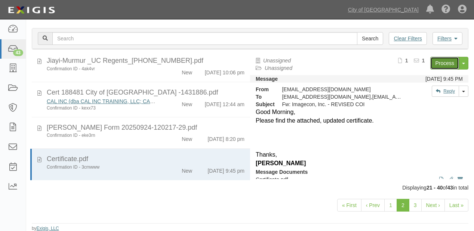
click at [443, 59] on link "Process" at bounding box center [444, 63] width 29 height 13
click at [400, 12] on link "City of [GEOGRAPHIC_DATA]" at bounding box center [383, 9] width 78 height 15
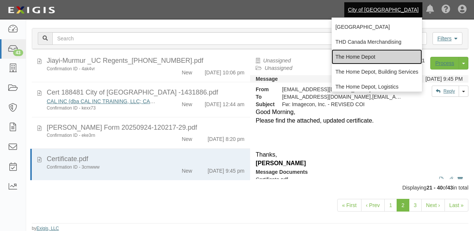
click at [370, 56] on link "The Home Depot" at bounding box center [376, 56] width 90 height 15
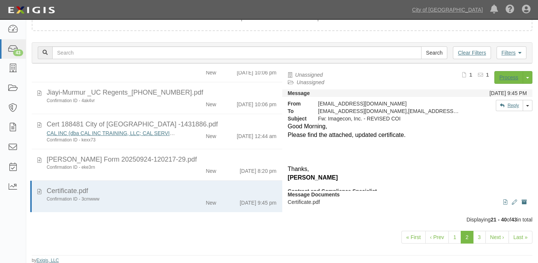
scroll to position [499, 0]
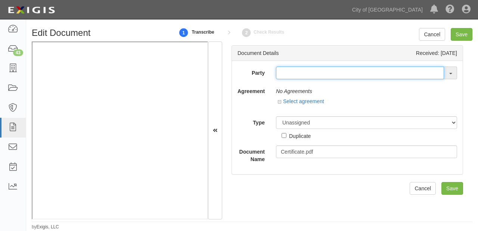
click at [282, 73] on input "text" at bounding box center [360, 72] width 168 height 13
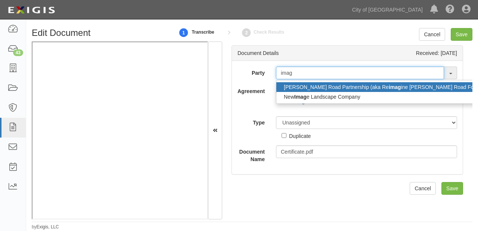
type input "image"
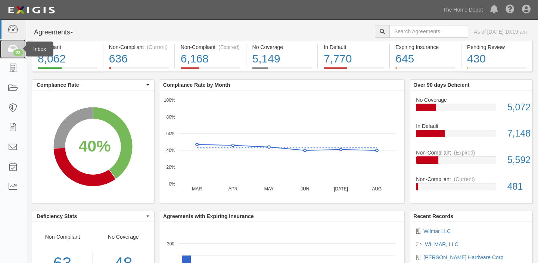
click at [4, 49] on link "23" at bounding box center [13, 49] width 26 height 20
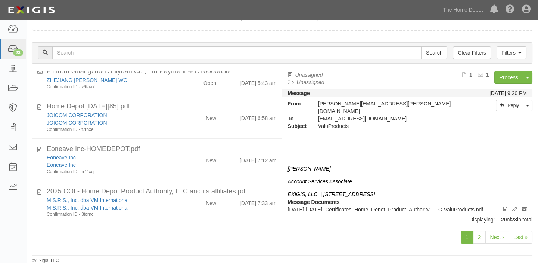
scroll to position [607, 0]
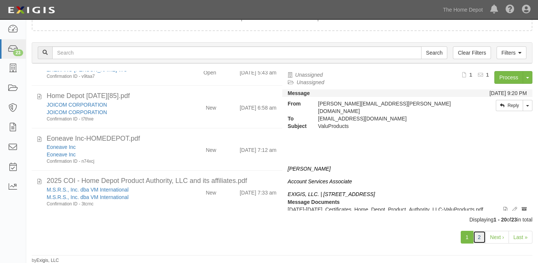
click at [476, 236] on link "2" at bounding box center [479, 237] width 13 height 13
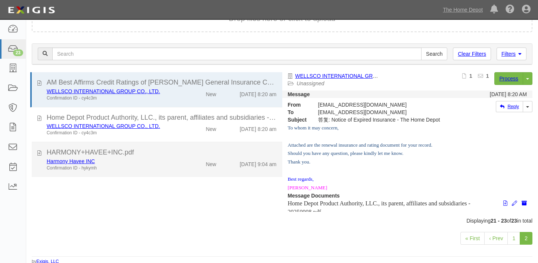
scroll to position [38, 0]
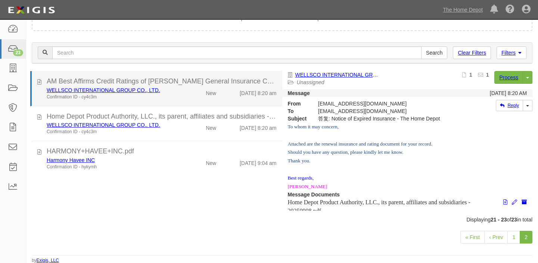
click at [233, 101] on li "AM Best Affirms Credit Ratings of [PERSON_NAME] General Insurance Co.pdf WELLSC…" at bounding box center [156, 88] width 252 height 35
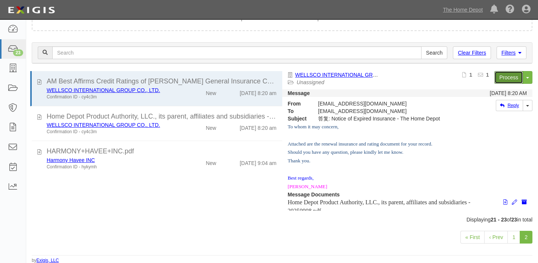
click at [497, 76] on link "Process" at bounding box center [509, 77] width 29 height 13
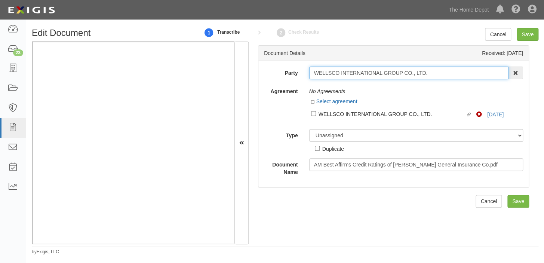
drag, startPoint x: 312, startPoint y: 75, endPoint x: 439, endPoint y: 72, distance: 127.4
click at [439, 72] on input "WELLSCO INTERNATIONAL GROUP CO., LTD." at bounding box center [408, 72] width 199 height 13
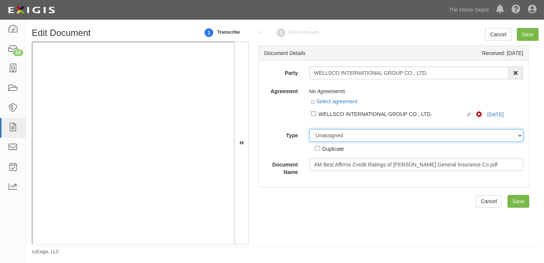
click at [365, 138] on select "Unassigned Binder Cancellation Notice Certificate Contract Endorsement Insuranc…" at bounding box center [416, 135] width 214 height 13
select select "OtherDetail"
click at [309, 129] on select "Unassigned Binder Cancellation Notice Certificate Contract Endorsement Insuranc…" at bounding box center [416, 135] width 214 height 13
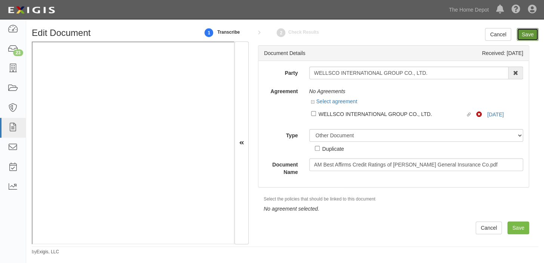
click at [526, 36] on input "Save" at bounding box center [527, 34] width 22 height 13
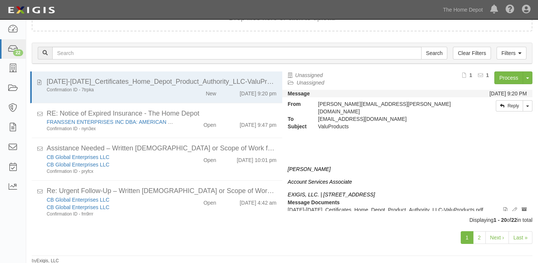
scroll to position [38, 0]
click at [476, 238] on link "2" at bounding box center [479, 237] width 13 height 13
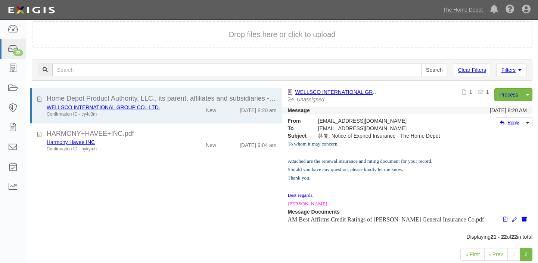
scroll to position [38, 0]
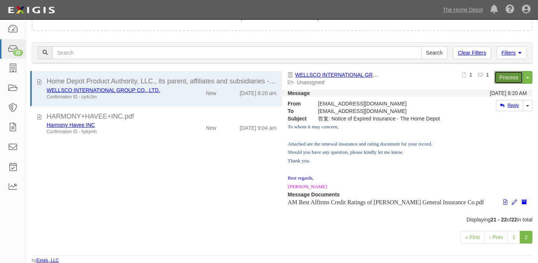
click at [497, 71] on link "Process" at bounding box center [509, 77] width 29 height 13
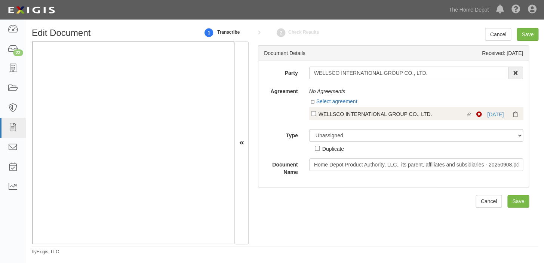
click at [322, 114] on div "WELLSCO INTERNATIONAL GROUP CO., LTD." at bounding box center [391, 113] width 147 height 8
click at [316, 114] on input "Linked agreement WELLSCO INTERNATIONAL GROUP CO., LTD. Linked agreement" at bounding box center [313, 113] width 5 height 5
checkbox input "true"
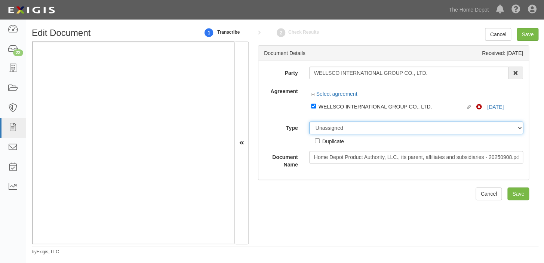
click at [325, 132] on select "Unassigned Binder Cancellation Notice Certificate Contract Endorsement Insuranc…" at bounding box center [416, 127] width 214 height 13
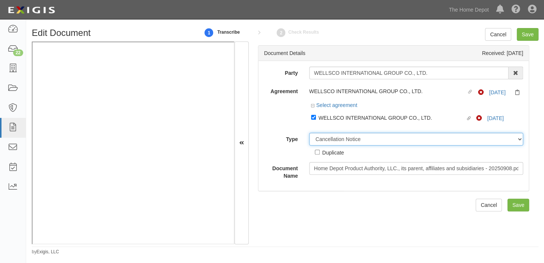
click at [309, 133] on select "Unassigned Binder Cancellation Notice Certificate Contract Endorsement Insuranc…" at bounding box center [416, 139] width 214 height 13
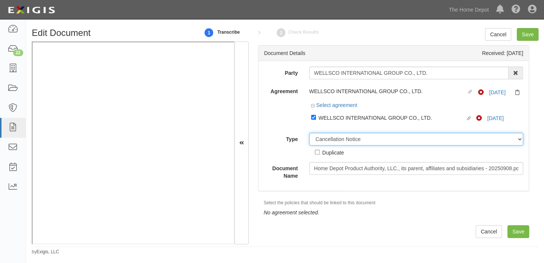
click at [337, 137] on select "Unassigned Binder Cancellation Notice Certificate Contract Endorsement Insuranc…" at bounding box center [416, 139] width 214 height 13
select select "CertificateDetail"
click at [309, 133] on select "Unassigned Binder Cancellation Notice Certificate Contract Endorsement Insuranc…" at bounding box center [416, 139] width 214 height 13
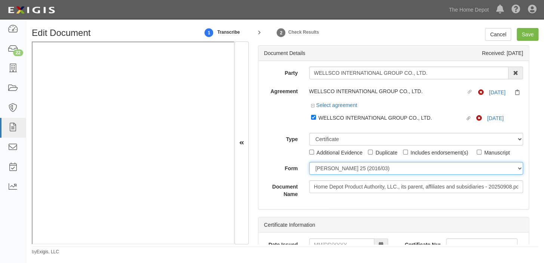
drag, startPoint x: 333, startPoint y: 168, endPoint x: 331, endPoint y: 174, distance: 6.7
click at [333, 168] on select "ACORD 25 (2016/03) ACORD 101 ACORD 855 NY (2014/05) General" at bounding box center [416, 168] width 214 height 13
select select "GeneralFormDetail"
click at [309, 162] on select "ACORD 25 (2016/03) ACORD 101 ACORD 855 NY (2014/05) General" at bounding box center [416, 168] width 214 height 13
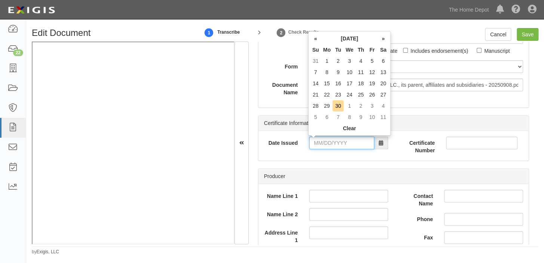
click at [332, 137] on input "Date Issued" at bounding box center [341, 142] width 65 height 13
click at [371, 61] on td "5" at bounding box center [371, 60] width 11 height 11
type input "09/05/2025"
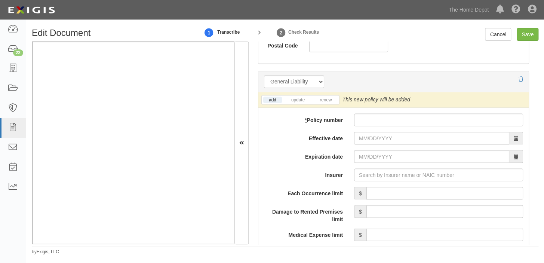
scroll to position [543, 0]
click at [363, 123] on input "* Policy number" at bounding box center [438, 120] width 169 height 13
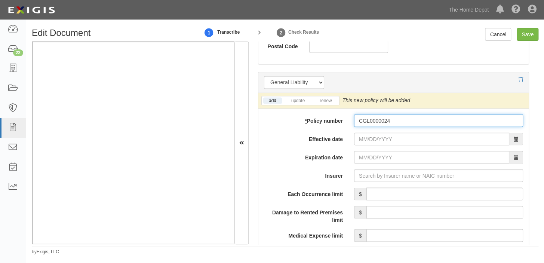
type input "CGL0000024"
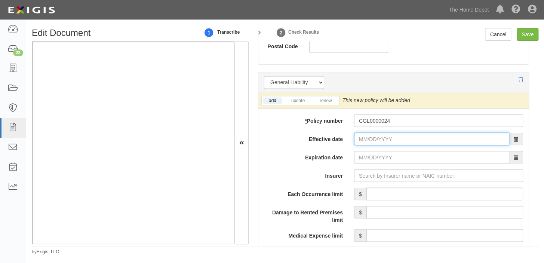
click at [379, 132] on input "Effective date" at bounding box center [431, 138] width 155 height 13
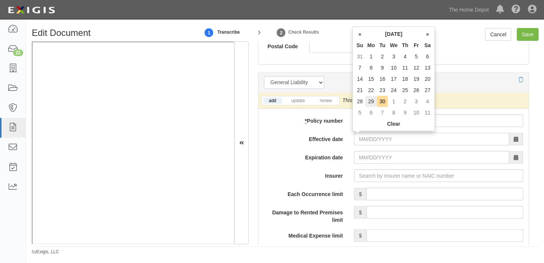
click at [370, 99] on td "29" at bounding box center [370, 101] width 11 height 11
type input "09/29/2025"
type input "09/29/2026"
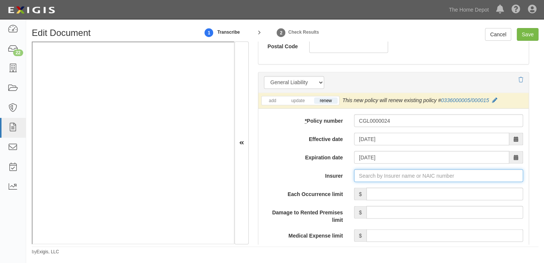
click at [387, 175] on input "Insurer" at bounding box center [438, 175] width 169 height 13
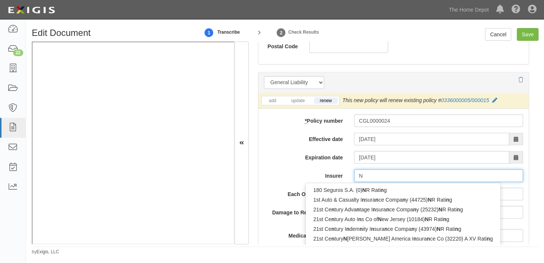
type input "NA"
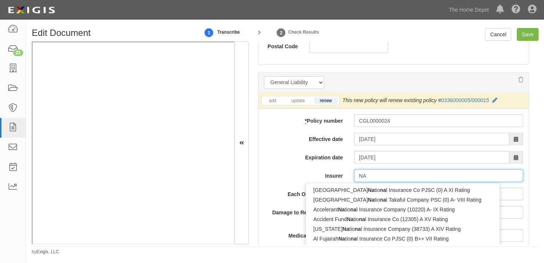
type input "NANairo Life Insurance Co., Ltd. (0) NR Rating"
type input "NAN"
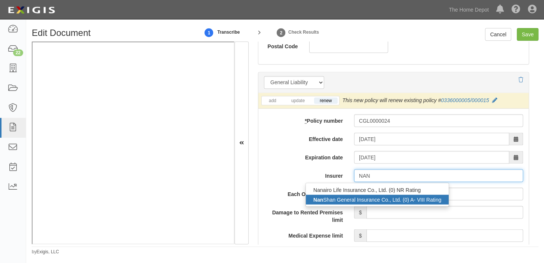
click at [377, 202] on div "Nan Shan General Insurance Co., Ltd. (0) A- VIII Rating" at bounding box center [377, 199] width 143 height 10
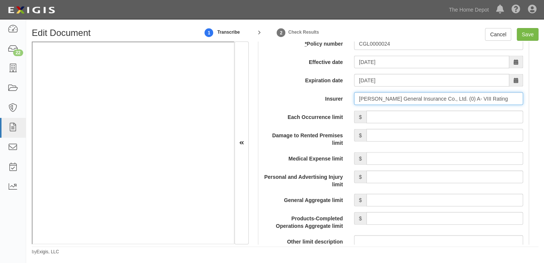
scroll to position [645, 0]
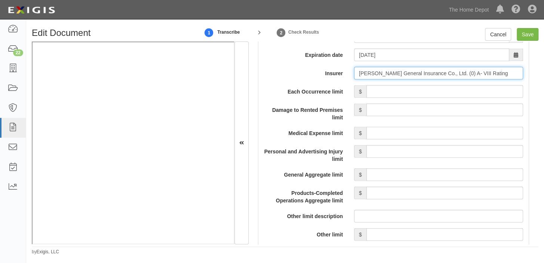
type input "Nan Shan General Insurance Co., Ltd. (0) A- VIII Rating"
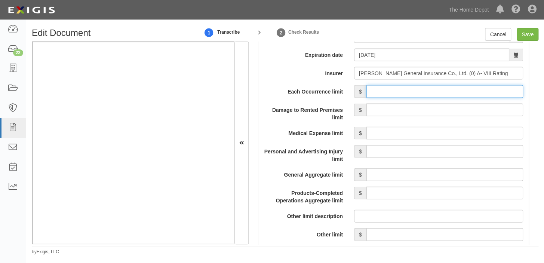
click at [422, 95] on input "Each Occurrence limit" at bounding box center [444, 91] width 157 height 13
type input "2,000,000"
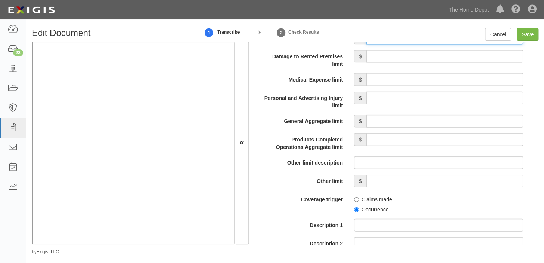
scroll to position [713, 0]
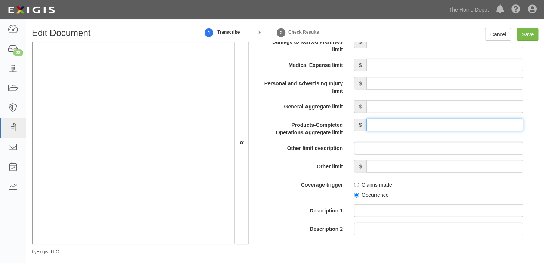
click at [418, 123] on input "Products-Completed Operations Aggregate limit" at bounding box center [444, 124] width 157 height 13
type input "2,000,000"
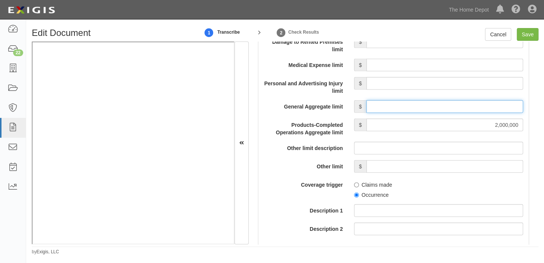
click at [434, 110] on input "General Aggregate limit" at bounding box center [444, 106] width 157 height 13
type input "4,000,000"
drag, startPoint x: 463, startPoint y: 110, endPoint x: 543, endPoint y: 110, distance: 79.6
click at [543, 110] on div "Edit Document 1 Transcribe 2 Check Results Cancel Save Document Details Receive…" at bounding box center [284, 141] width 517 height 227
click at [489, 109] on input "General Aggregate limit" at bounding box center [444, 106] width 157 height 13
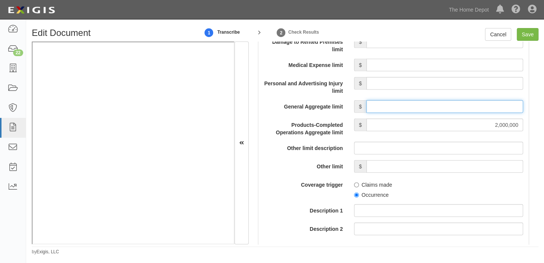
type input "2,000,000"
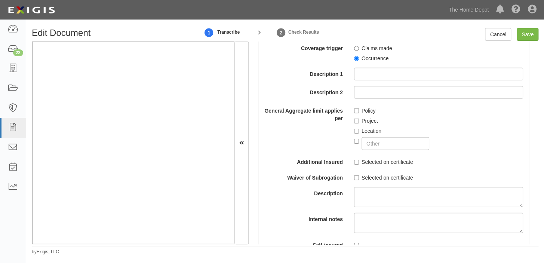
scroll to position [849, 0]
click at [381, 65] on div "Each Occurrence limit $ 2,000,000 Damage to Rented Premises limit $ Medical Exp…" at bounding box center [393, 66] width 259 height 369
click at [384, 58] on label "Occurrence" at bounding box center [371, 58] width 34 height 7
click at [359, 58] on input "Occurrence" at bounding box center [356, 59] width 5 height 5
radio input "true"
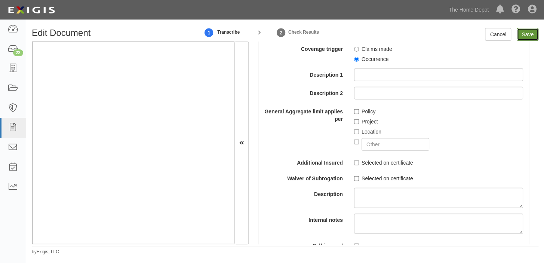
click at [529, 35] on input "Save" at bounding box center [527, 34] width 22 height 13
type input "2000000"
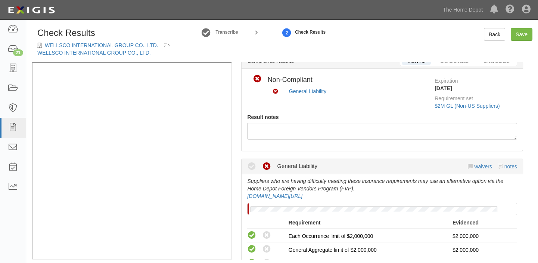
scroll to position [272, 0]
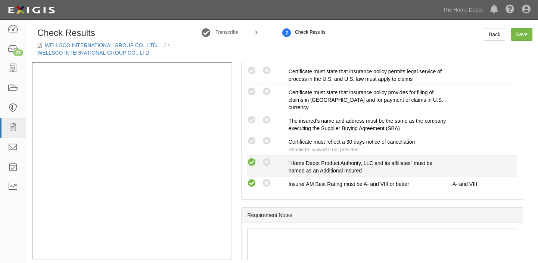
drag, startPoint x: 259, startPoint y: 162, endPoint x: 254, endPoint y: 162, distance: 5.2
click at [258, 162] on div "Compliant Waived: Non-Compliant" at bounding box center [267, 162] width 41 height 10
click at [253, 162] on icon at bounding box center [251, 162] width 9 height 9
radio input "true"
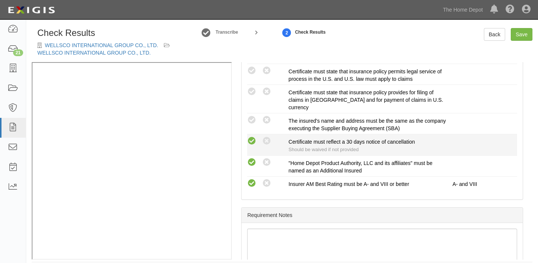
click at [254, 141] on icon at bounding box center [251, 140] width 9 height 9
radio input "true"
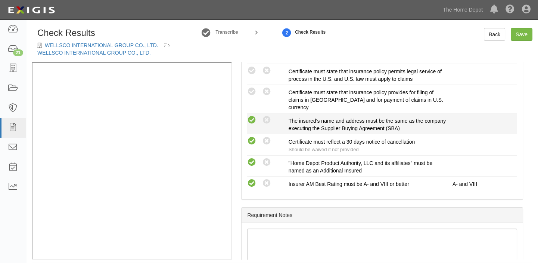
click at [251, 123] on icon at bounding box center [251, 119] width 9 height 9
radio input "true"
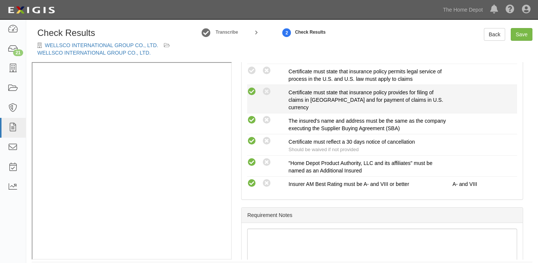
click at [253, 91] on icon at bounding box center [251, 91] width 9 height 9
radio input "true"
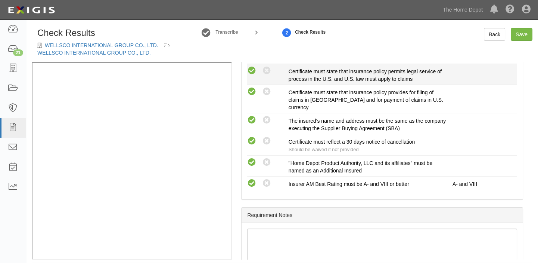
click at [253, 71] on icon at bounding box center [251, 70] width 9 height 9
radio input "true"
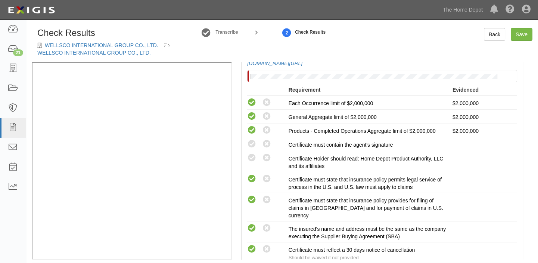
scroll to position [170, 0]
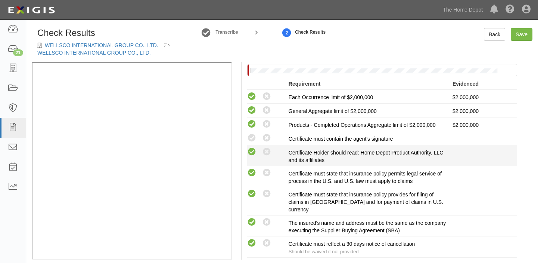
click at [253, 149] on icon at bounding box center [251, 151] width 9 height 9
radio input "true"
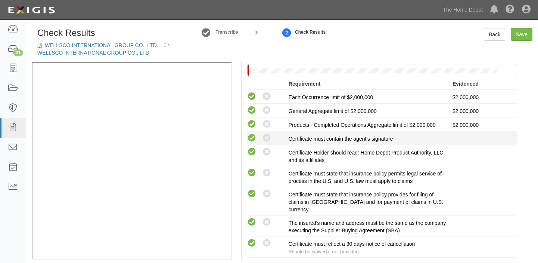
click at [251, 140] on icon at bounding box center [251, 137] width 9 height 9
radio input "true"
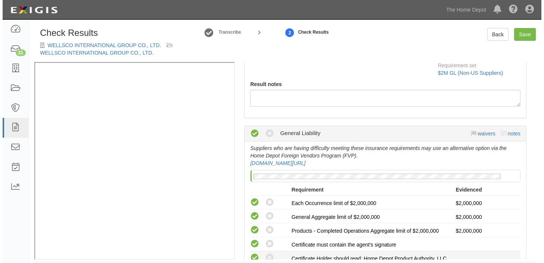
scroll to position [0, 0]
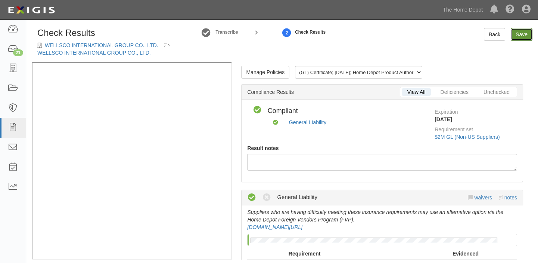
click at [520, 34] on link "Save" at bounding box center [522, 34] width 22 height 13
radio input "true"
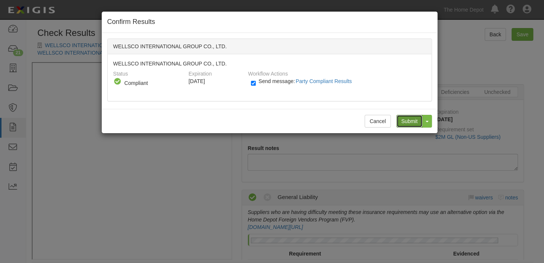
click at [406, 125] on input "Submit" at bounding box center [409, 121] width 26 height 13
